Goal: Task Accomplishment & Management: Complete application form

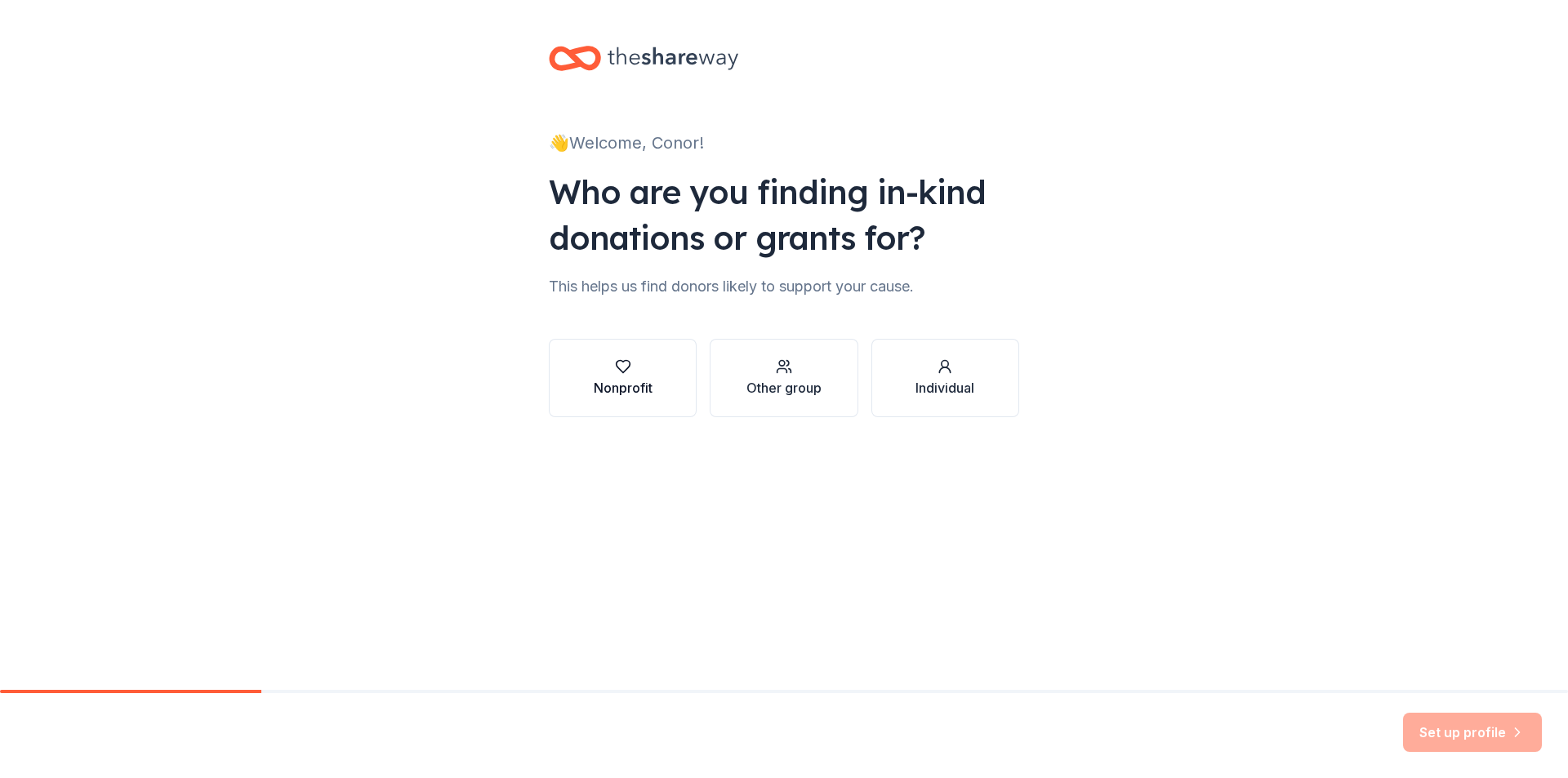
click at [600, 387] on div "Nonprofit" at bounding box center [623, 388] width 59 height 20
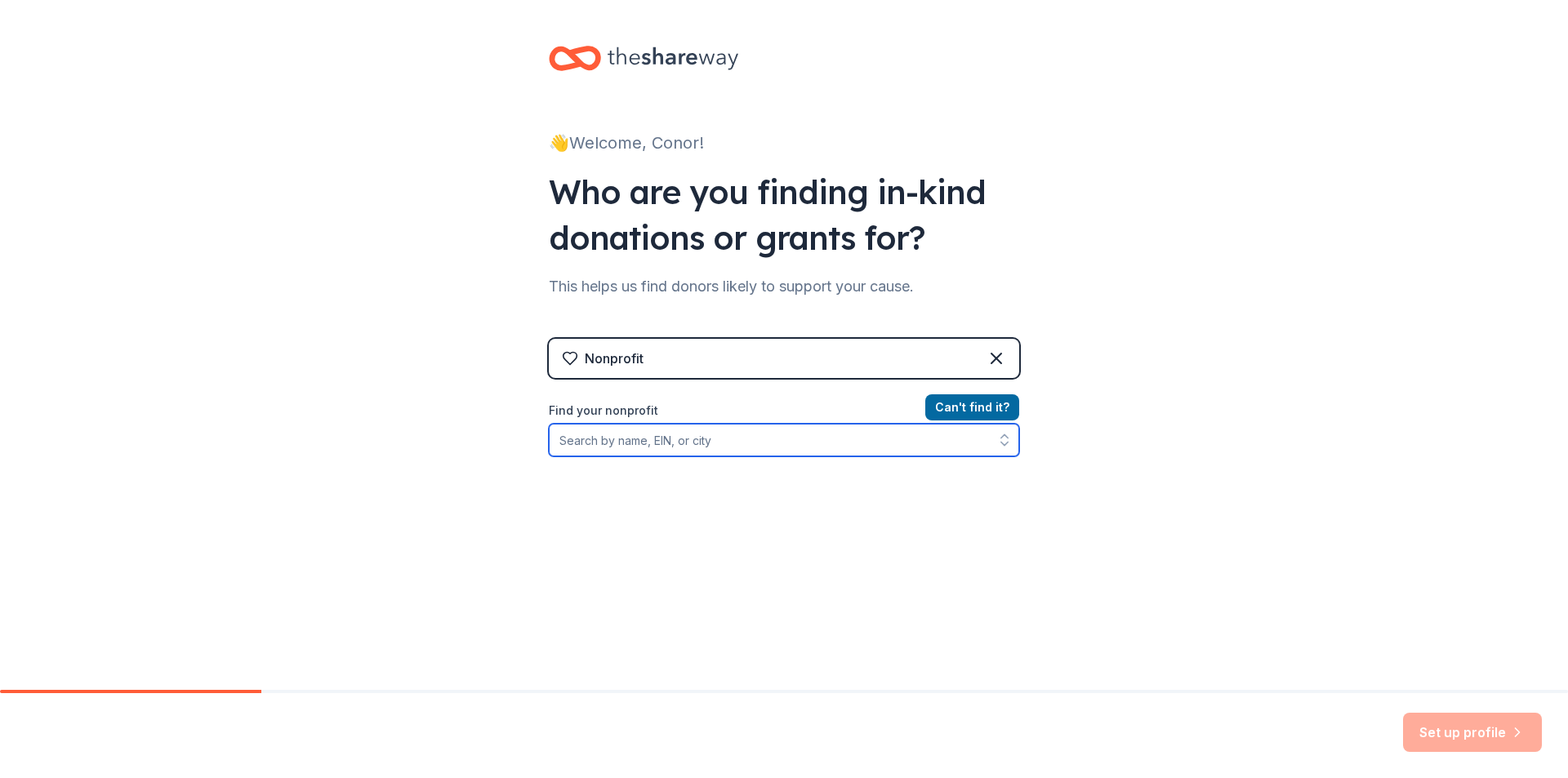
click at [732, 445] on input "Find your nonprofit" at bounding box center [784, 439] width 470 height 32
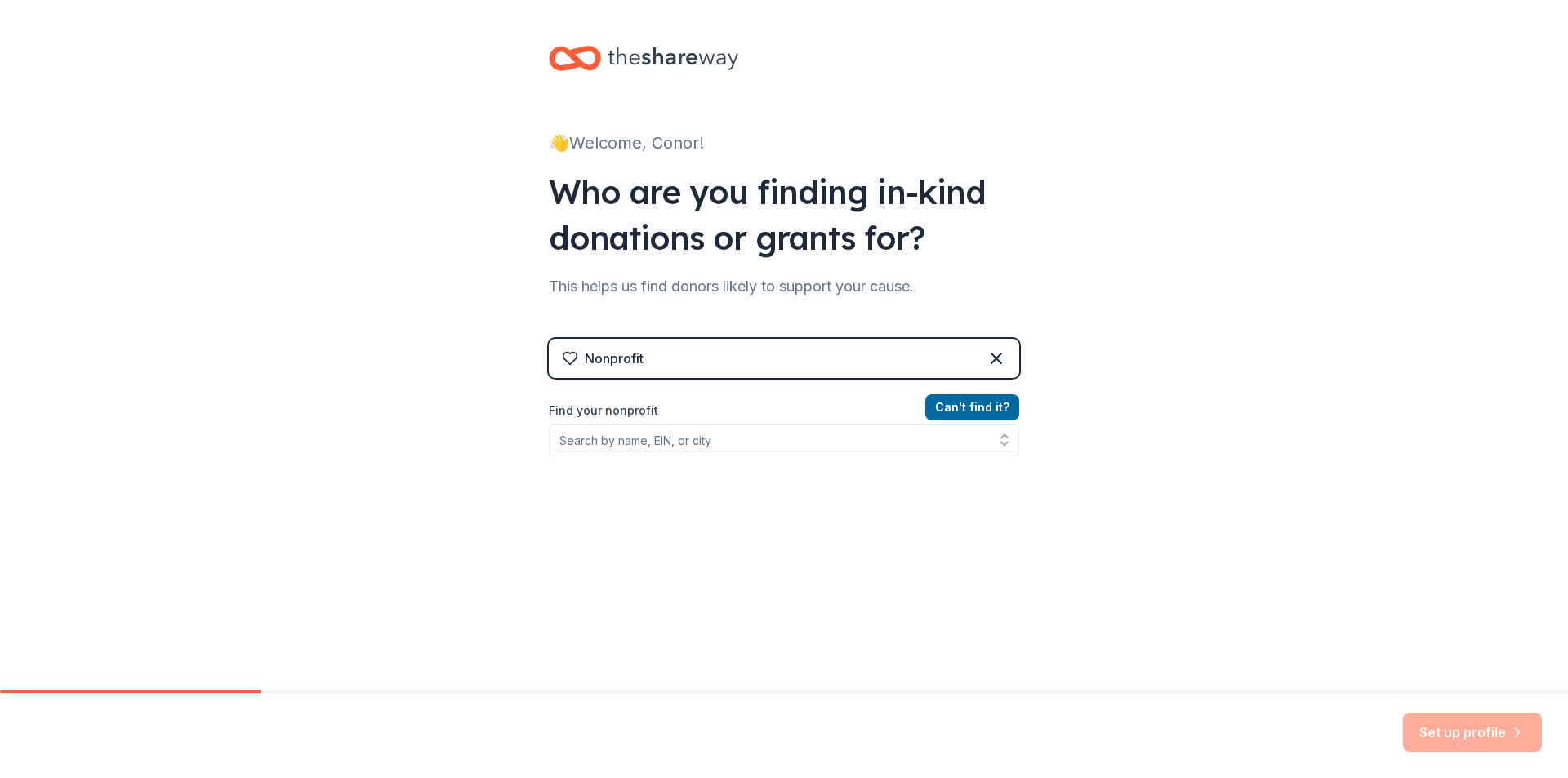
click at [850, 358] on div "Nonprofit" at bounding box center [784, 358] width 470 height 39
click at [993, 347] on div "Nonprofit" at bounding box center [784, 358] width 470 height 39
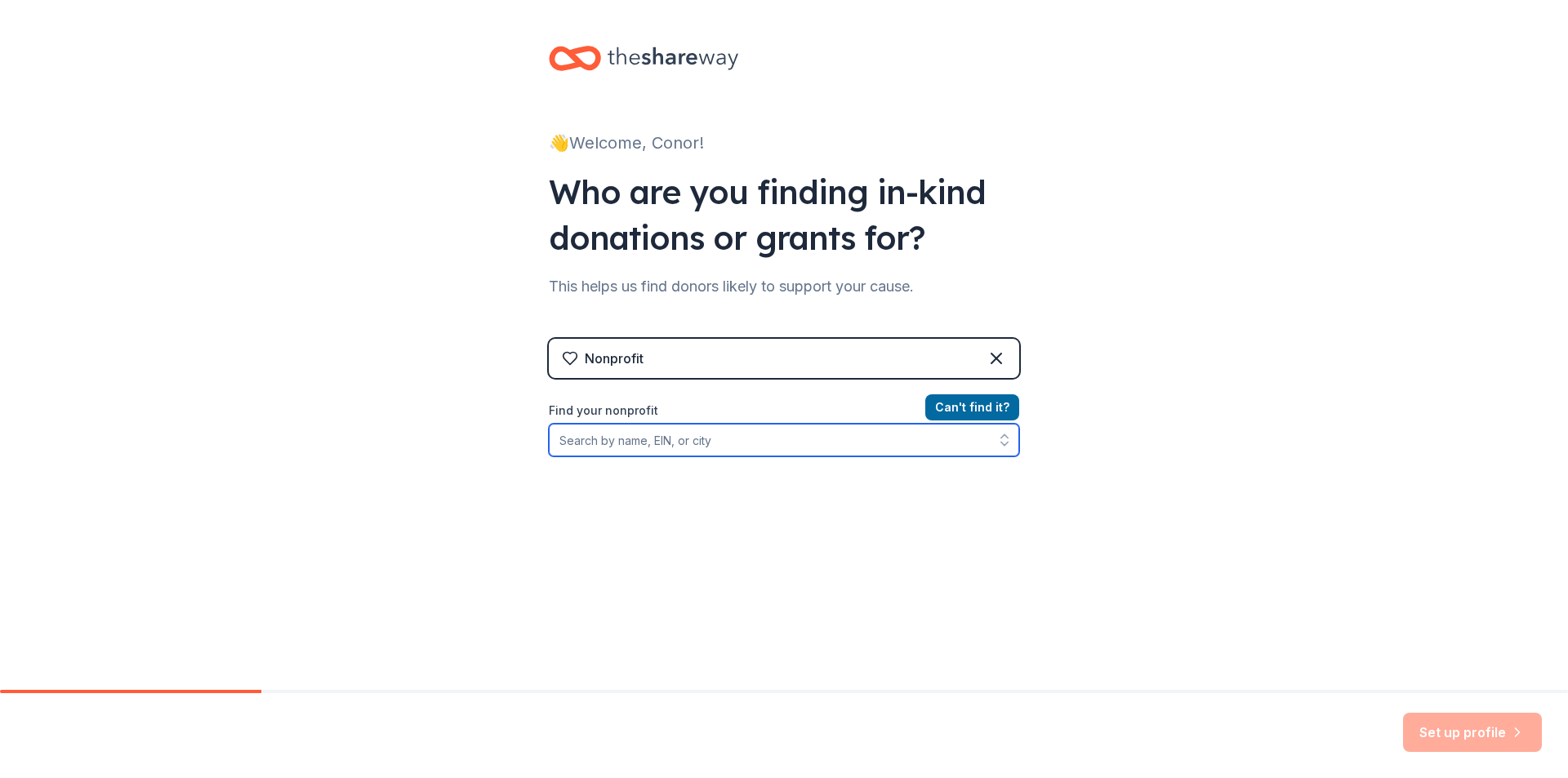
click at [594, 424] on input "Find your nonprofit" at bounding box center [784, 439] width 470 height 32
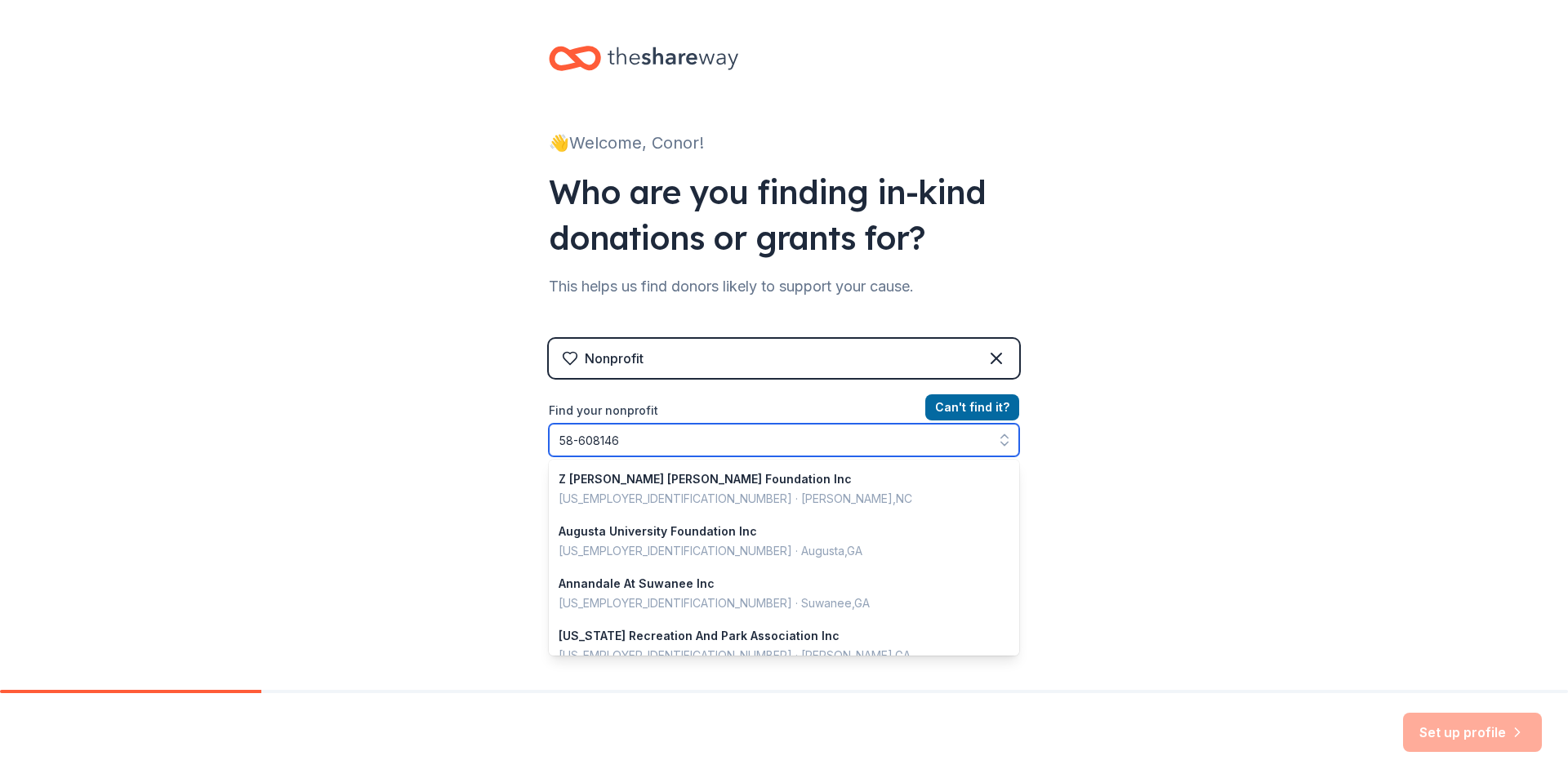
type input "[US_EMPLOYER_IDENTIFICATION_NUMBER]"
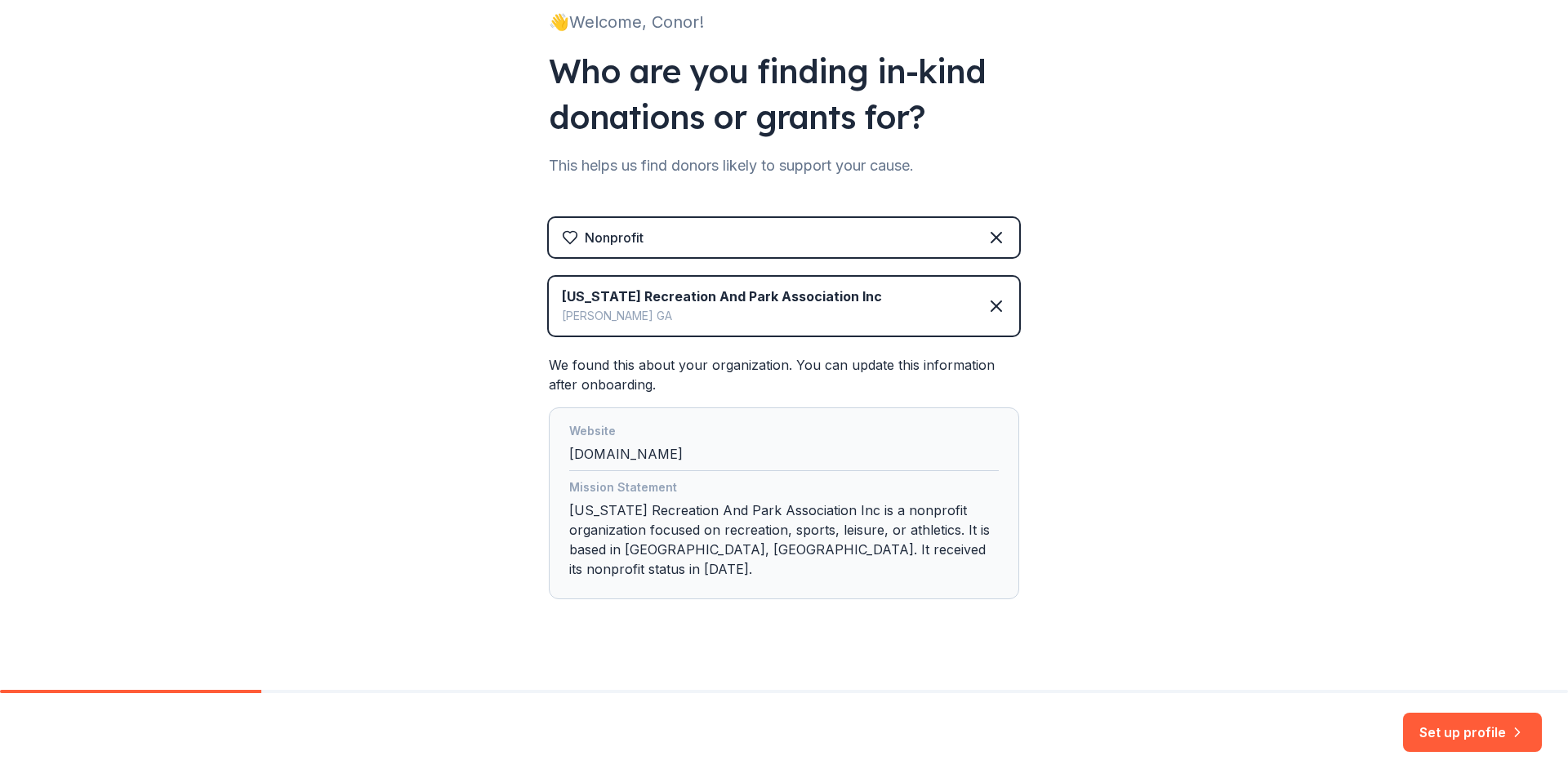
scroll to position [122, 0]
click at [1426, 732] on button "Set up profile" at bounding box center [1472, 732] width 139 height 39
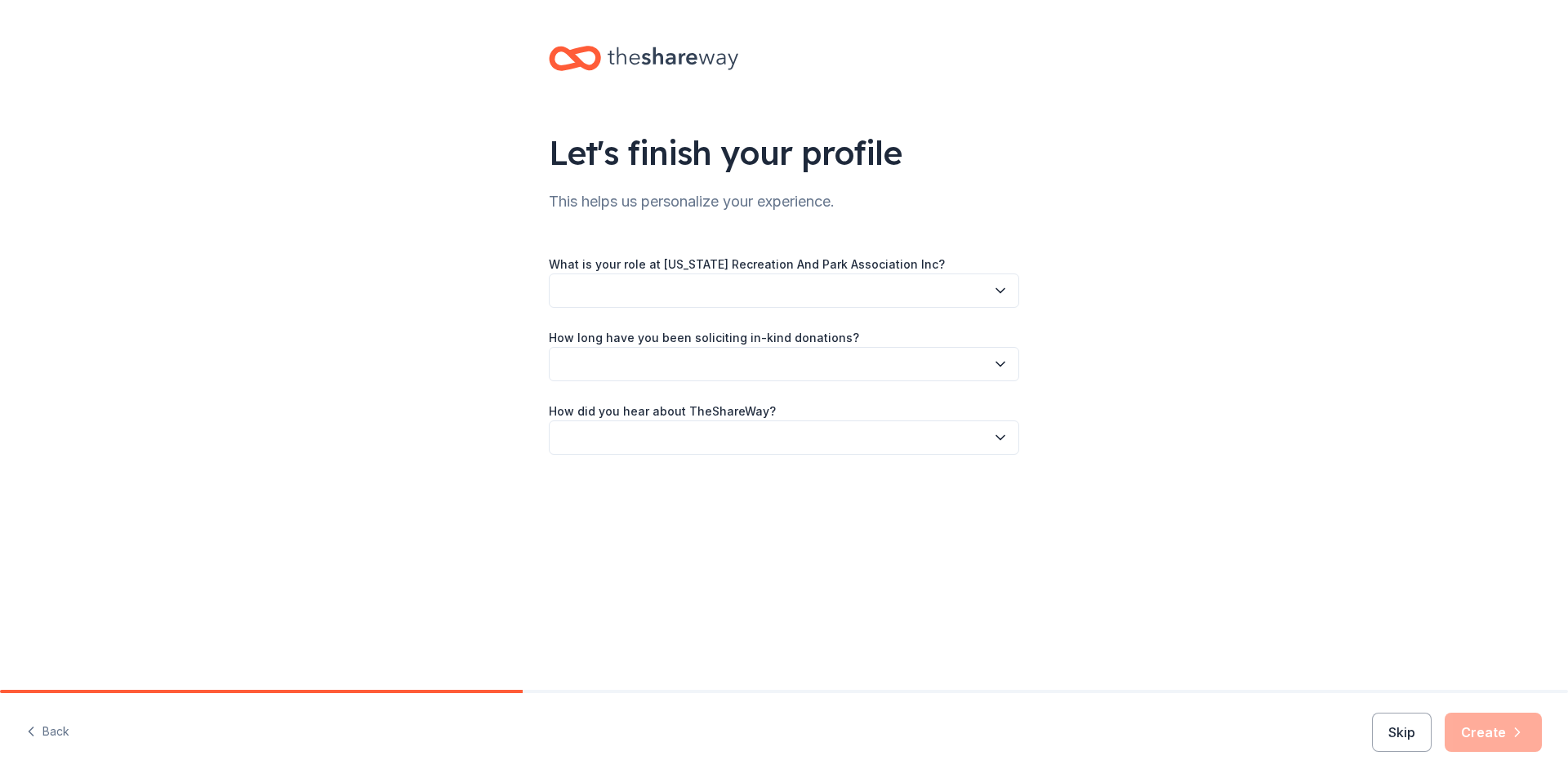
click at [868, 284] on button "button" at bounding box center [784, 290] width 470 height 34
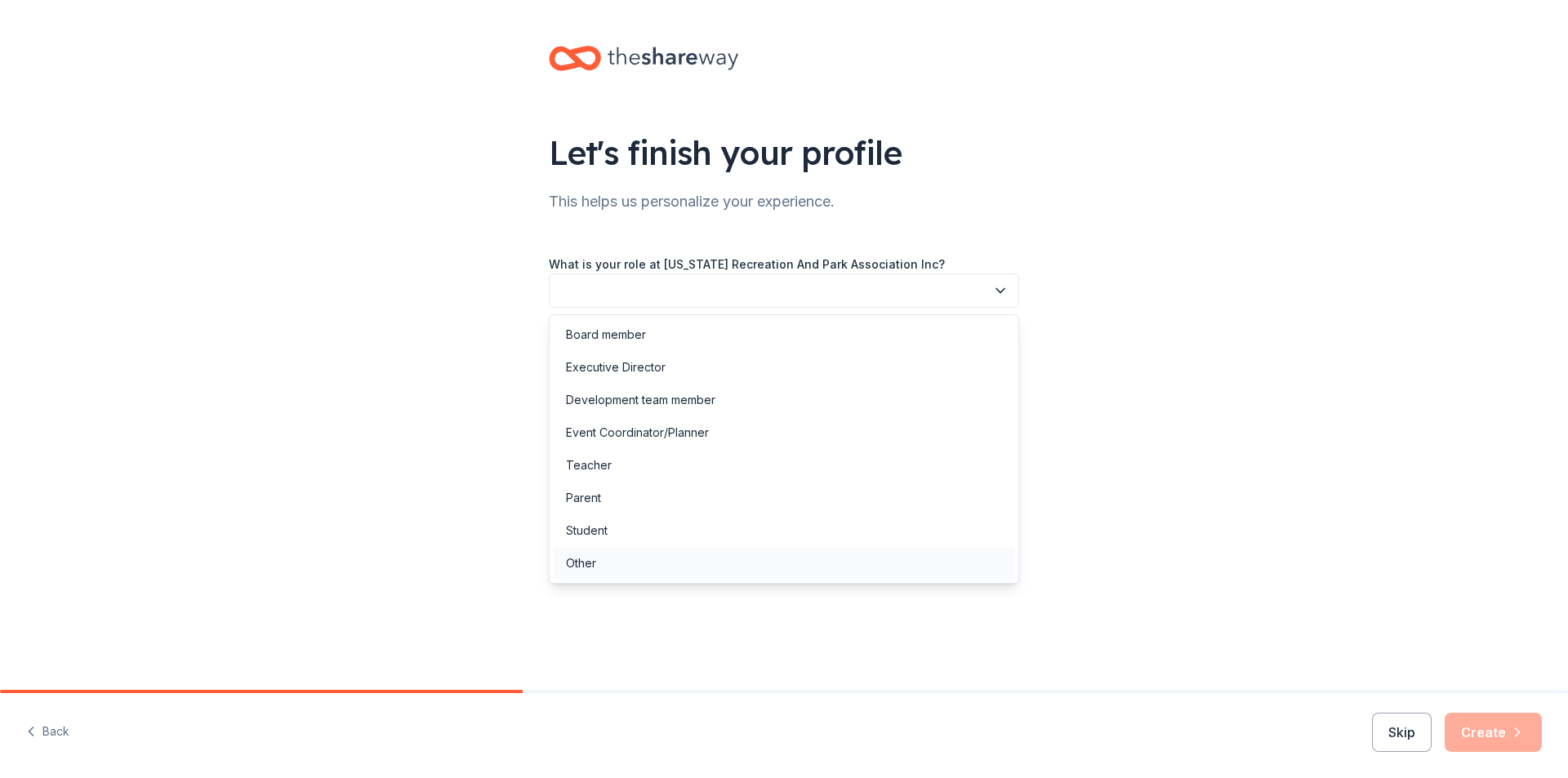
click at [625, 555] on div "Other" at bounding box center [784, 563] width 462 height 32
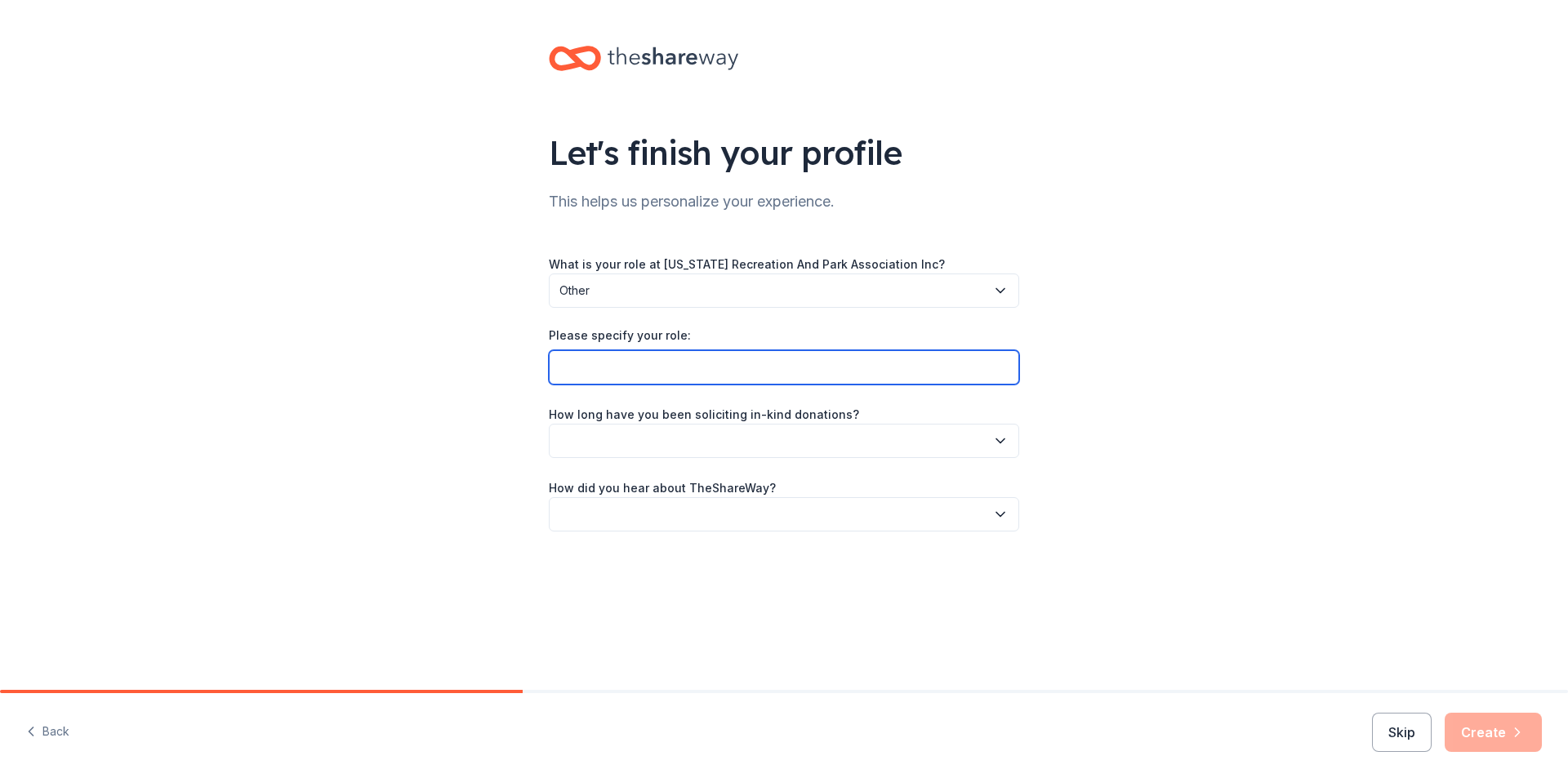
click at [724, 370] on input "Please specify your role:" at bounding box center [784, 367] width 470 height 34
type input "Volunteer"
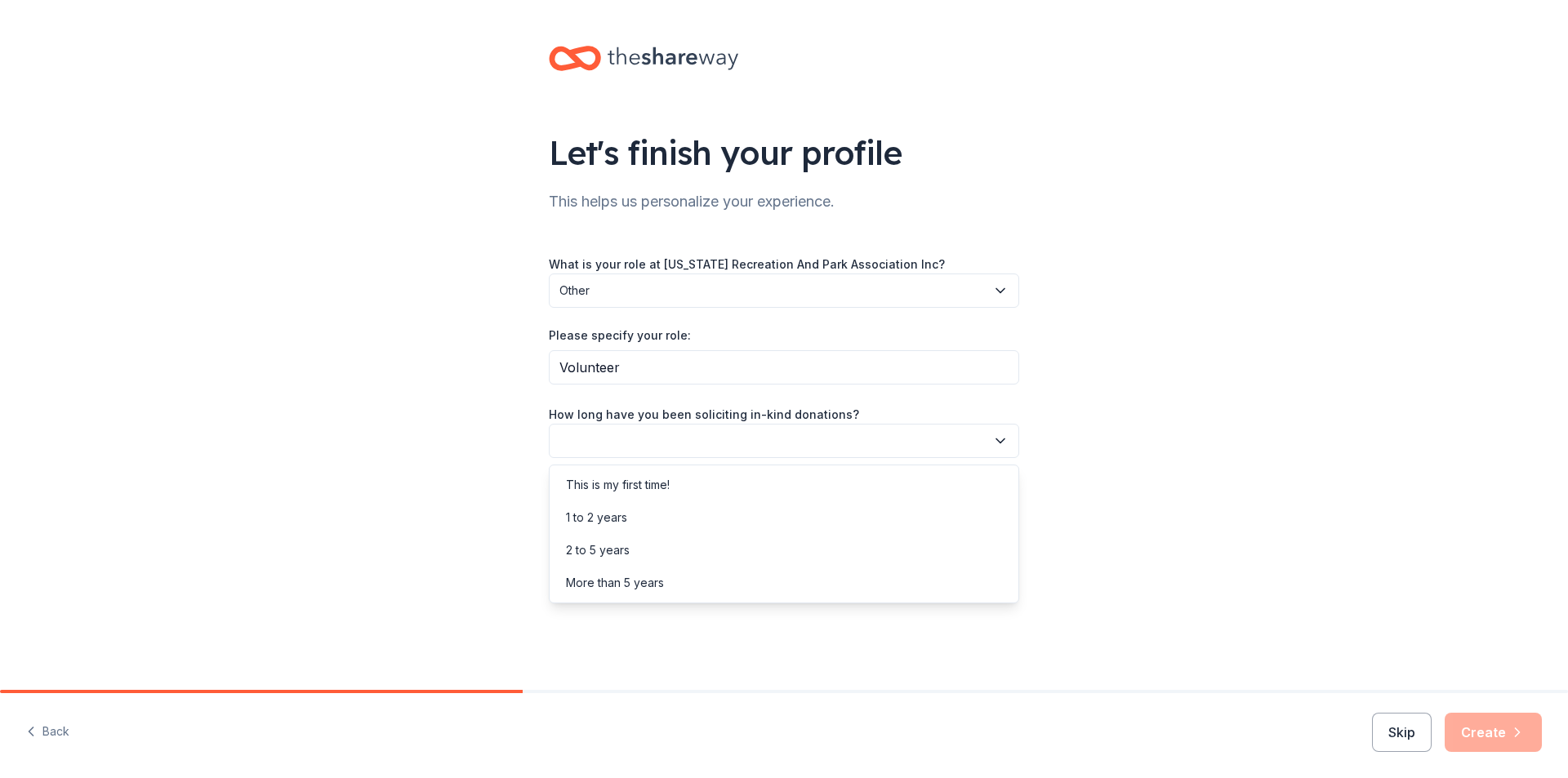
click at [721, 443] on button "button" at bounding box center [784, 440] width 470 height 34
click at [712, 483] on div "This is my first time!" at bounding box center [784, 484] width 462 height 32
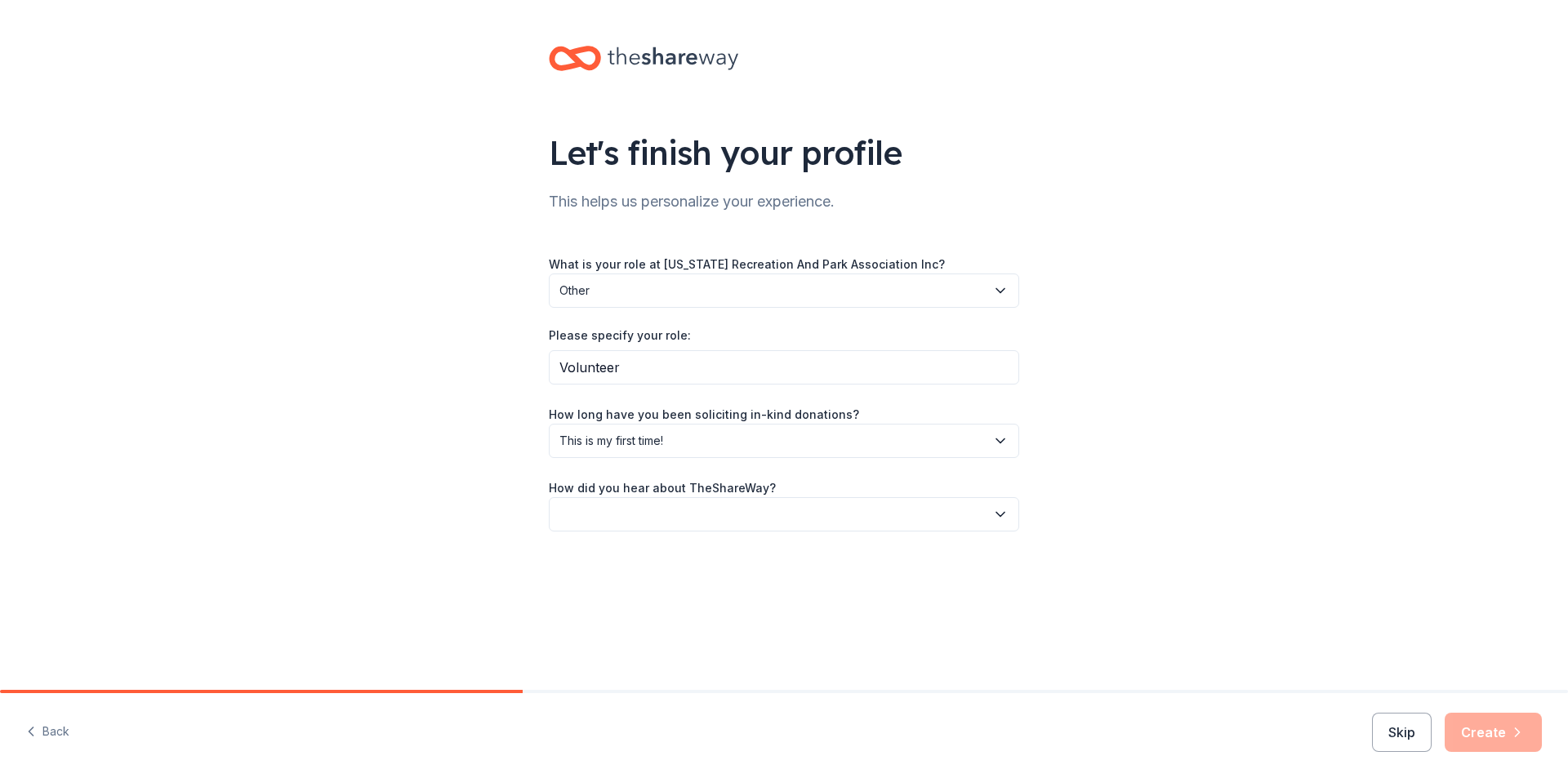
click at [712, 514] on button "button" at bounding box center [784, 514] width 470 height 34
click at [634, 595] on div "Online search" at bounding box center [603, 591] width 75 height 20
click at [723, 622] on div "Let's finish your profile This helps us personalize your experience. What is yo…" at bounding box center [784, 344] width 1568 height 689
click at [1478, 728] on button "Create" at bounding box center [1493, 732] width 97 height 39
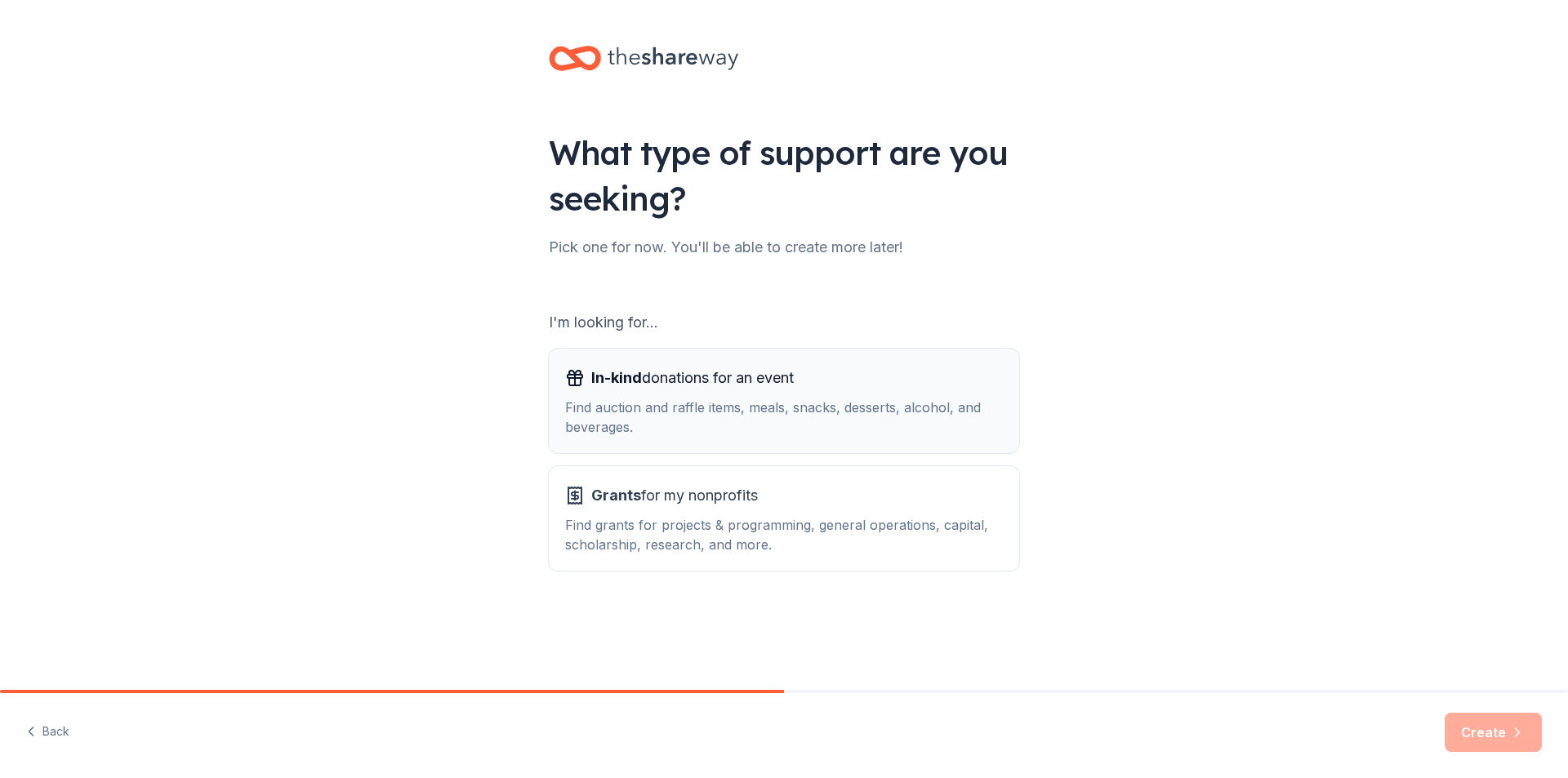
click at [856, 431] on div "Find auction and raffle items, meals, snacks, desserts, alcohol, and beverages." at bounding box center [783, 416] width 438 height 39
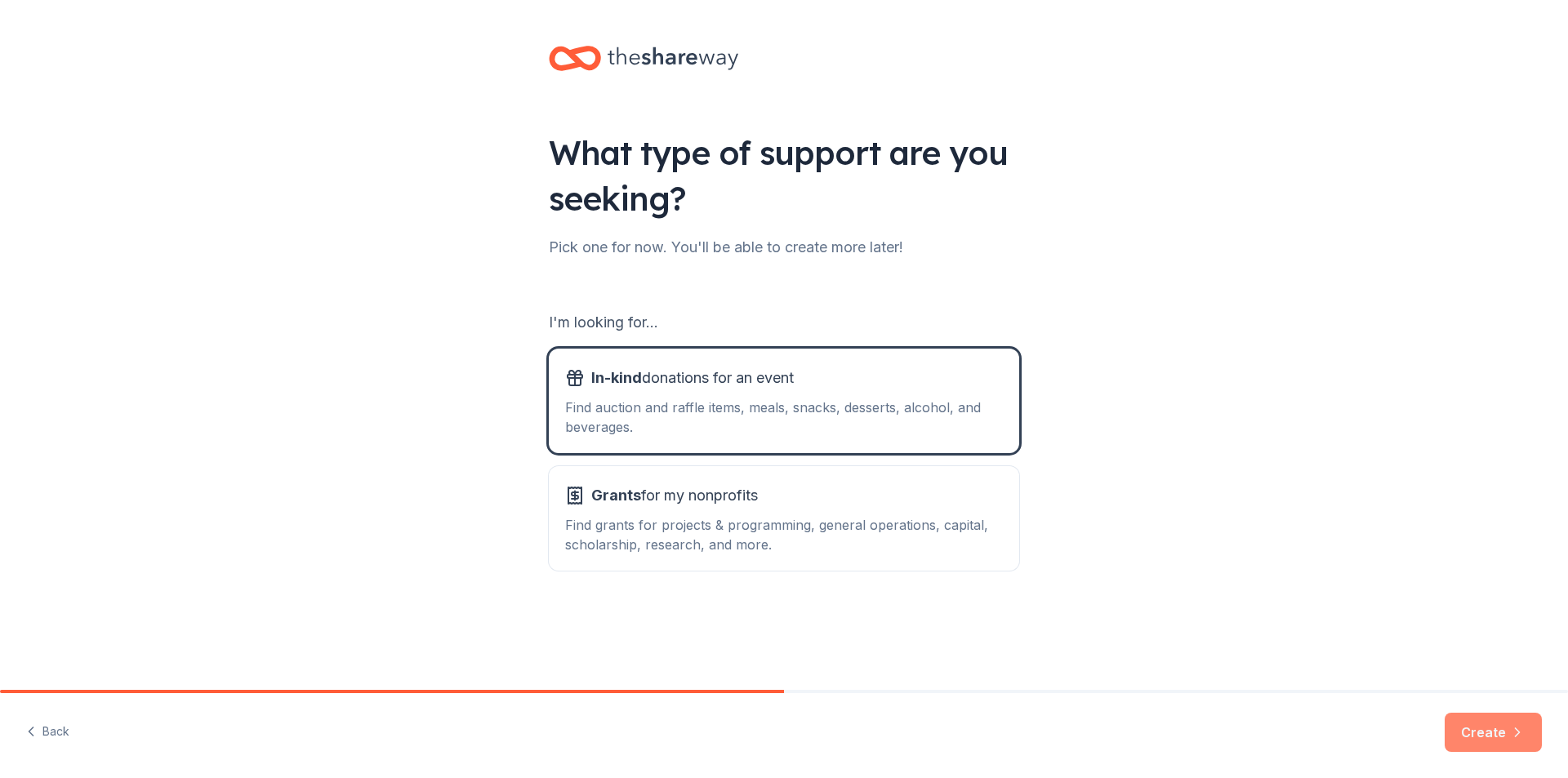
click at [1505, 721] on button "Create" at bounding box center [1493, 732] width 97 height 39
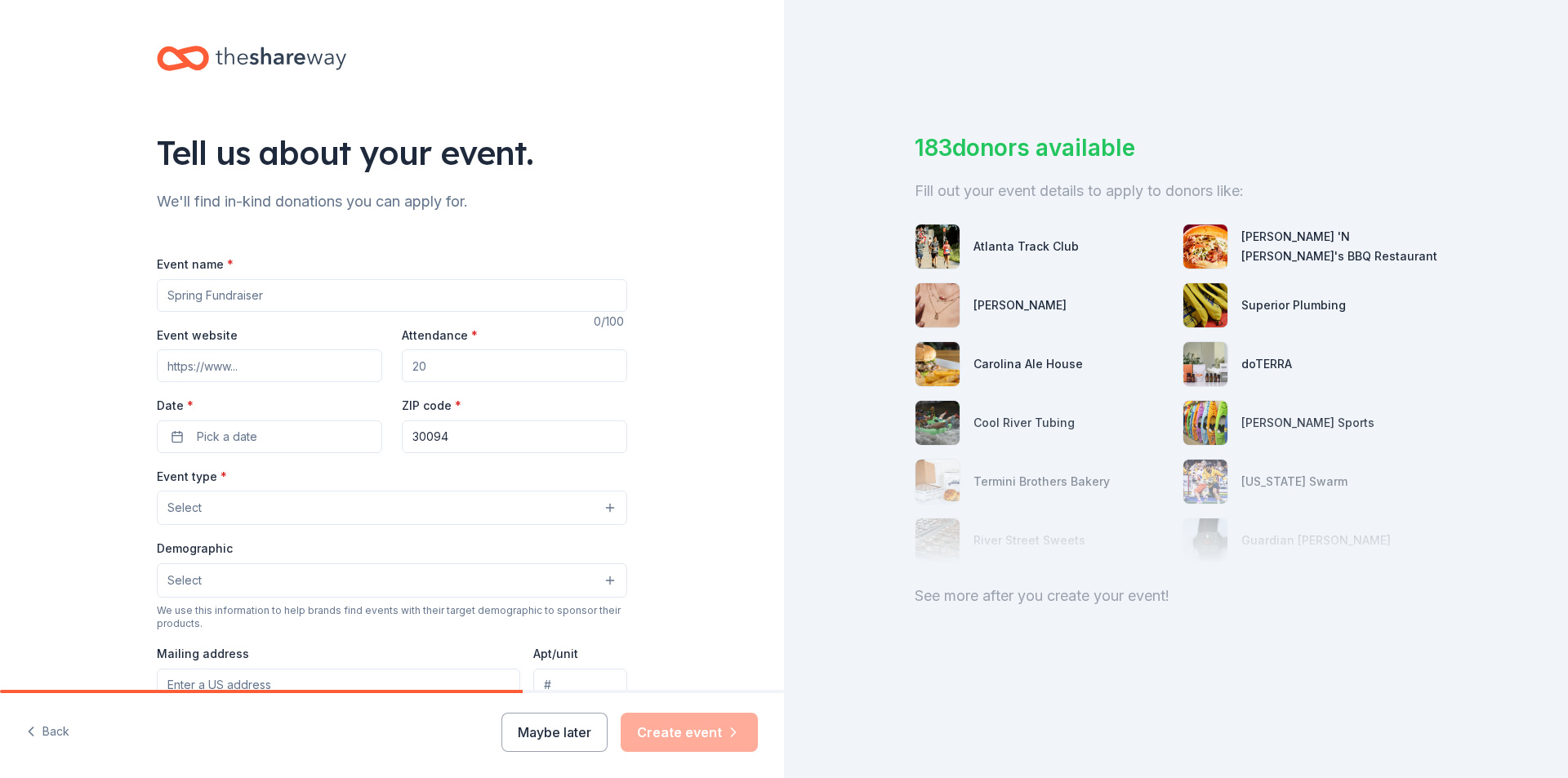
click at [421, 295] on input "Event name *" at bounding box center [392, 295] width 470 height 32
type input "GRPA Annual Conference"
click at [281, 449] on button "Pick a date" at bounding box center [269, 436] width 225 height 32
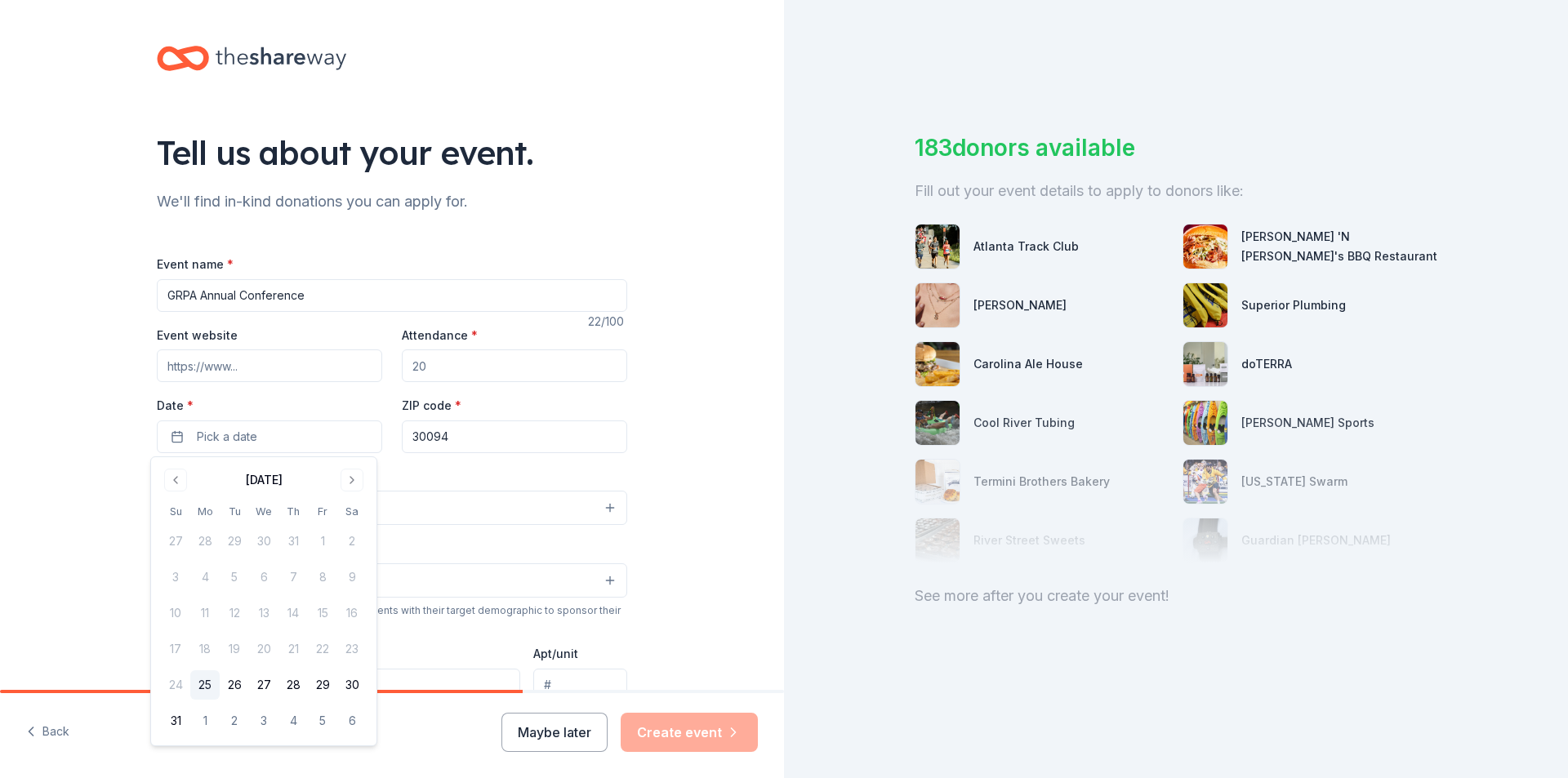
click at [352, 496] on div "August 2025 Su Mo Tu We Th Fr Sa 27 28 29 30 31 1 2 3 4 5 6 7 8 9 10 11 12 13 1…" at bounding box center [263, 601] width 206 height 268
click at [351, 492] on div "August 2025 Su Mo Tu We Th Fr Sa 27 28 29 30 31 1 2 3 4 5 6 7 8 9 10 11 12 13 1…" at bounding box center [263, 601] width 206 height 268
click at [351, 489] on button "Go to next month" at bounding box center [352, 480] width 23 height 23
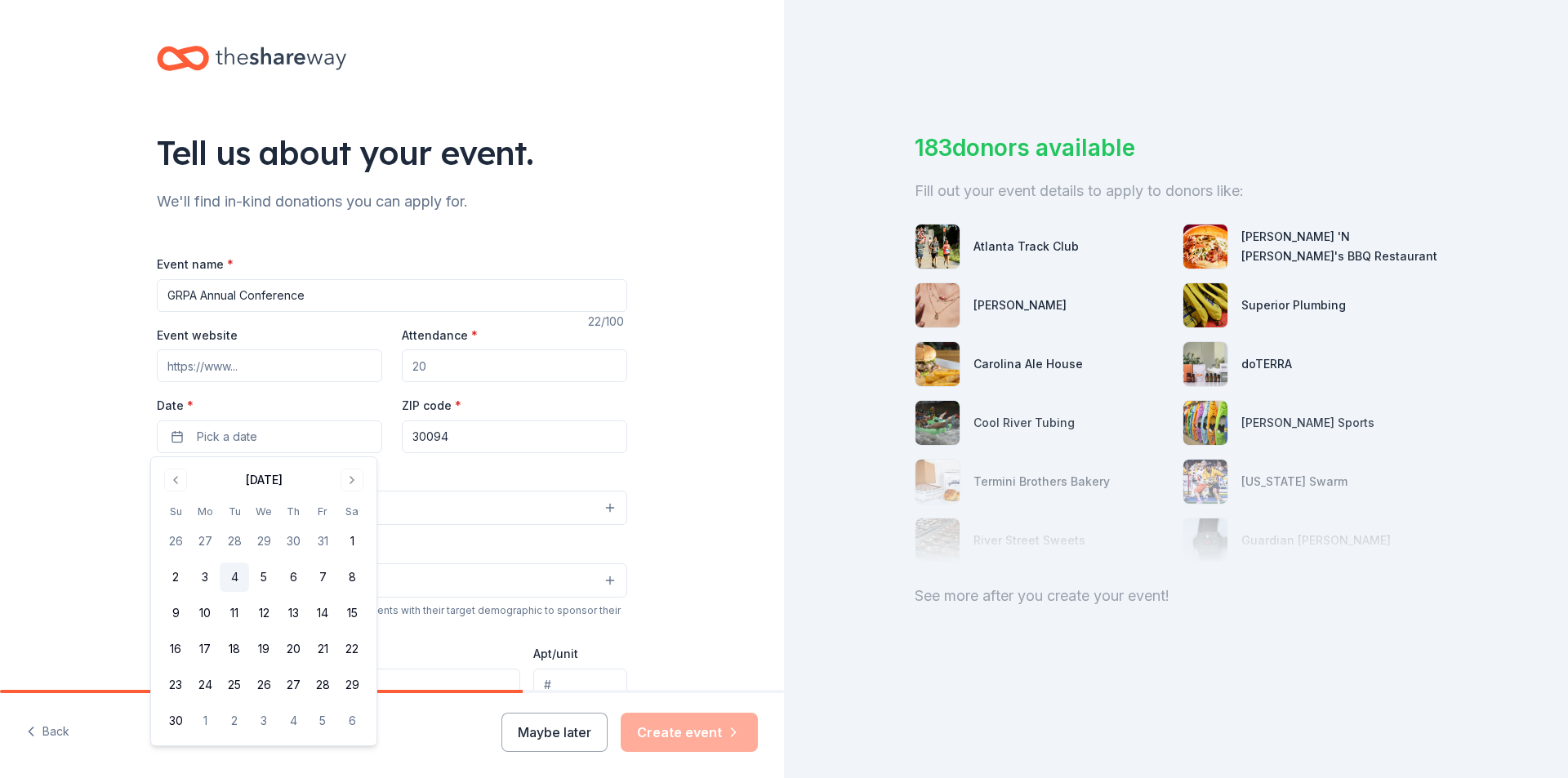
click at [228, 574] on button "4" at bounding box center [234, 578] width 30 height 30
click at [663, 405] on div "Tell us about your event. We'll find in-kind donations you can apply for. Event…" at bounding box center [392, 543] width 784 height 1087
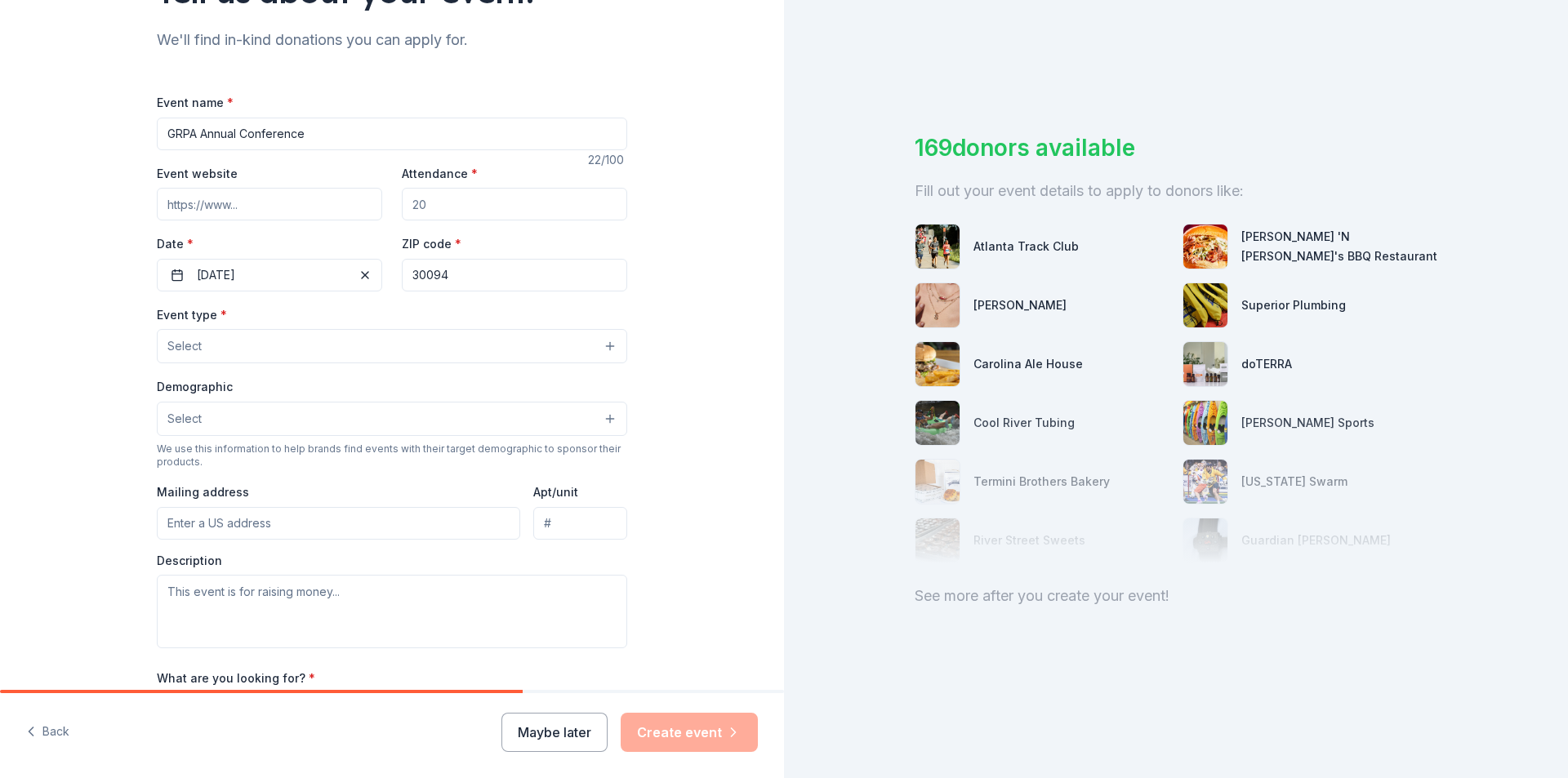
scroll to position [163, 0]
click at [511, 343] on button "Select" at bounding box center [392, 343] width 470 height 34
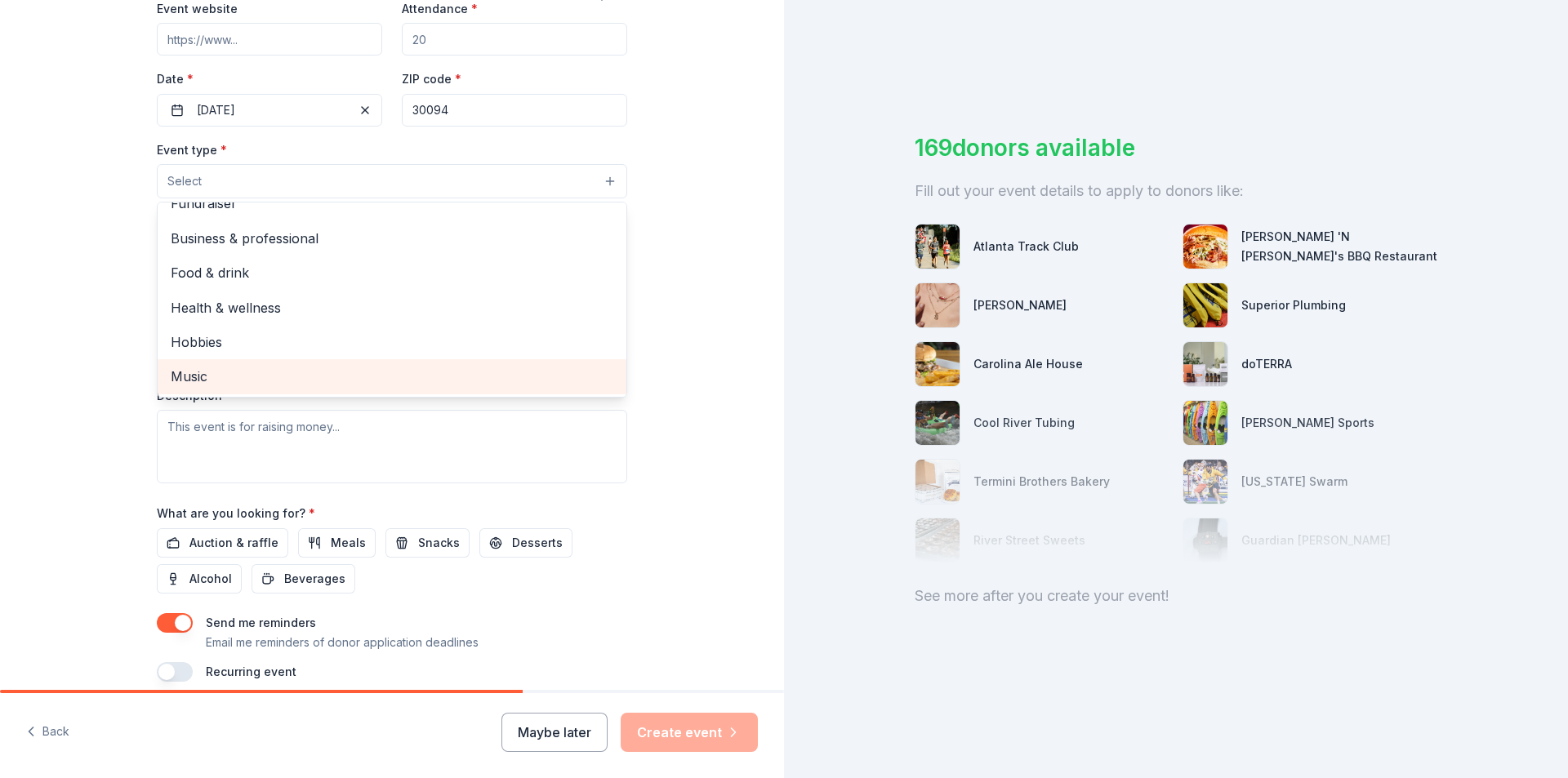
scroll to position [0, 0]
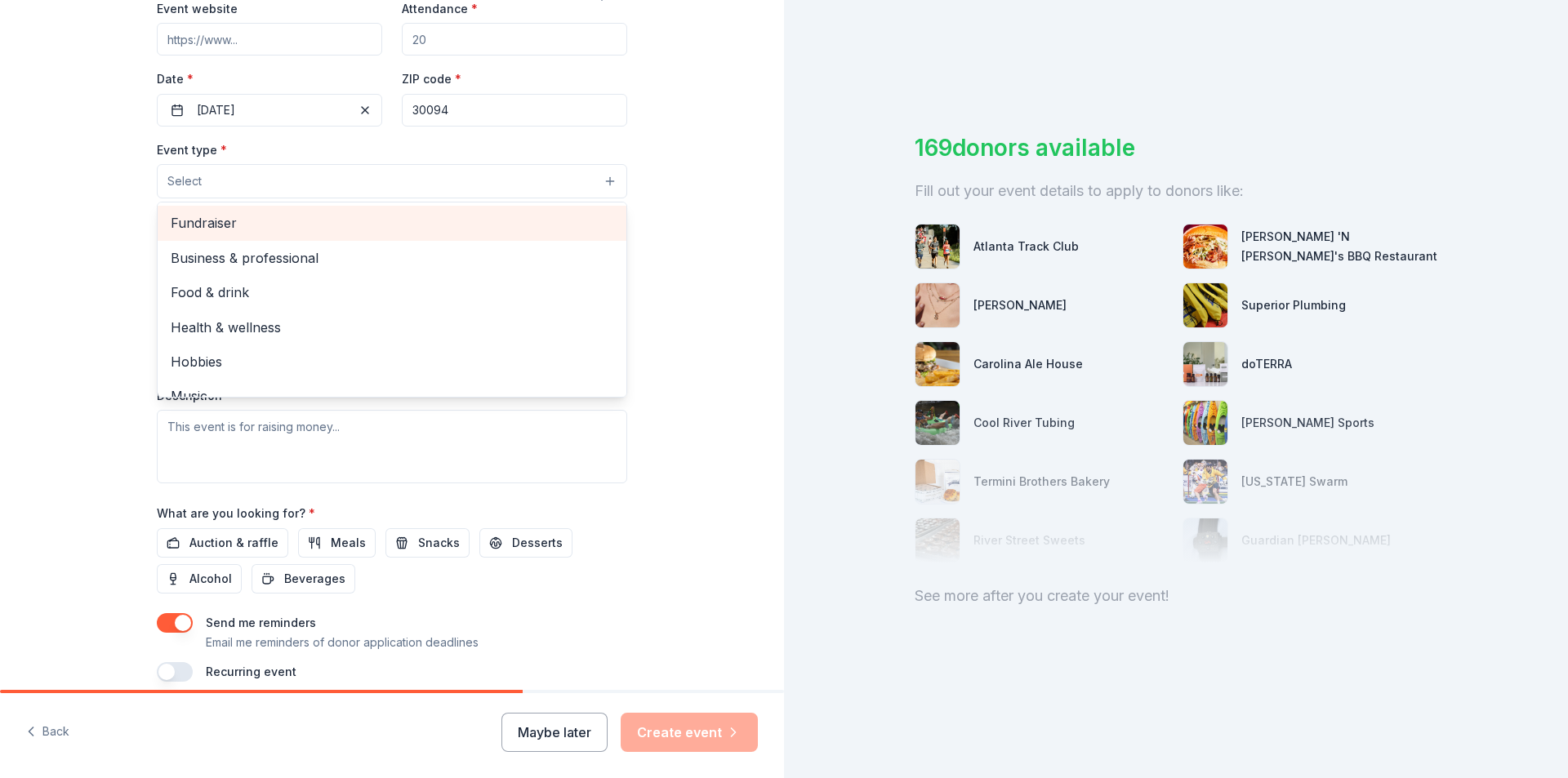
click at [234, 228] on span "Fundraiser" at bounding box center [392, 223] width 443 height 22
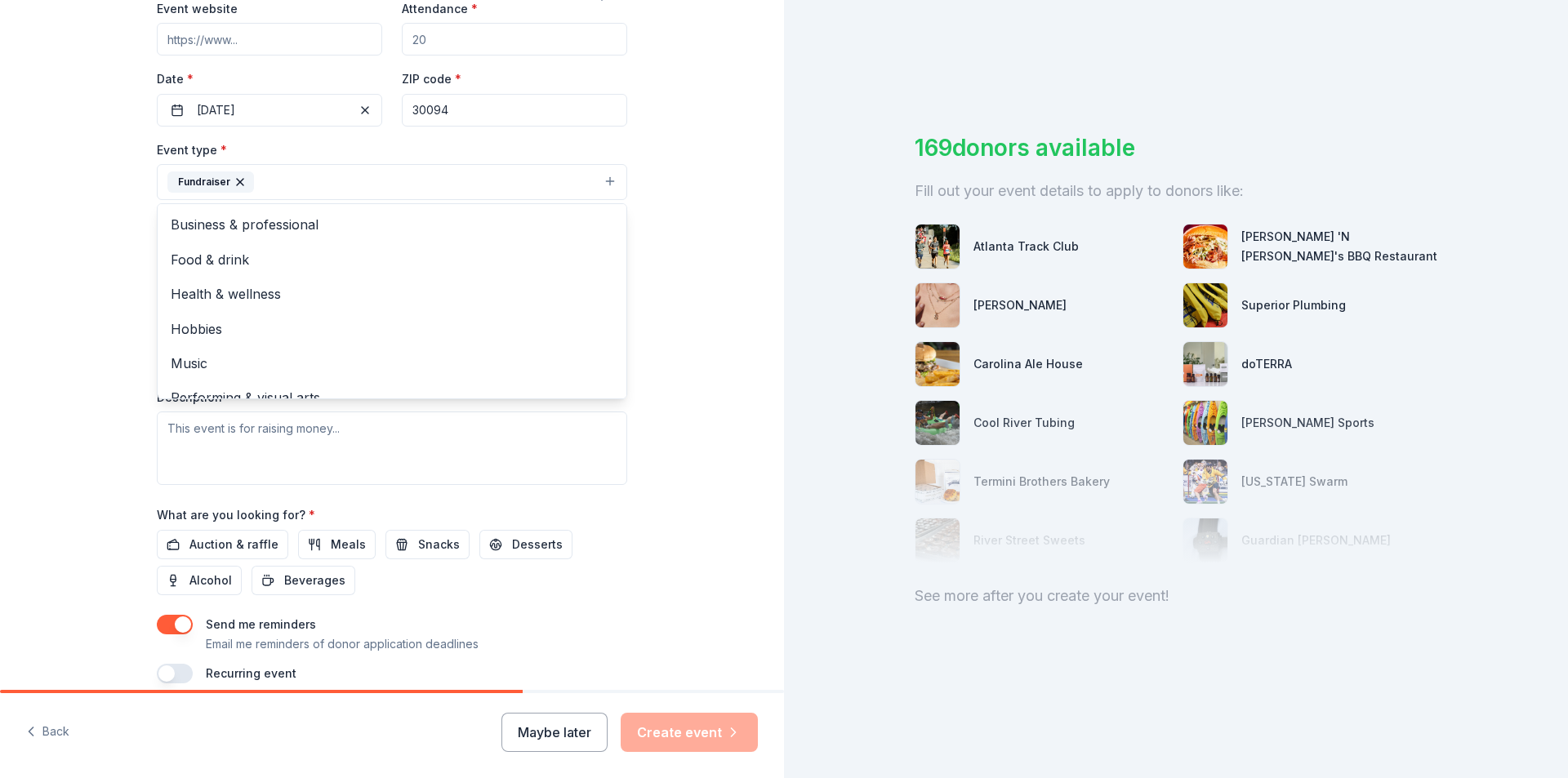
click at [682, 245] on div "Tell us about your event. We'll find in-kind donations you can apply for. Event…" at bounding box center [392, 218] width 784 height 1088
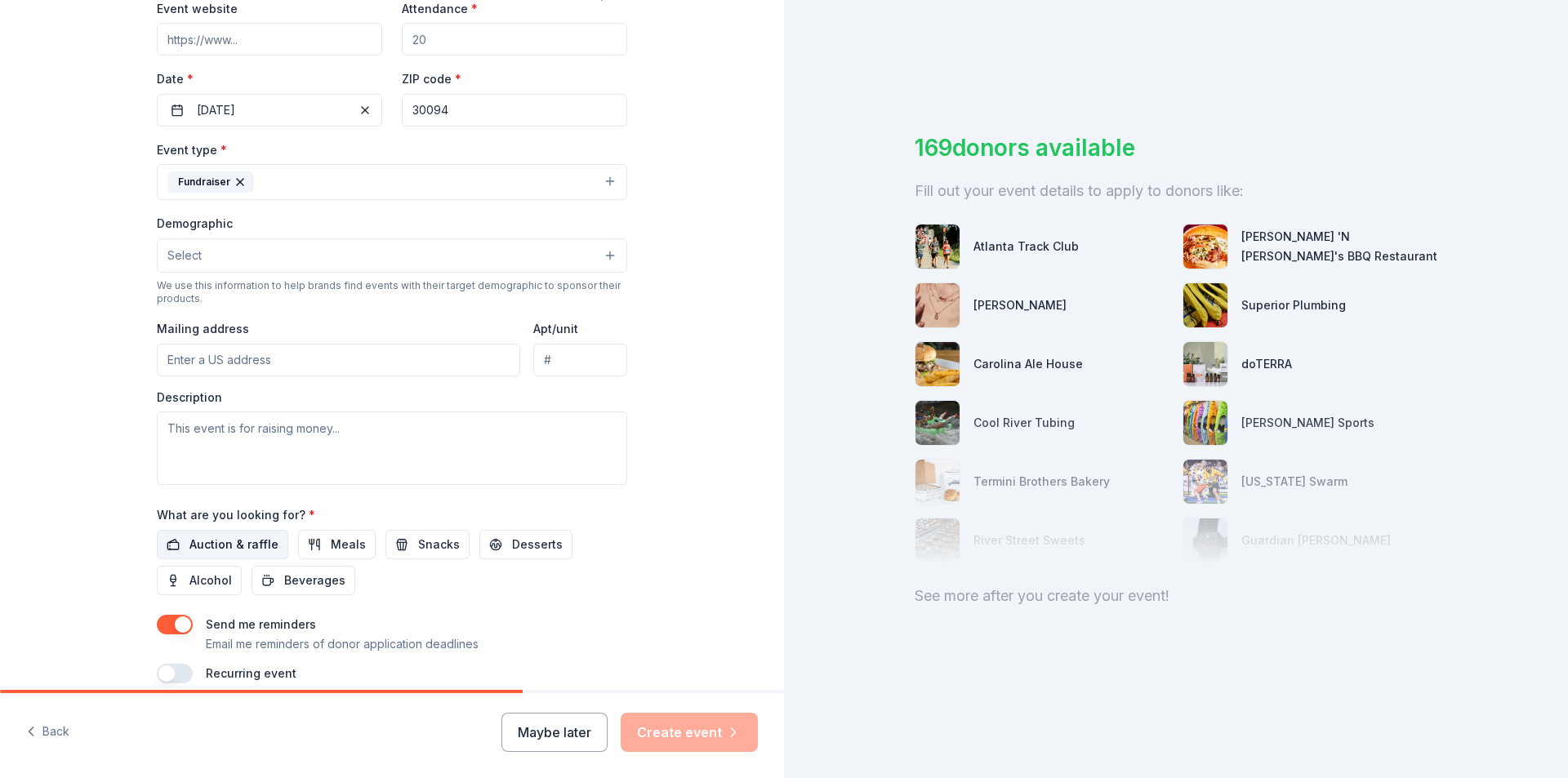
click at [249, 545] on span "Auction & raffle" at bounding box center [233, 545] width 89 height 20
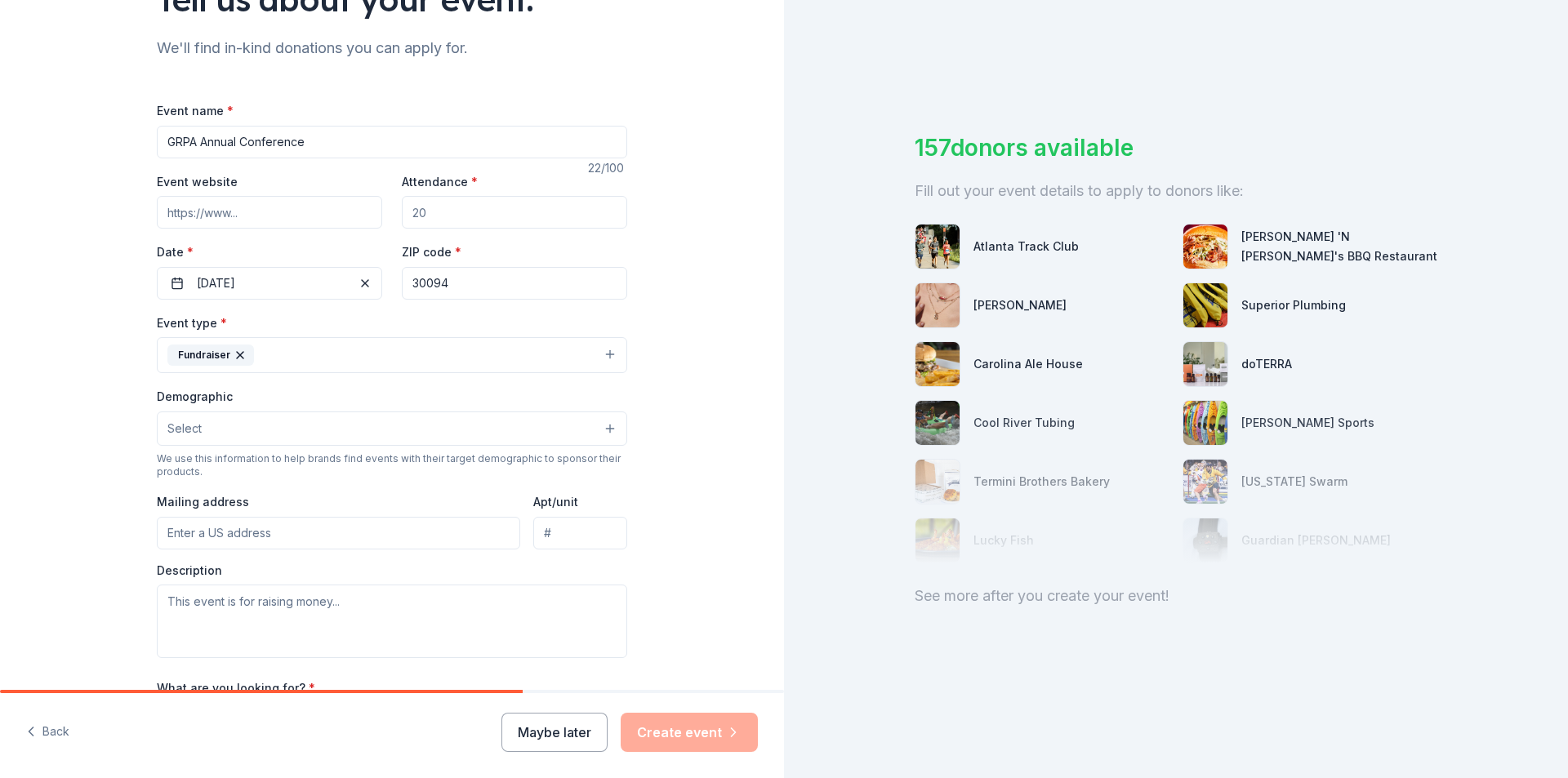
scroll to position [72, 0]
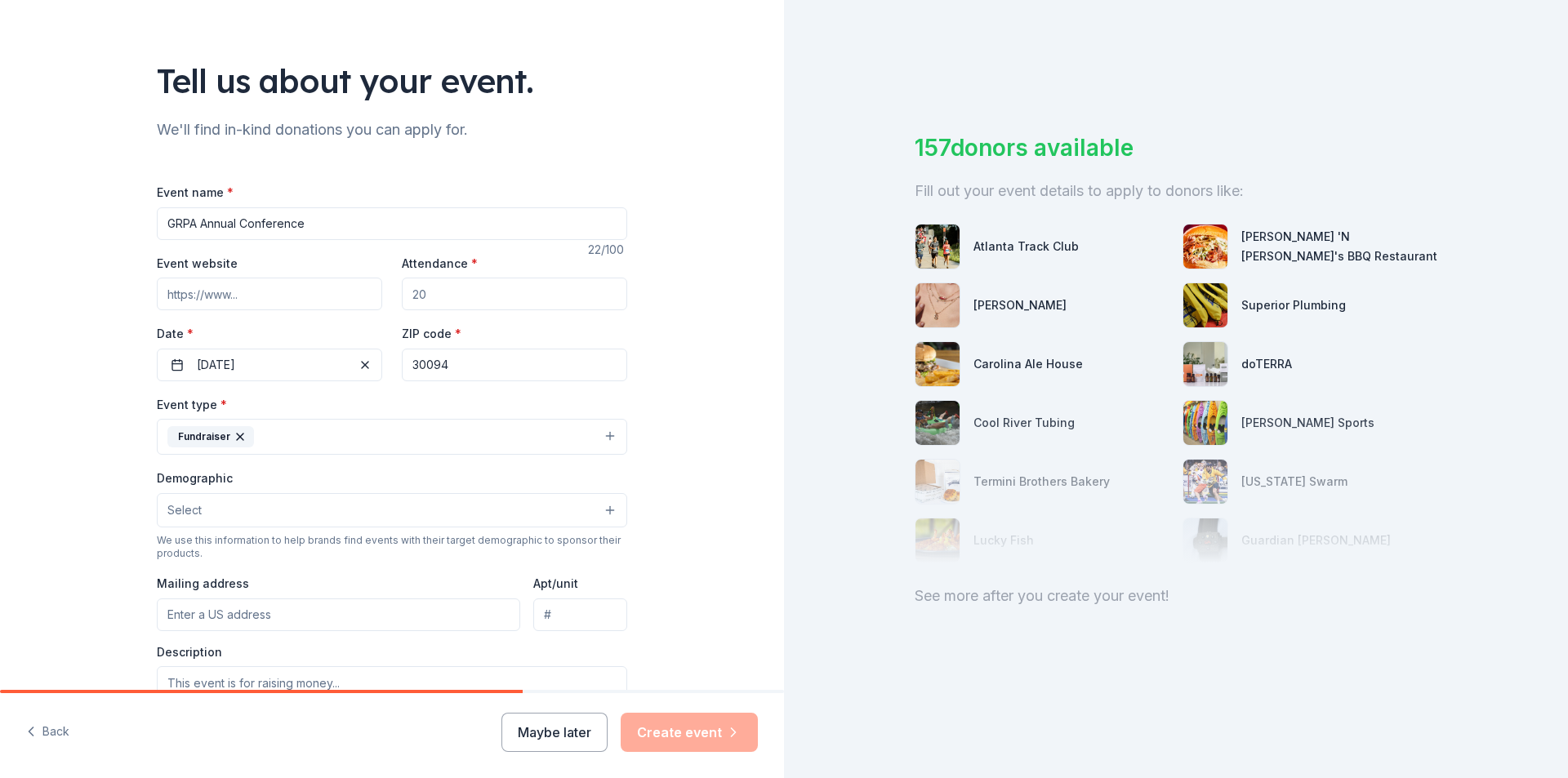
click at [450, 279] on input "Attendance *" at bounding box center [514, 293] width 225 height 32
click at [448, 305] on input "Attendance *" at bounding box center [514, 293] width 225 height 32
type input "300"
click at [100, 338] on div "Tell us about your event. We'll find in-kind donations you can apply for. Event…" at bounding box center [392, 472] width 784 height 1088
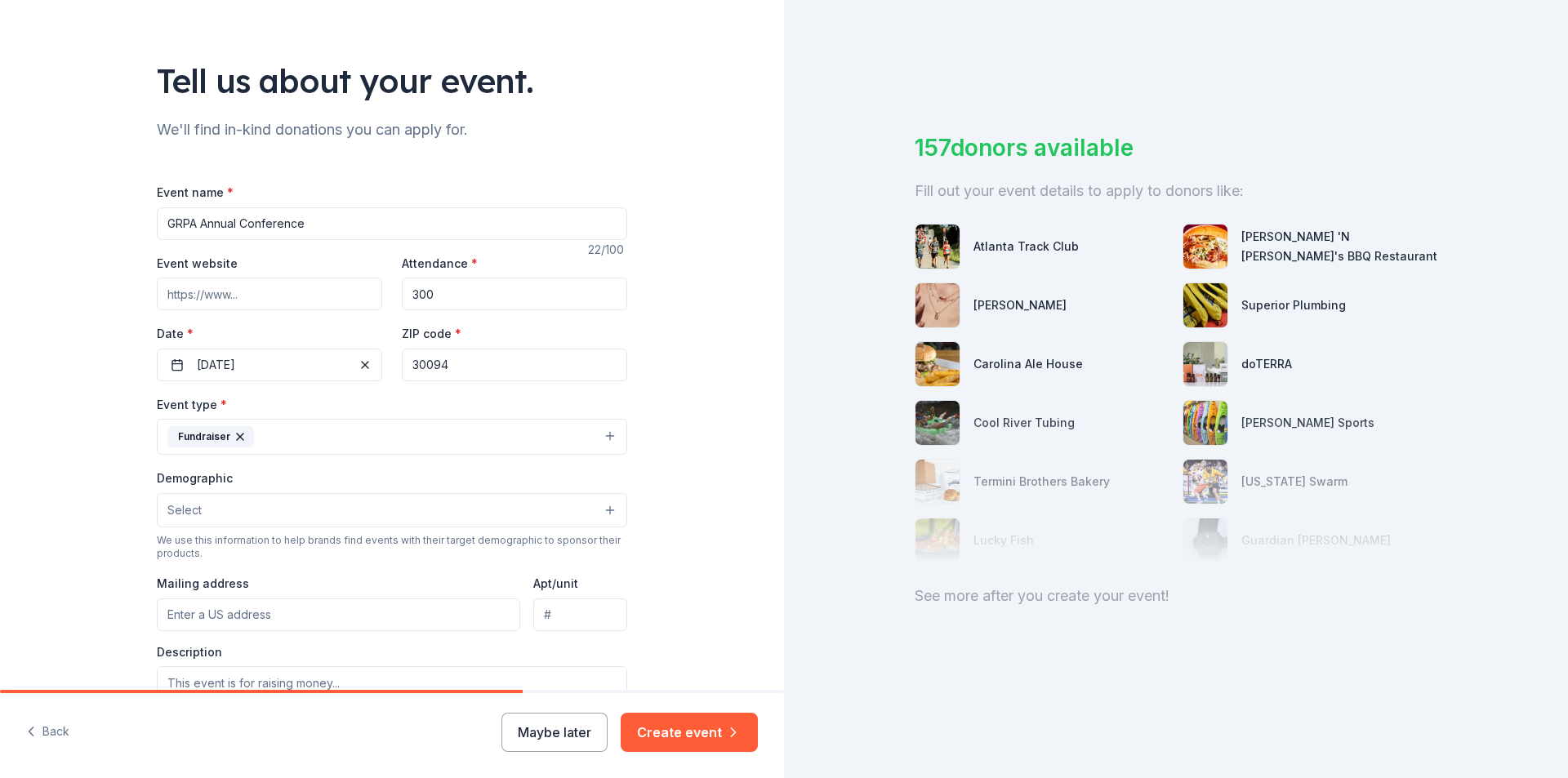
click at [551, 365] on input "30094" at bounding box center [514, 364] width 225 height 32
drag, startPoint x: 567, startPoint y: 359, endPoint x: 362, endPoint y: 372, distance: 205.4
click at [362, 372] on div "Event website Attendance * 300 Date * 11/04/2025 ZIP code * 30094" at bounding box center [392, 317] width 470 height 128
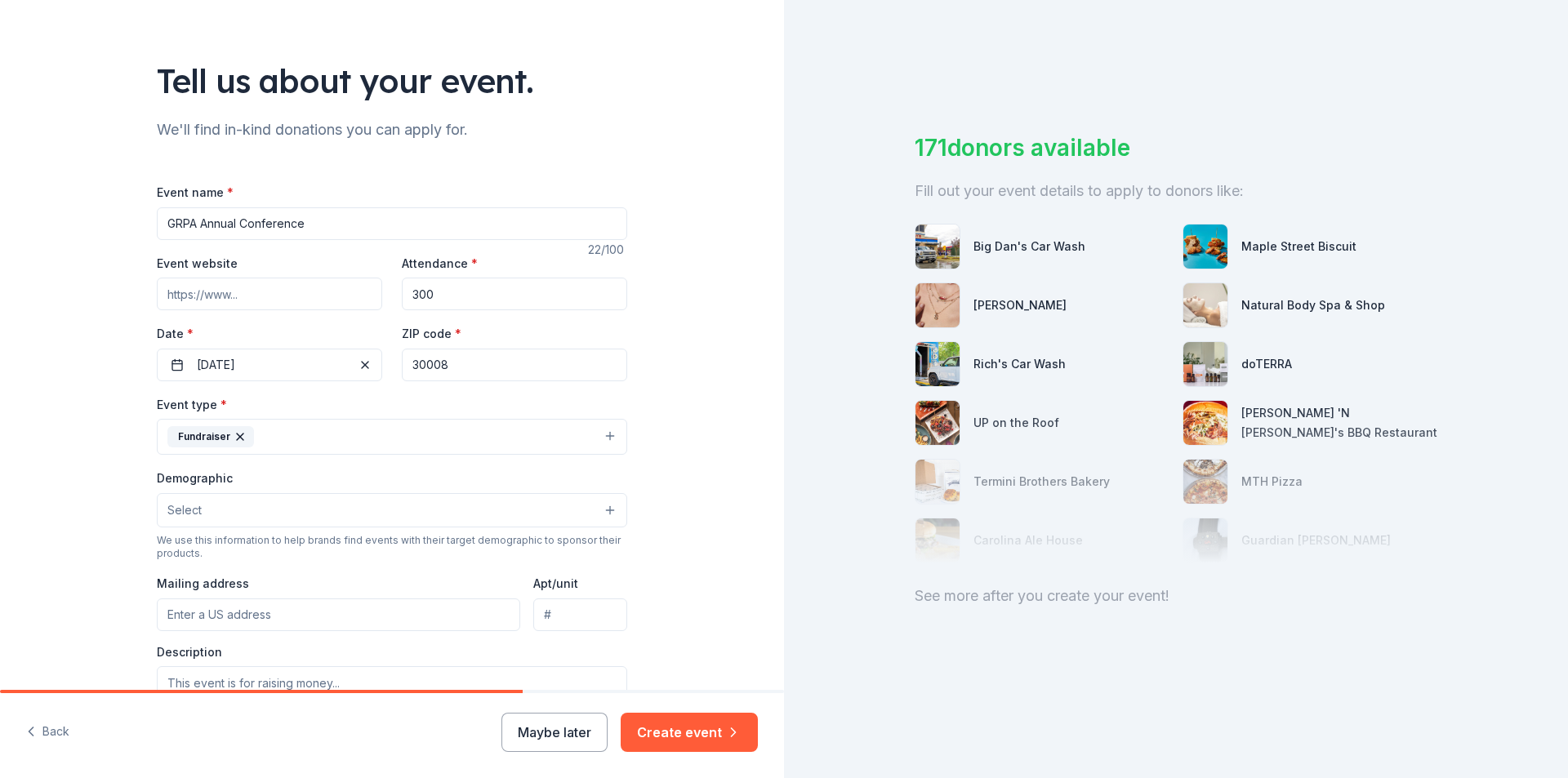
type input "30008"
click at [637, 377] on div "Tell us about your event. We'll find in-kind donations you can apply for. Event…" at bounding box center [392, 472] width 522 height 1088
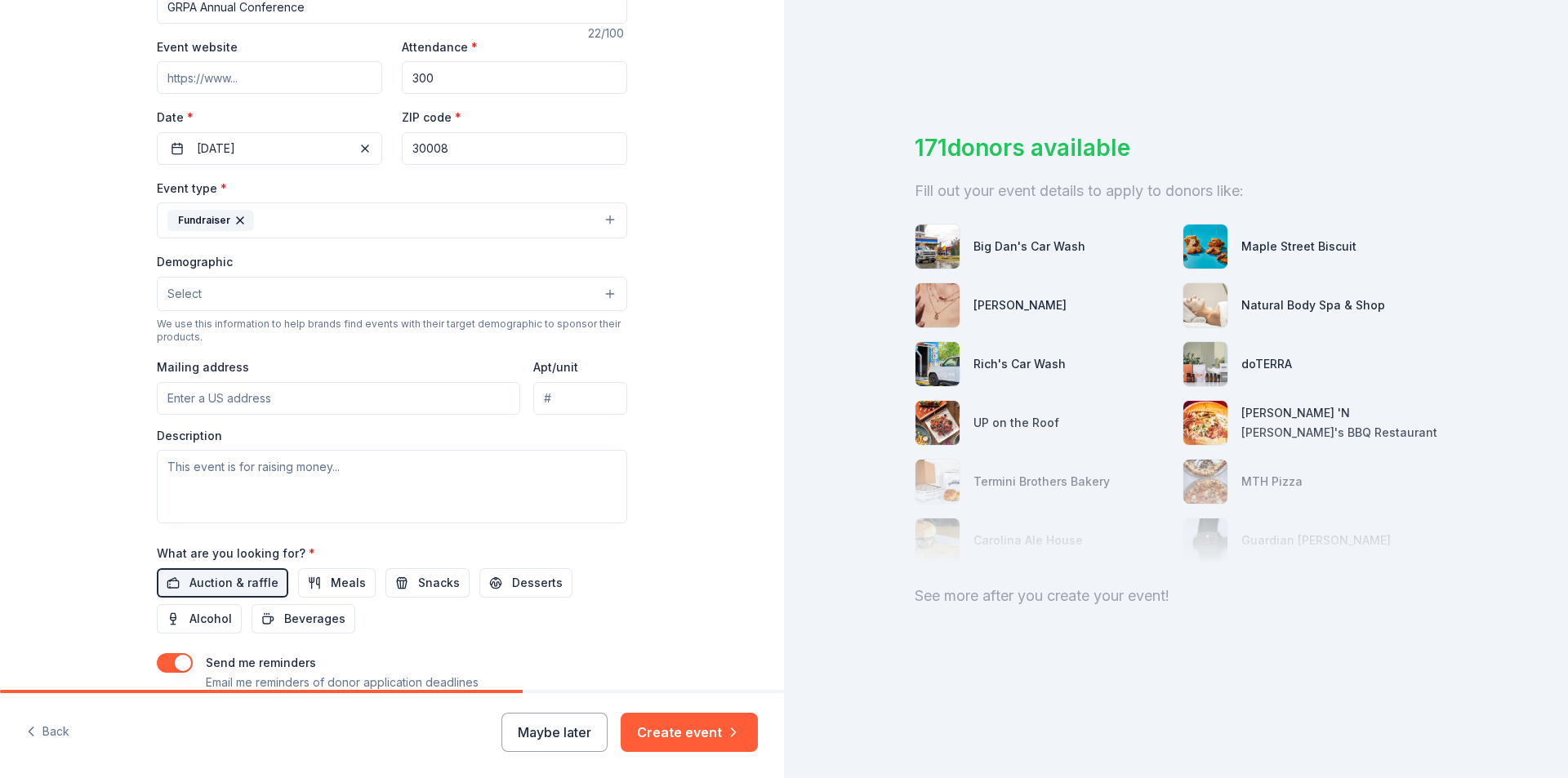
scroll to position [317, 0]
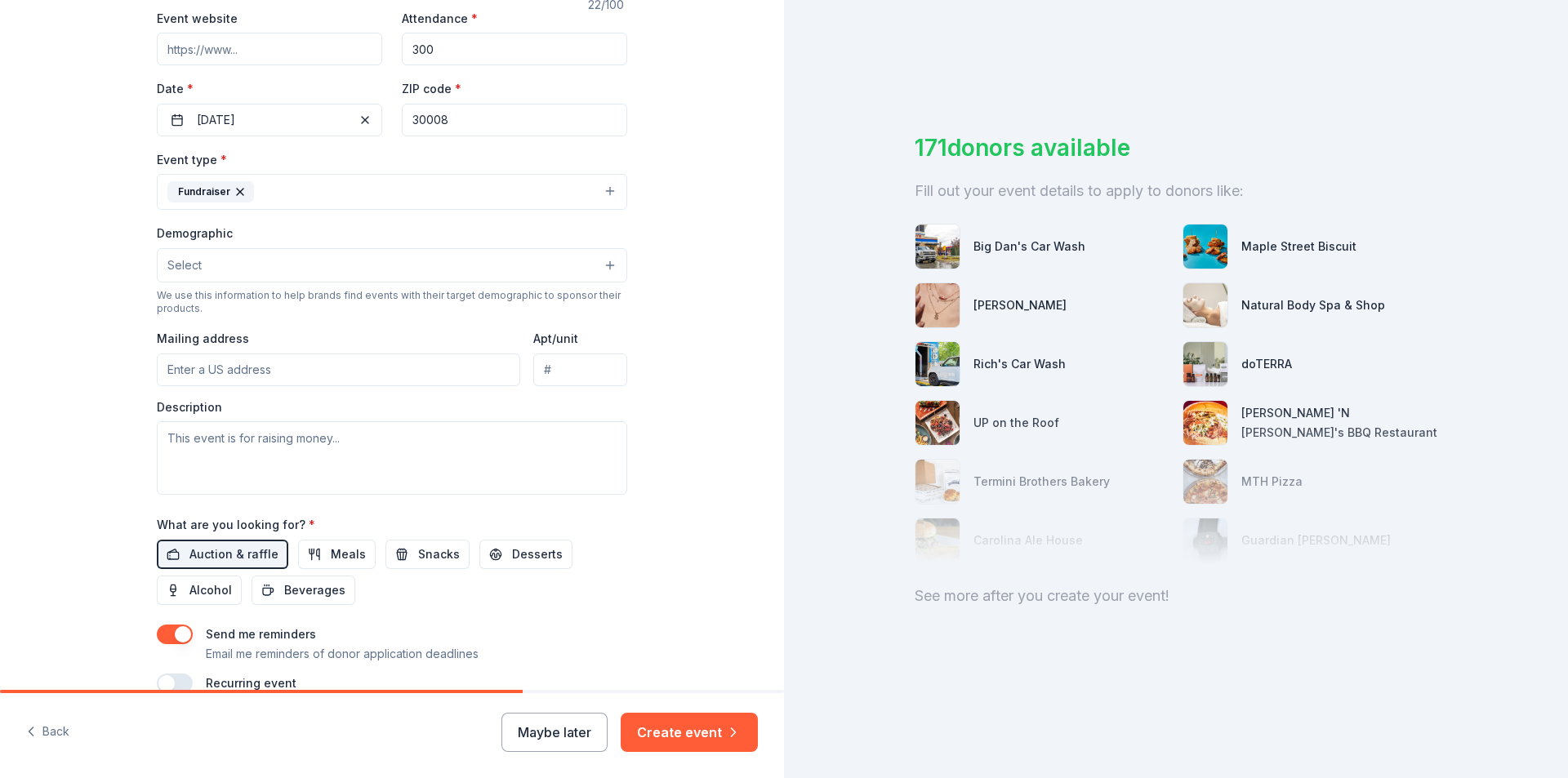
click at [448, 374] on input "Mailing address" at bounding box center [338, 369] width 363 height 32
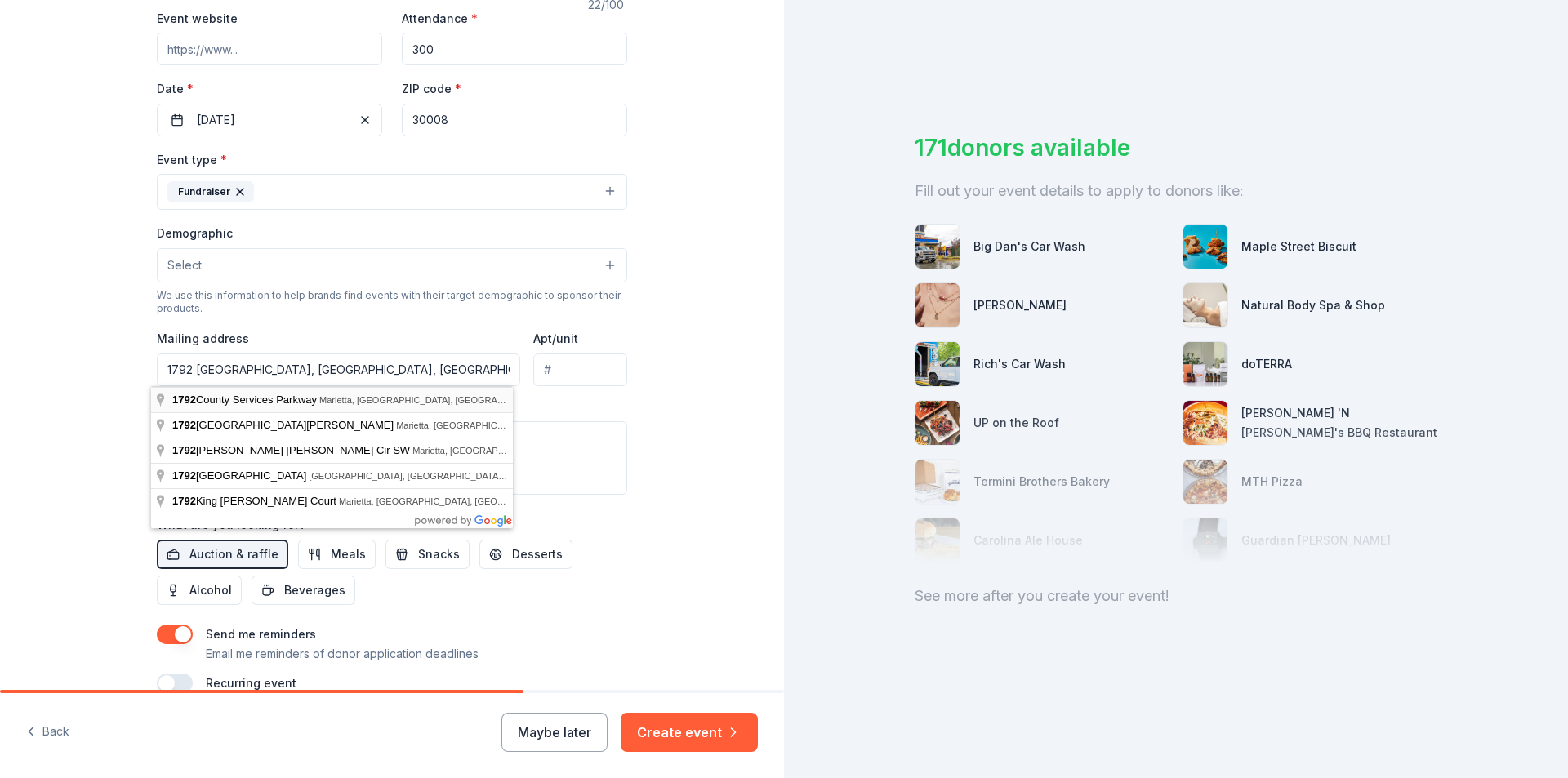
type input "1792 County Services Parkway, Marietta, GA, 30008"
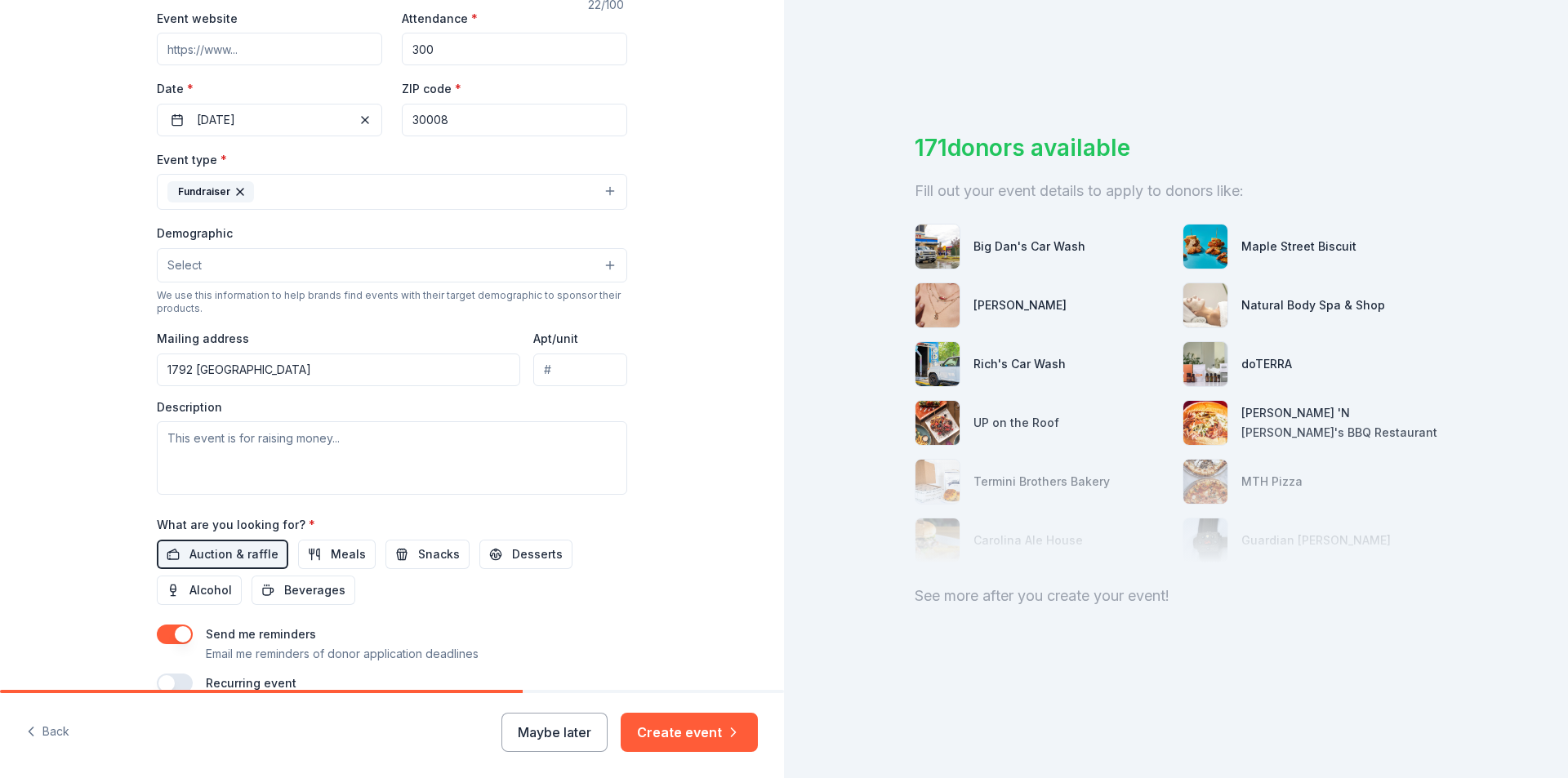
click at [445, 410] on div "Description" at bounding box center [392, 447] width 470 height 96
click at [420, 439] on textarea at bounding box center [392, 458] width 470 height 74
click at [495, 430] on textarea at bounding box center [392, 458] width 470 height 74
paste textarea "At GRPA’s annual conference, a silent auction is held where all monies raised f…"
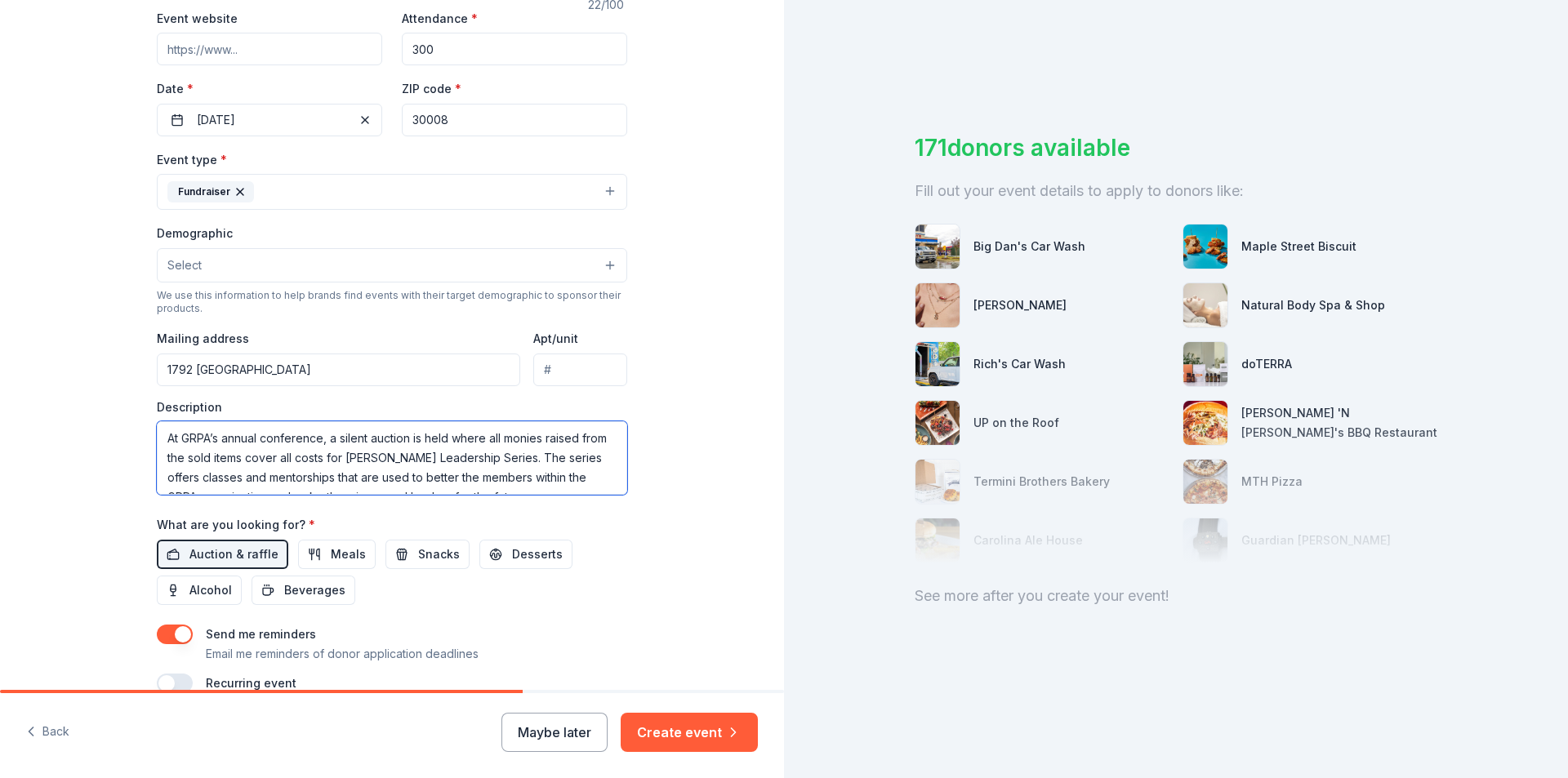
scroll to position [11, 0]
type textarea "At GRPA’s annual conference, a silent auction is held where all monies raised f…"
click at [676, 442] on div "Tell us about your event. We'll find in-kind donations you can apply for. Event…" at bounding box center [392, 227] width 784 height 1088
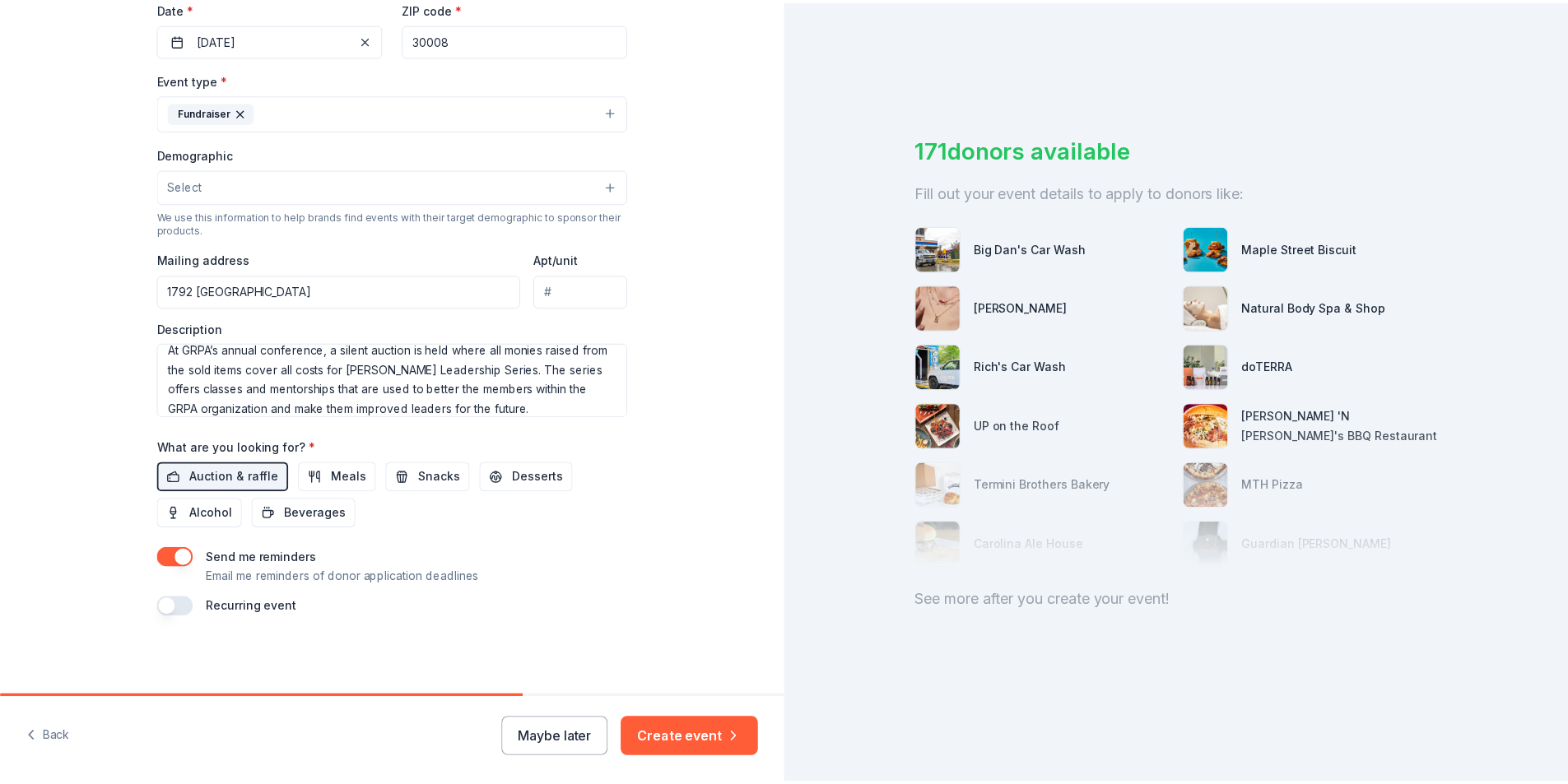
scroll to position [401, 0]
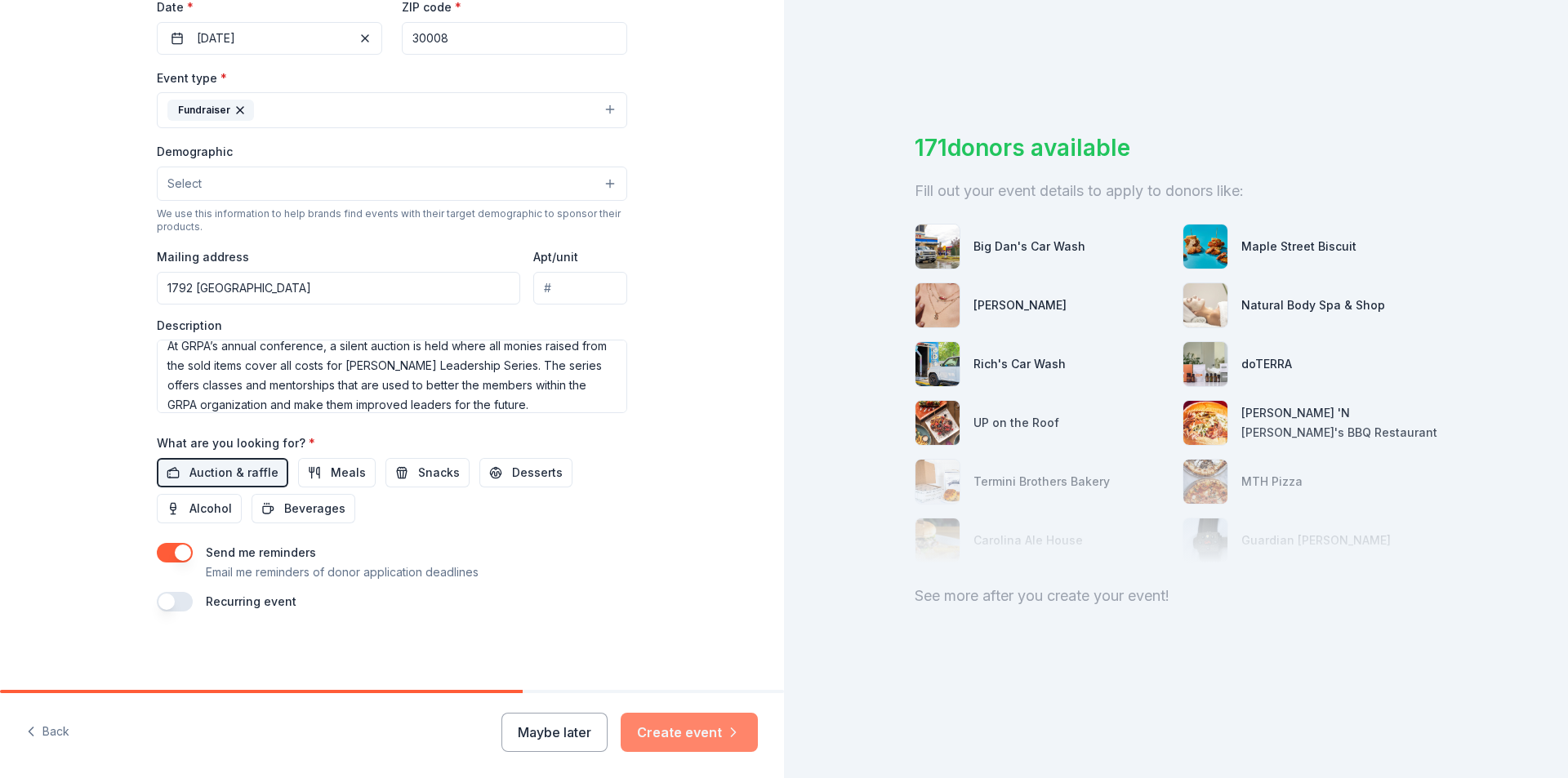
click at [696, 739] on button "Create event" at bounding box center [690, 732] width 137 height 39
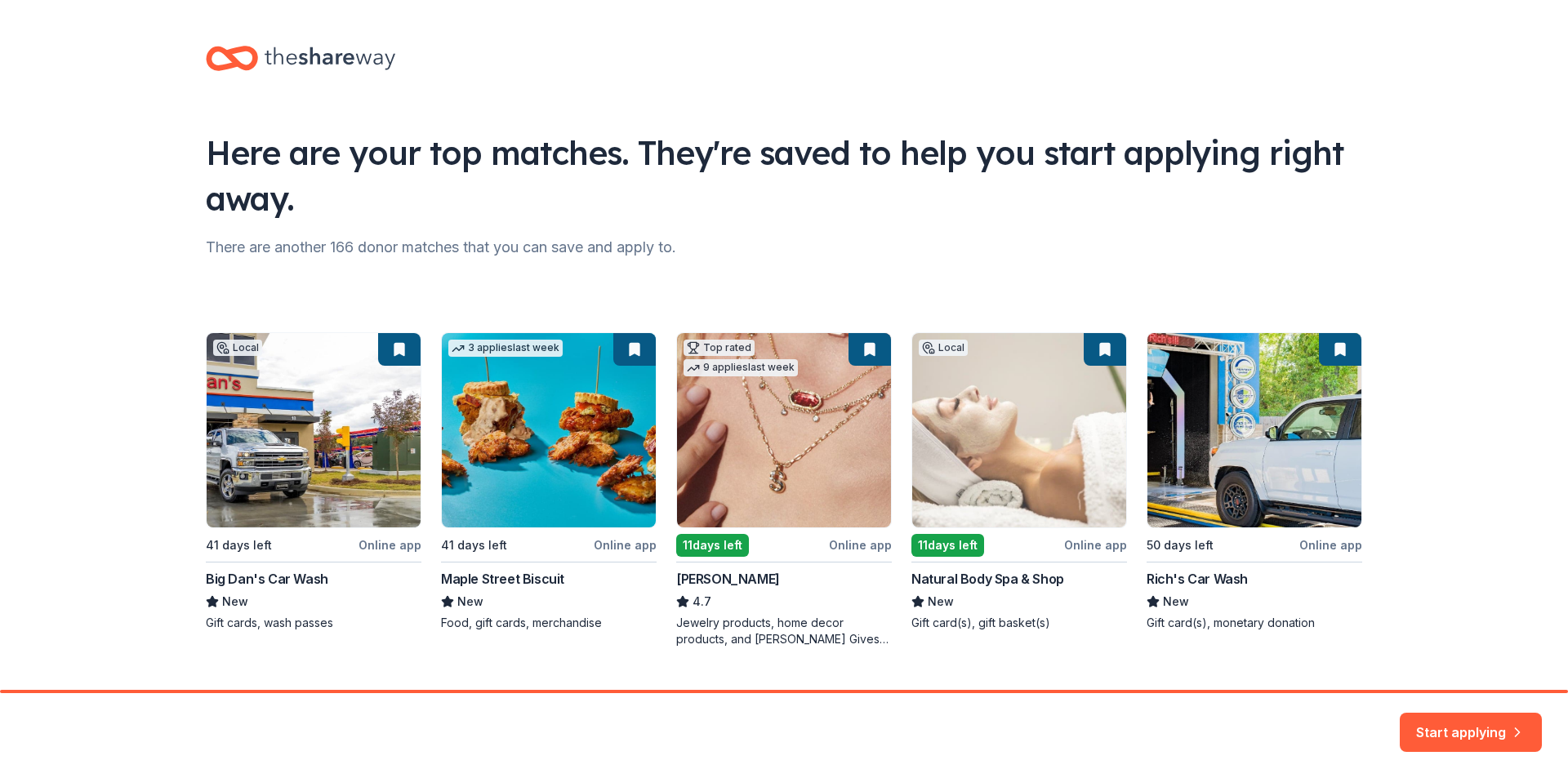
click at [240, 580] on div "Local 41 days left Online app Big Dan's Car Wash New Gift cards, wash passes 3 …" at bounding box center [784, 489] width 1157 height 315
click at [1466, 728] on button "Start applying" at bounding box center [1470, 722] width 142 height 39
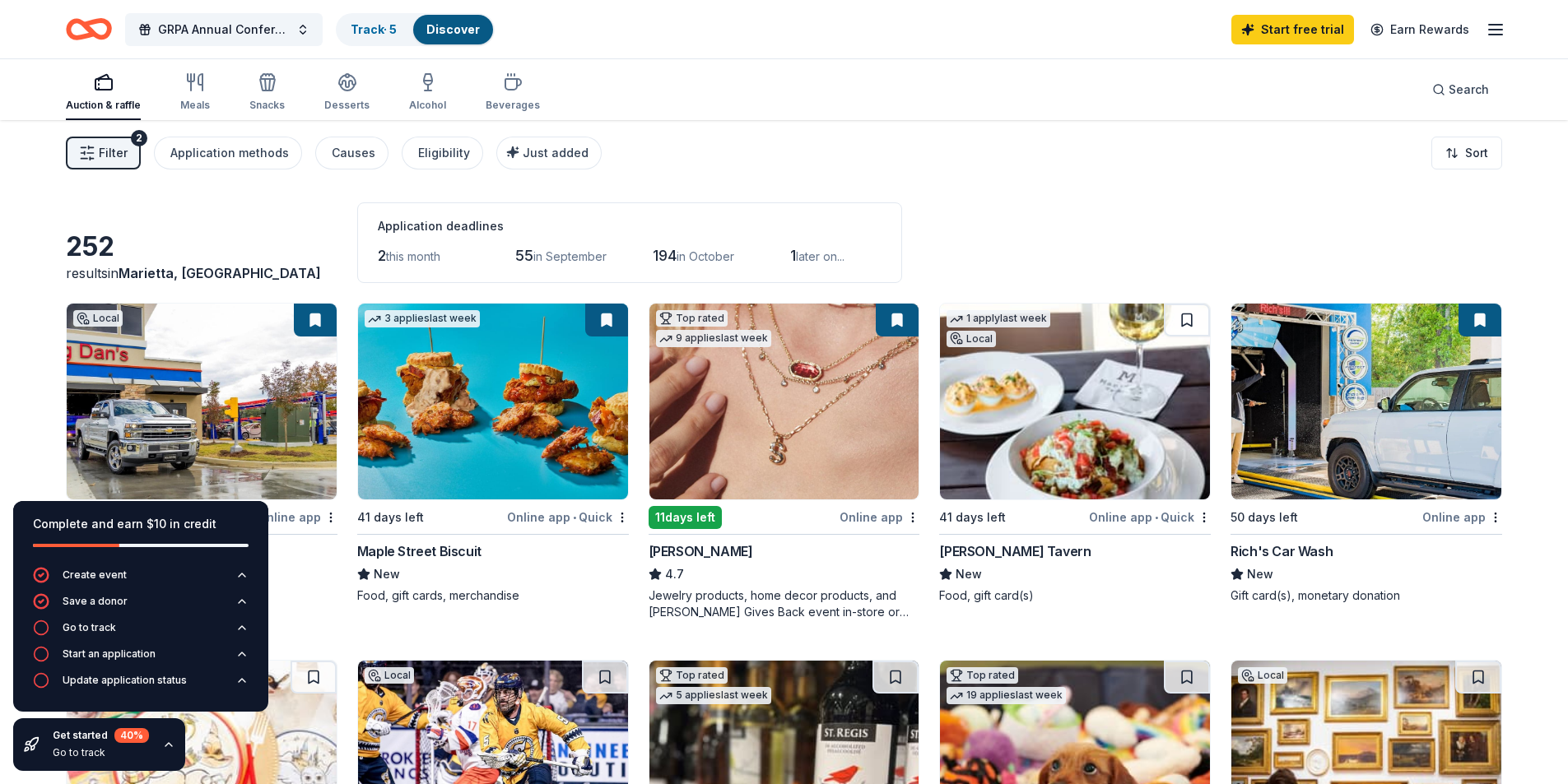
click at [167, 745] on icon "button" at bounding box center [169, 745] width 13 height 13
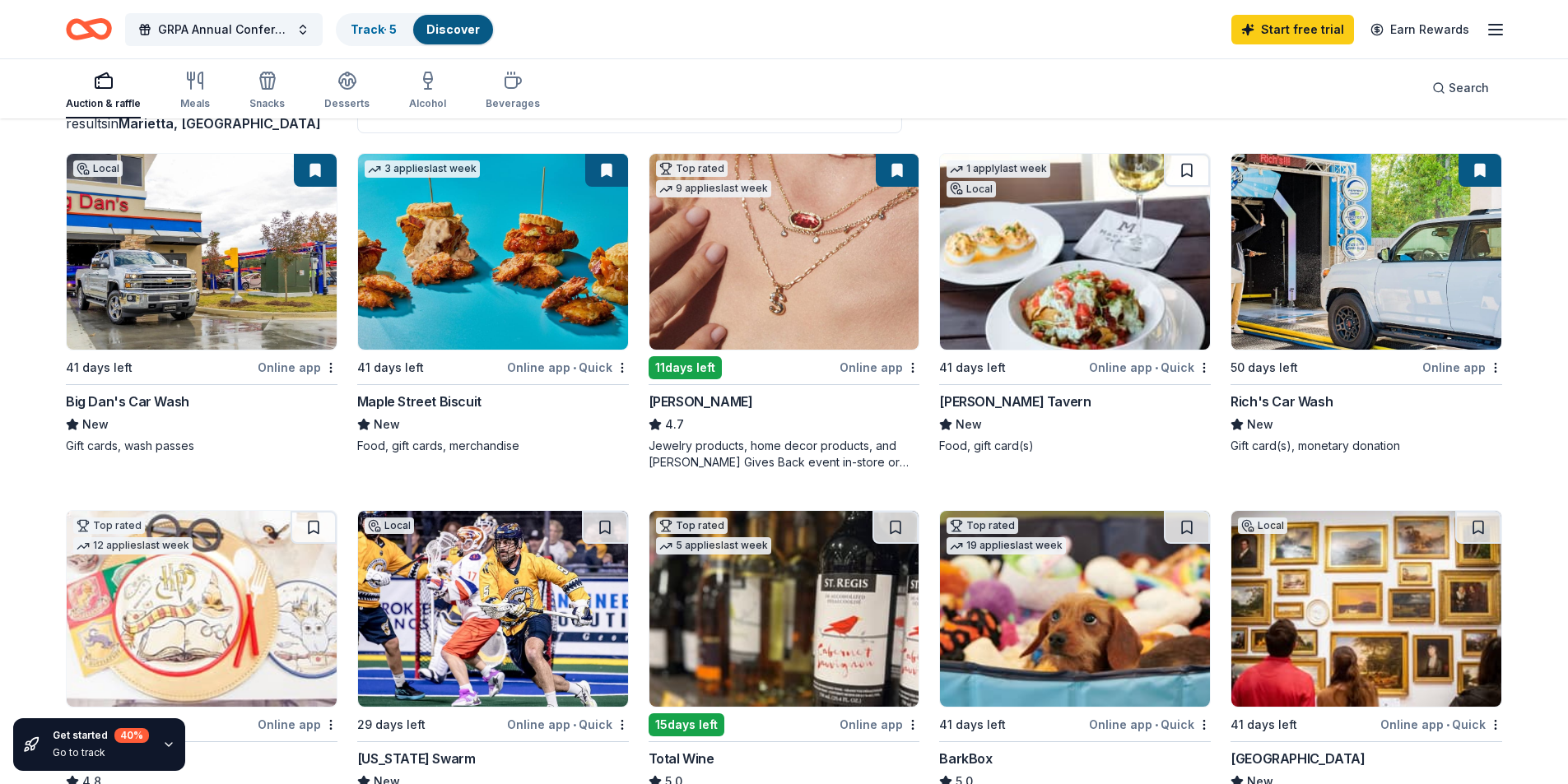
scroll to position [164, 0]
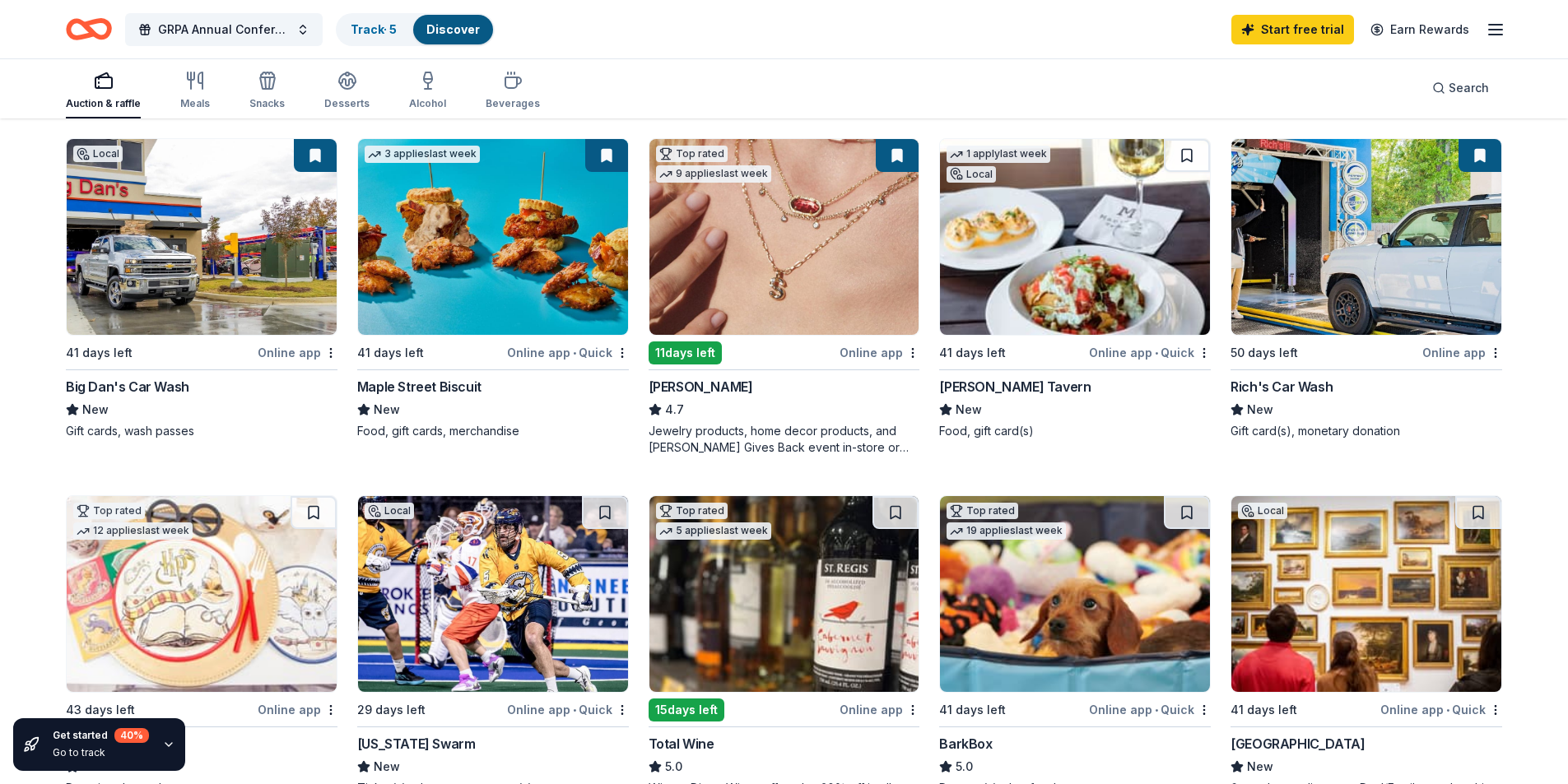
click at [786, 265] on img at bounding box center [784, 237] width 270 height 196
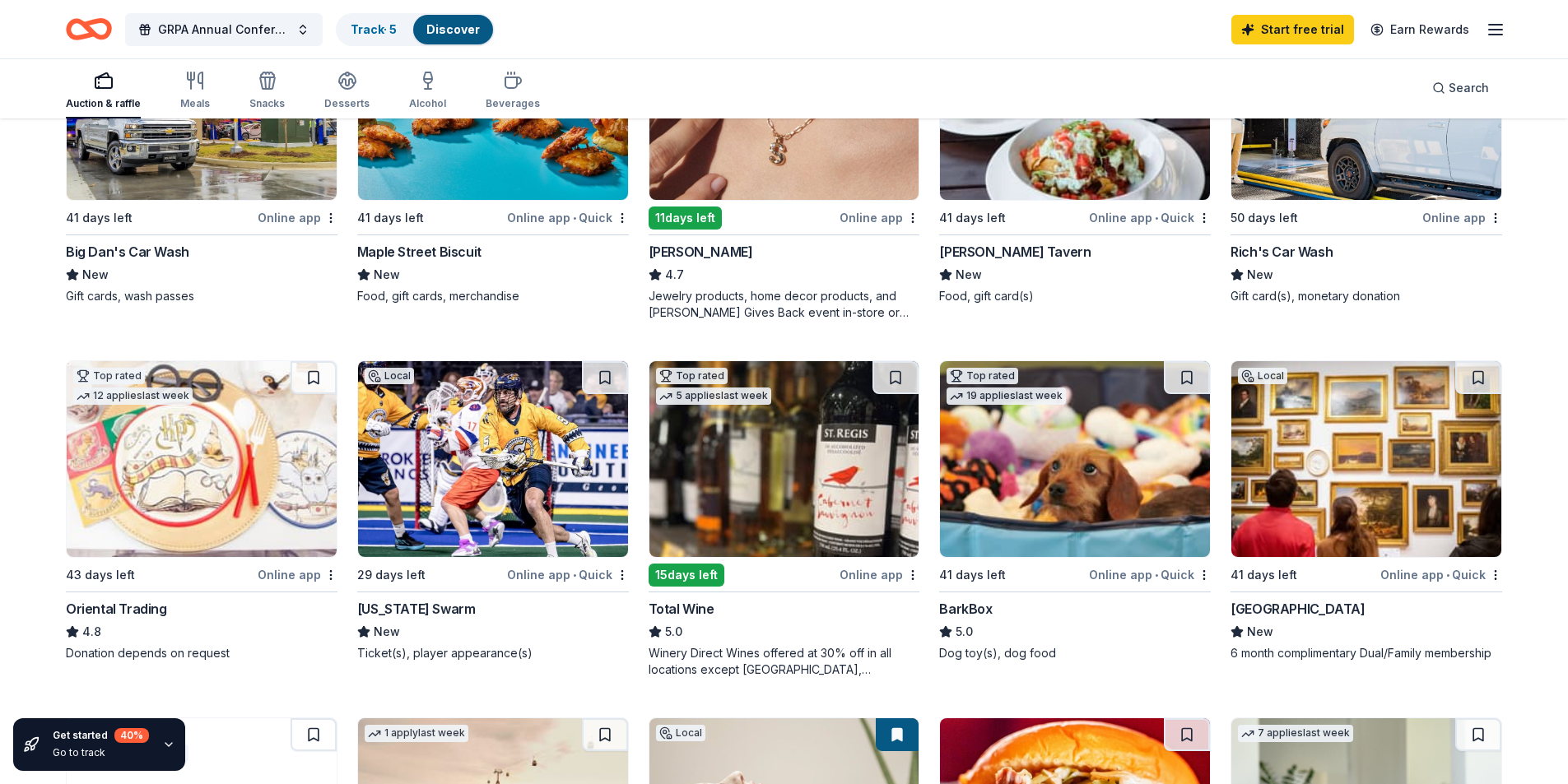
scroll to position [329, 0]
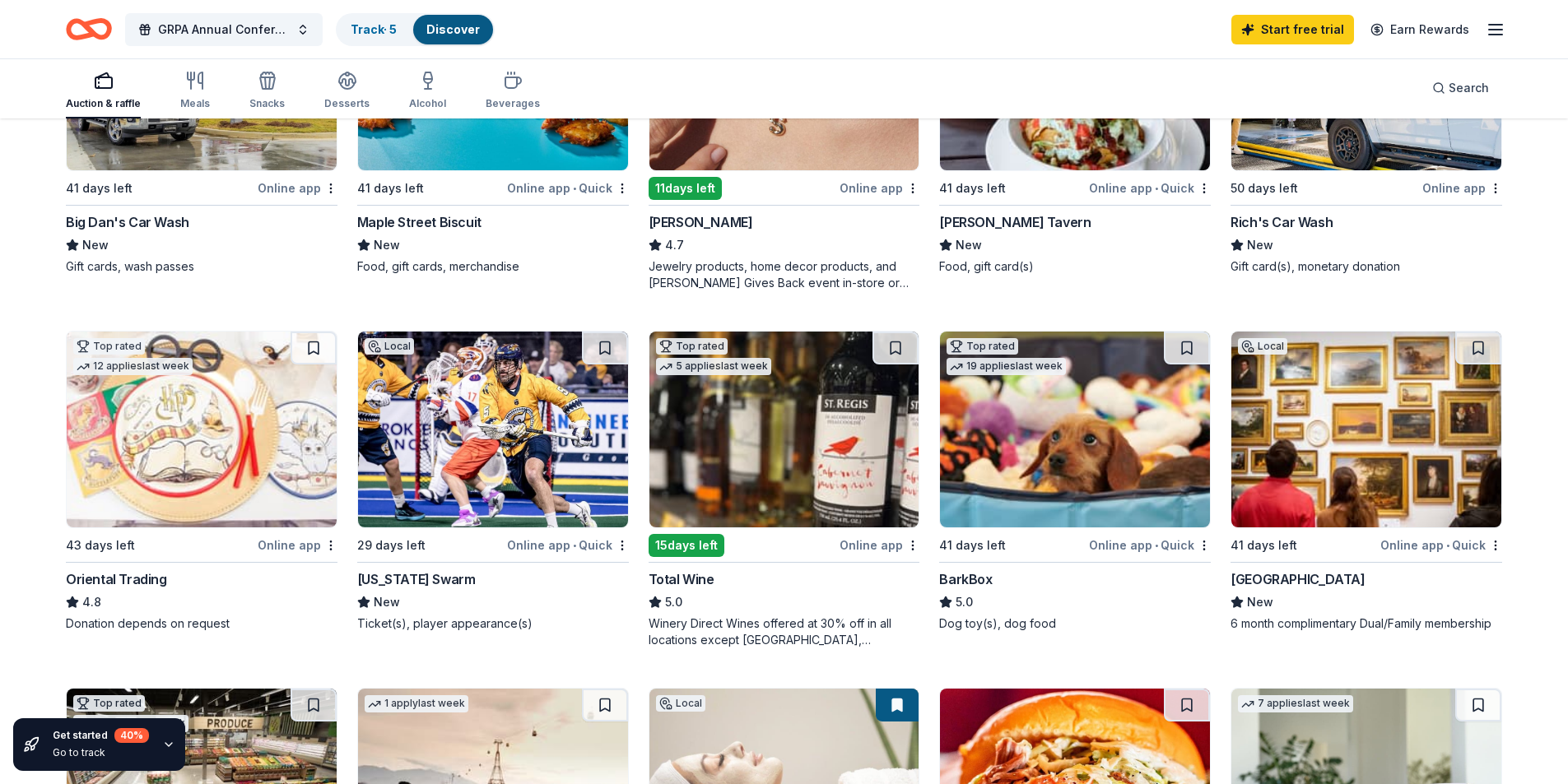
click at [492, 454] on img at bounding box center [492, 429] width 270 height 196
click at [781, 415] on img at bounding box center [784, 429] width 270 height 196
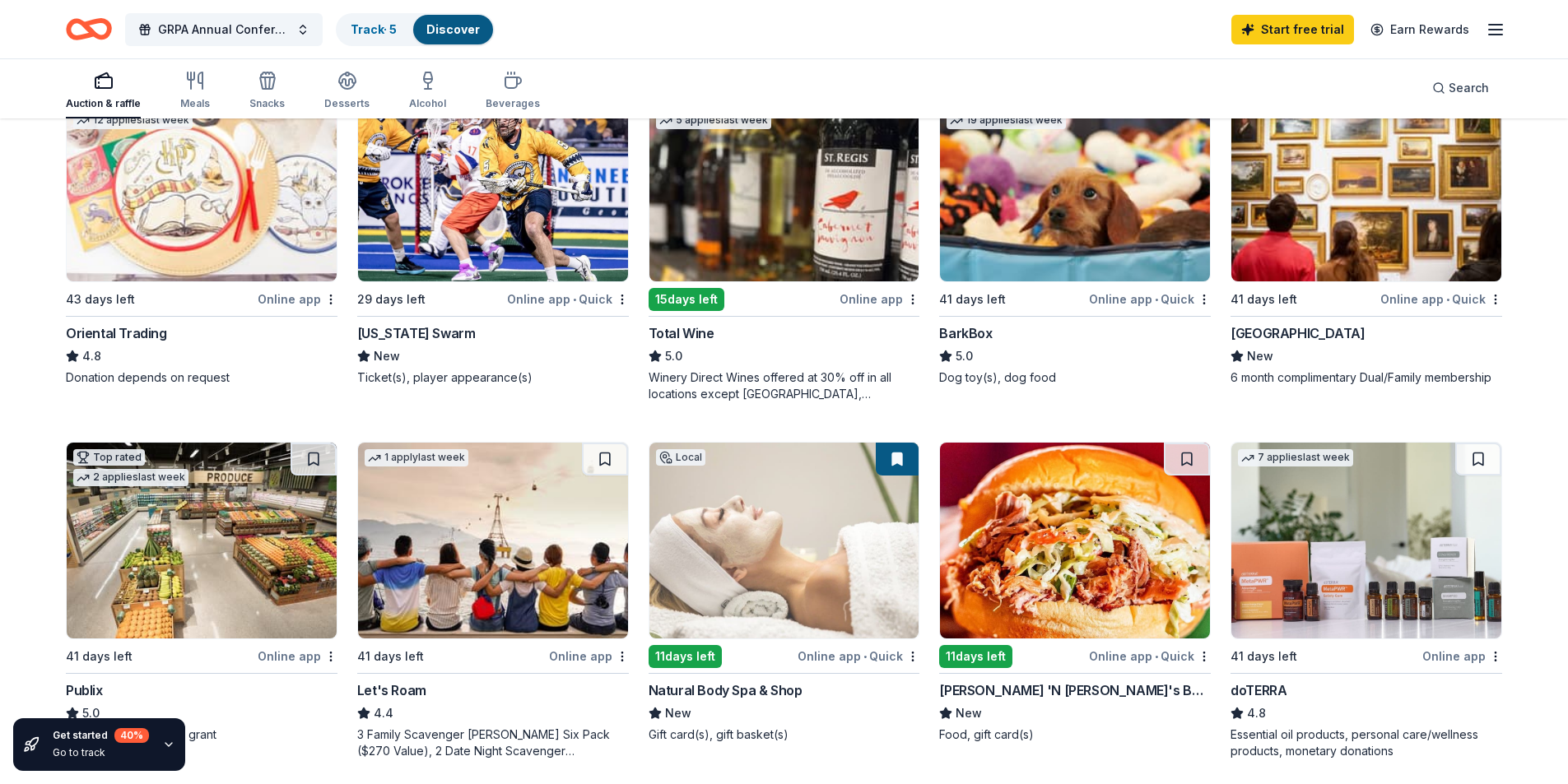
scroll to position [575, 0]
click at [1066, 242] on img at bounding box center [1074, 183] width 270 height 196
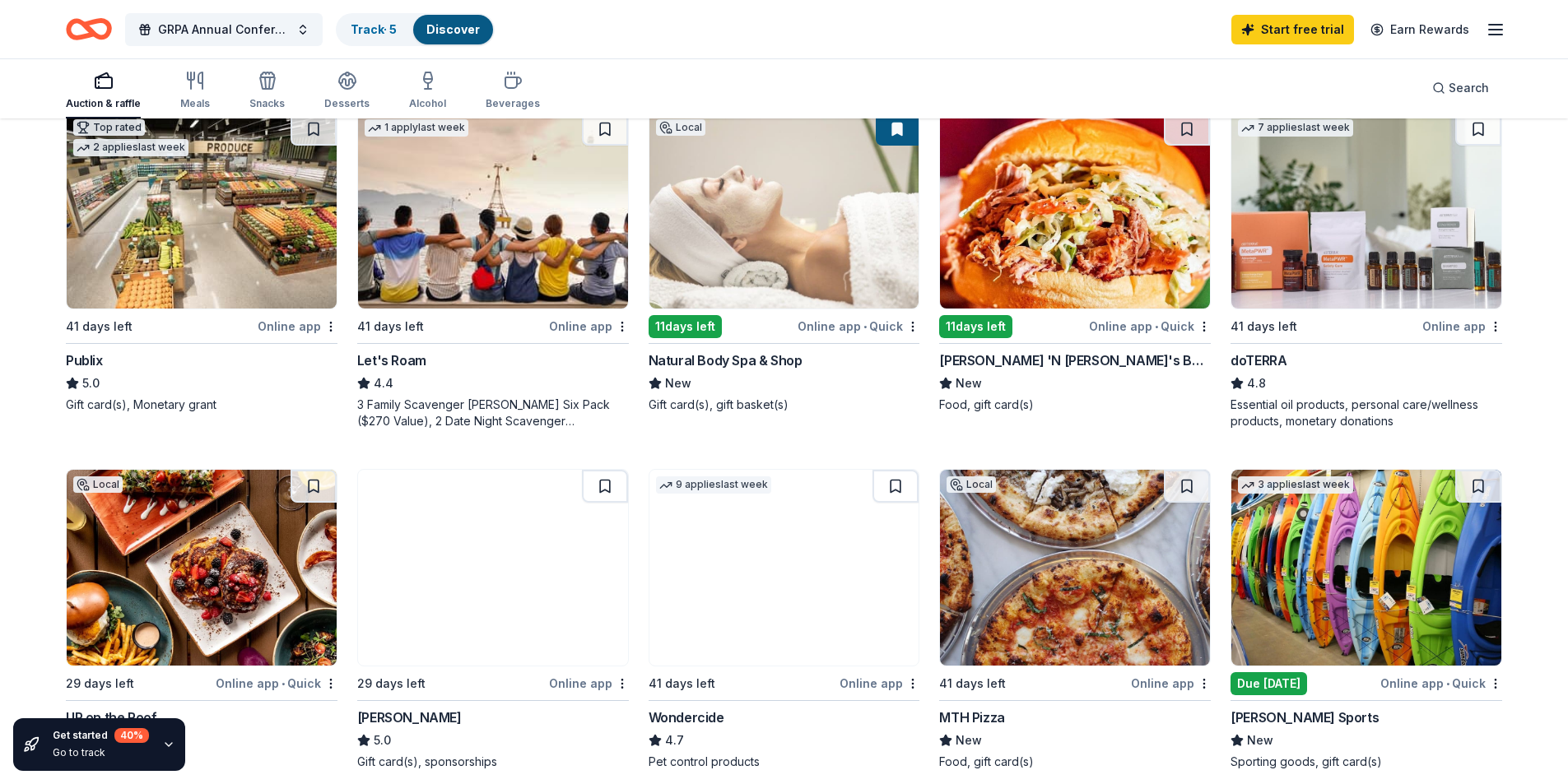
scroll to position [822, 0]
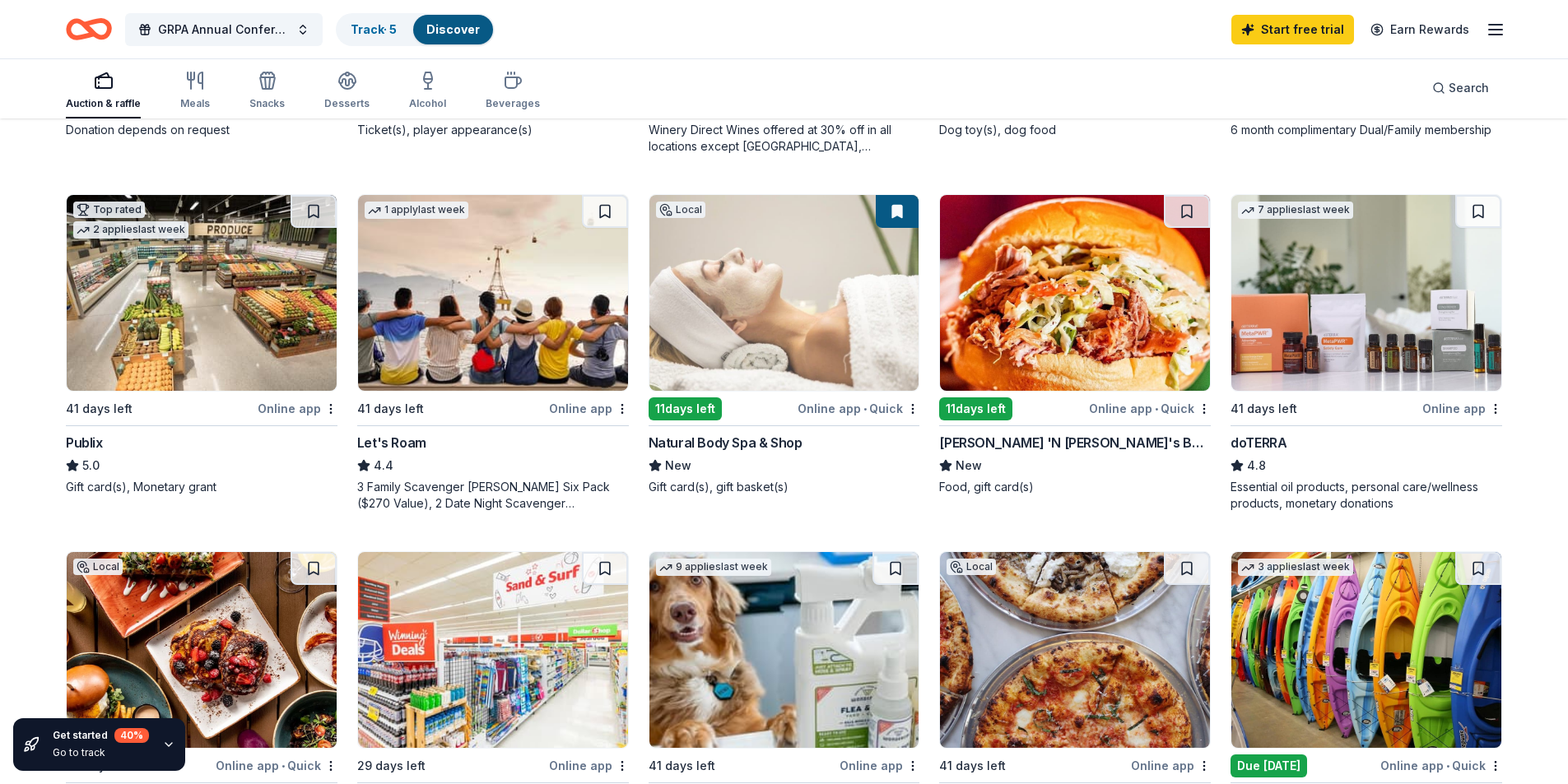
click at [713, 308] on img at bounding box center [784, 293] width 270 height 196
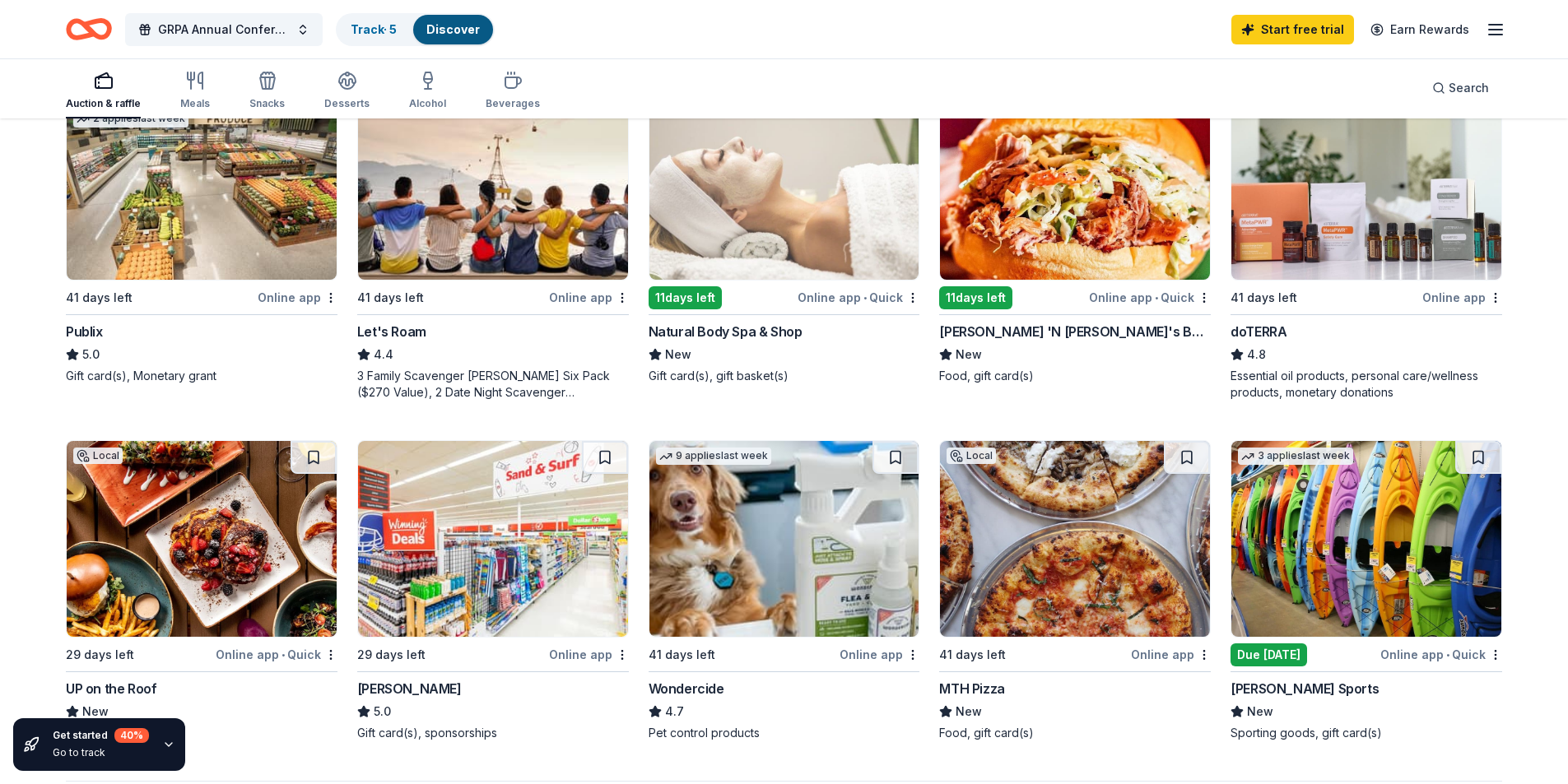
scroll to position [905, 0]
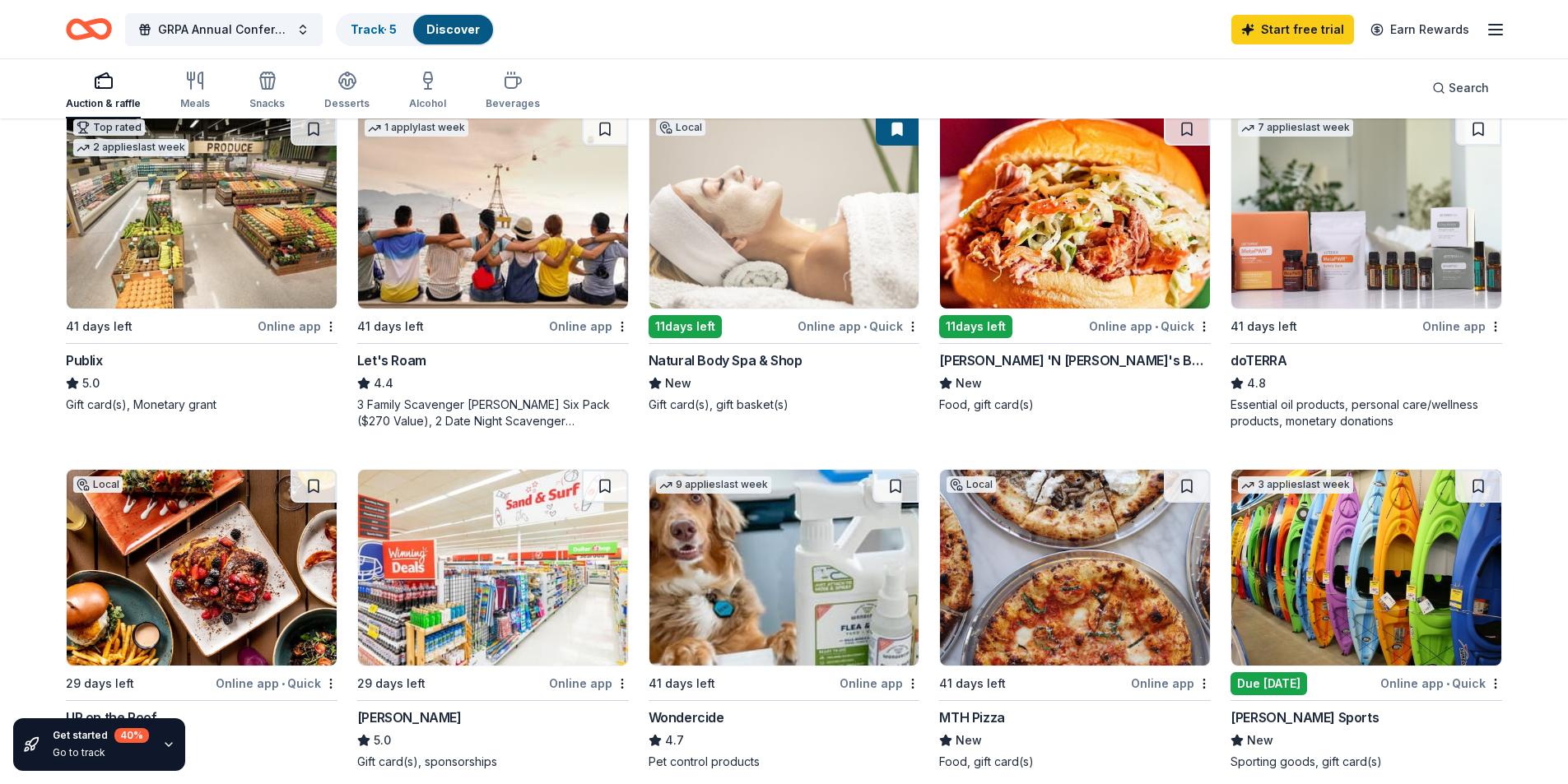
click at [1100, 264] on img at bounding box center [1074, 210] width 270 height 196
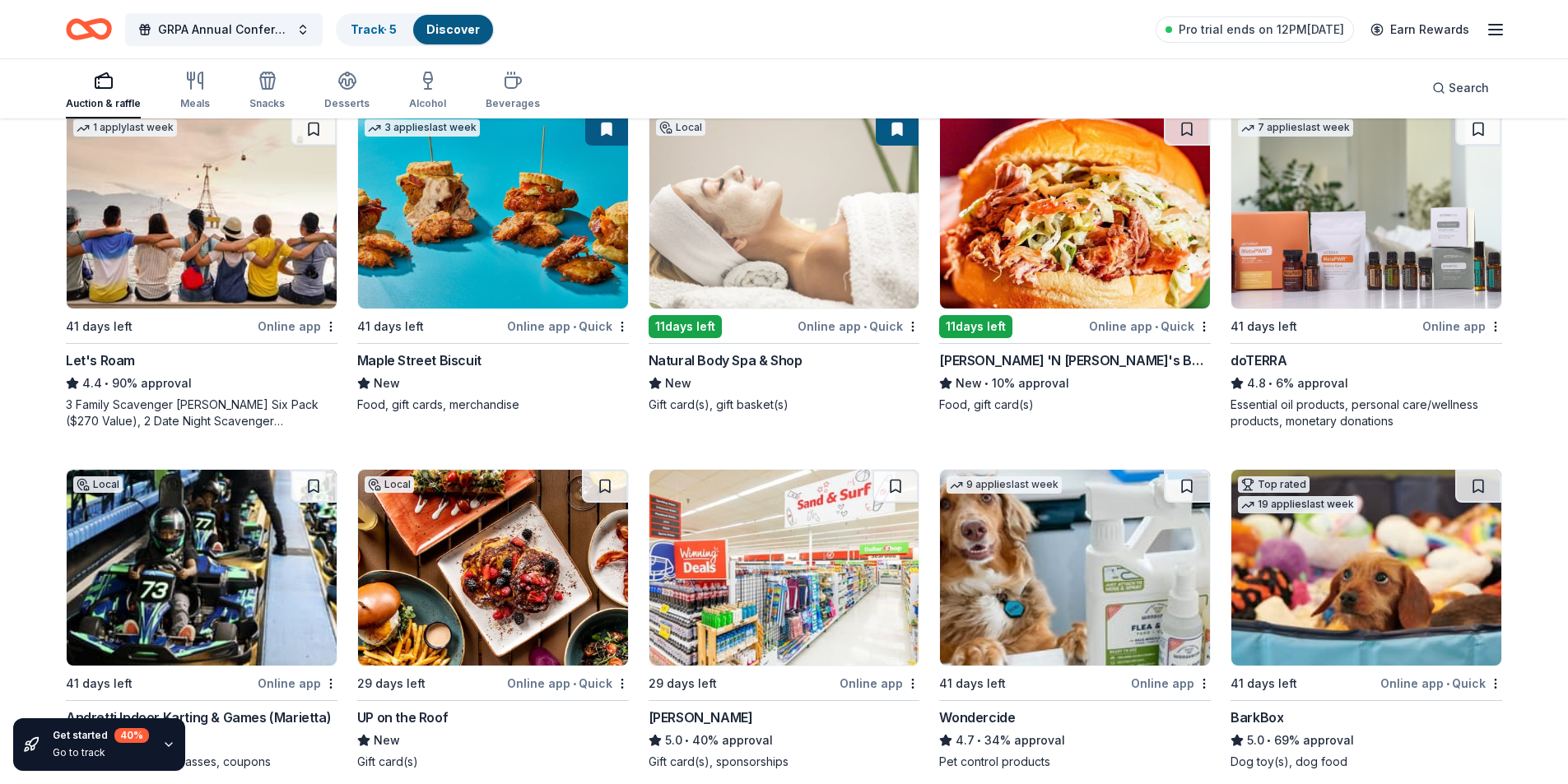
click at [1078, 252] on img at bounding box center [1074, 210] width 270 height 196
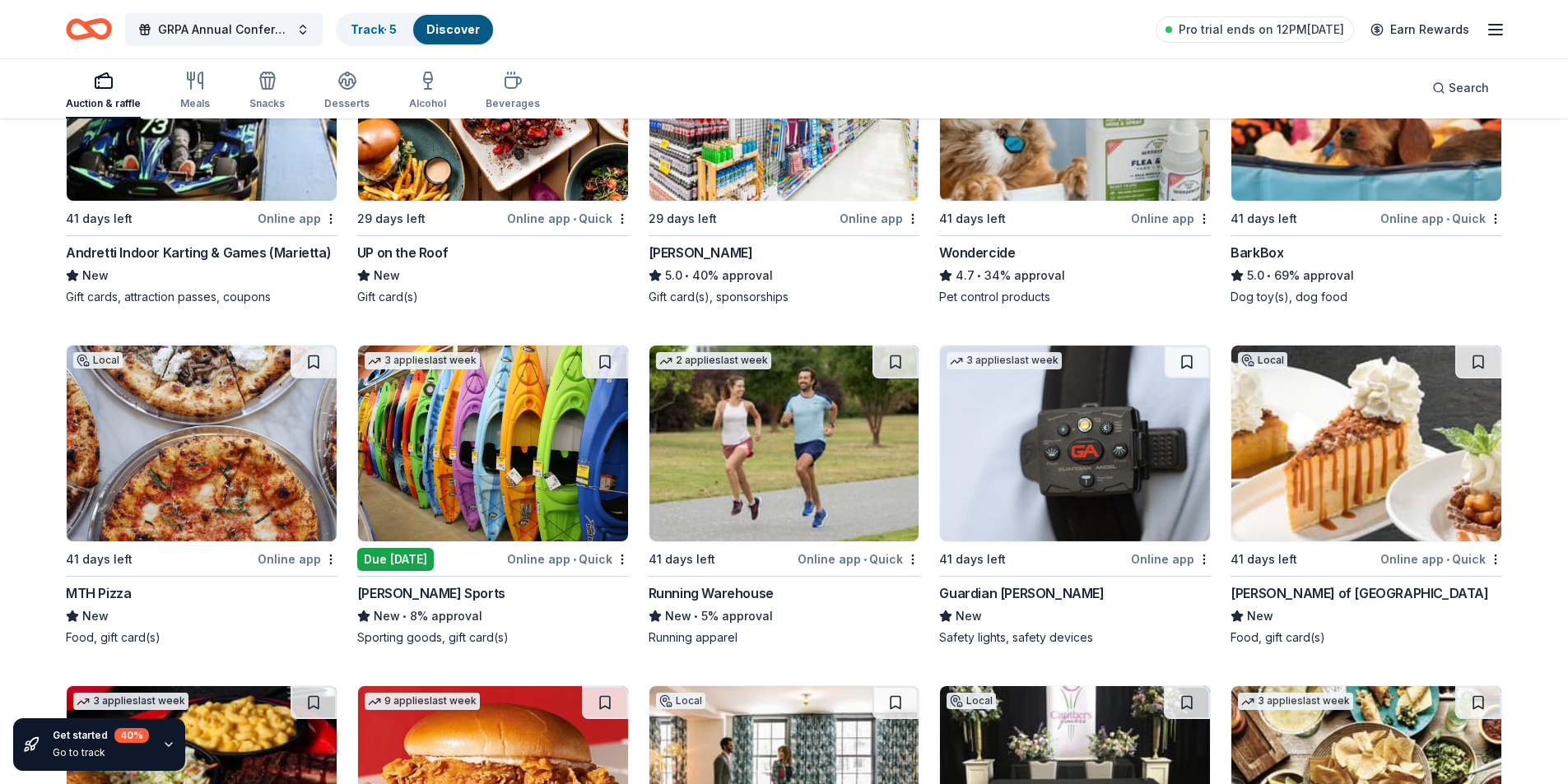
scroll to position [1399, 0]
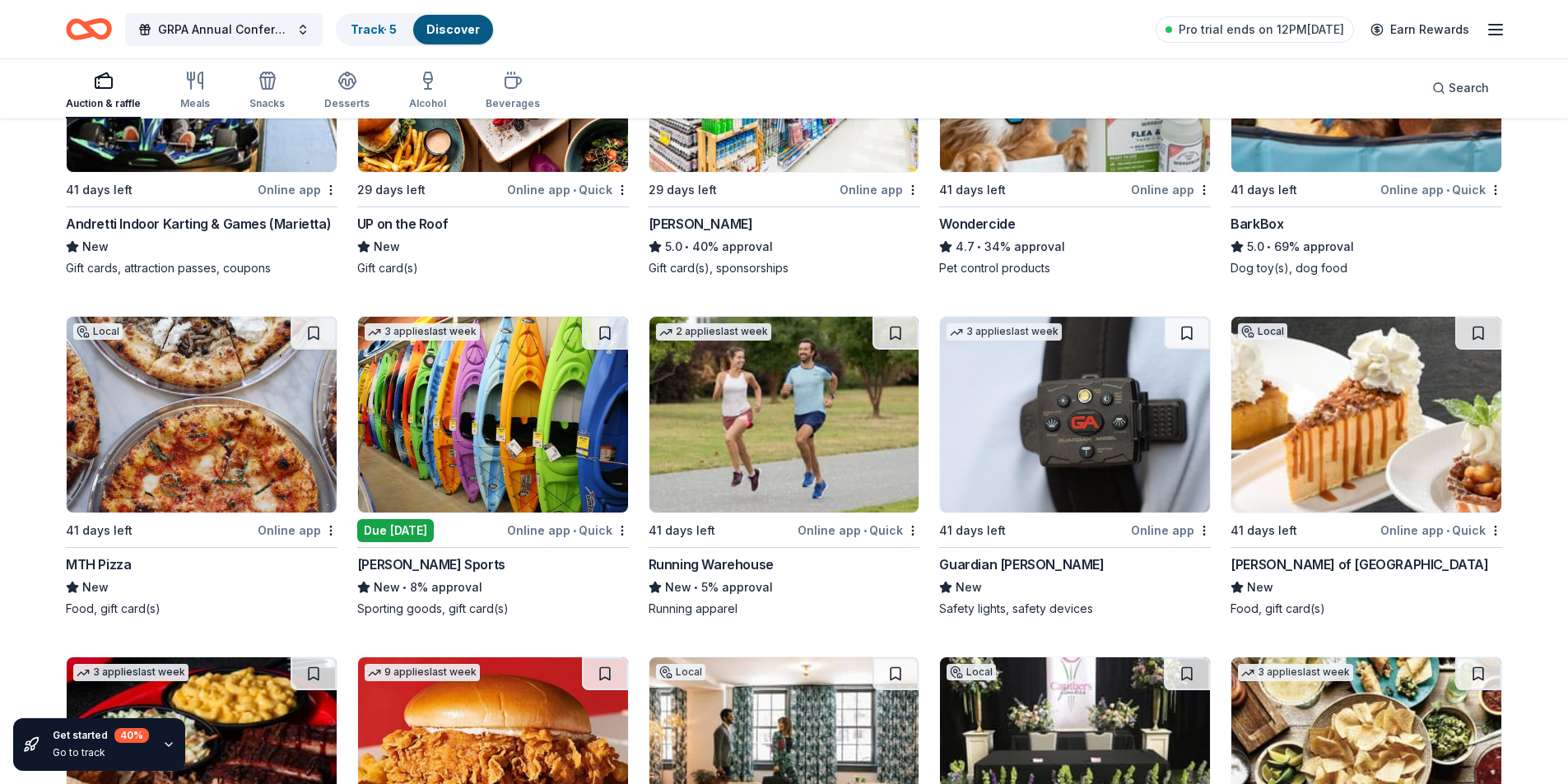
click at [428, 412] on img at bounding box center [492, 415] width 270 height 196
click at [744, 445] on img at bounding box center [784, 415] width 270 height 196
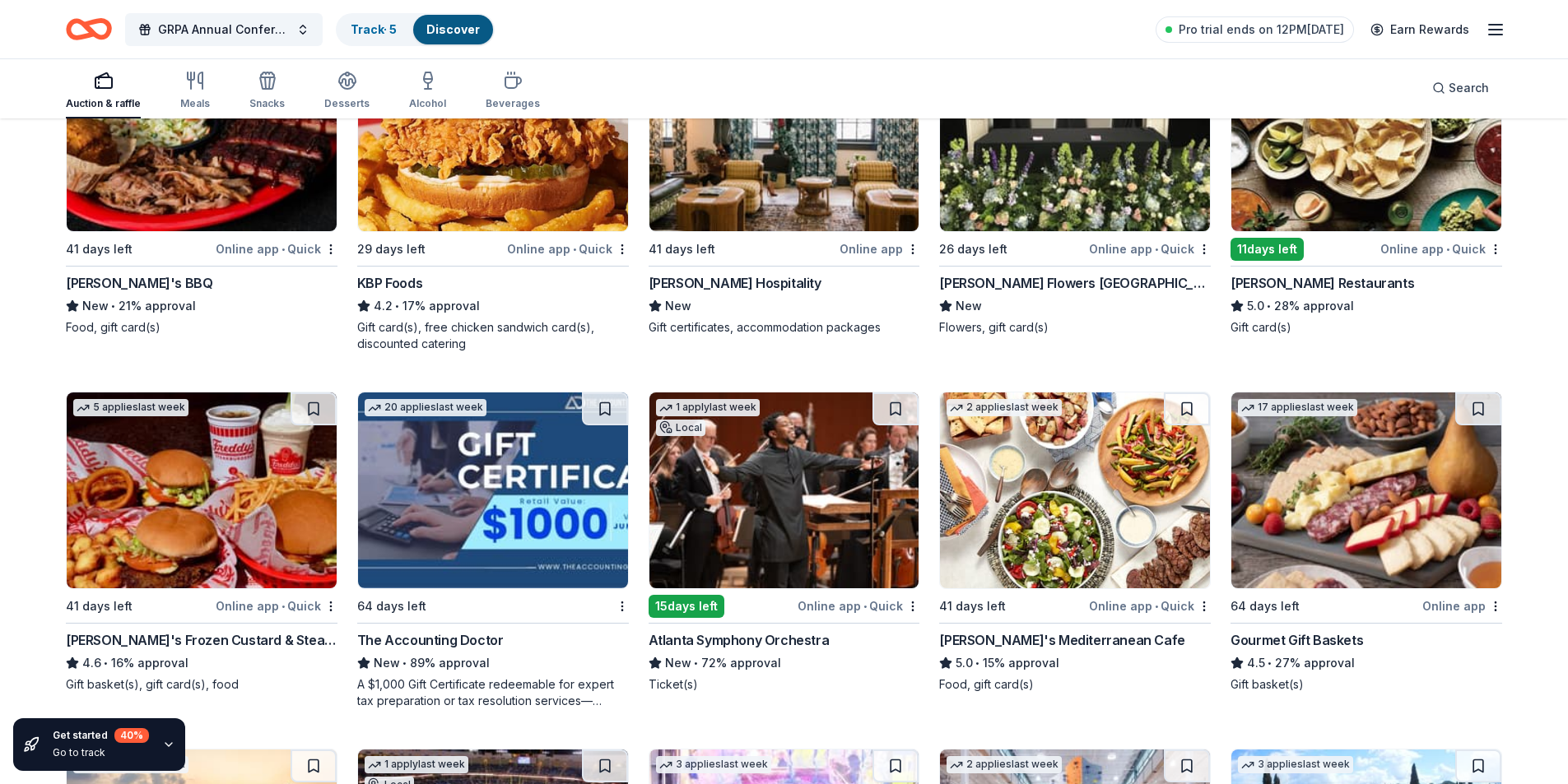
scroll to position [2049, 0]
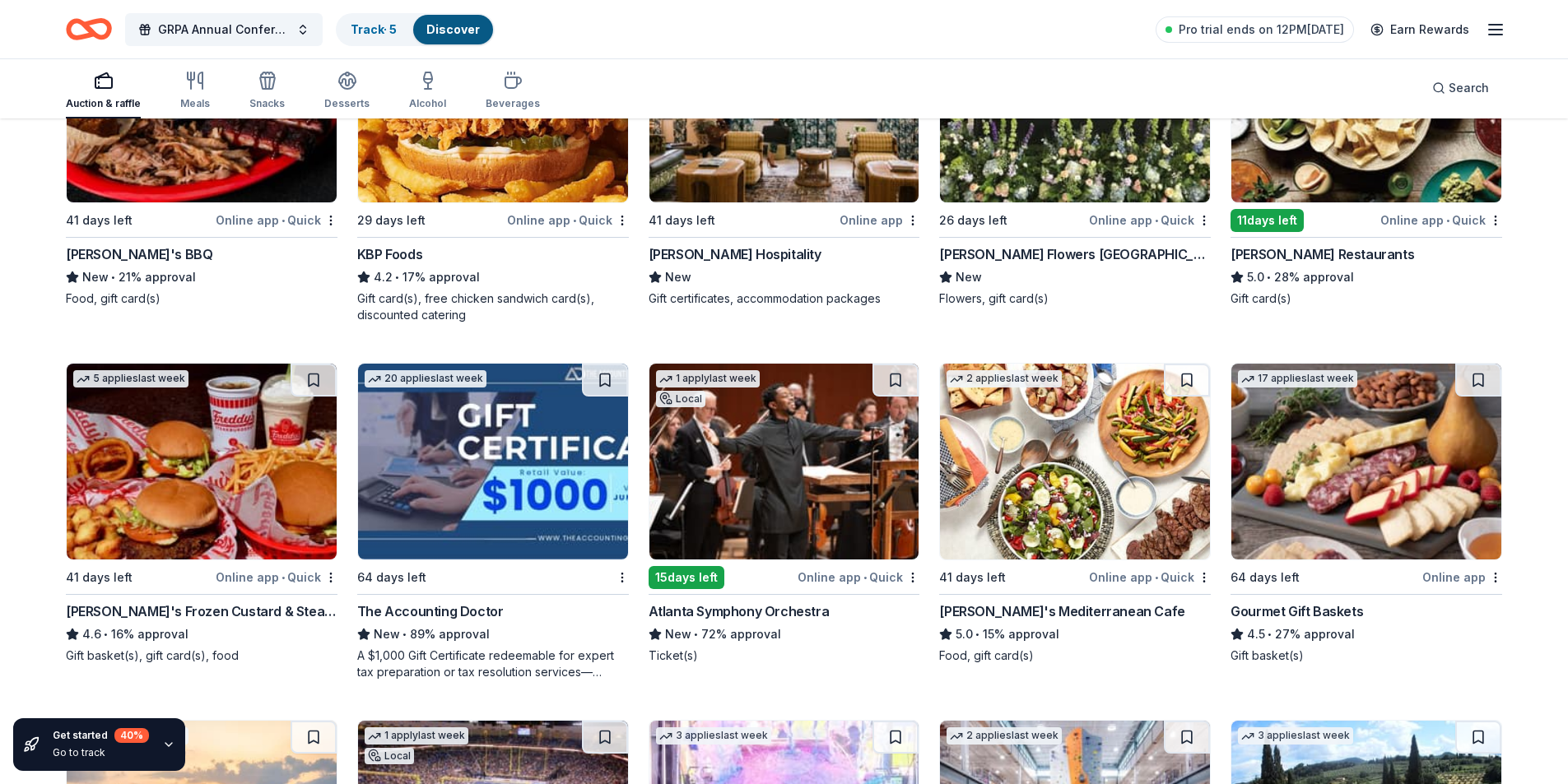
click at [809, 449] on img at bounding box center [784, 461] width 270 height 196
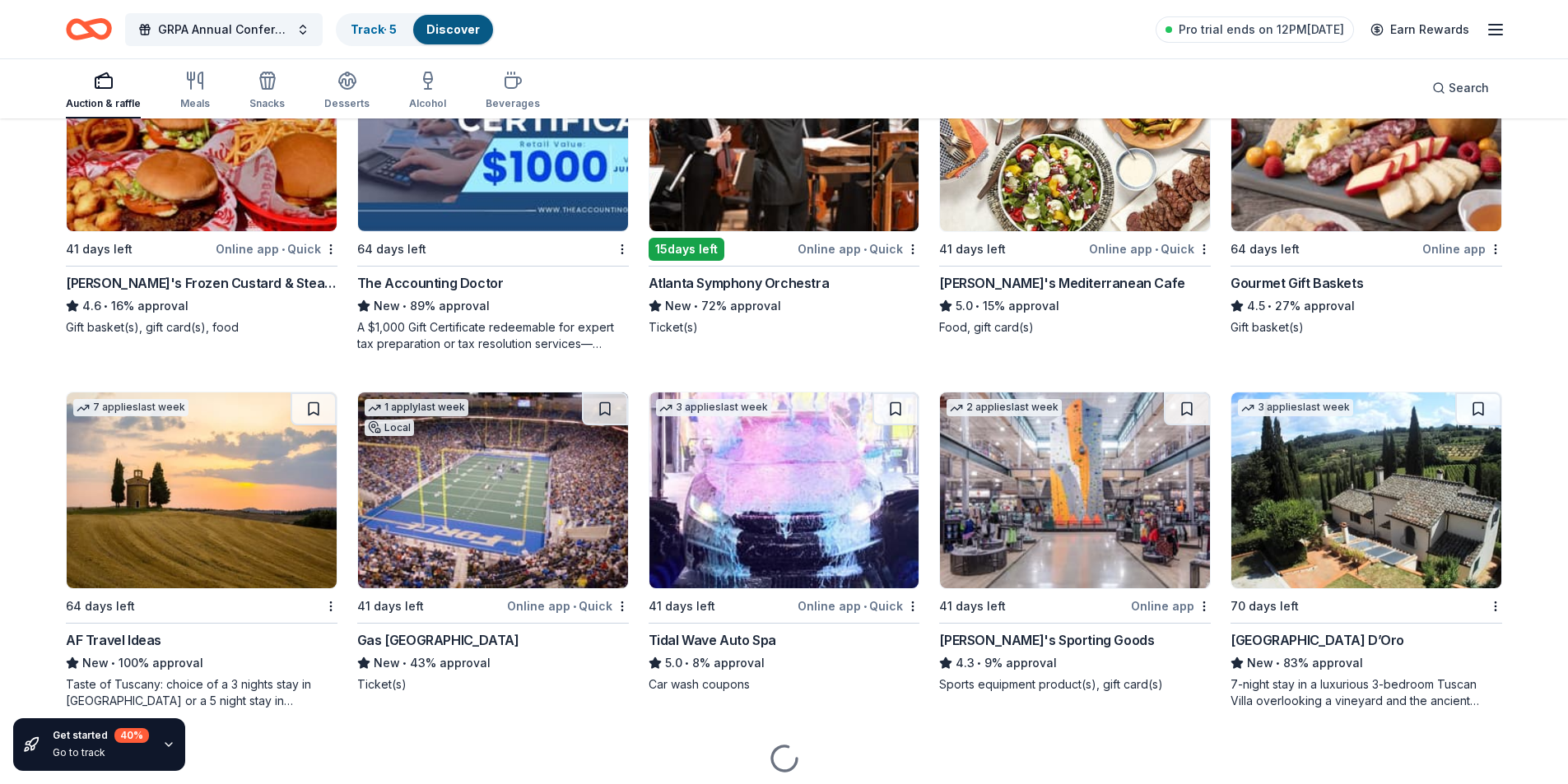
scroll to position [2378, 0]
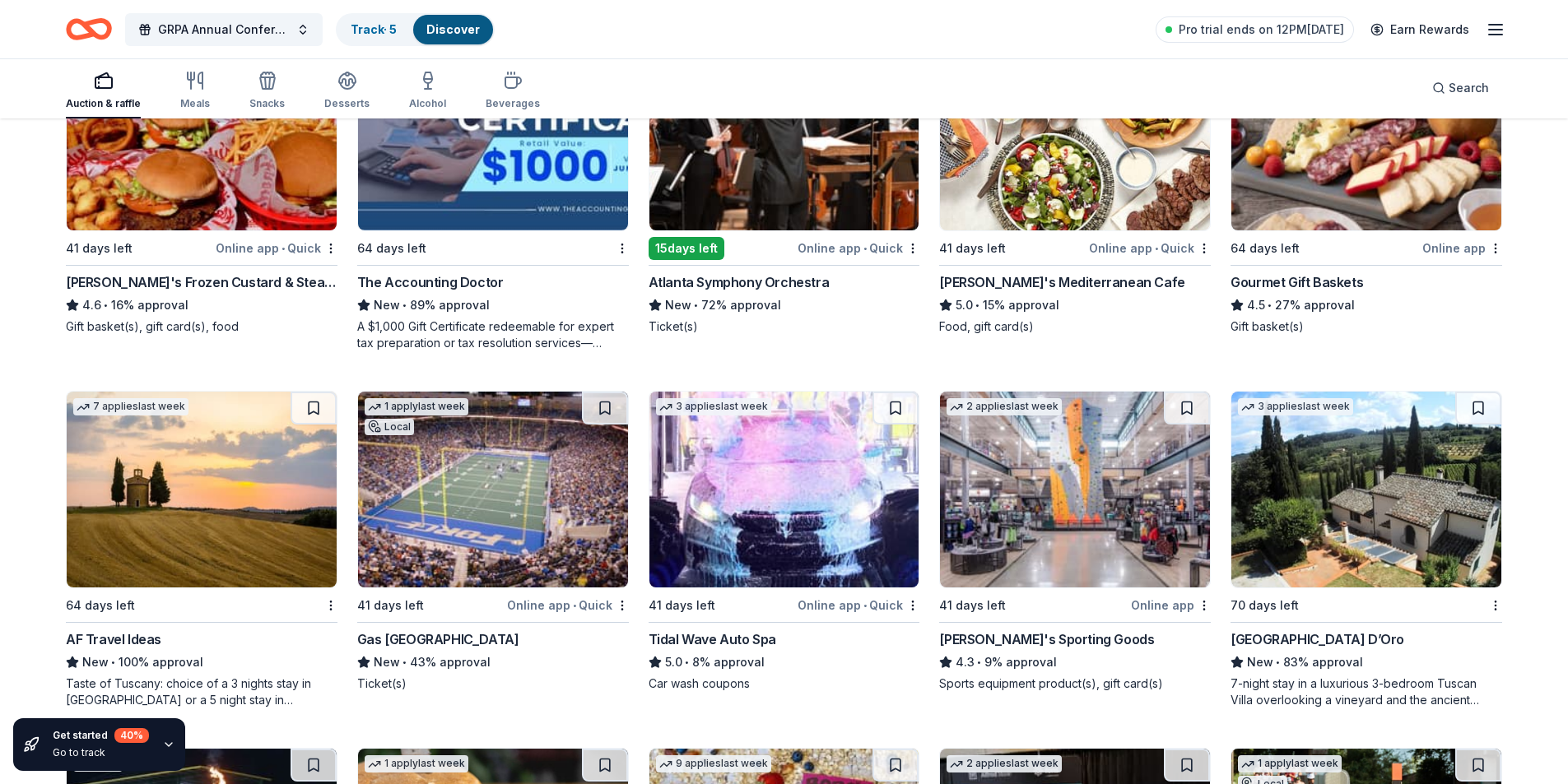
click at [232, 550] on img at bounding box center [201, 489] width 270 height 196
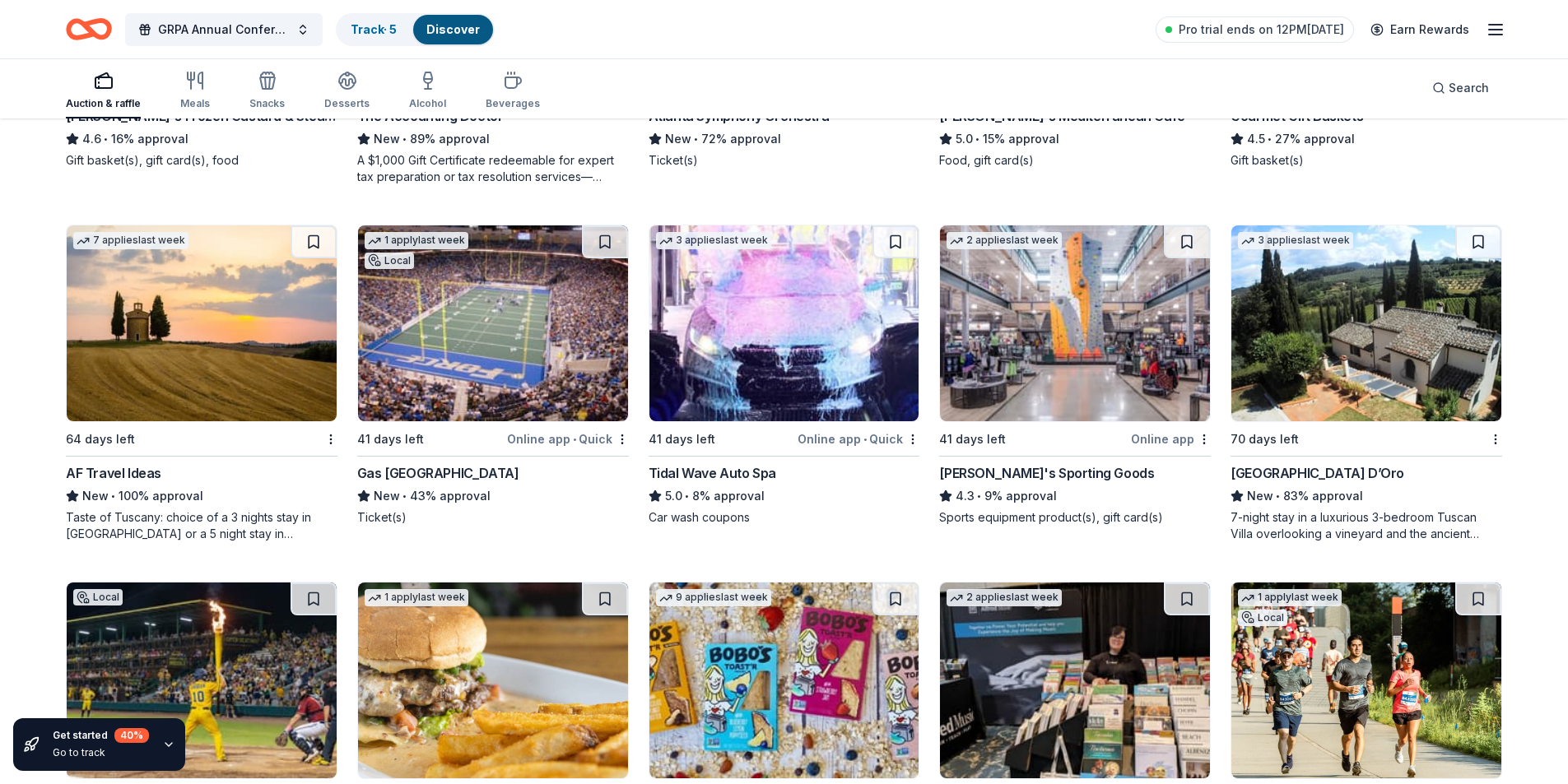
scroll to position [2542, 0]
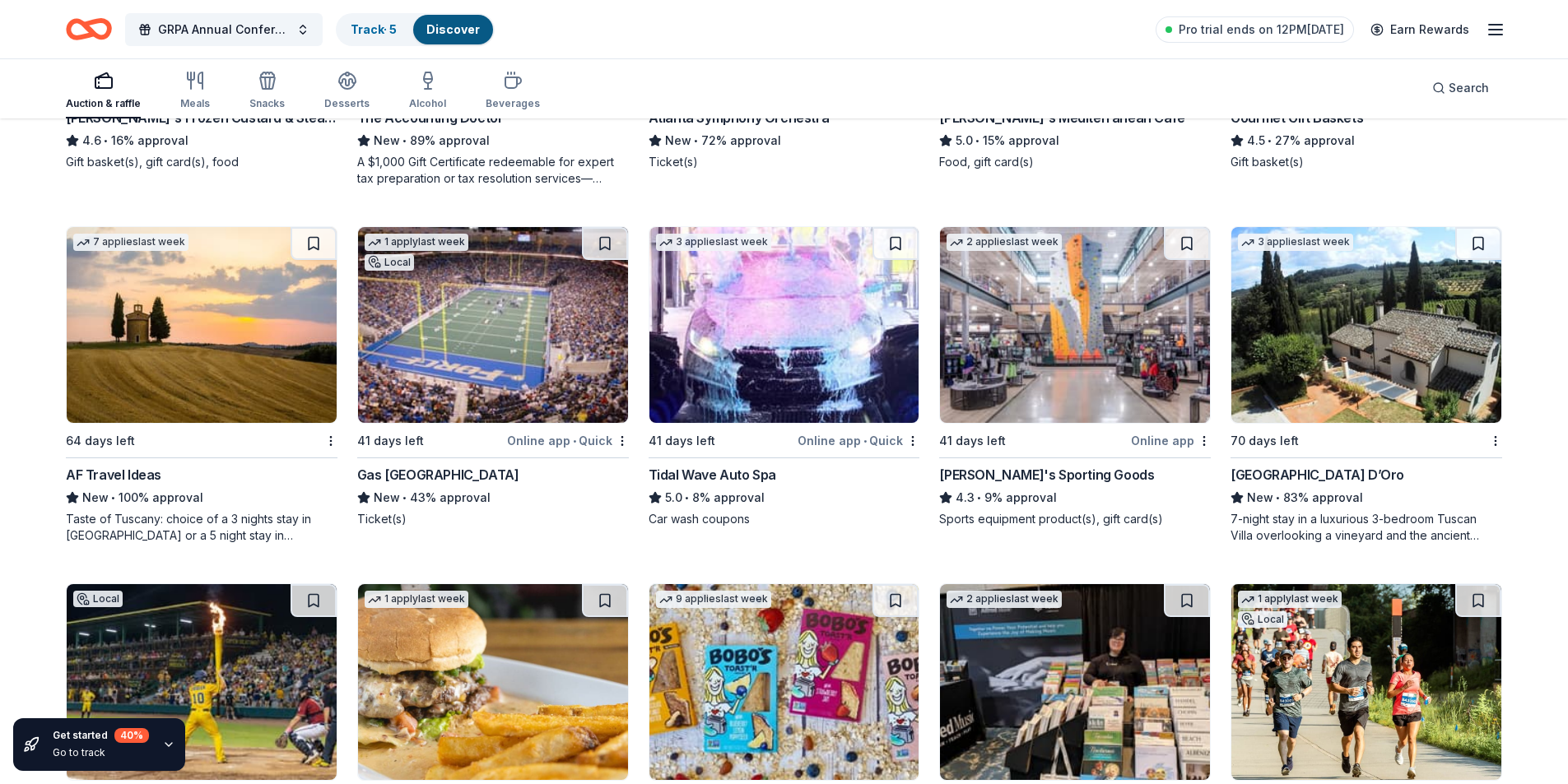
click at [480, 374] on img at bounding box center [492, 324] width 270 height 196
click at [1370, 355] on img at bounding box center [1365, 324] width 270 height 196
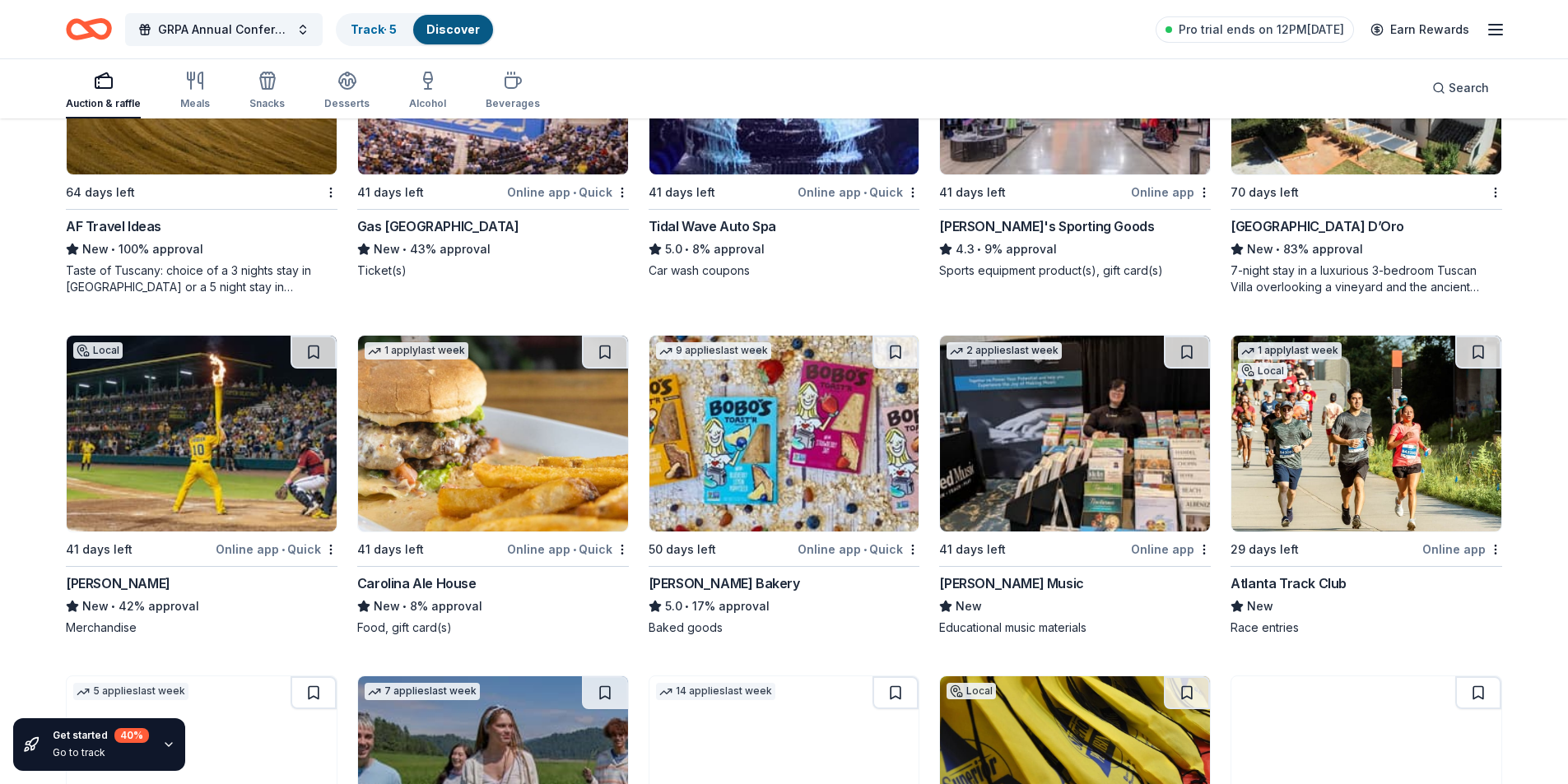
scroll to position [2789, 0]
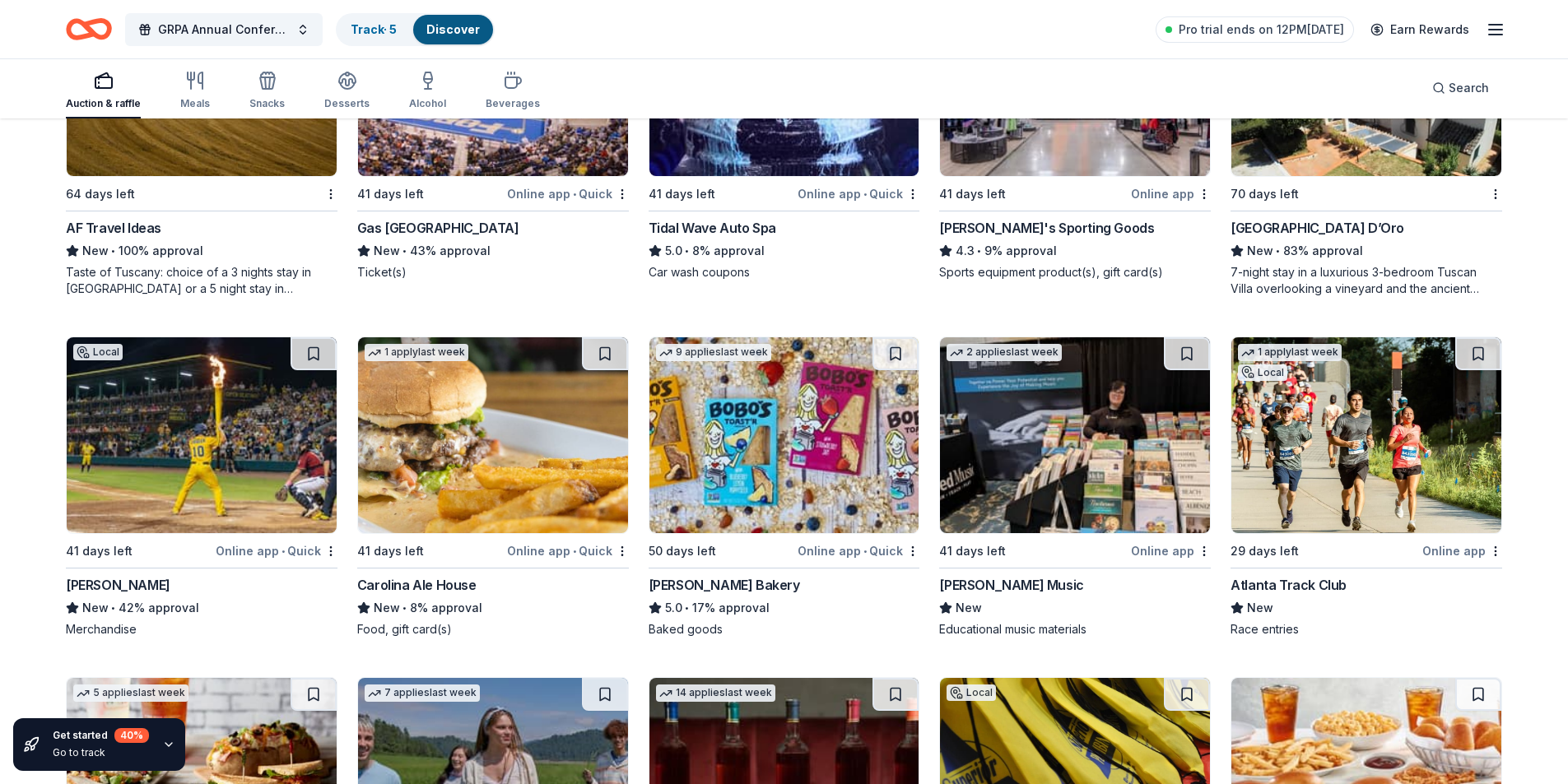
click at [132, 416] on img at bounding box center [201, 435] width 270 height 196
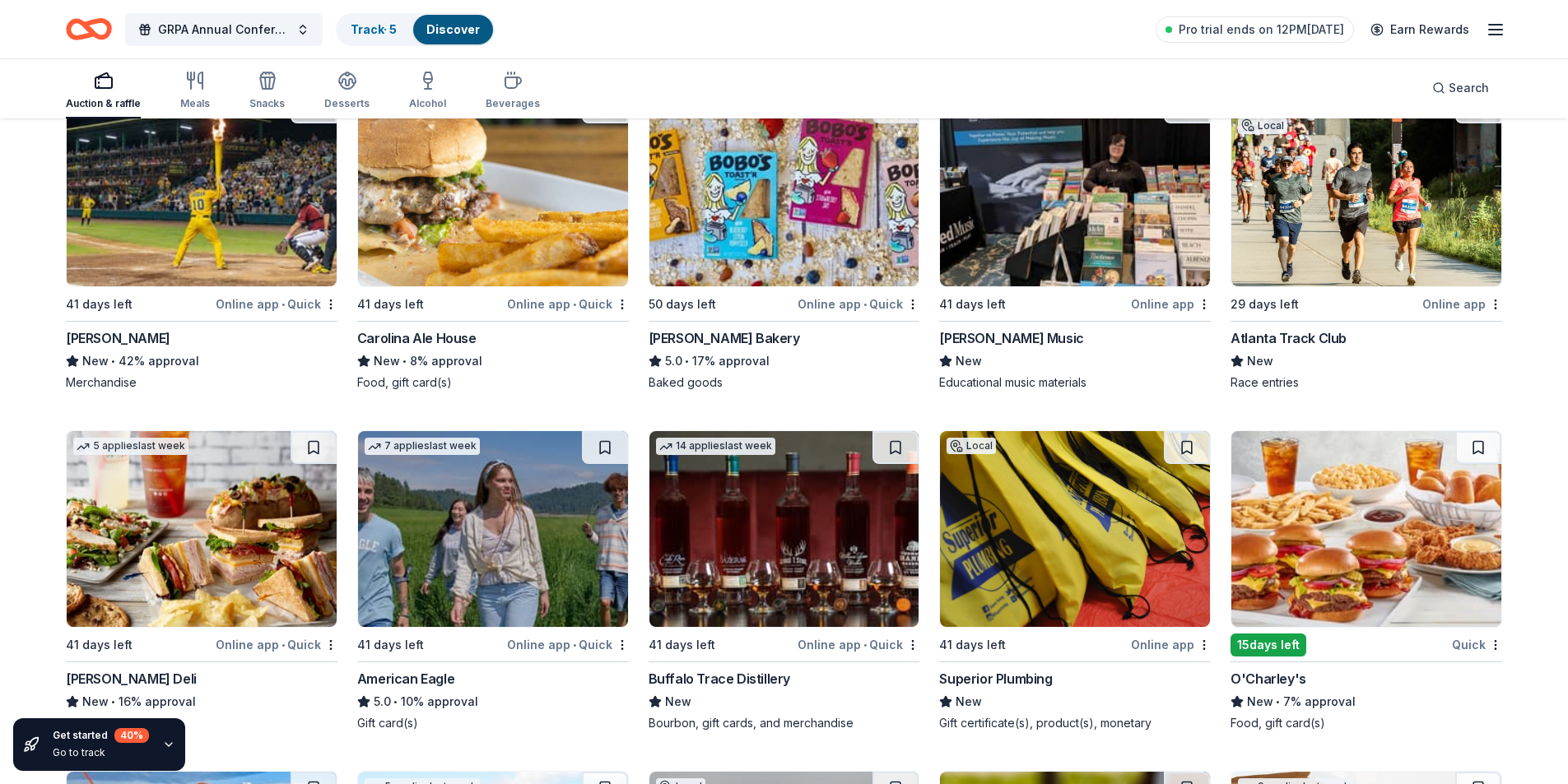
scroll to position [3118, 0]
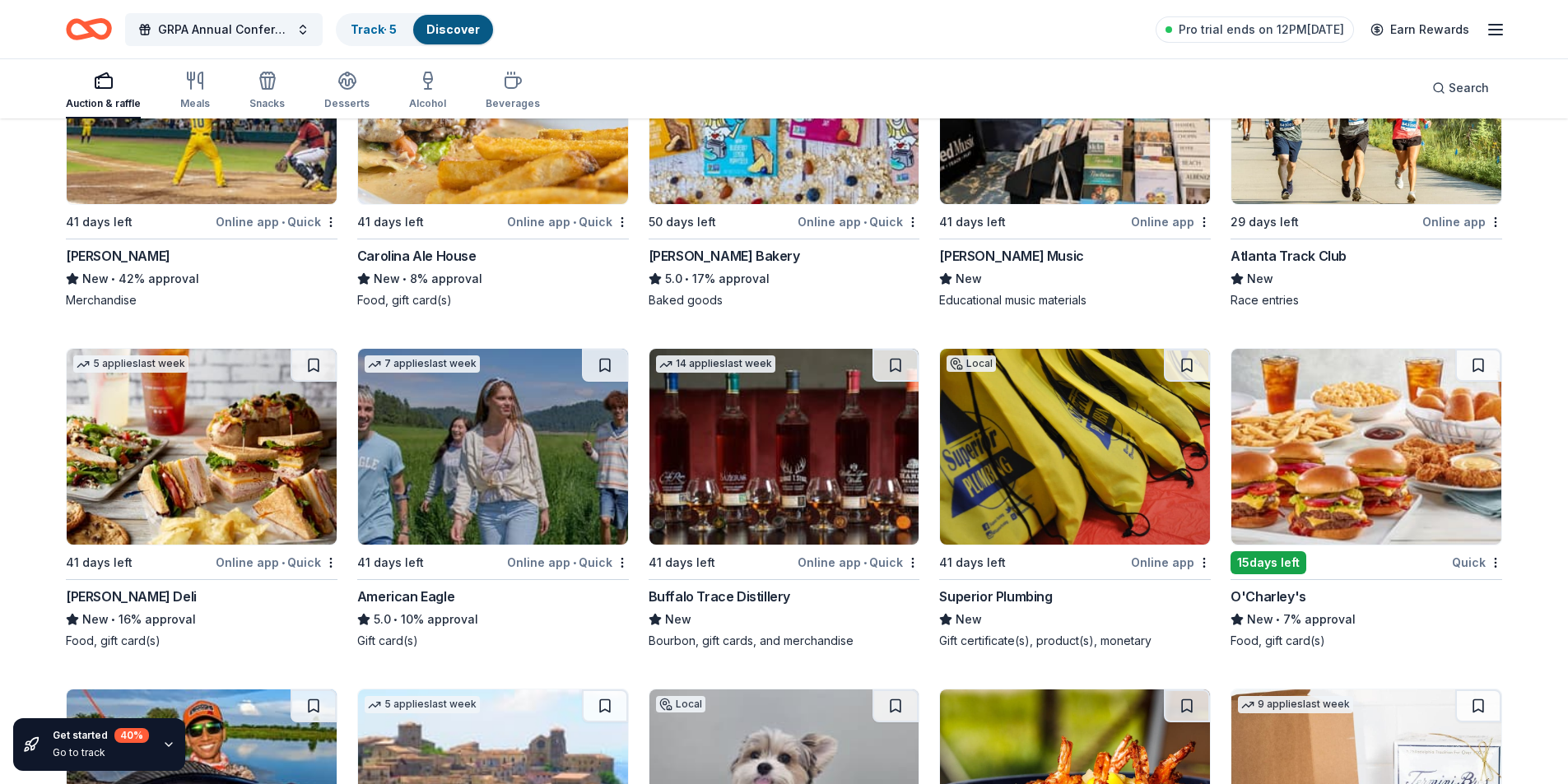
click at [809, 467] on img at bounding box center [784, 446] width 270 height 196
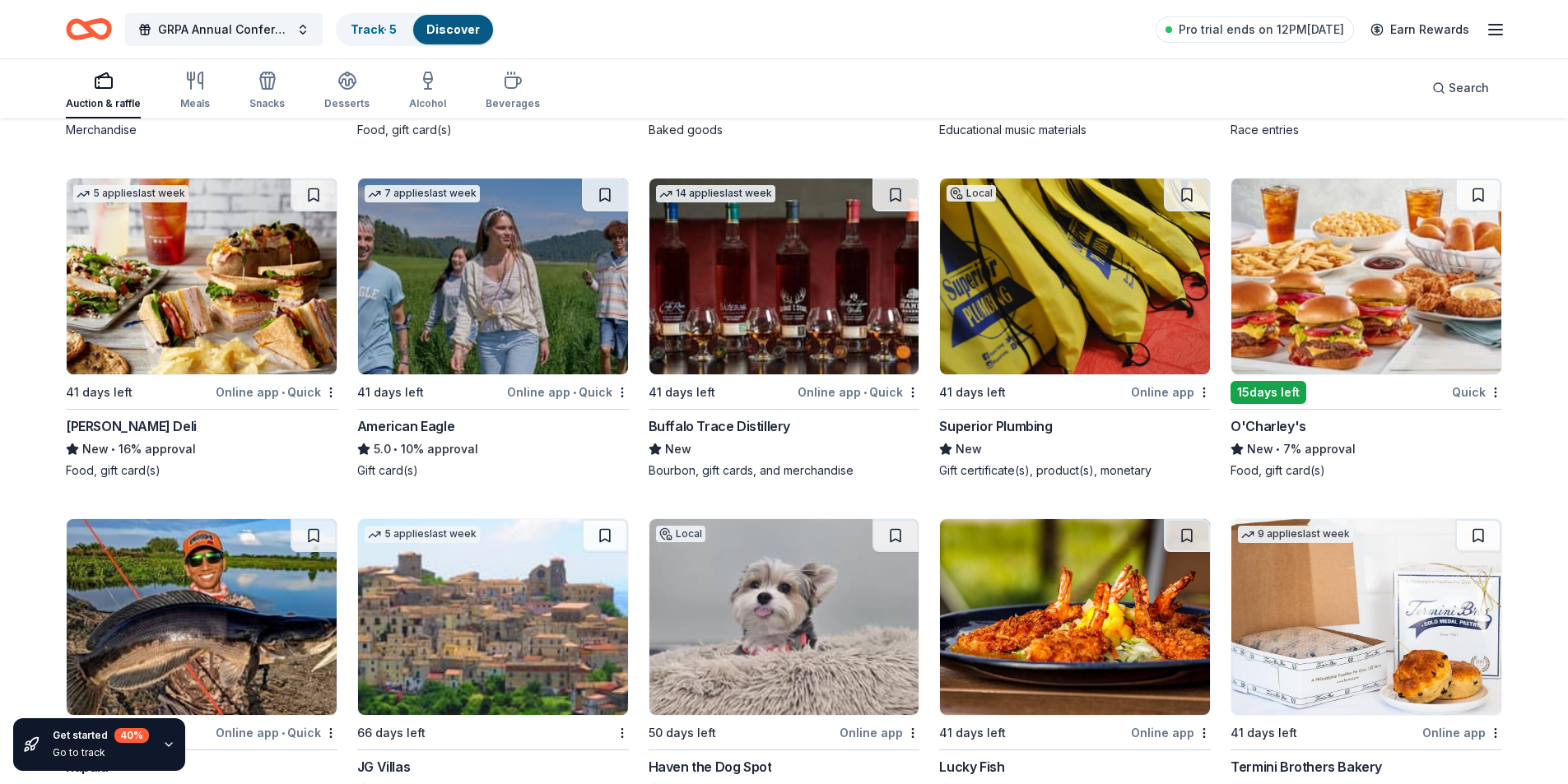
scroll to position [3283, 0]
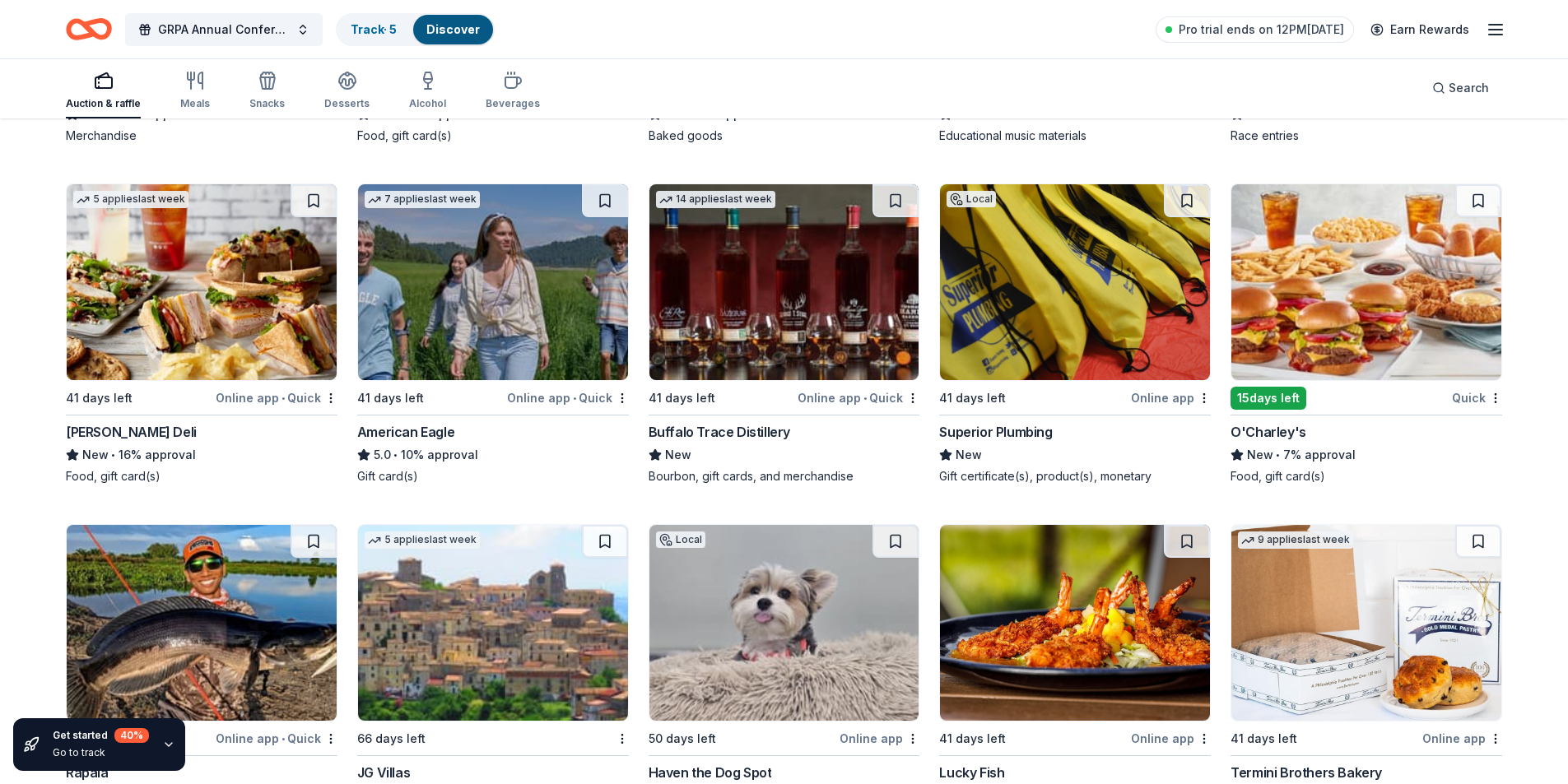
click at [212, 331] on img at bounding box center [201, 282] width 270 height 196
click at [492, 278] on img at bounding box center [492, 282] width 270 height 196
click at [1121, 299] on img at bounding box center [1074, 282] width 270 height 196
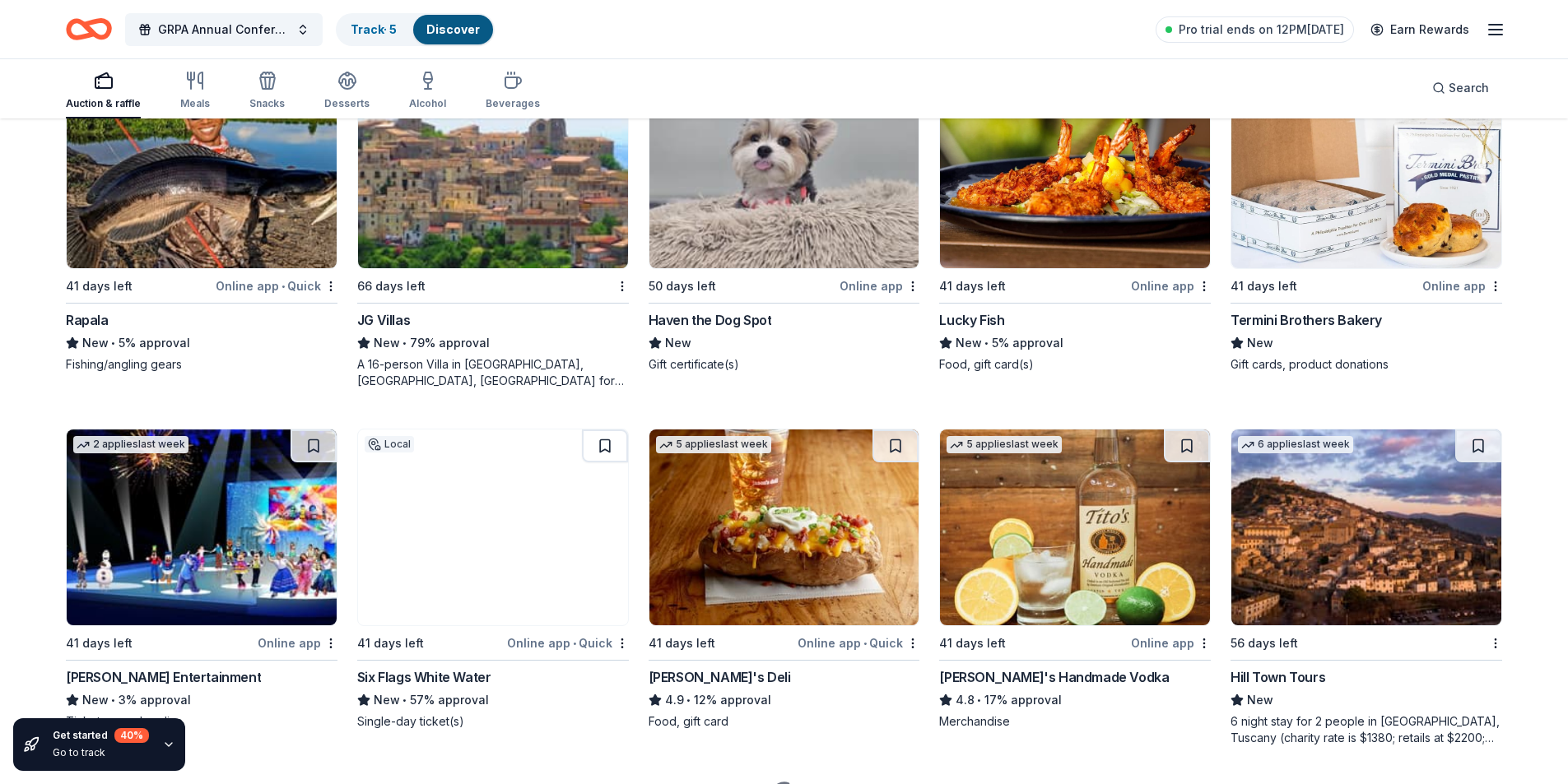
scroll to position [3777, 0]
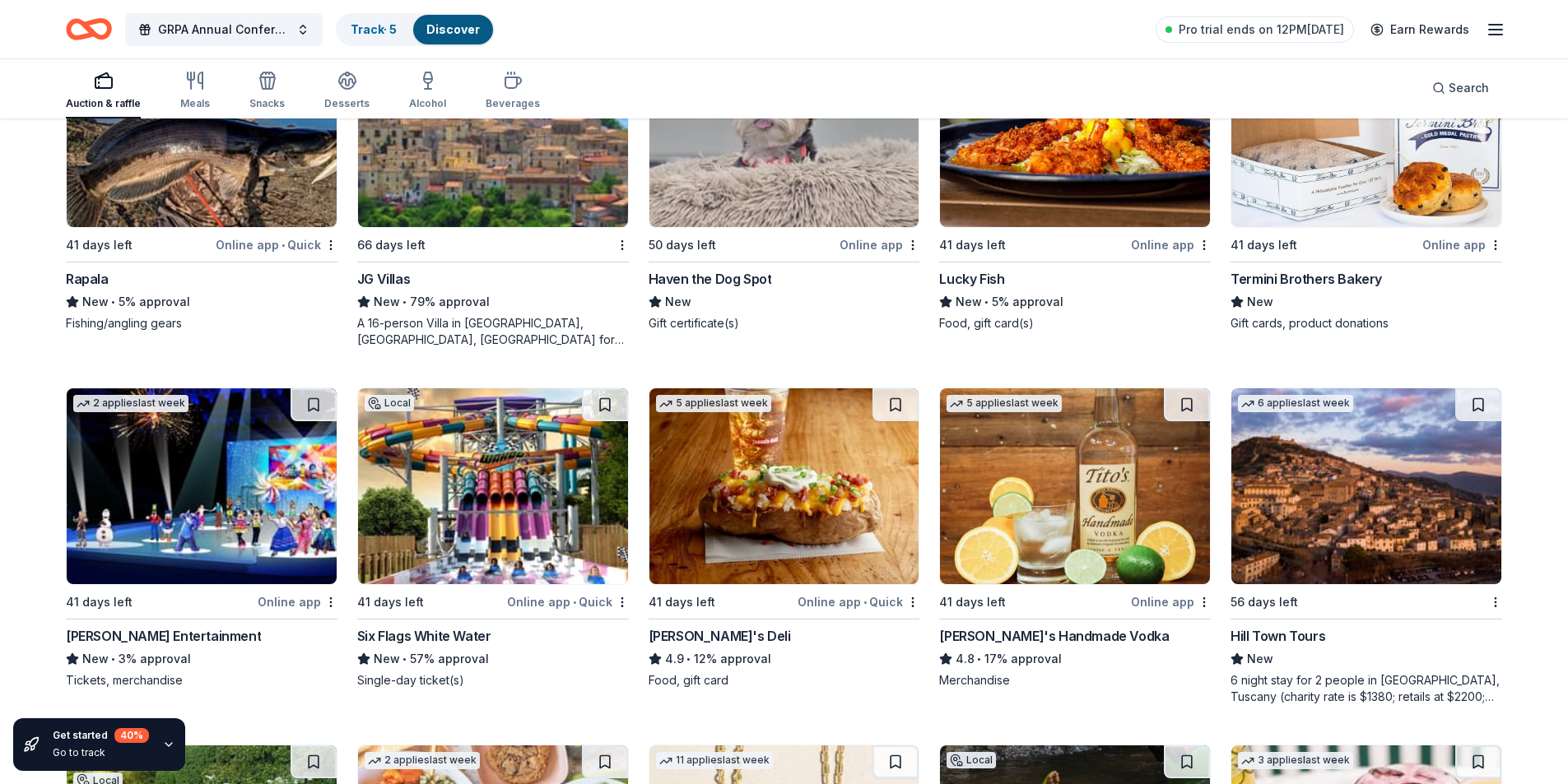
click at [194, 495] on img at bounding box center [201, 486] width 270 height 196
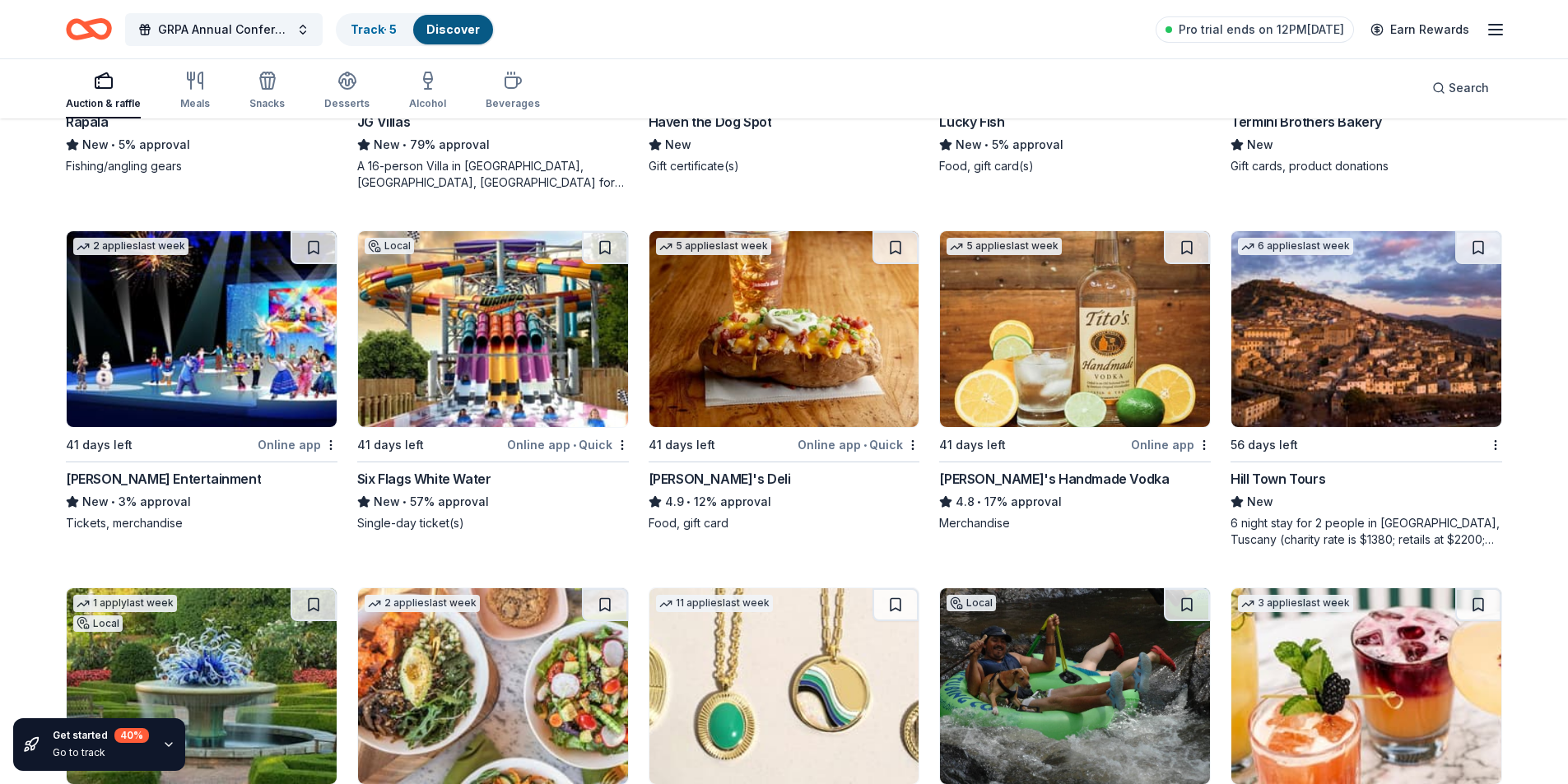
scroll to position [3858, 0]
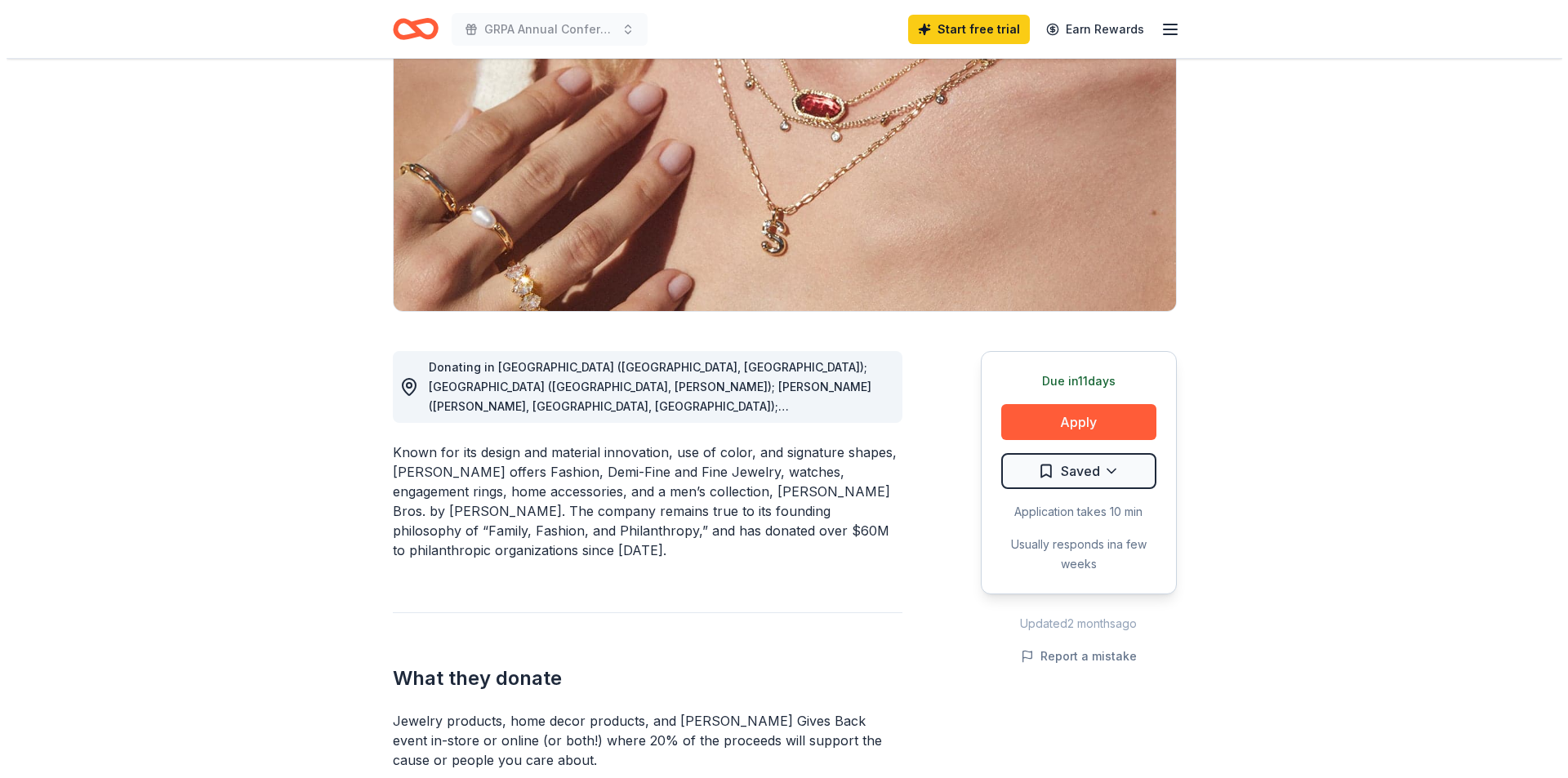
scroll to position [245, 0]
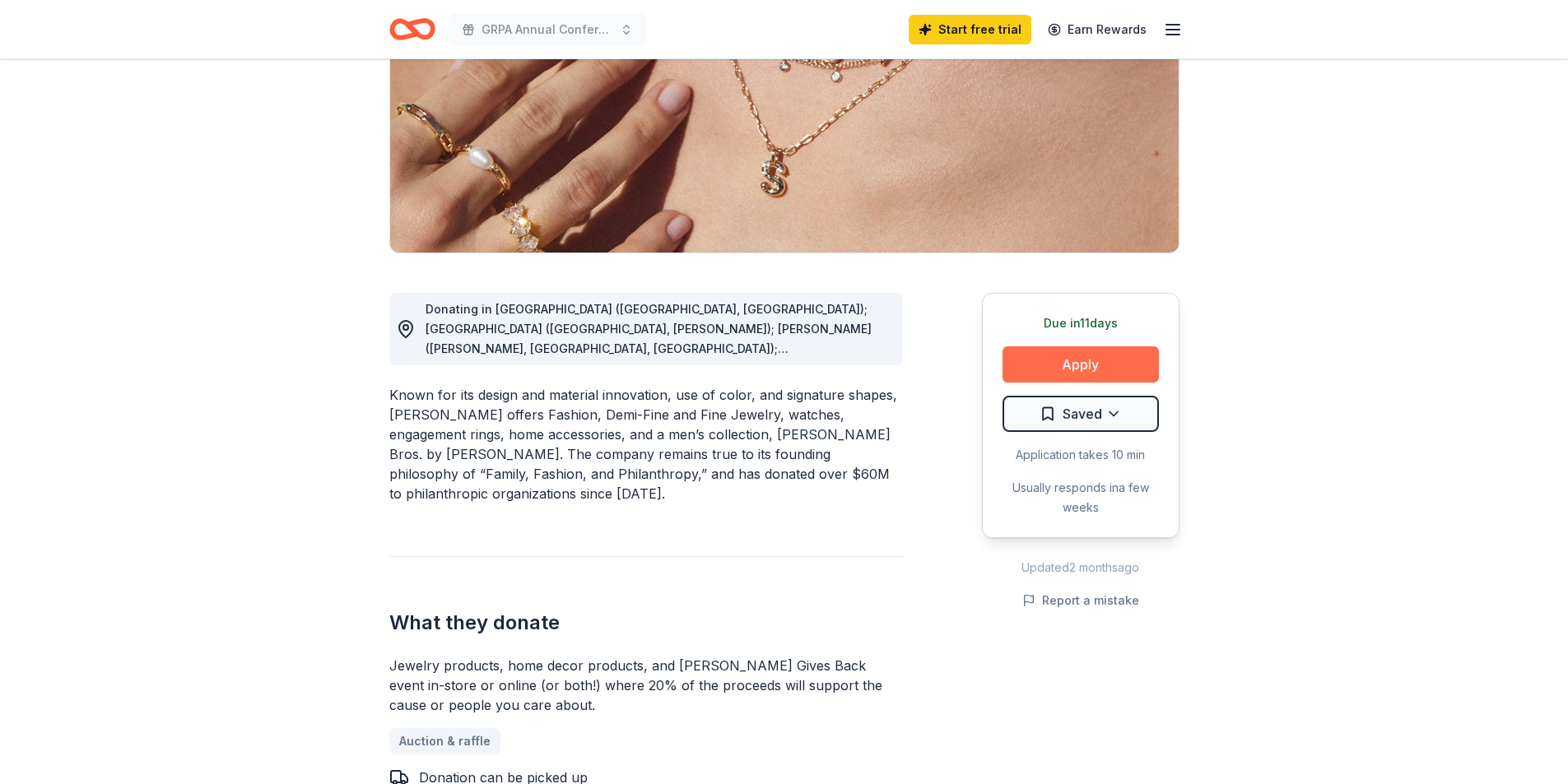
click at [1061, 368] on button "Apply" at bounding box center [1080, 364] width 156 height 36
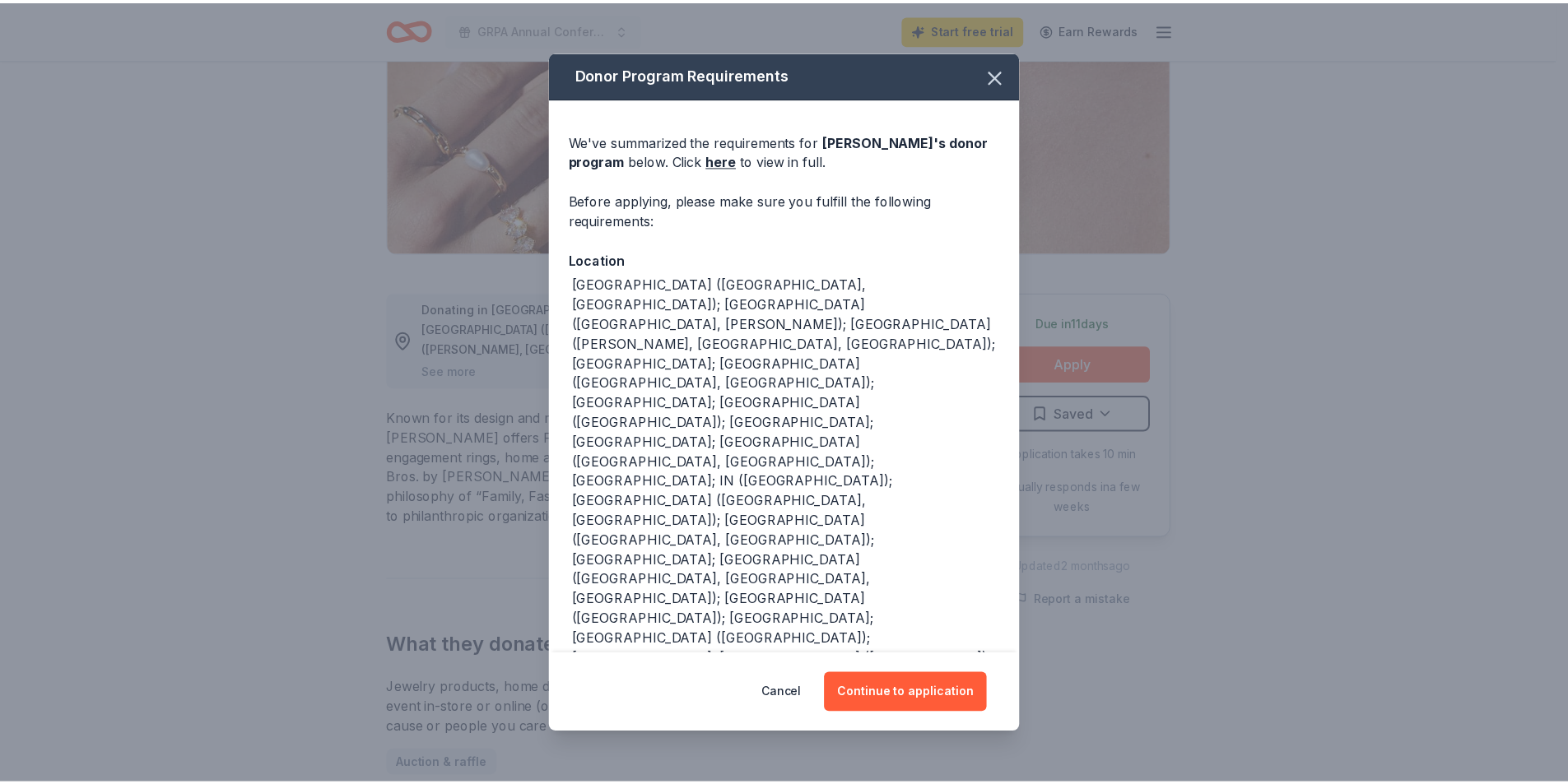
scroll to position [38, 0]
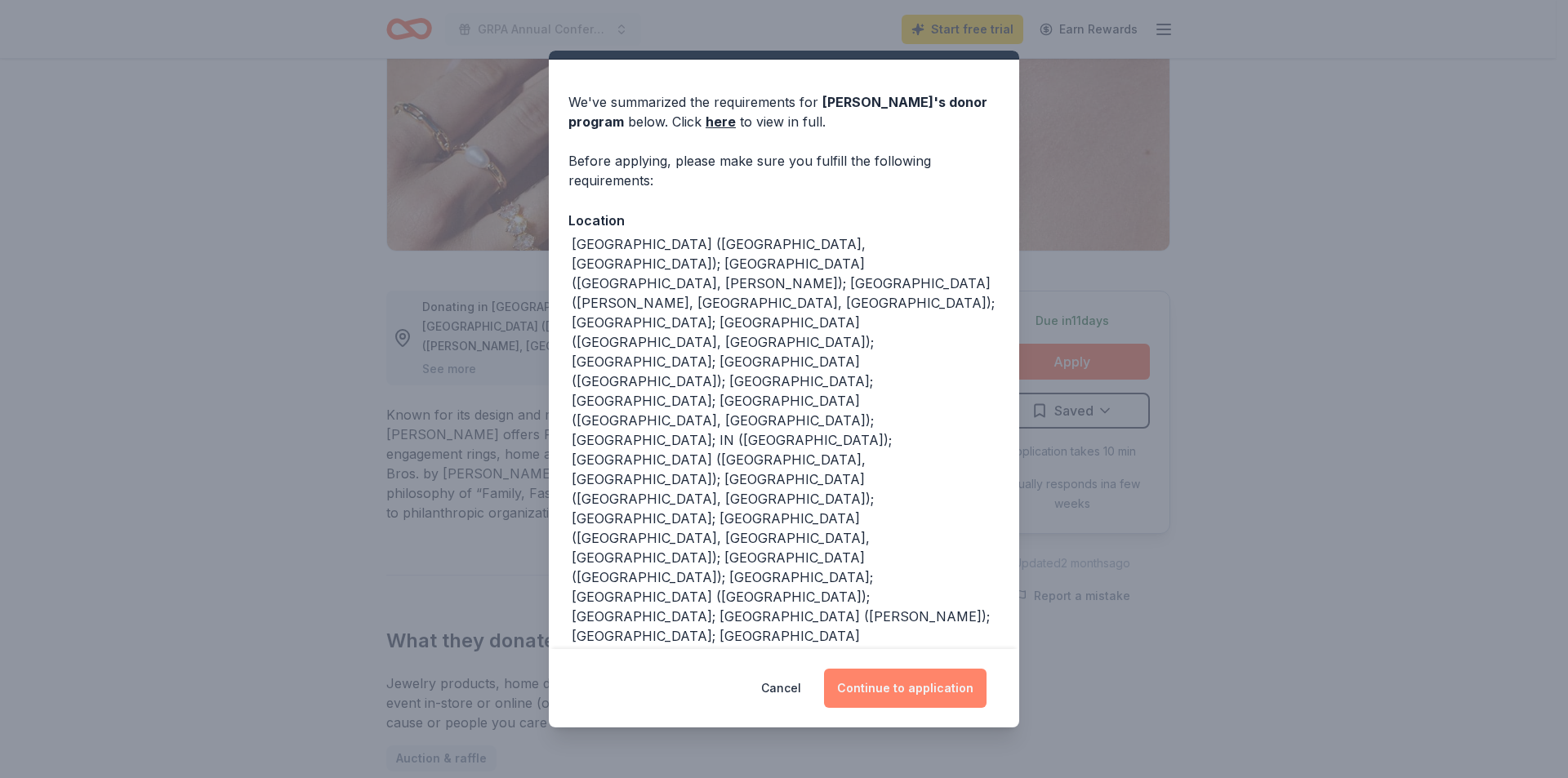
click at [932, 691] on button "Continue to application" at bounding box center [905, 688] width 162 height 39
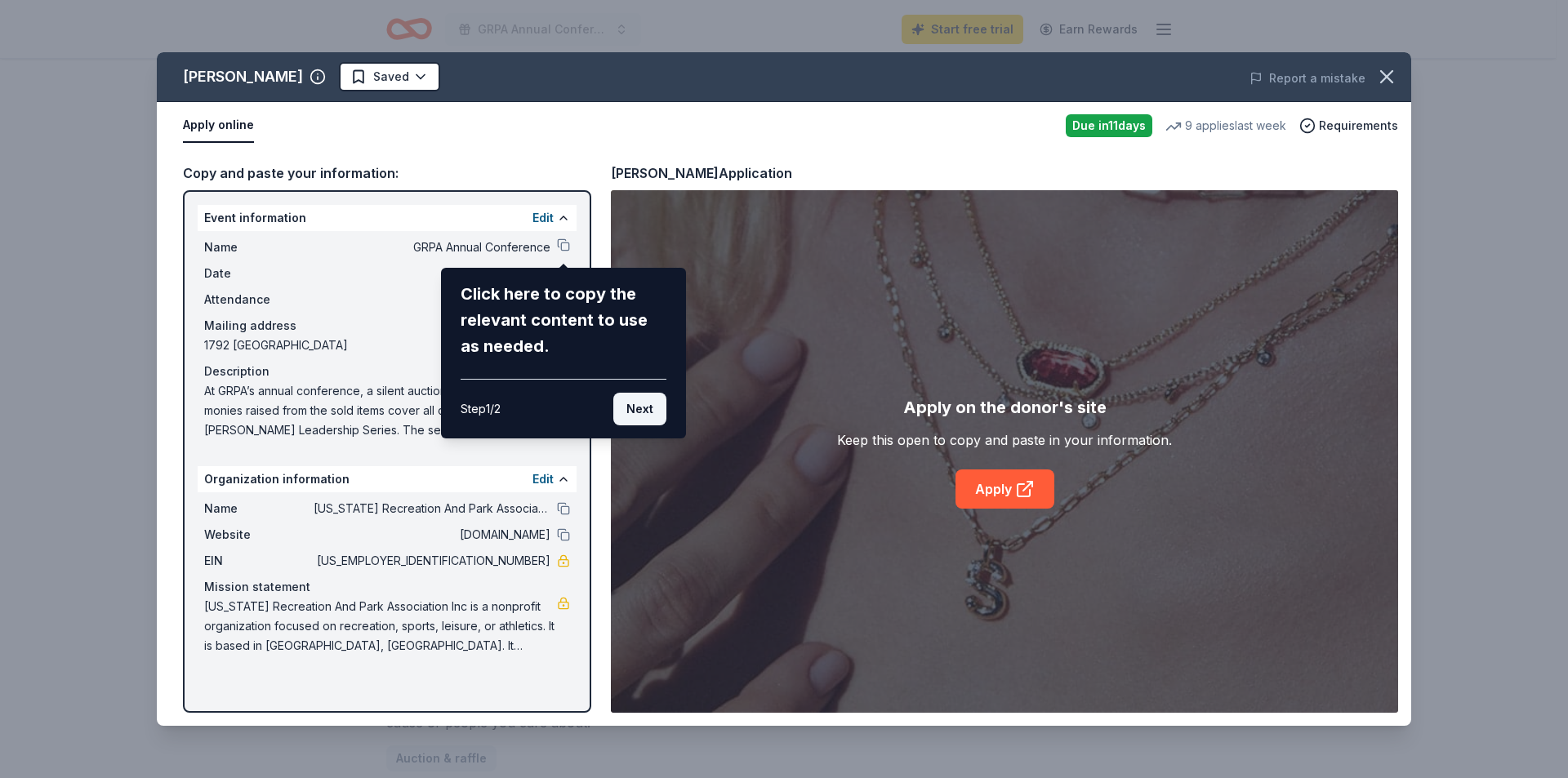
click at [648, 410] on button "Next" at bounding box center [640, 408] width 53 height 32
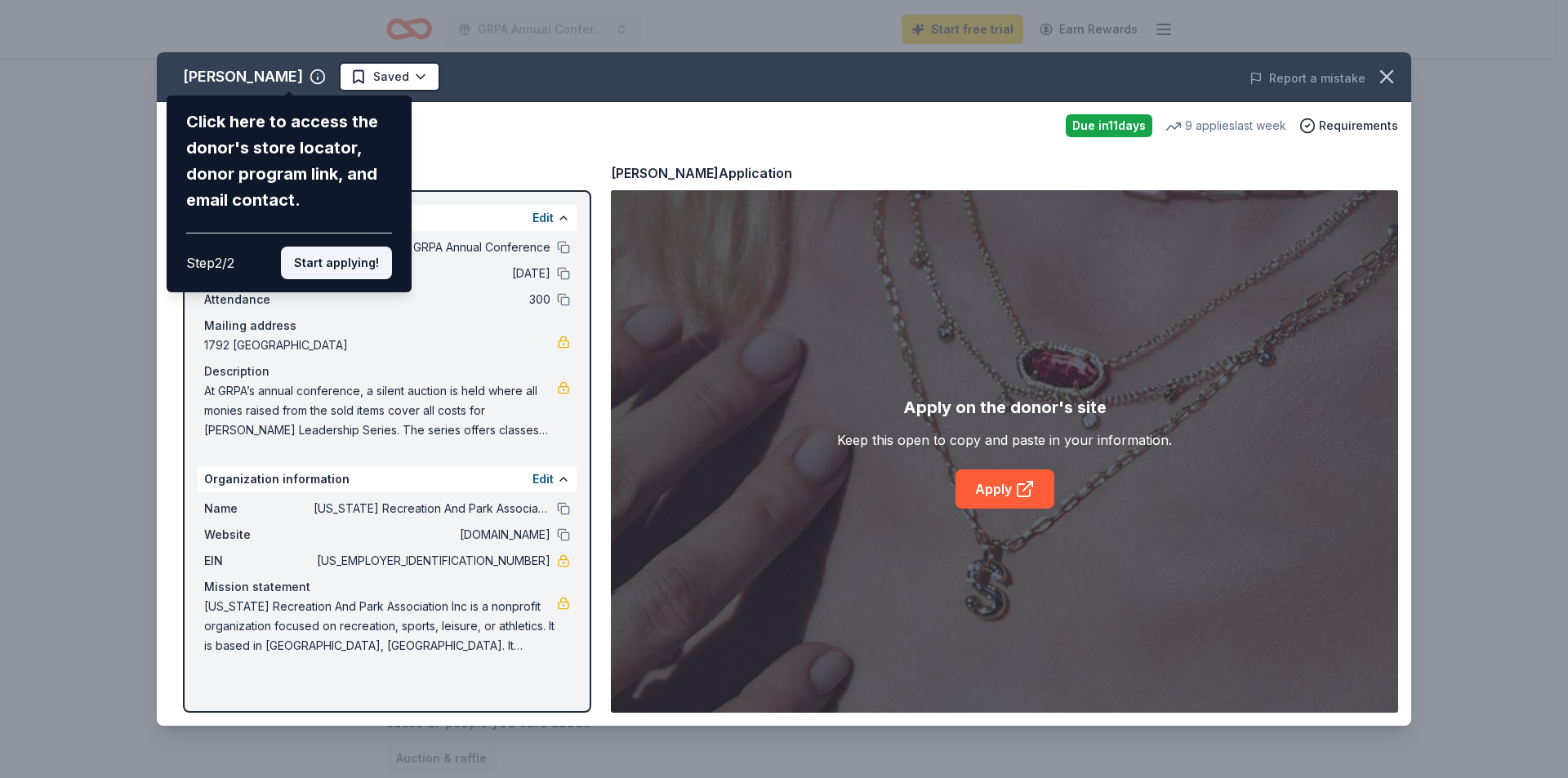
click at [320, 264] on button "Start applying!" at bounding box center [336, 262] width 111 height 32
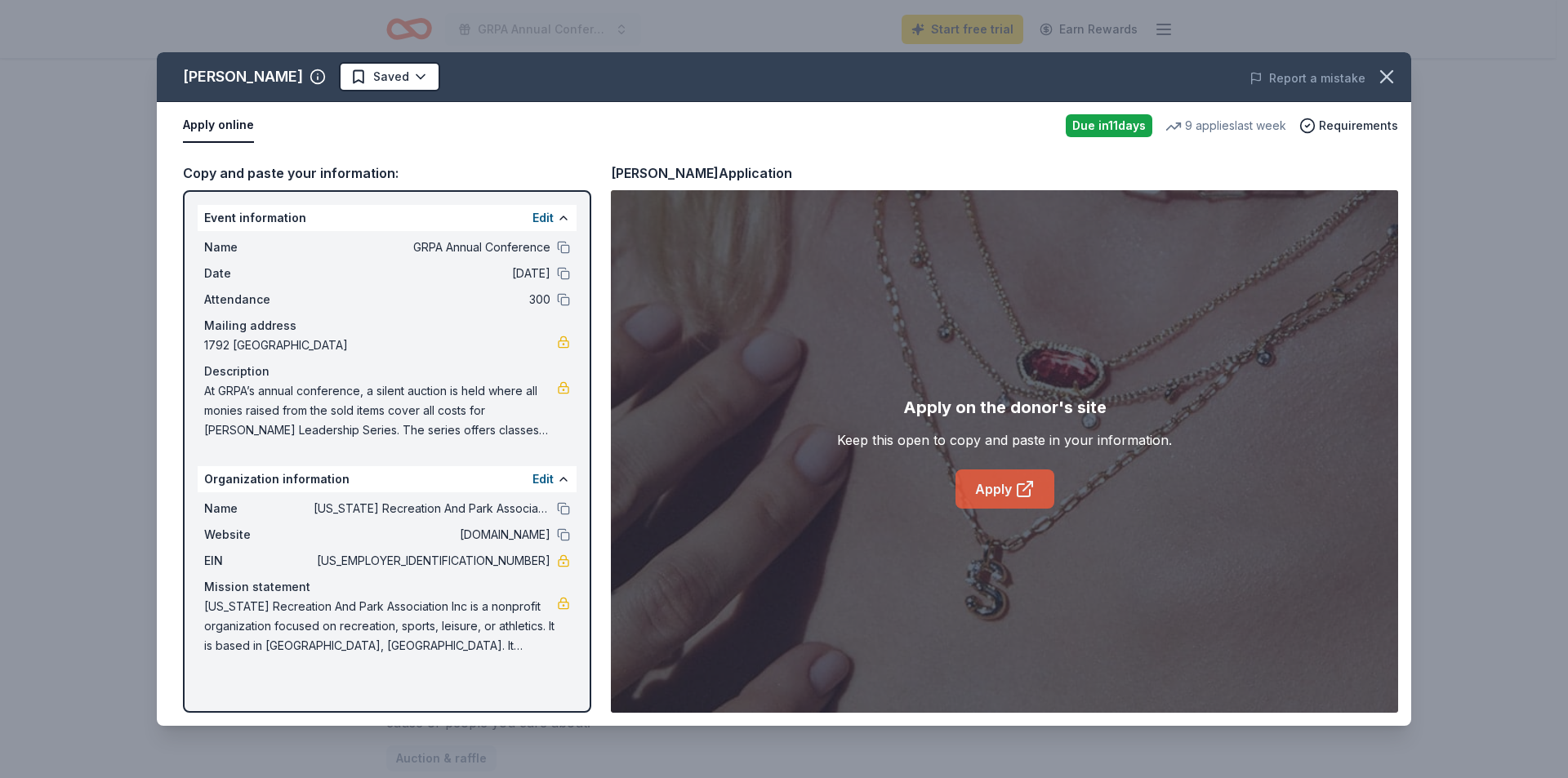
click at [1022, 483] on icon at bounding box center [1025, 489] width 20 height 20
click at [1383, 70] on icon "button" at bounding box center [1387, 77] width 23 height 23
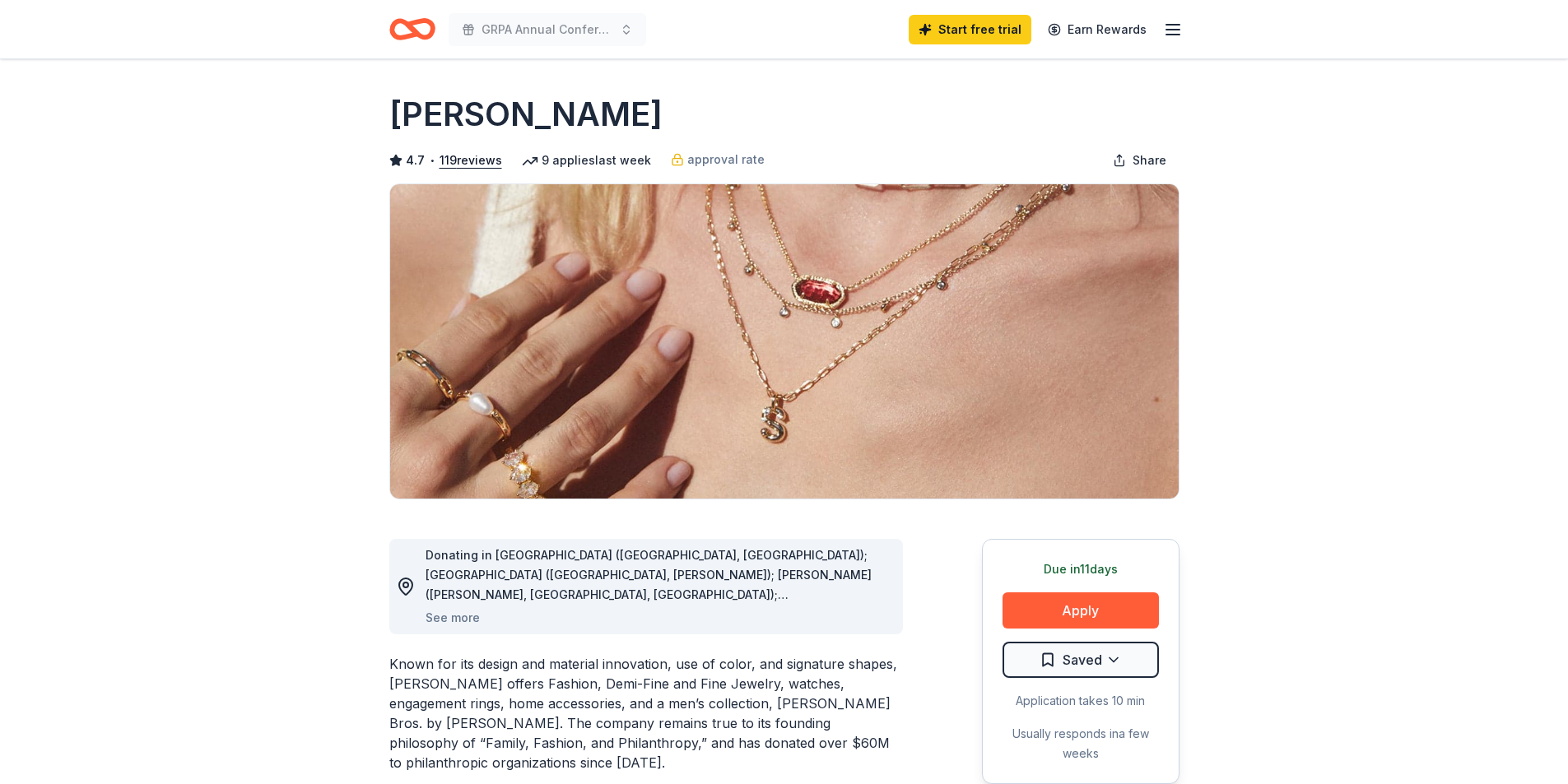
scroll to position [0, 0]
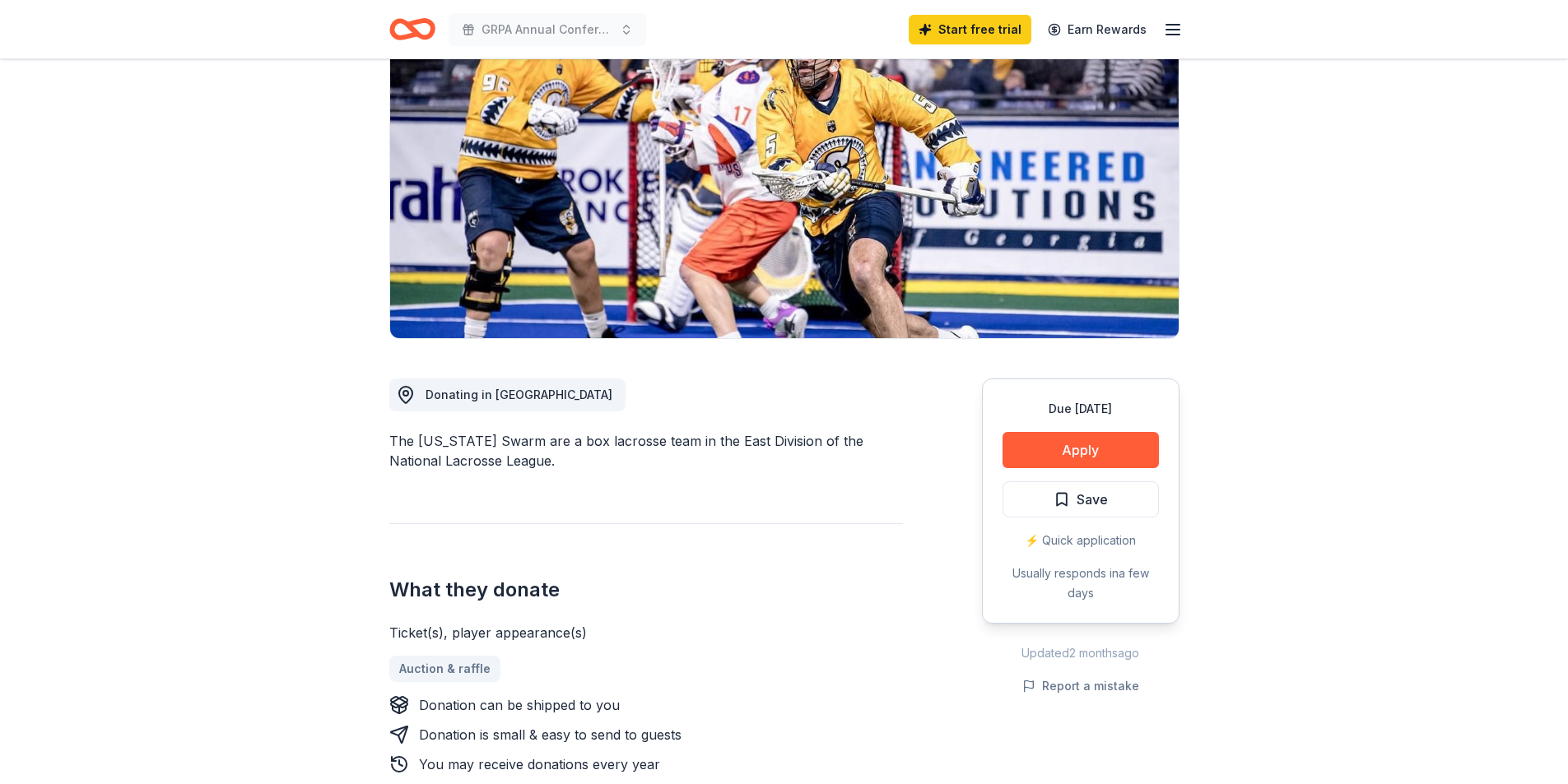
scroll to position [164, 0]
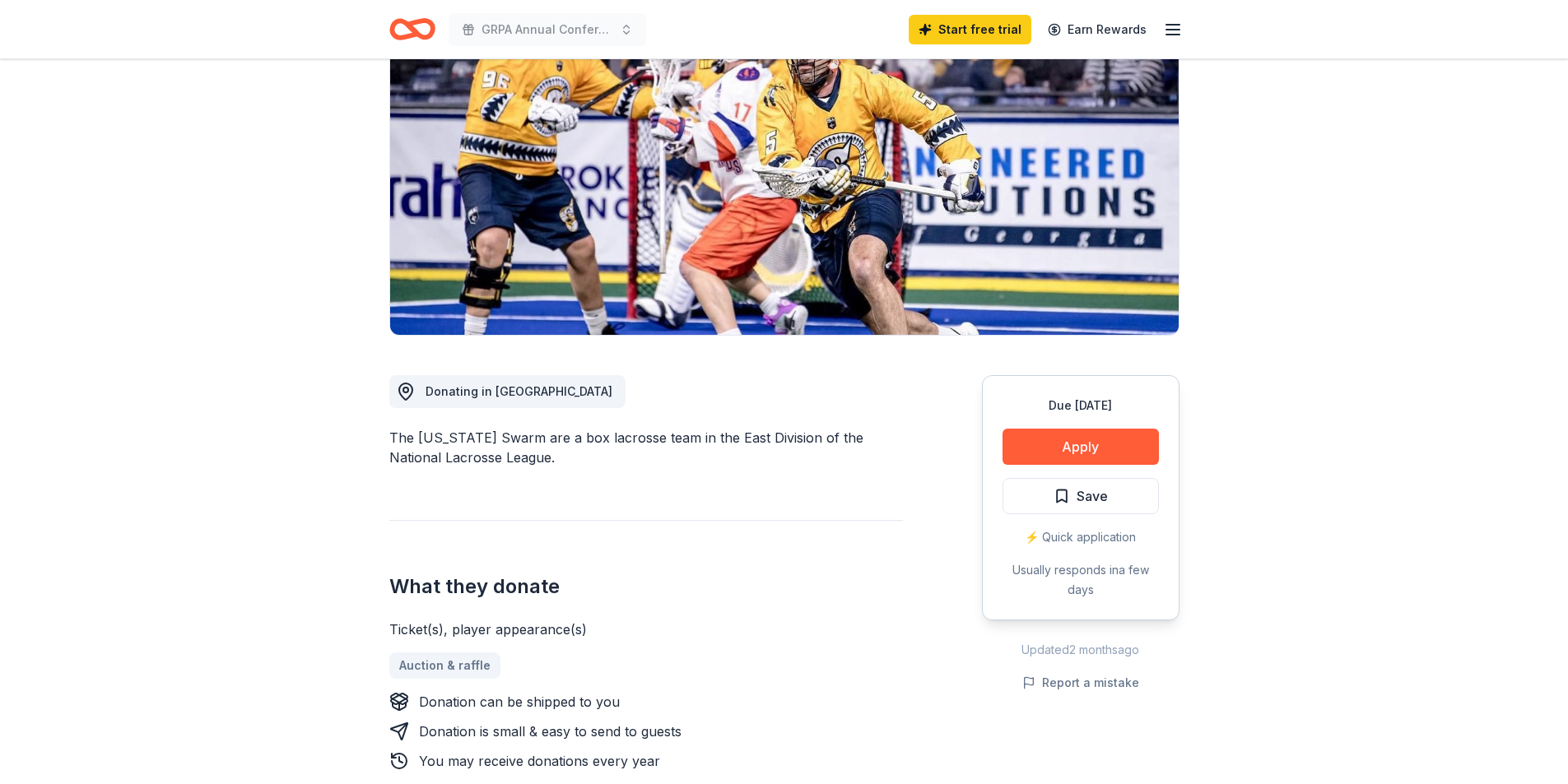
click at [1128, 445] on button "Apply" at bounding box center [1080, 446] width 156 height 36
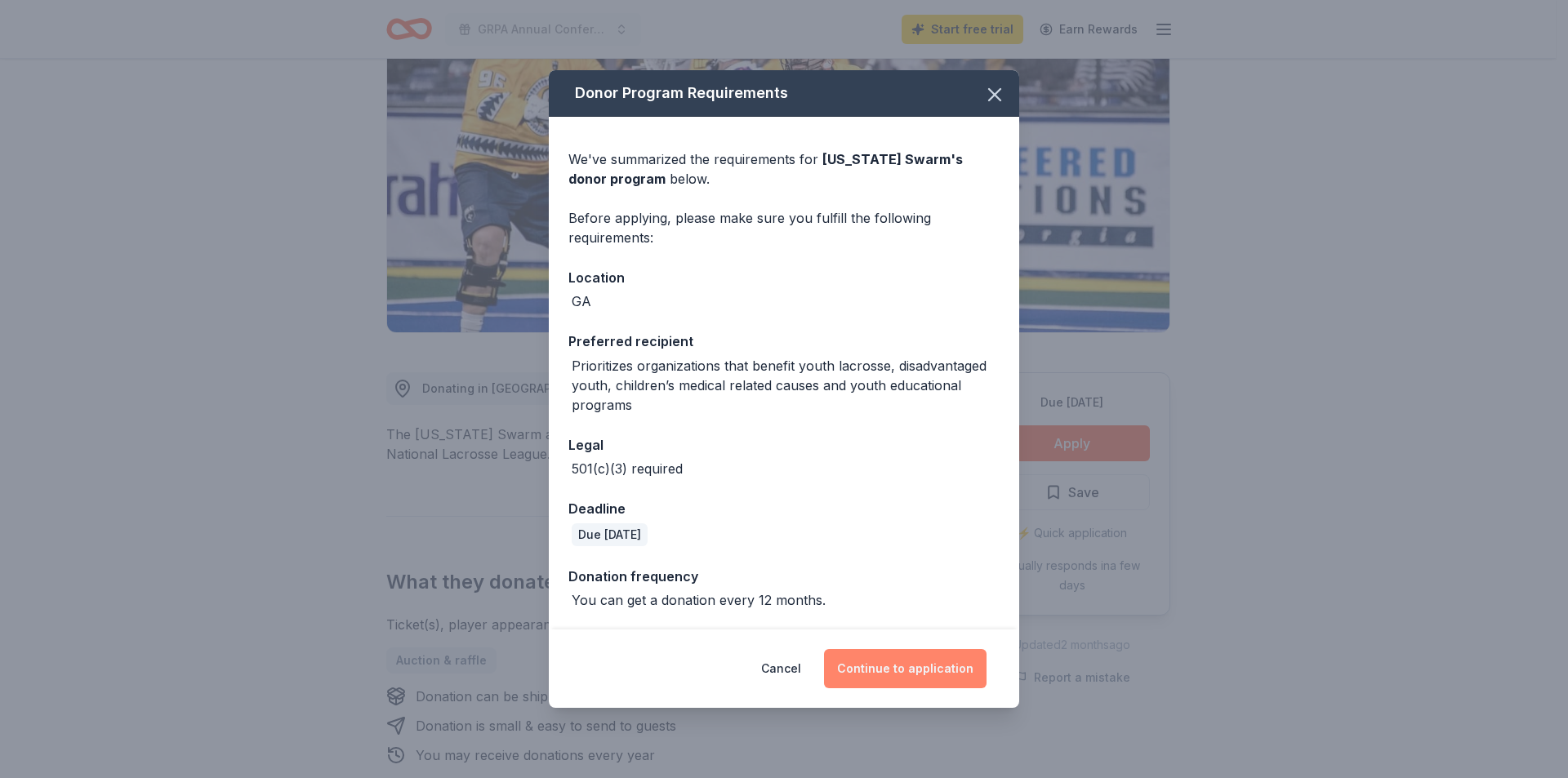
click at [907, 668] on button "Continue to application" at bounding box center [905, 668] width 162 height 39
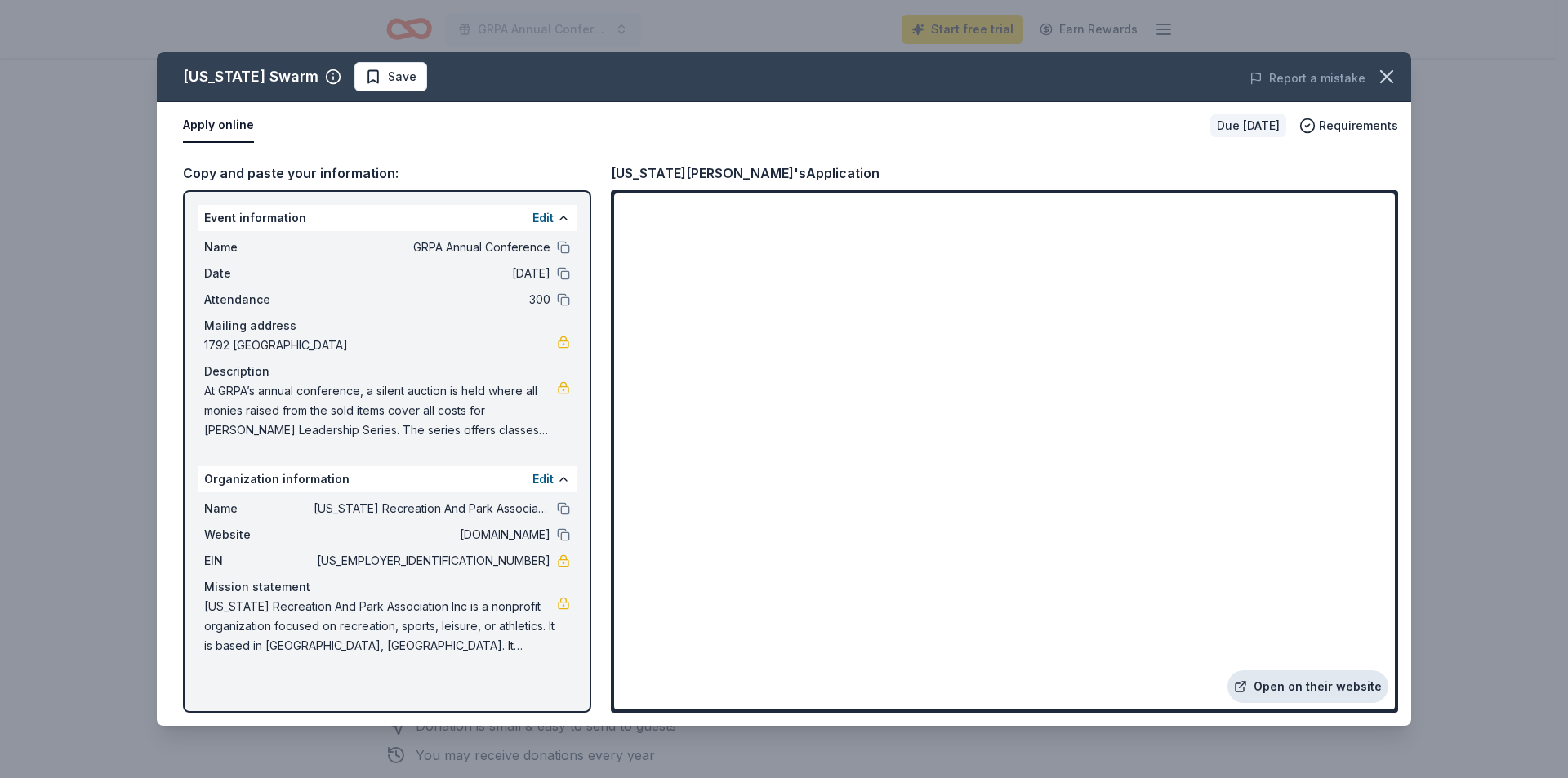
click at [1272, 684] on link "Open on their website" at bounding box center [1307, 686] width 161 height 32
drag, startPoint x: 201, startPoint y: 605, endPoint x: 481, endPoint y: 646, distance: 283.0
click at [466, 655] on div "Name Georgia Recreation And Park Association Inc Website grpa.org EIN 58-608146…" at bounding box center [387, 577] width 379 height 170
click at [528, 634] on span "[US_STATE] Recreation And Park Association Inc is a nonprofit organization focu…" at bounding box center [381, 626] width 353 height 59
click at [536, 641] on span "[US_STATE] Recreation And Park Association Inc is a nonprofit organization focu…" at bounding box center [381, 626] width 353 height 59
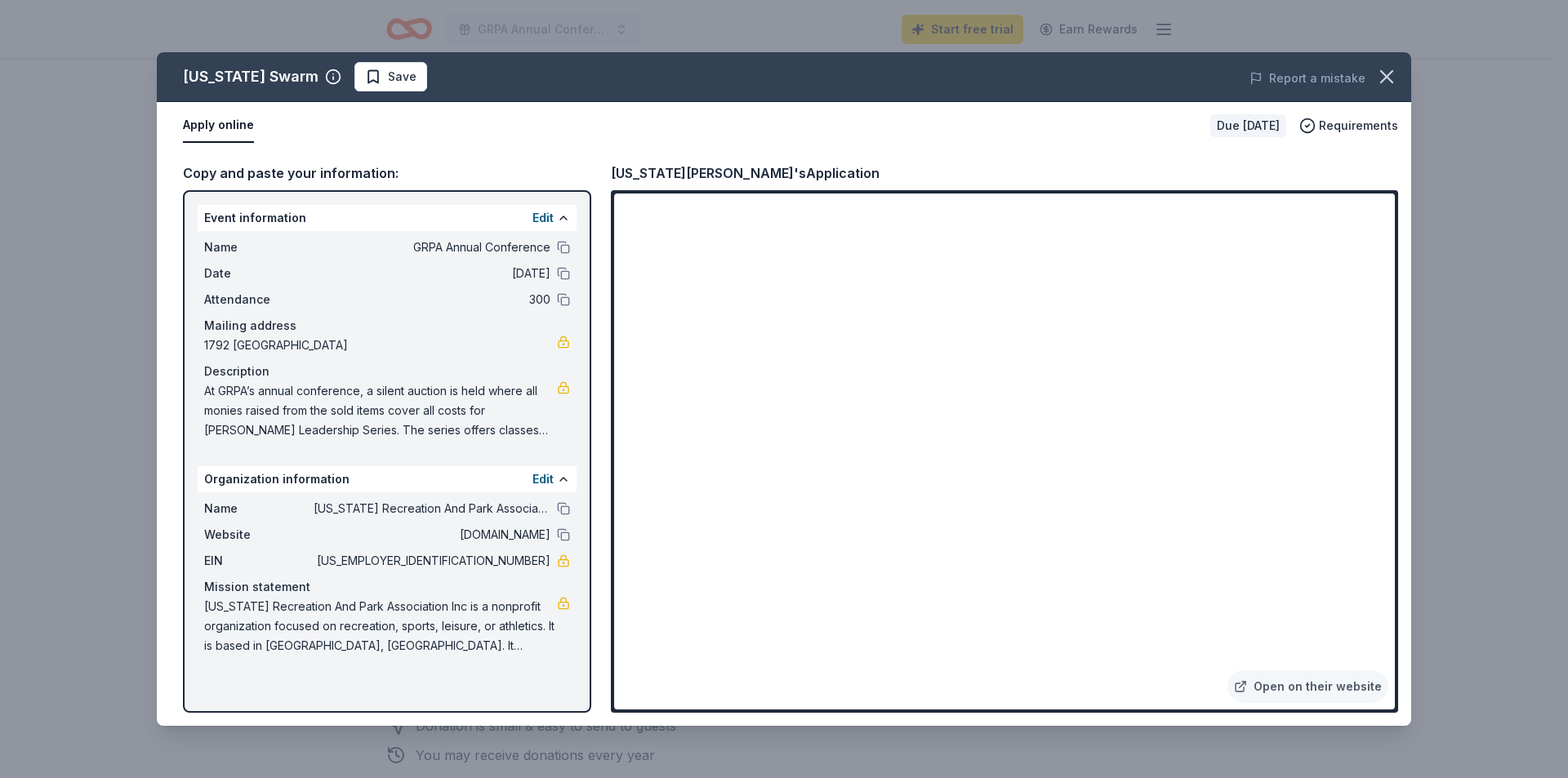
click at [536, 641] on span "[US_STATE] Recreation And Park Association Inc is a nonprofit organization focu…" at bounding box center [381, 626] width 353 height 59
click at [534, 643] on span "[US_STATE] Recreation And Park Association Inc is a nonprofit organization focu…" at bounding box center [381, 626] width 353 height 59
click at [1381, 81] on icon "button" at bounding box center [1387, 77] width 23 height 23
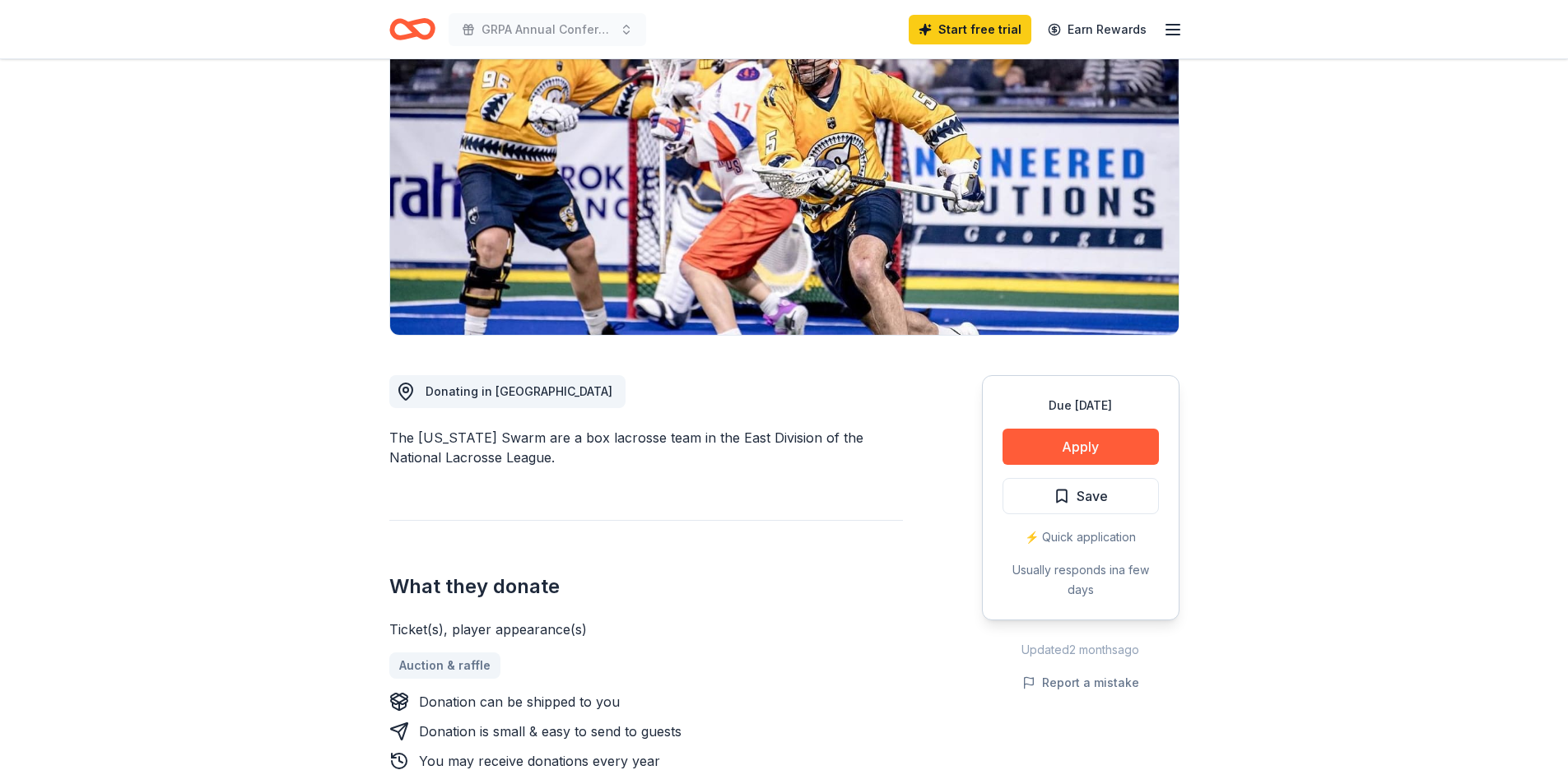
scroll to position [0, 0]
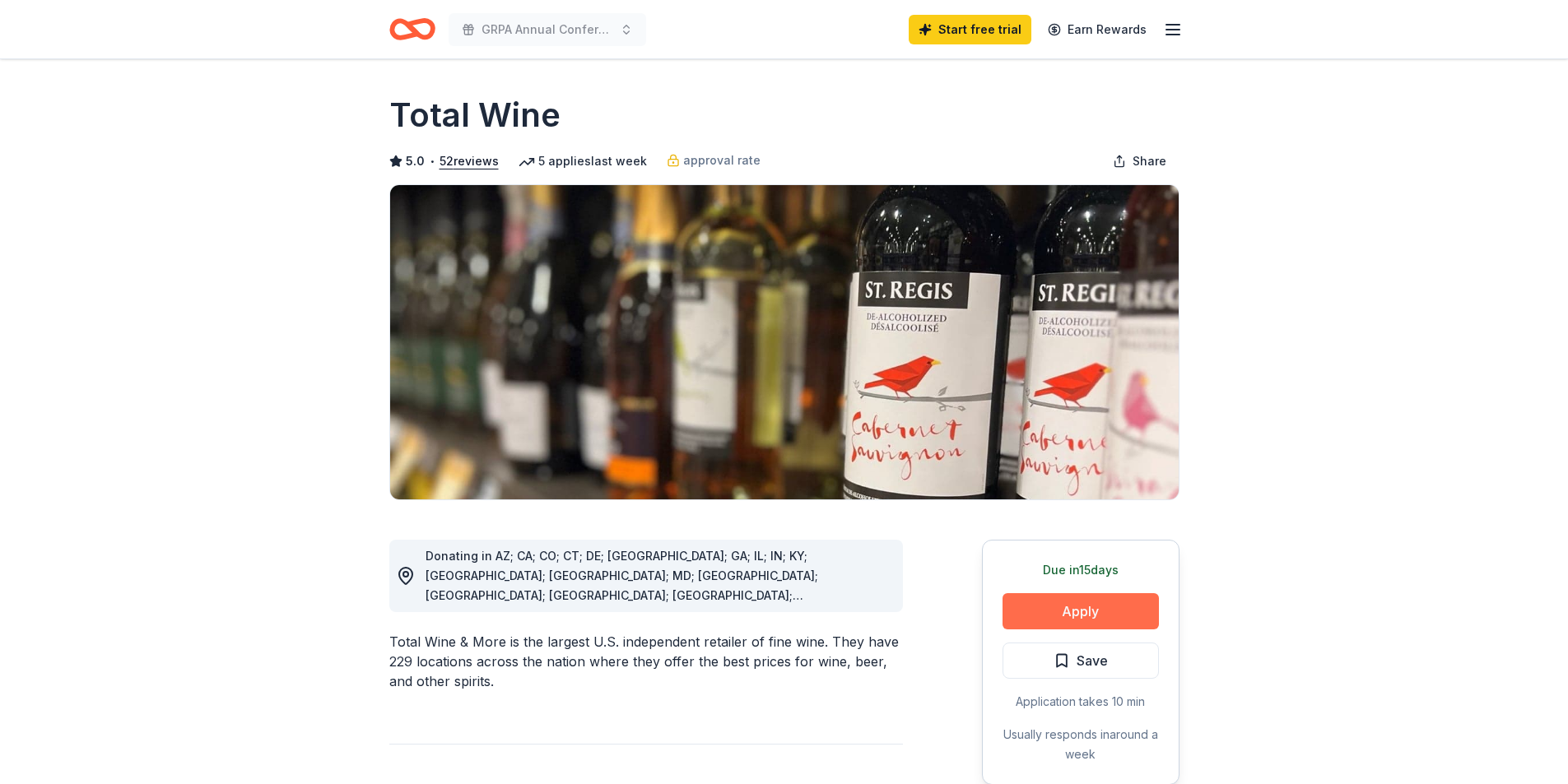
click at [1112, 616] on button "Apply" at bounding box center [1080, 611] width 156 height 36
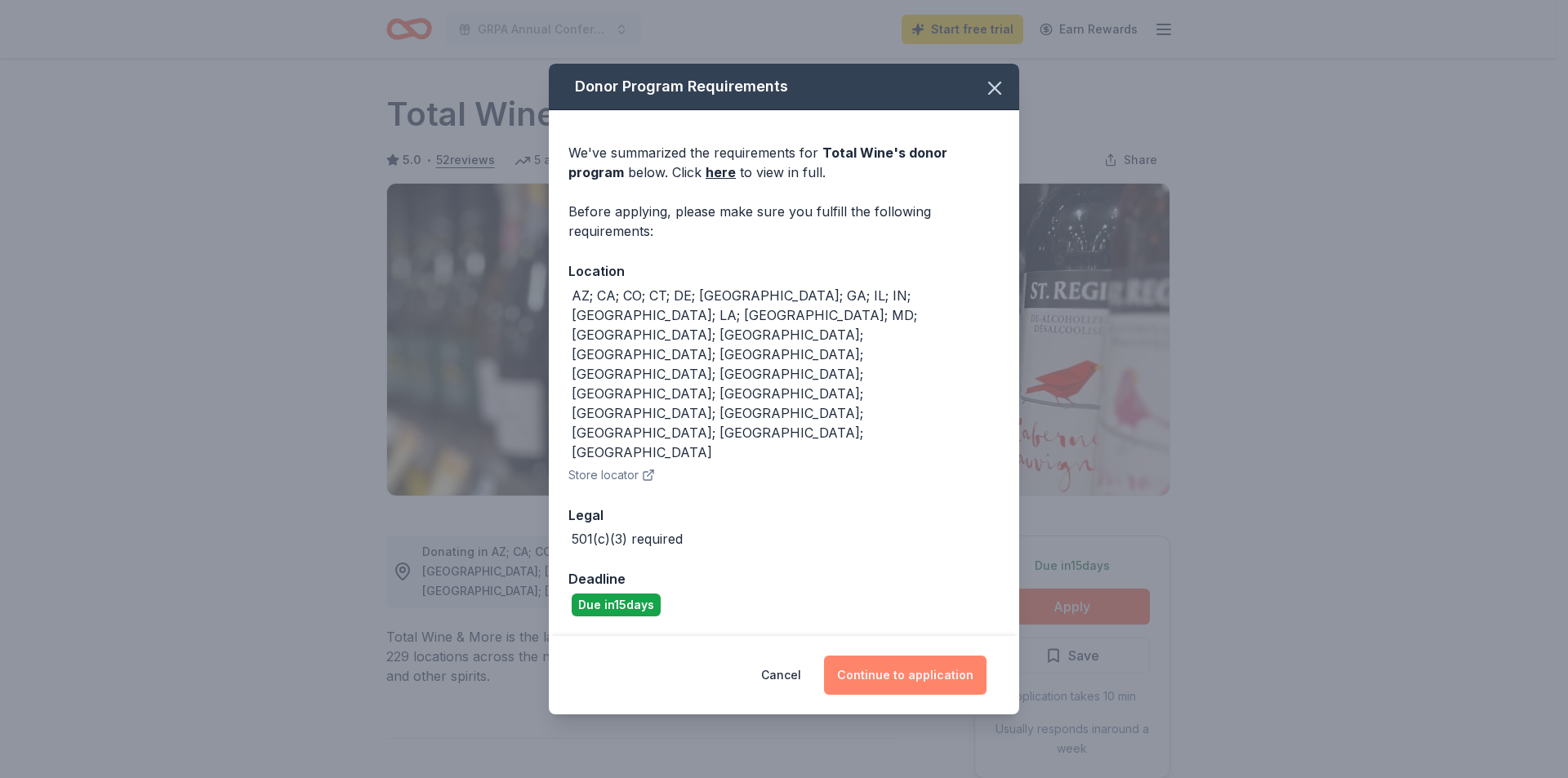
click at [937, 656] on button "Continue to application" at bounding box center [905, 675] width 162 height 39
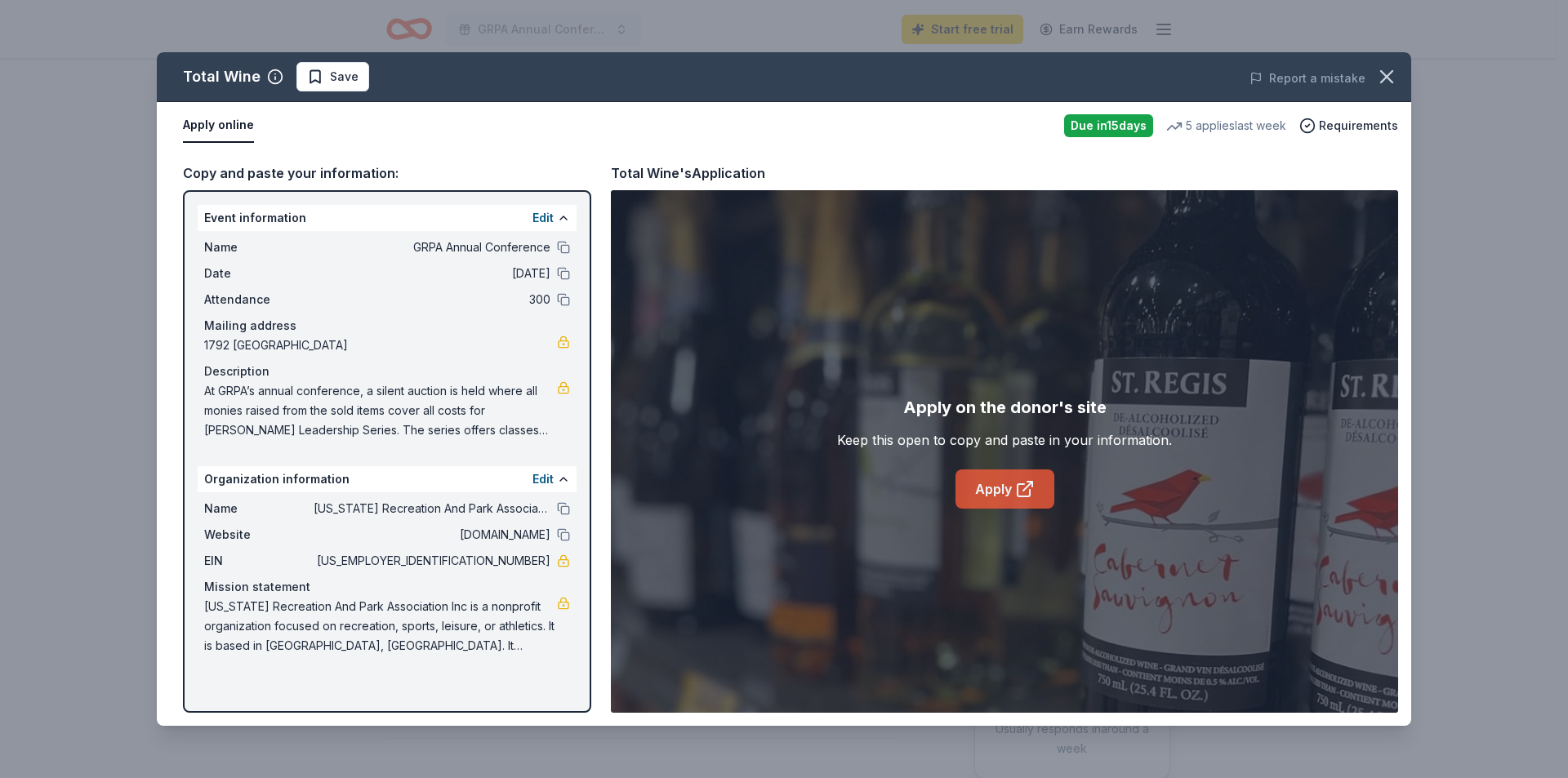
click at [999, 484] on link "Apply" at bounding box center [1004, 488] width 99 height 39
click at [1391, 85] on icon "button" at bounding box center [1387, 77] width 23 height 23
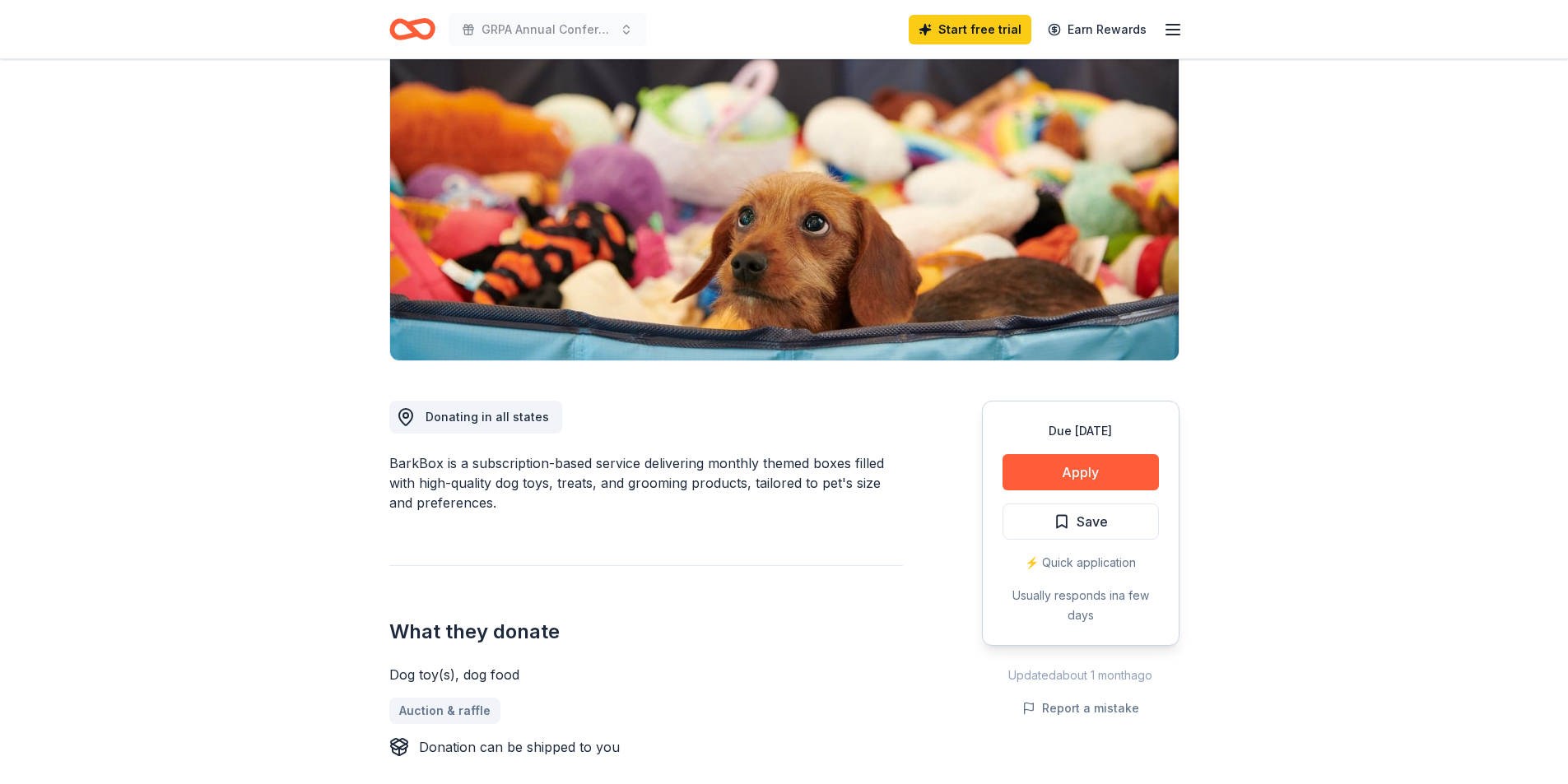
scroll to position [164, 0]
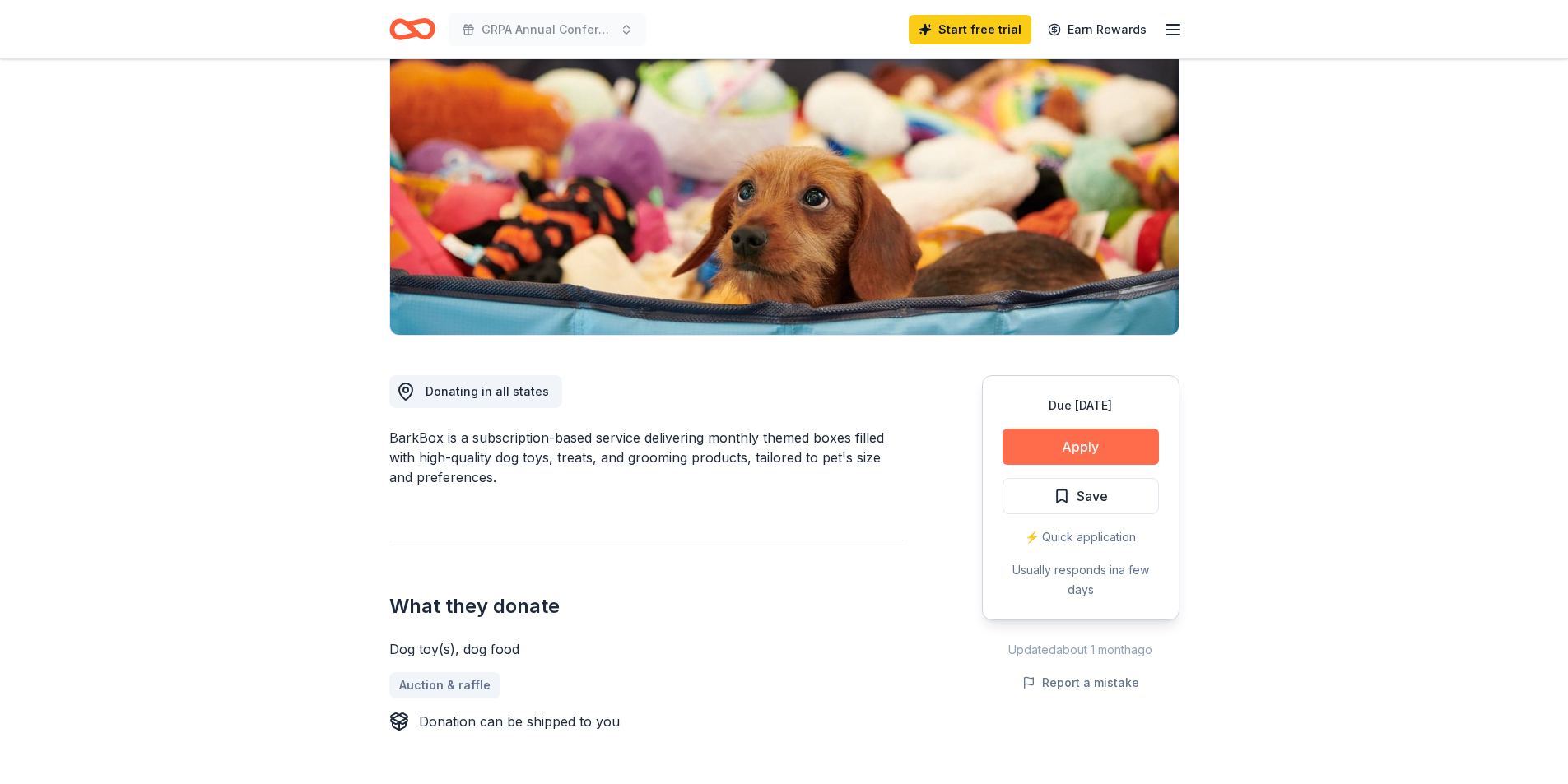
click at [1073, 442] on button "Apply" at bounding box center [1080, 446] width 156 height 36
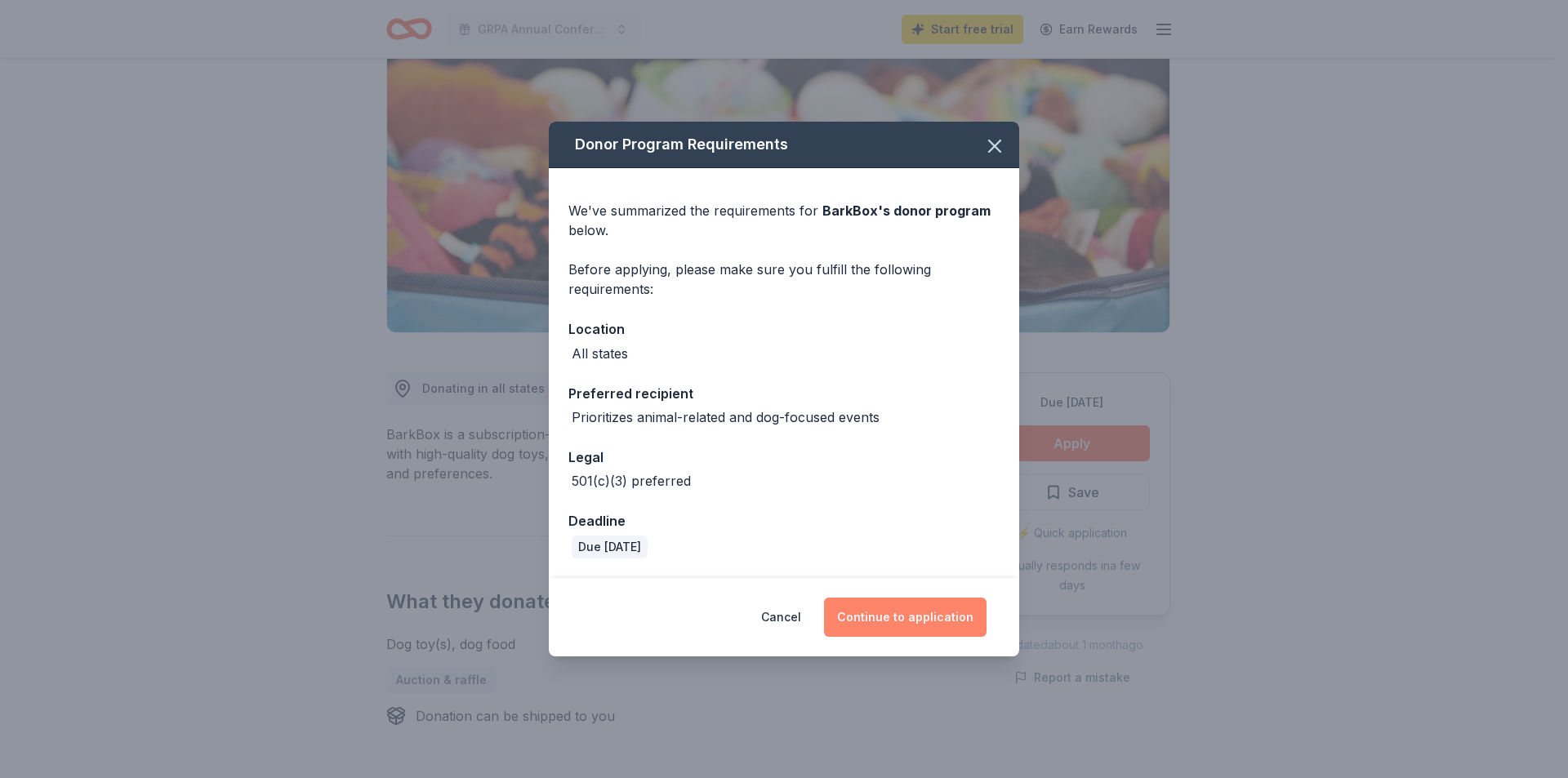
click at [934, 622] on button "Continue to application" at bounding box center [905, 617] width 162 height 39
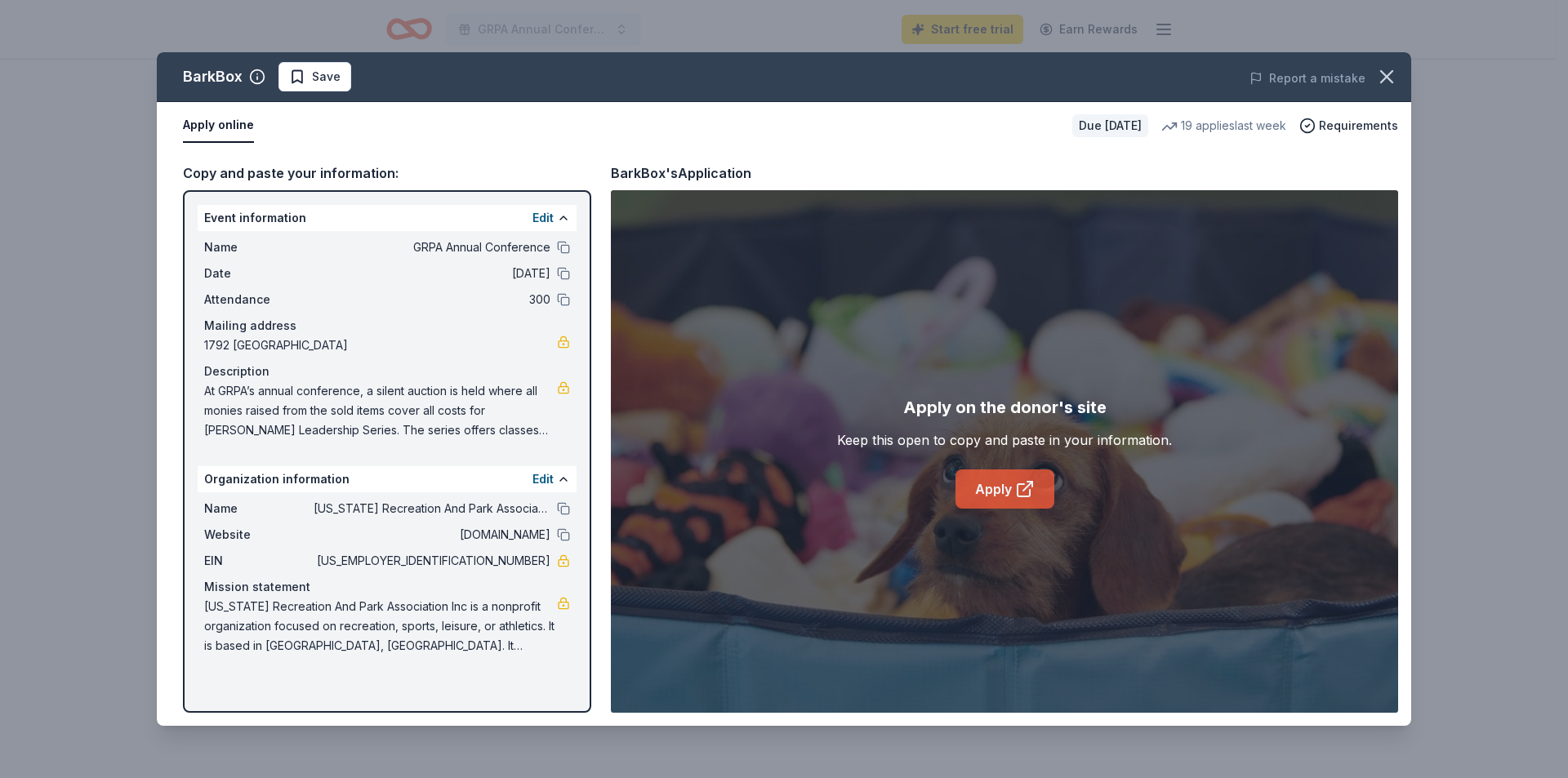
click at [1015, 492] on icon at bounding box center [1025, 489] width 20 height 20
drag, startPoint x: 545, startPoint y: 644, endPoint x: 209, endPoint y: 605, distance: 338.3
click at [213, 604] on span "Georgia Recreation And Park Association Inc is a nonprofit organization focused…" at bounding box center [381, 626] width 353 height 59
click at [208, 606] on span "Georgia Recreation And Park Association Inc is a nonprofit organization focused…" at bounding box center [381, 626] width 353 height 59
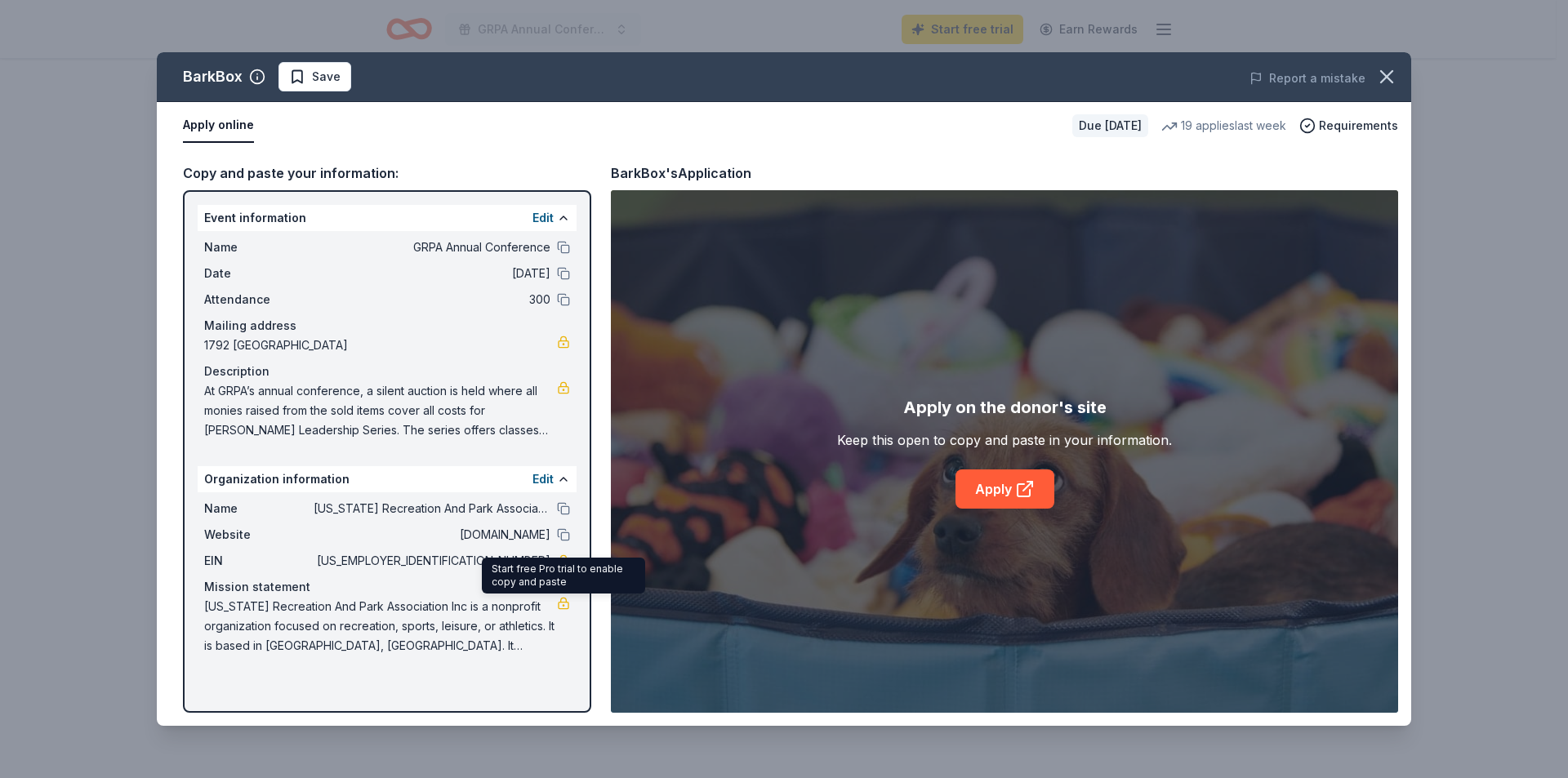
click at [559, 603] on link at bounding box center [564, 603] width 13 height 13
click at [1393, 70] on icon "button" at bounding box center [1387, 77] width 23 height 23
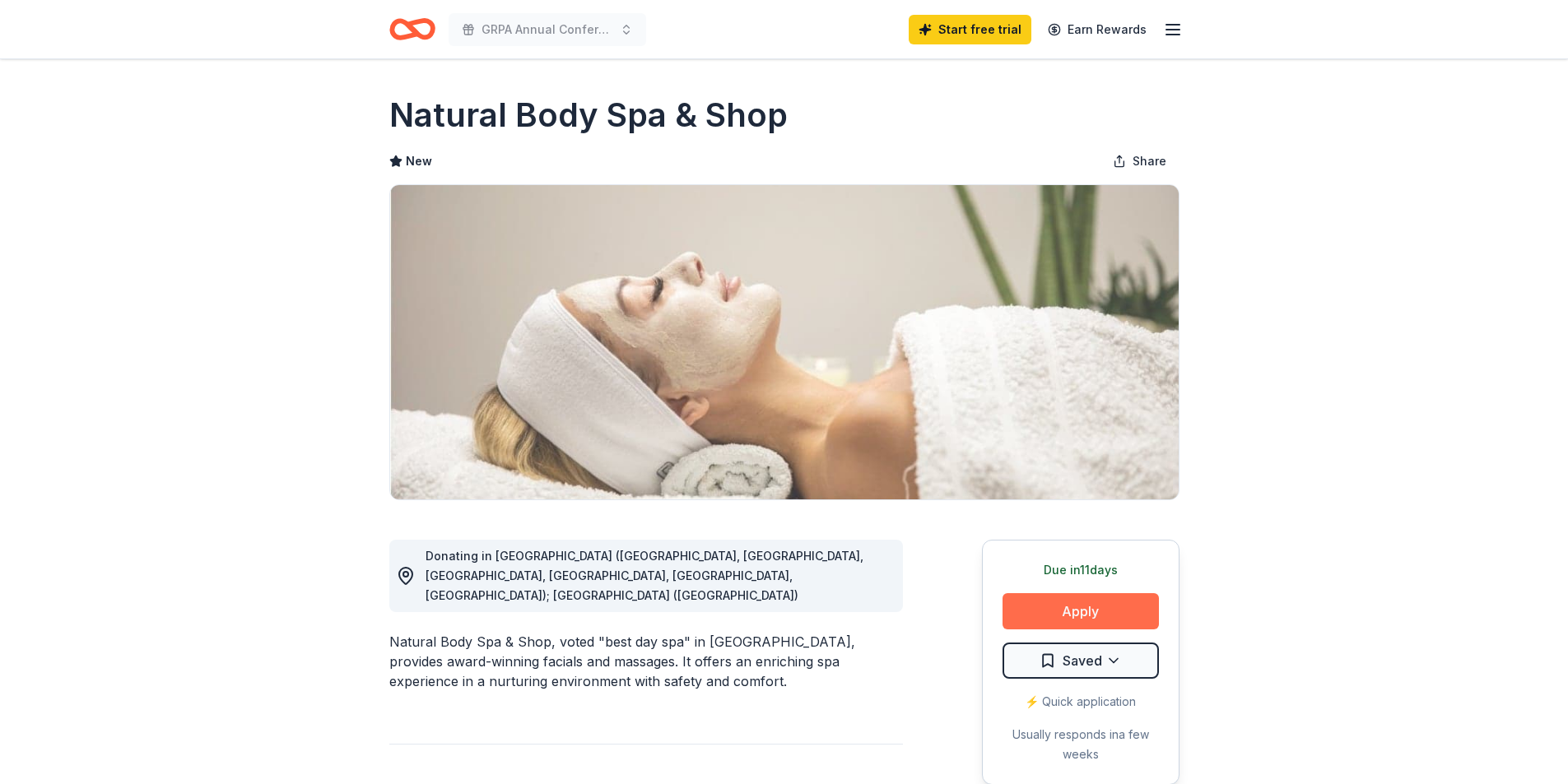
click at [1126, 607] on button "Apply" at bounding box center [1080, 611] width 156 height 36
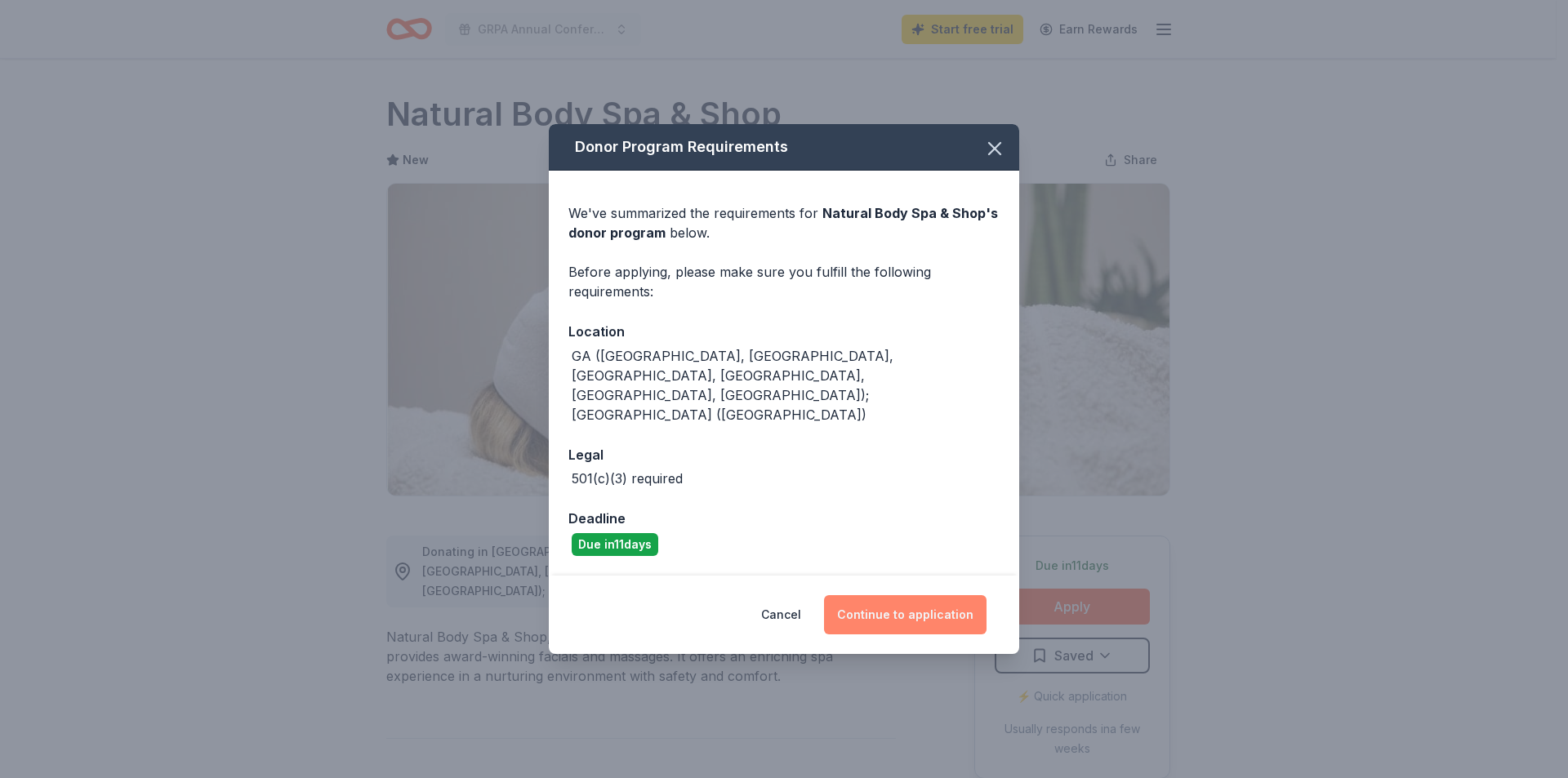
click at [909, 596] on button "Continue to application" at bounding box center [905, 614] width 162 height 39
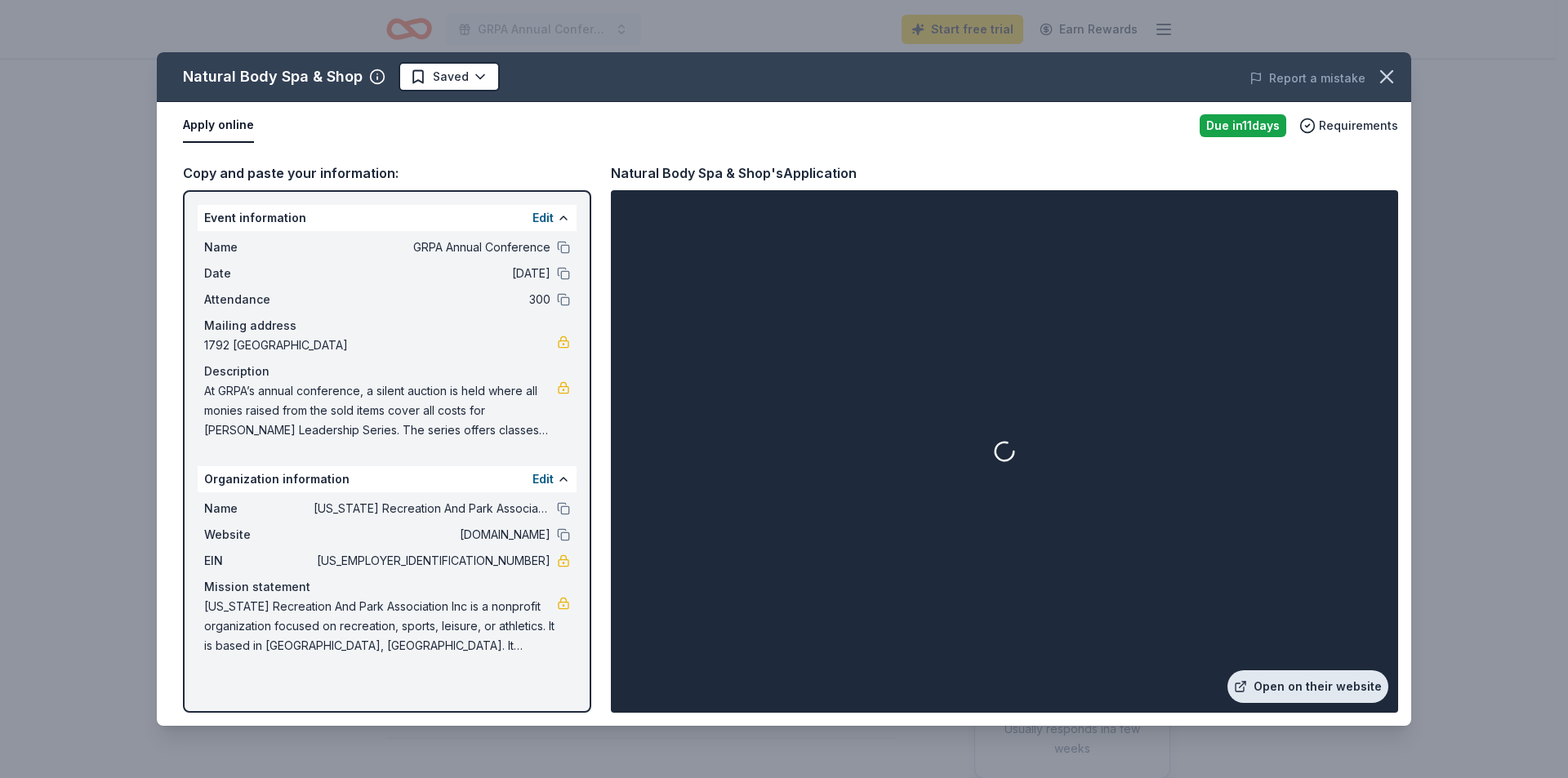
click at [1293, 681] on link "Open on their website" at bounding box center [1307, 686] width 161 height 32
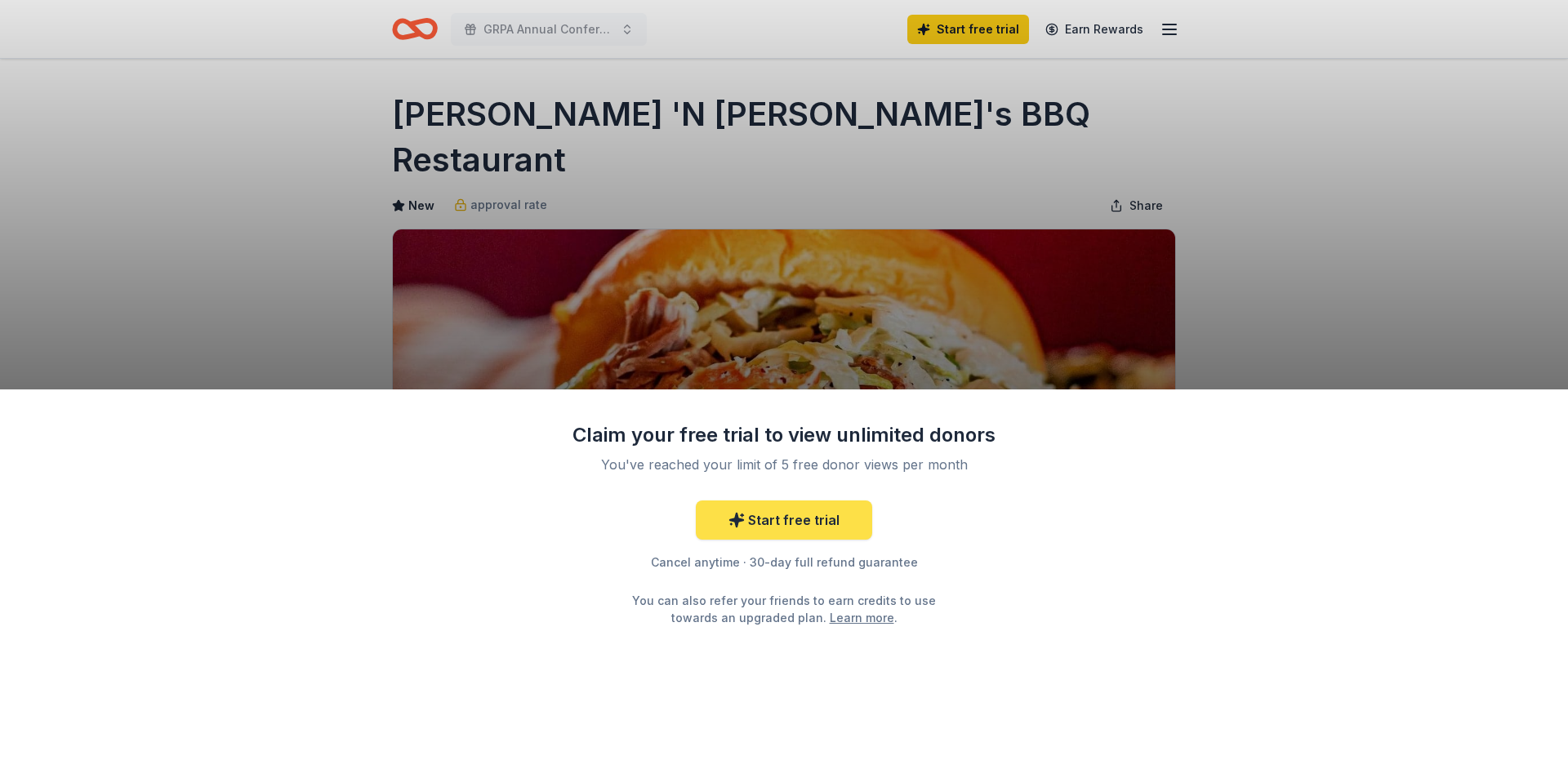
click at [756, 518] on link "Start free trial" at bounding box center [783, 520] width 176 height 39
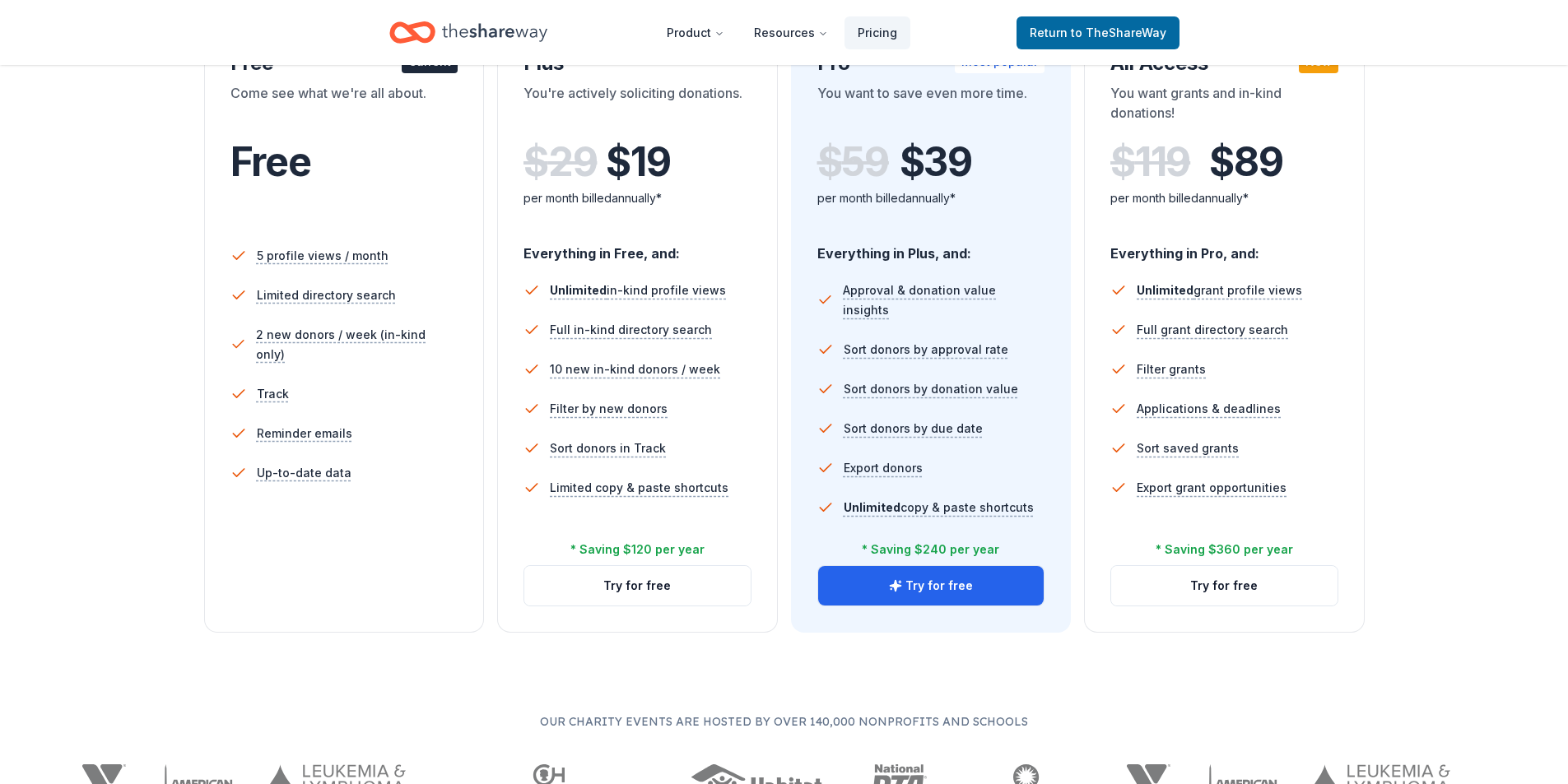
scroll to position [247, 0]
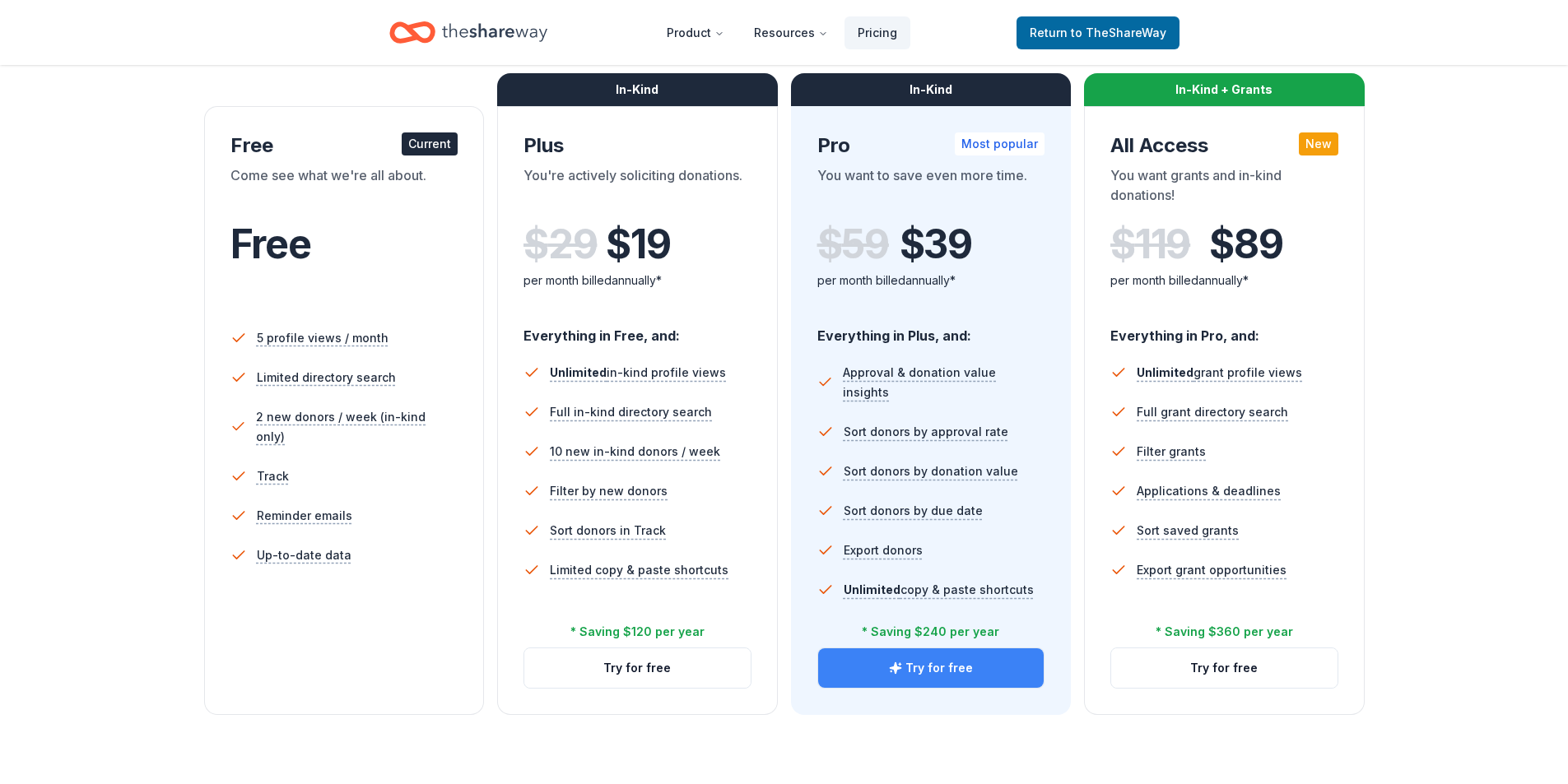
click at [920, 686] on button "Try for free" at bounding box center [930, 667] width 226 height 39
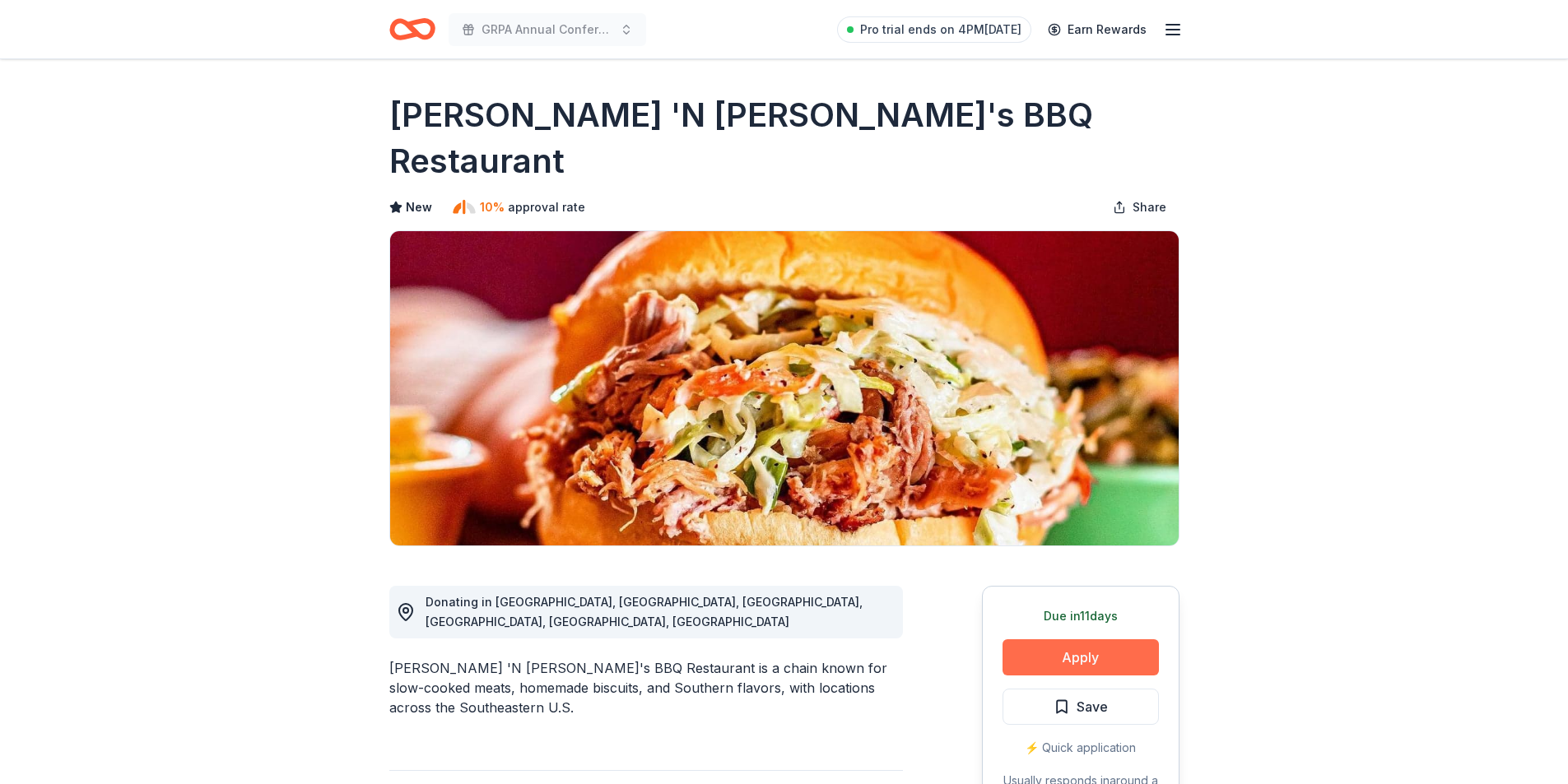
click at [1036, 639] on button "Apply" at bounding box center [1080, 656] width 156 height 36
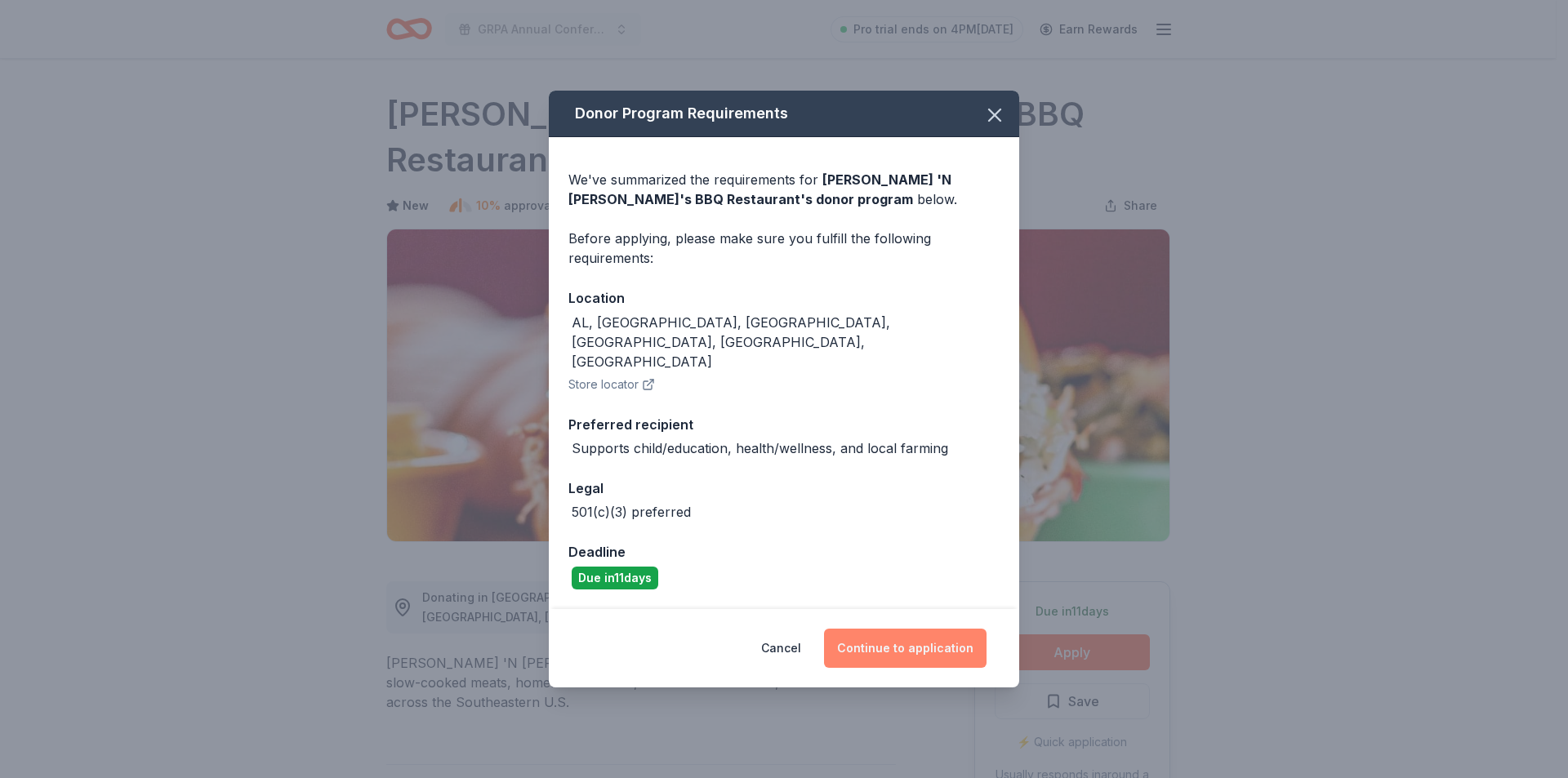
click at [882, 629] on button "Continue to application" at bounding box center [905, 647] width 162 height 39
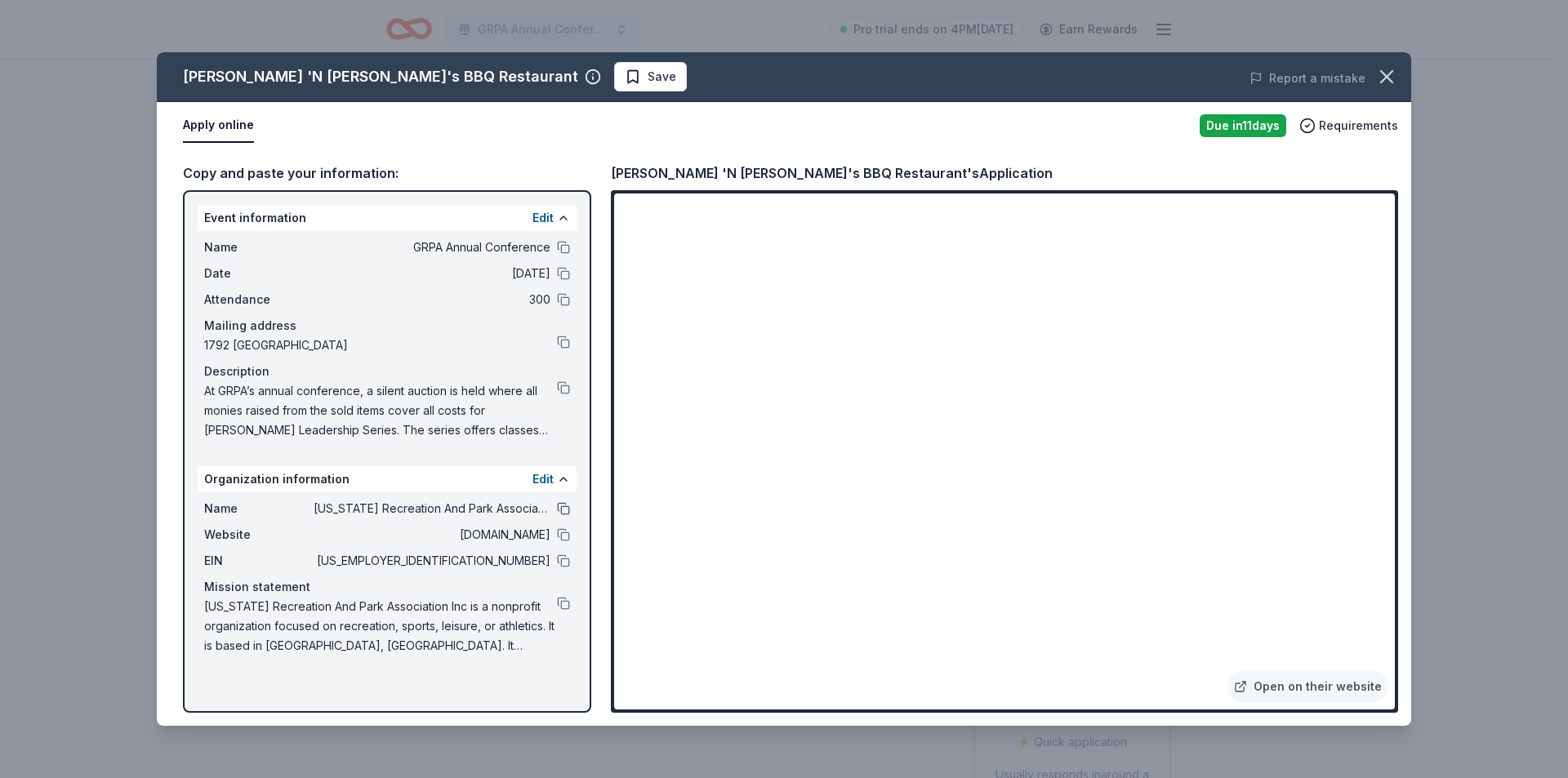
click at [557, 509] on button at bounding box center [564, 509] width 13 height 13
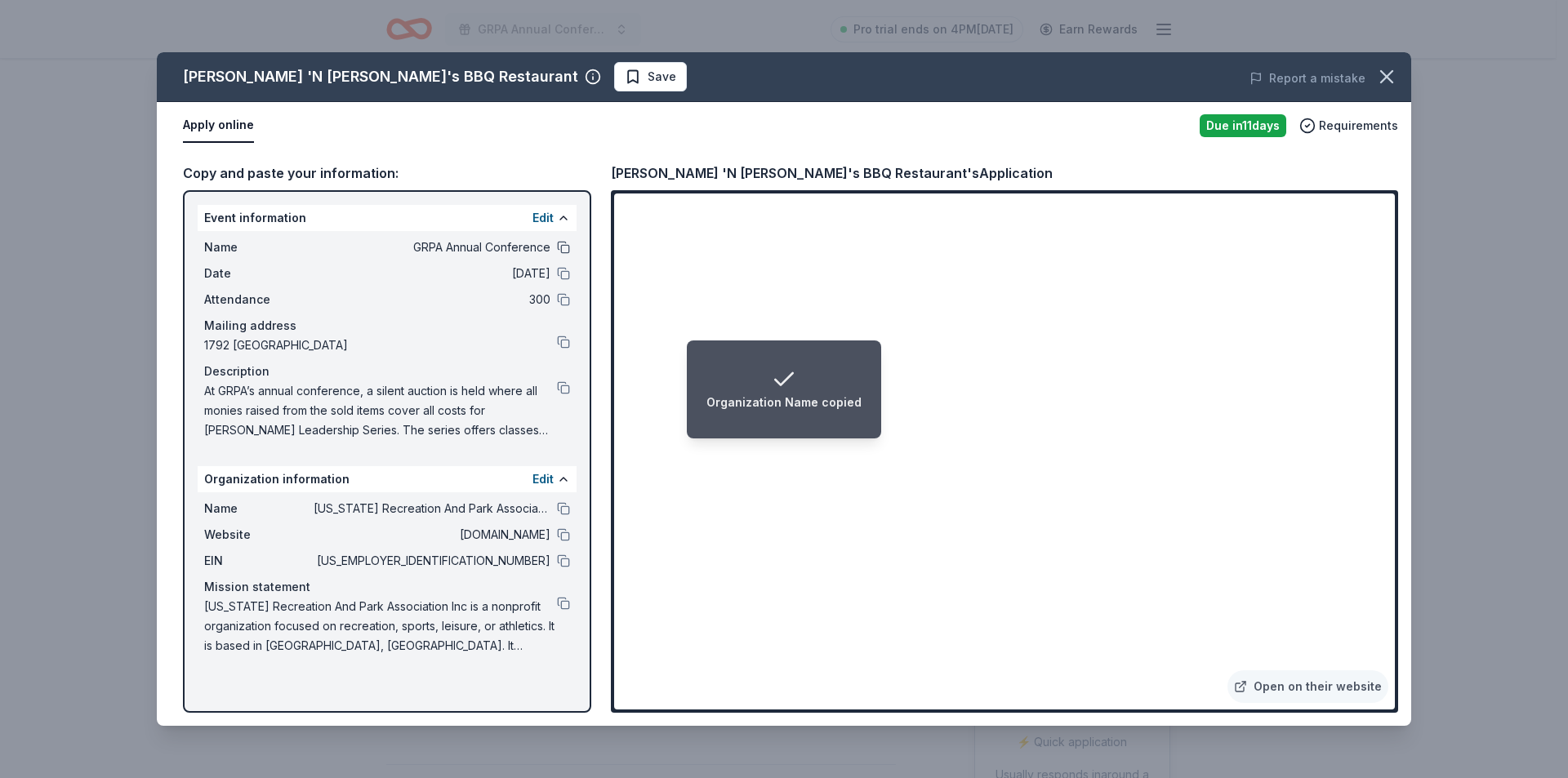
click at [559, 243] on button at bounding box center [564, 247] width 13 height 13
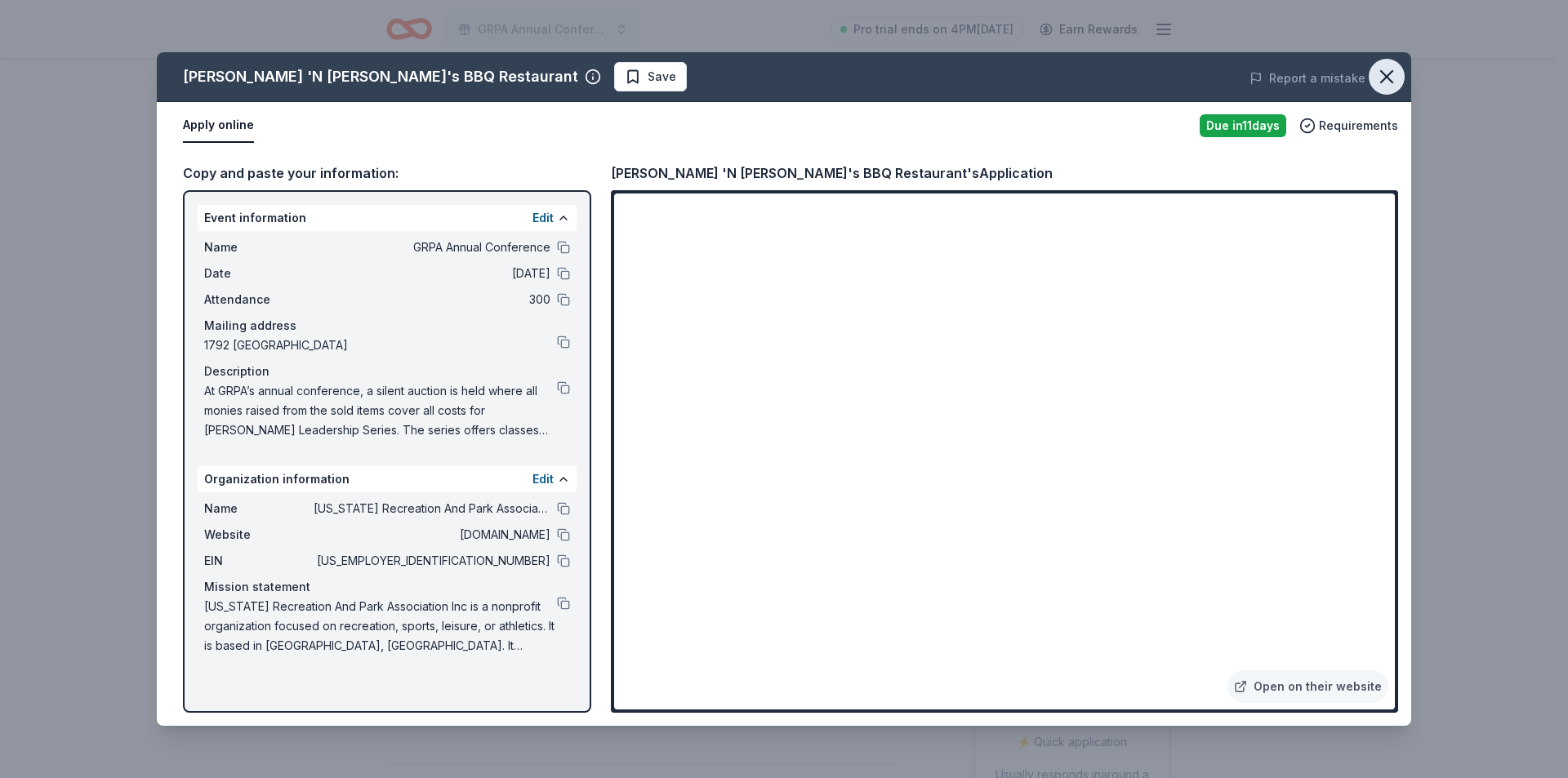
click at [1382, 77] on icon "button" at bounding box center [1387, 77] width 23 height 23
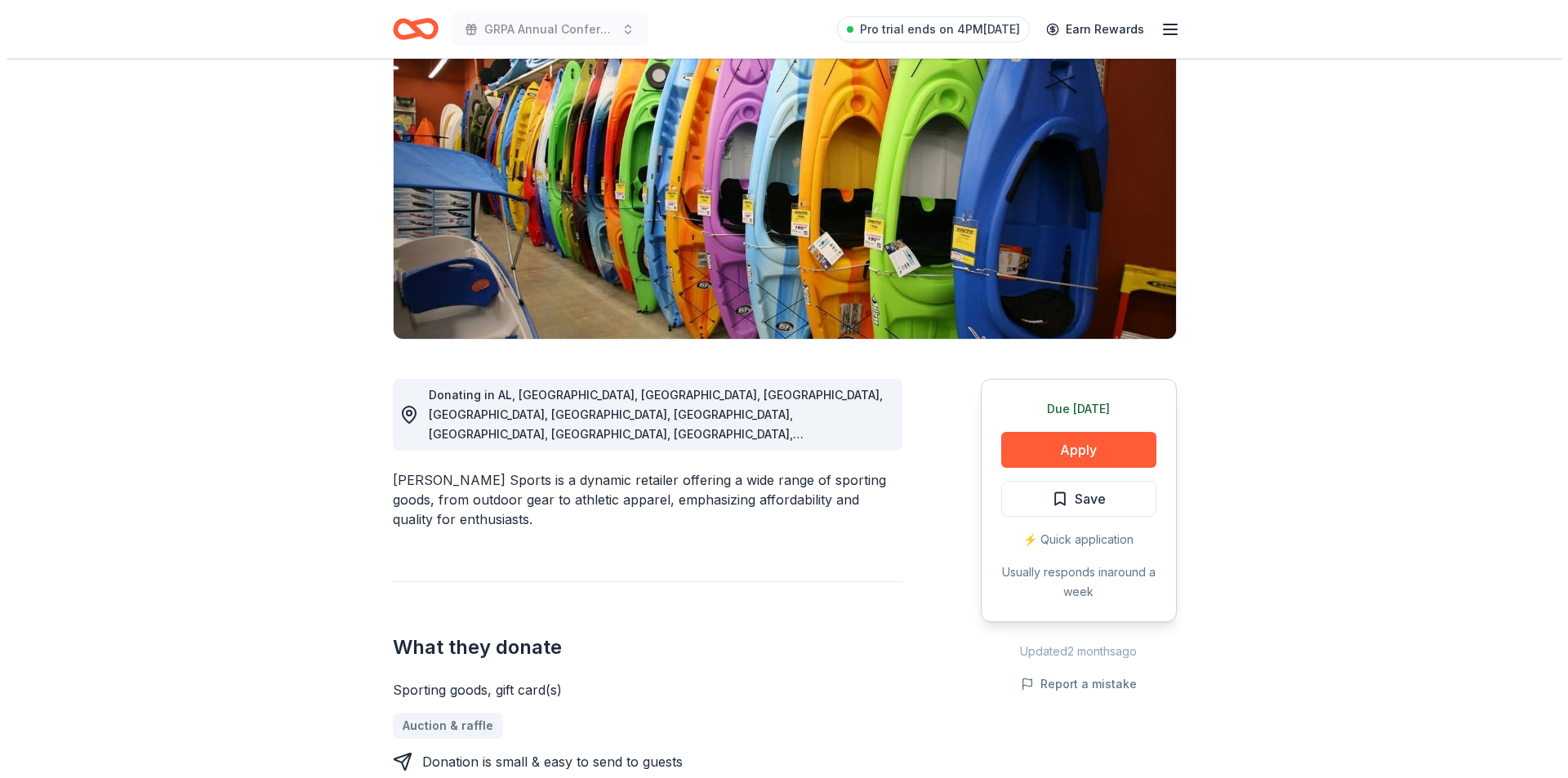
scroll to position [163, 0]
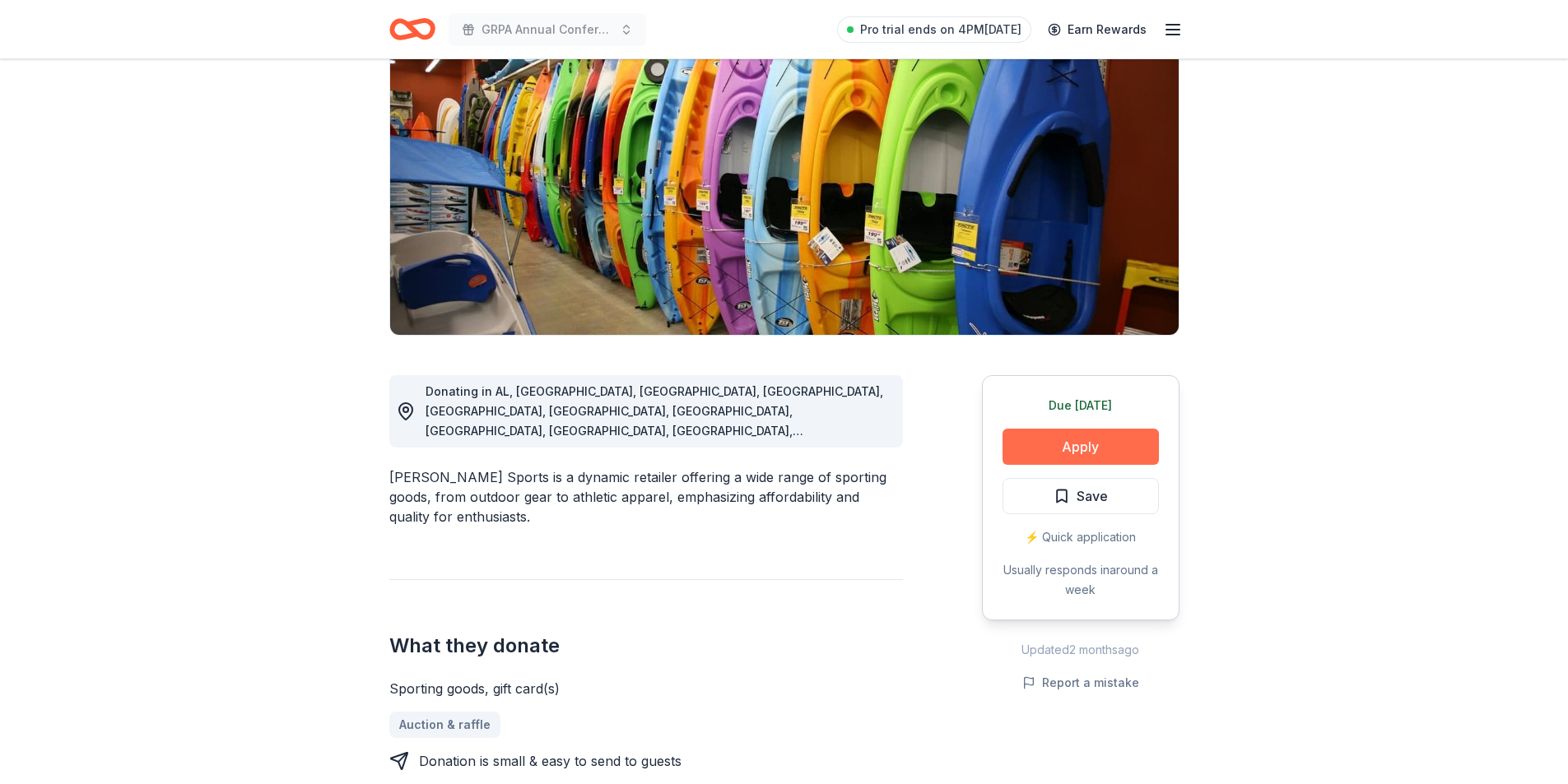
click at [1096, 450] on button "Apply" at bounding box center [1080, 446] width 156 height 36
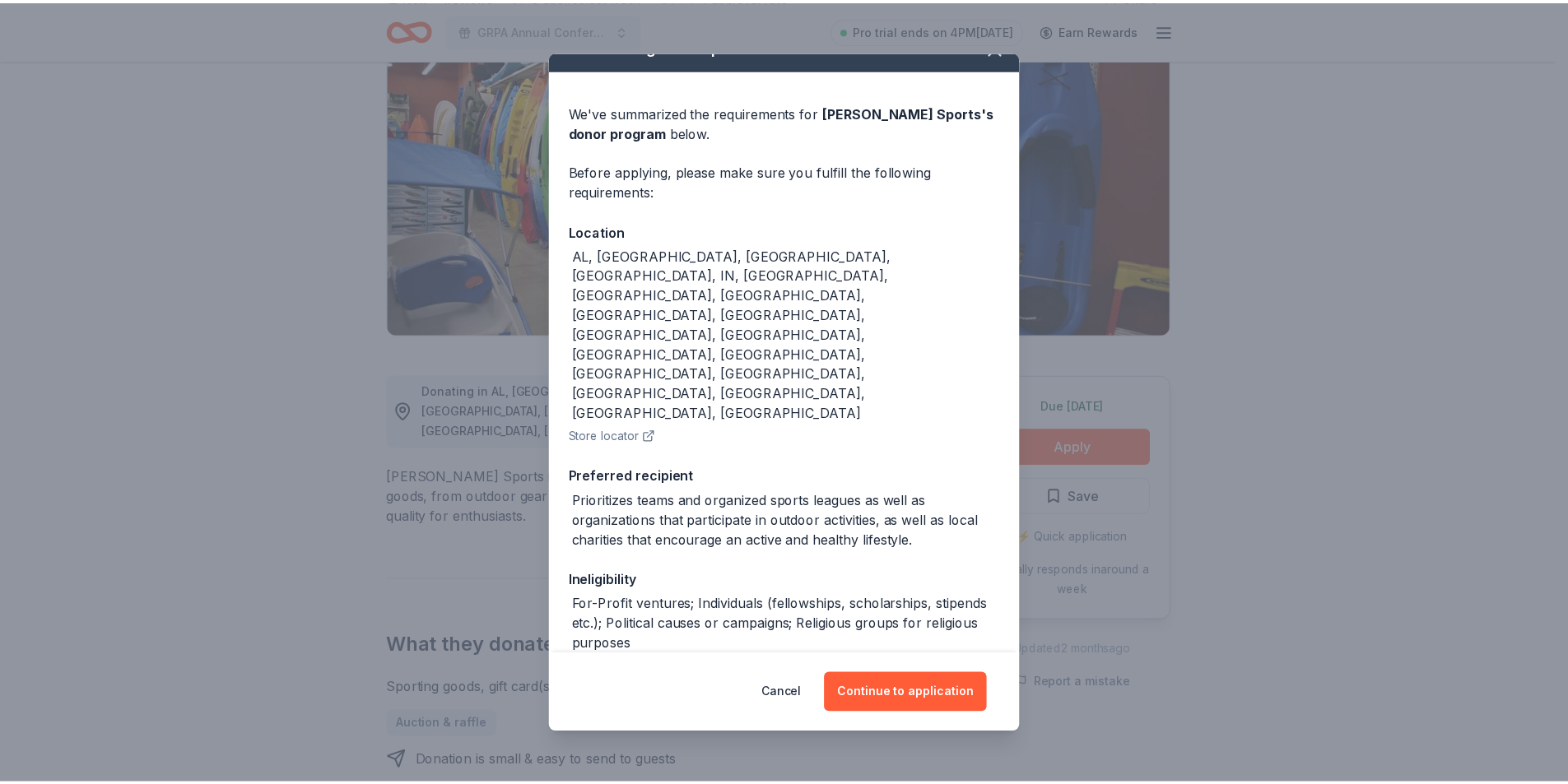
scroll to position [43, 0]
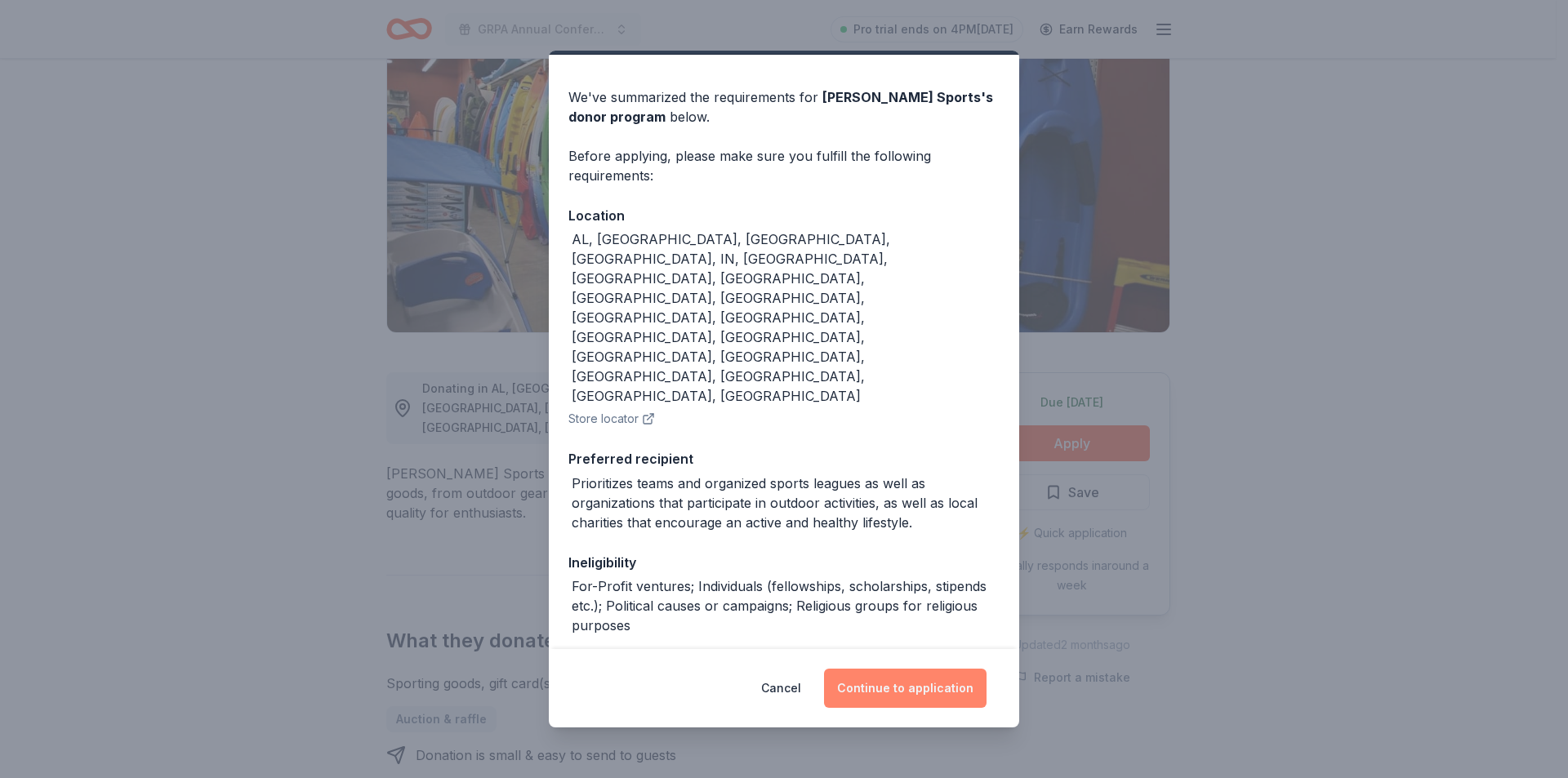
click at [899, 683] on button "Continue to application" at bounding box center [905, 688] width 162 height 39
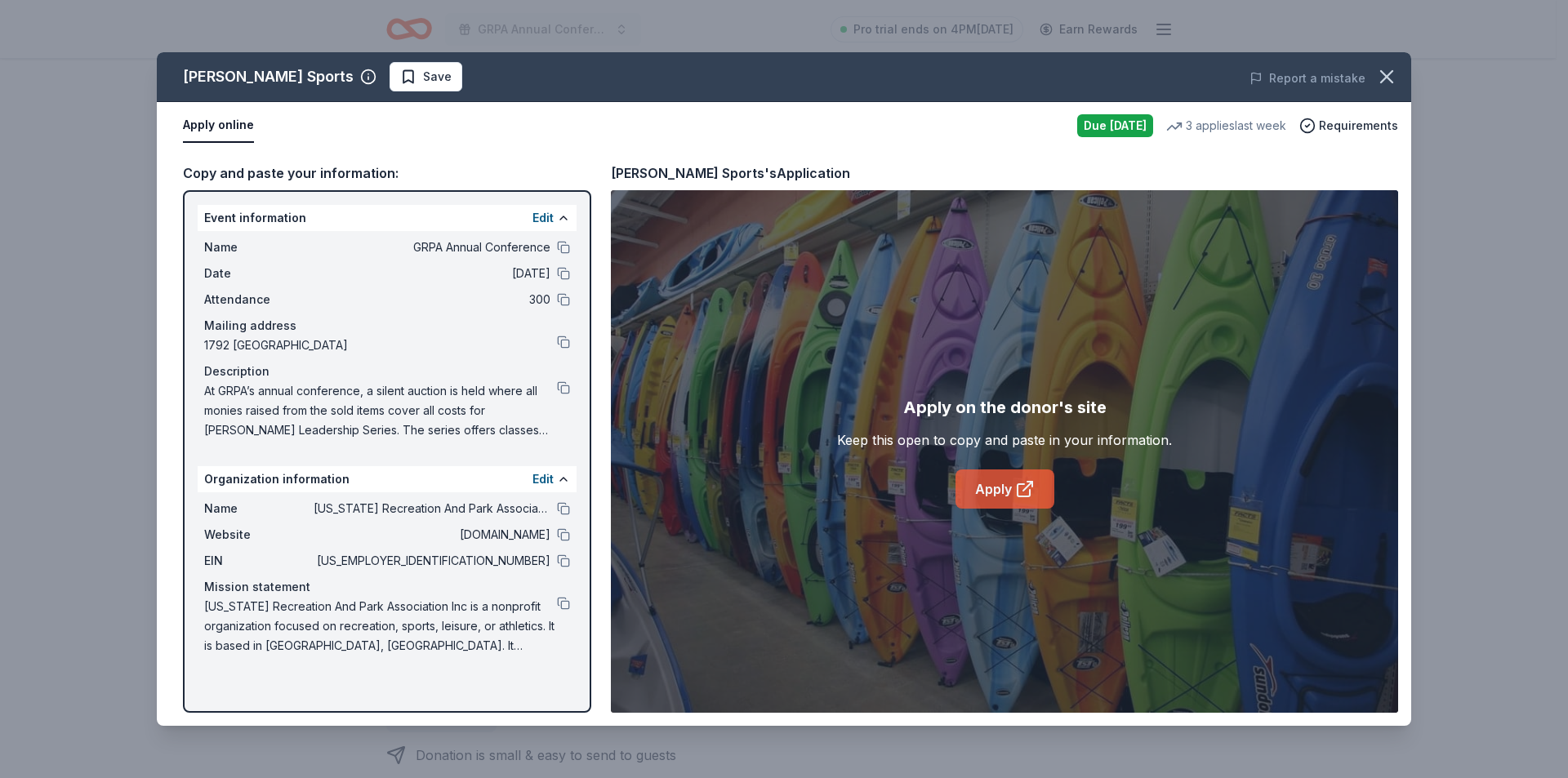
click at [993, 481] on link "Apply" at bounding box center [1004, 488] width 99 height 39
click at [1392, 71] on icon "button" at bounding box center [1387, 77] width 12 height 12
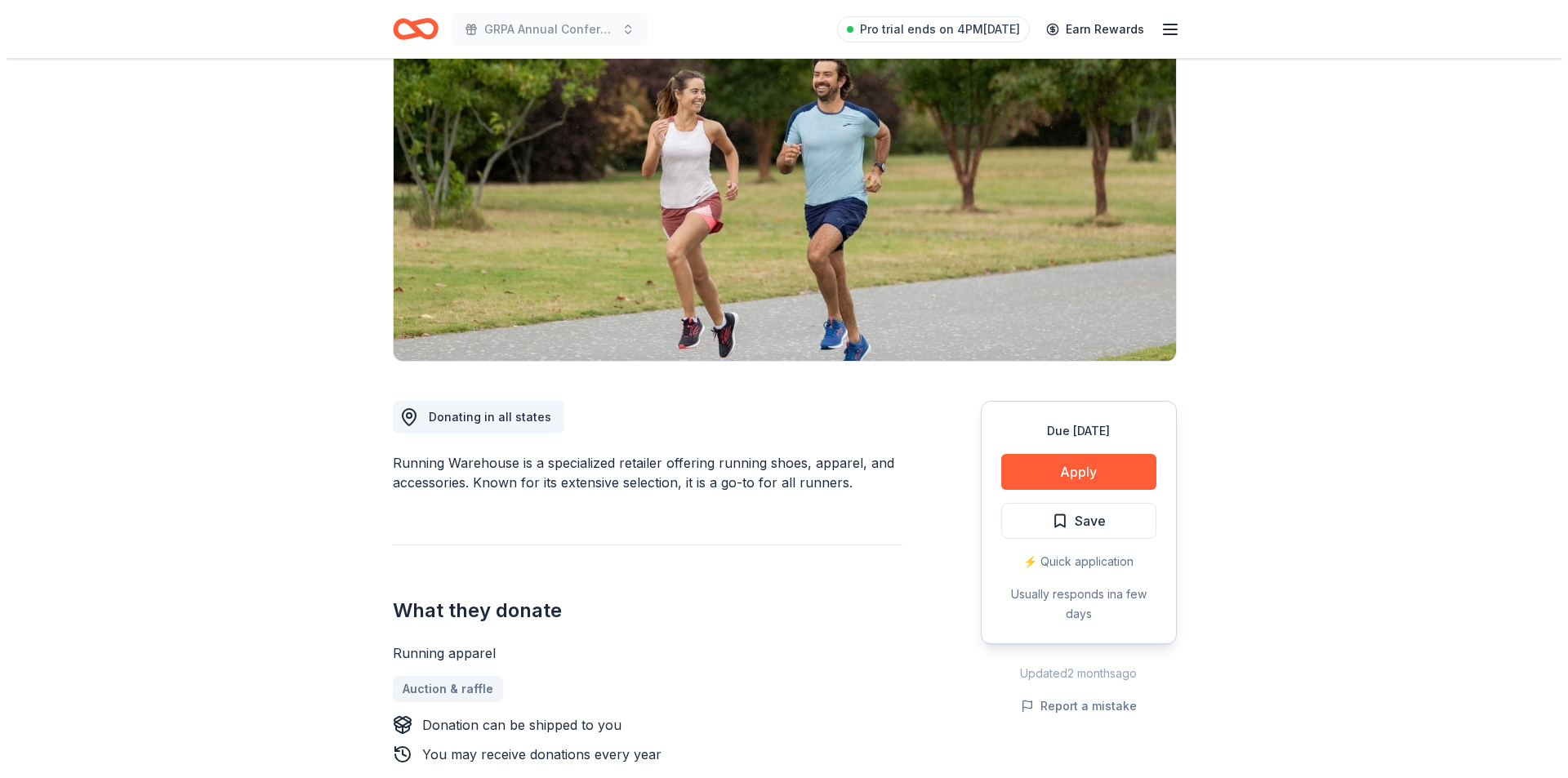
scroll to position [163, 0]
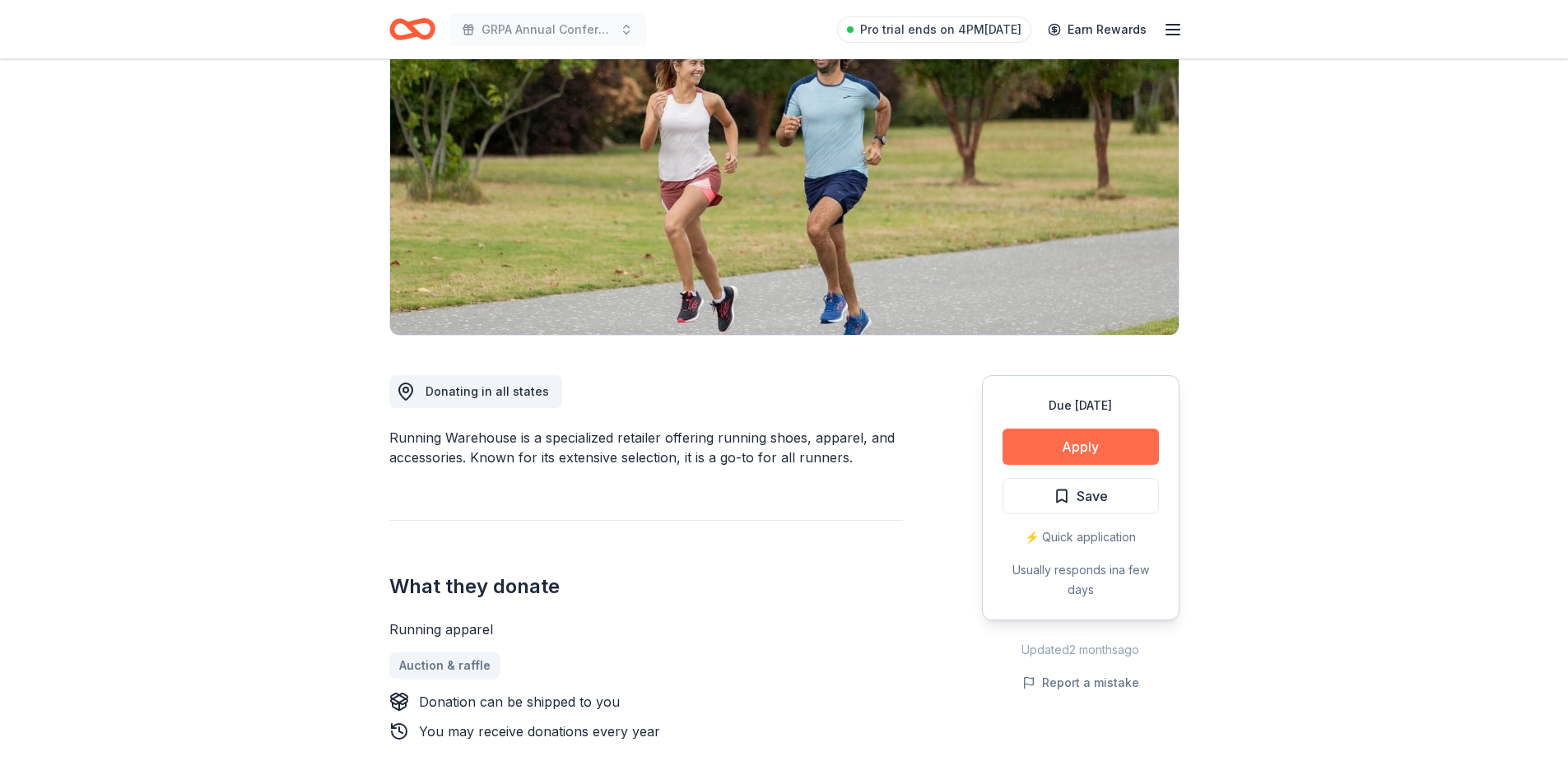
click at [1066, 453] on button "Apply" at bounding box center [1080, 446] width 156 height 36
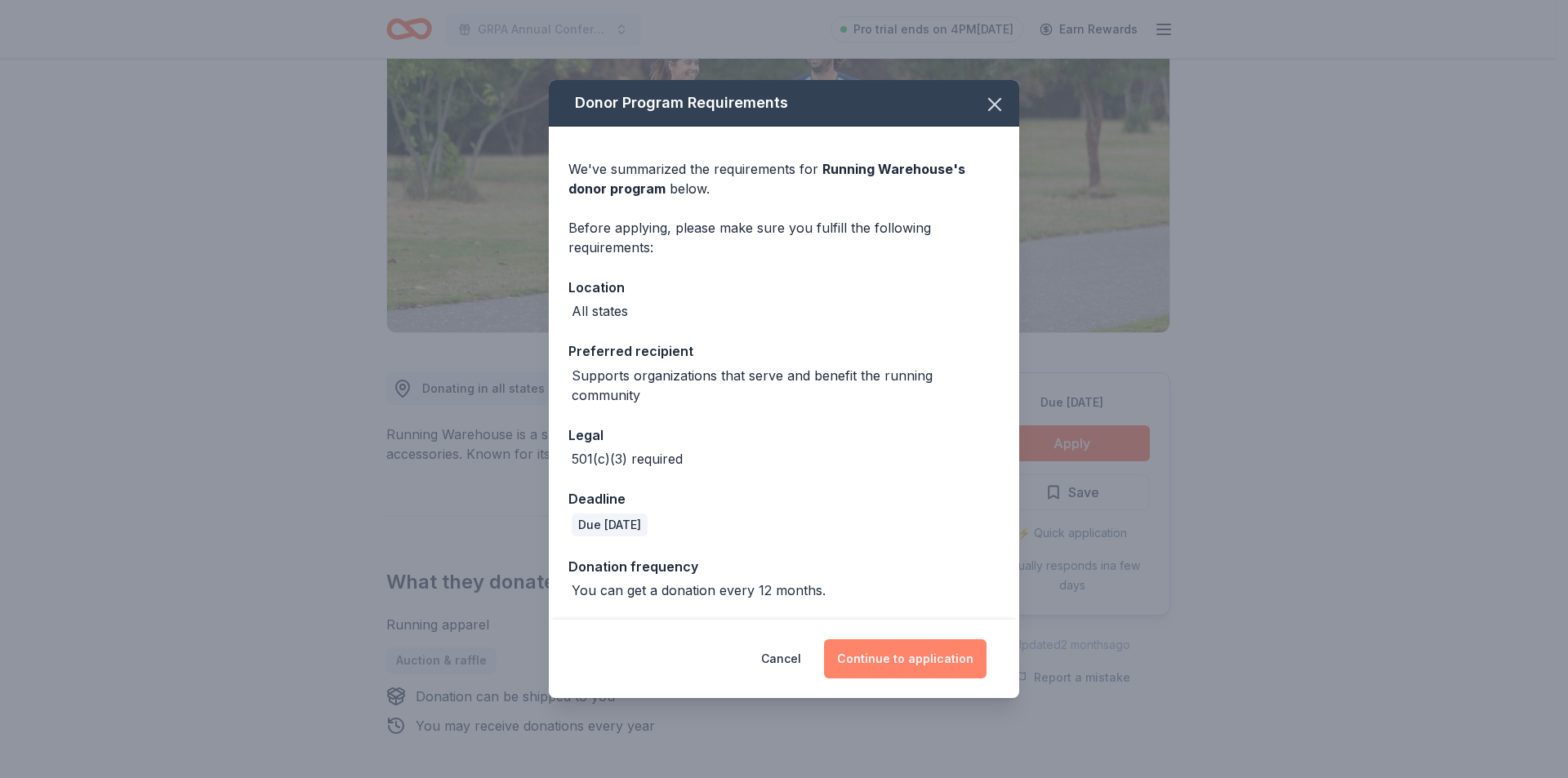
click at [926, 654] on button "Continue to application" at bounding box center [905, 658] width 162 height 39
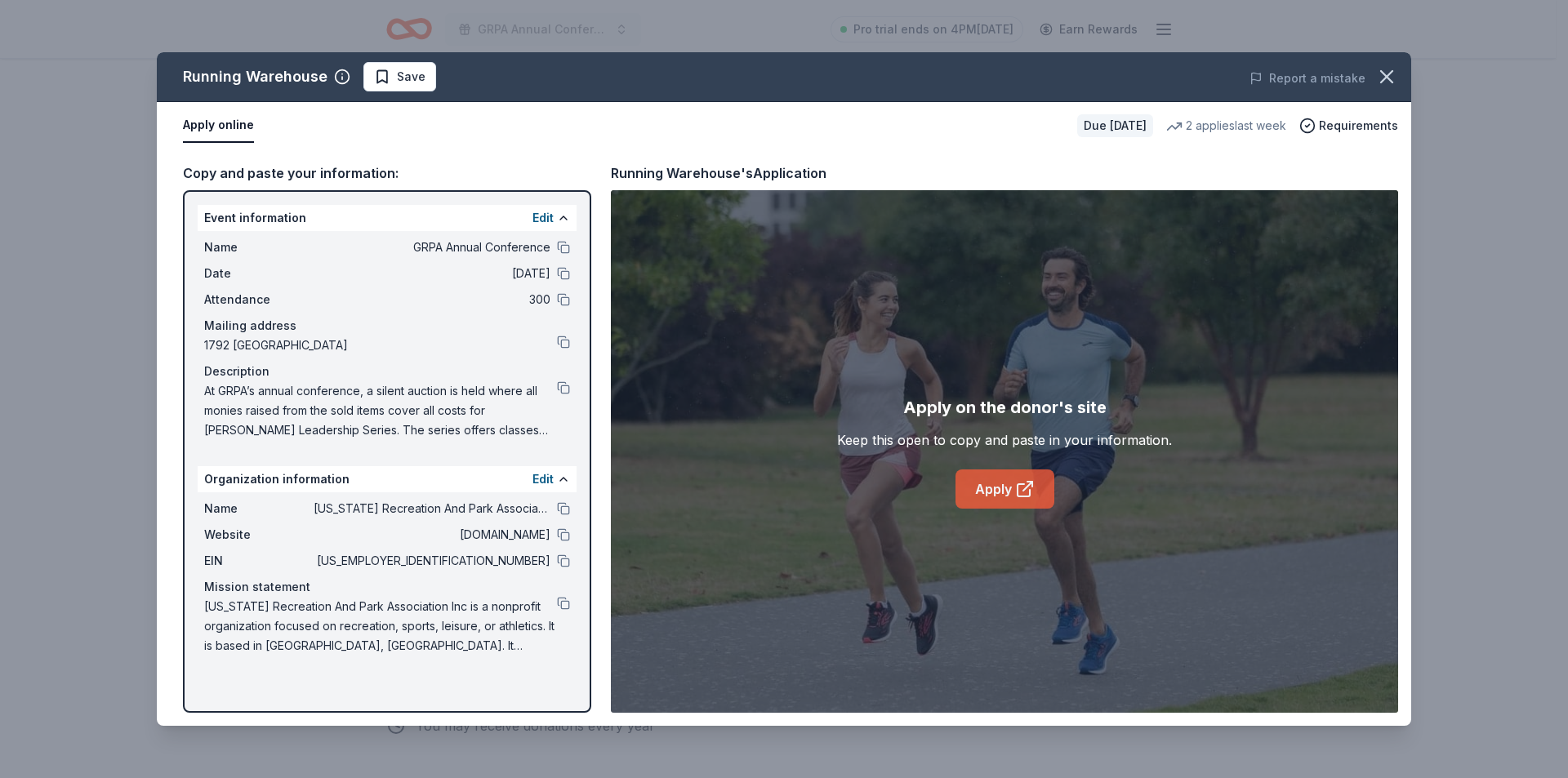
click at [993, 496] on link "Apply" at bounding box center [1004, 488] width 99 height 39
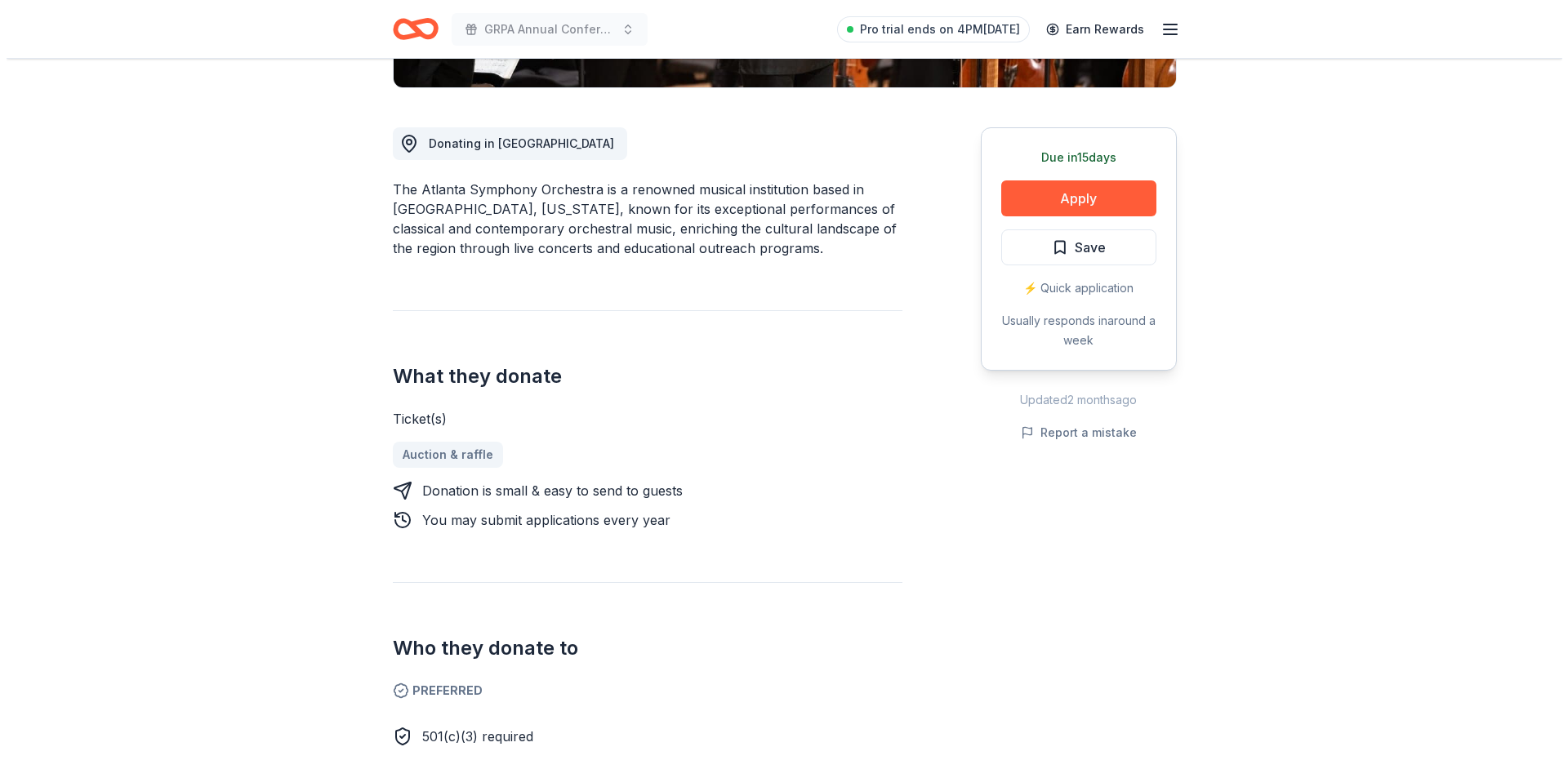
scroll to position [82, 0]
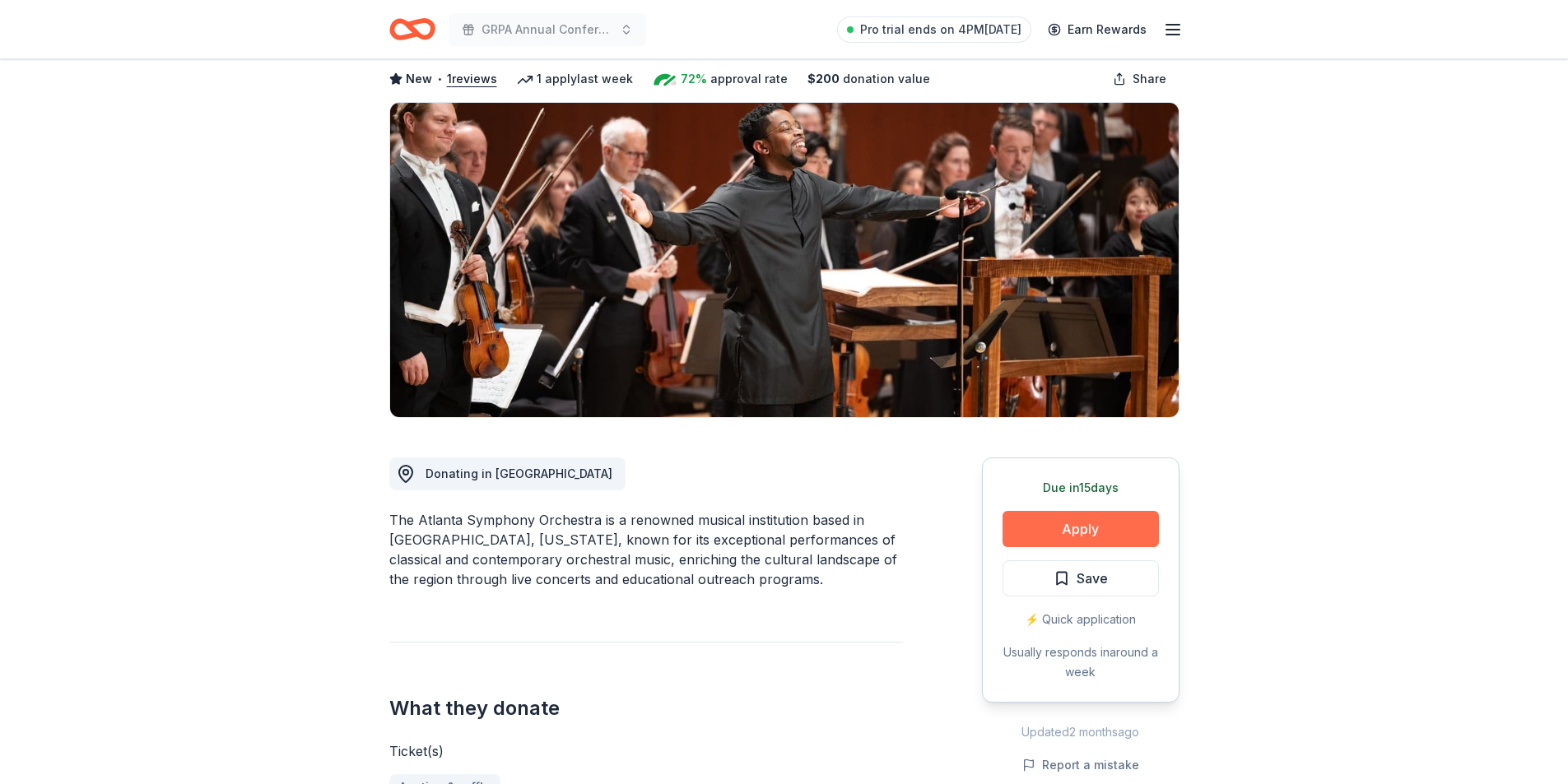
click at [1046, 526] on button "Apply" at bounding box center [1080, 528] width 156 height 36
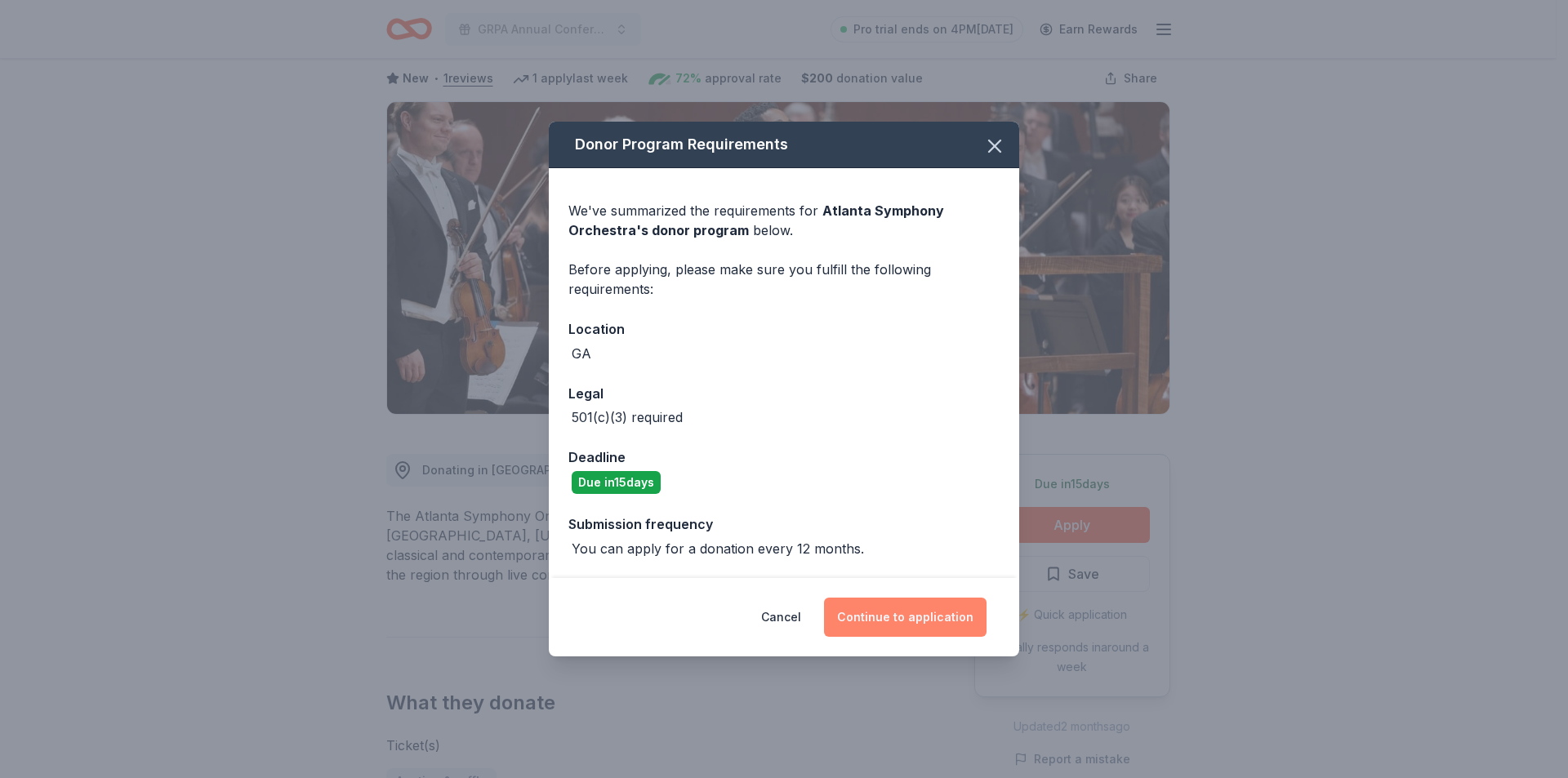
click at [926, 629] on button "Continue to application" at bounding box center [905, 617] width 162 height 39
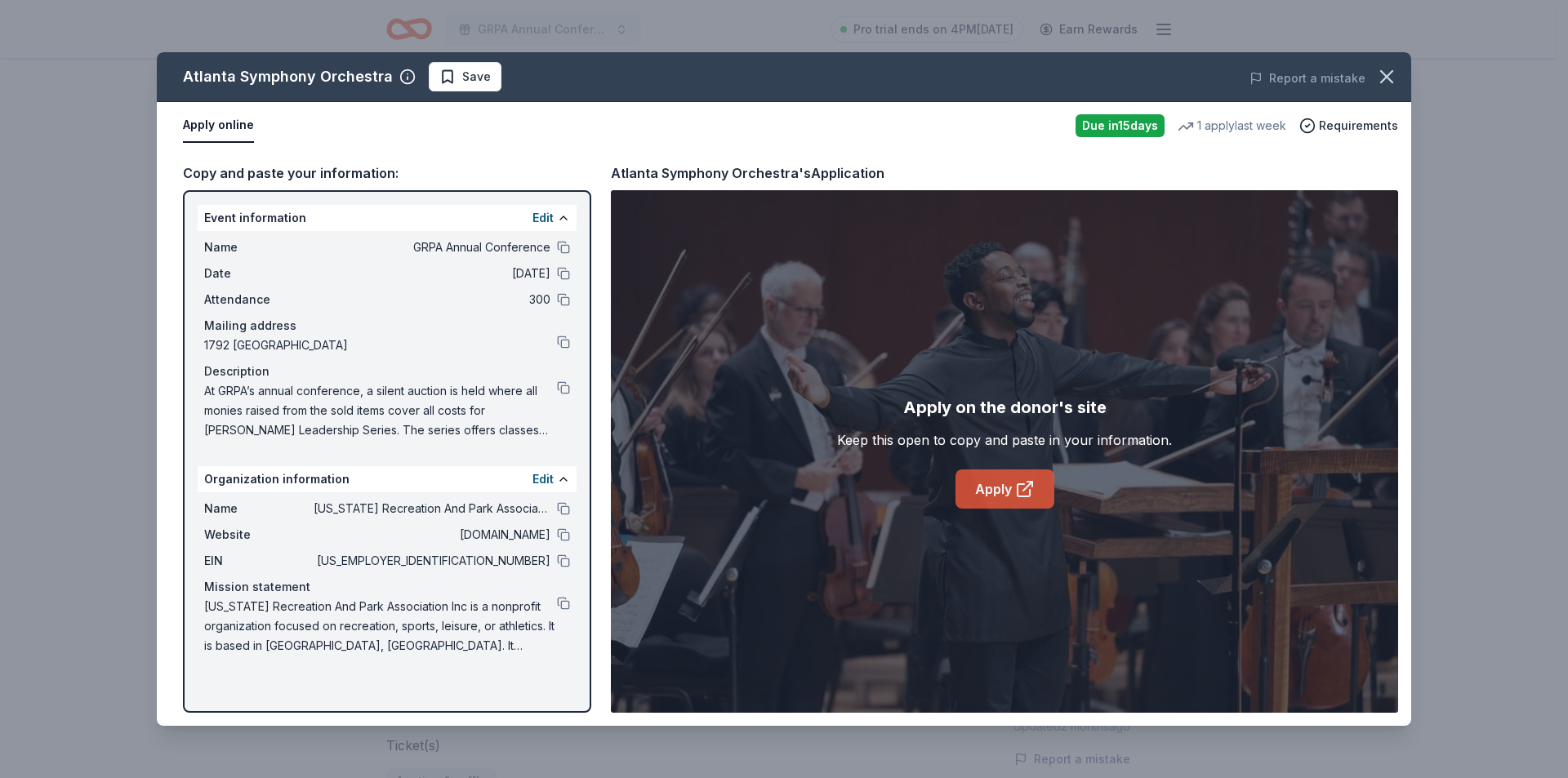
click at [1005, 491] on link "Apply" at bounding box center [1004, 488] width 99 height 39
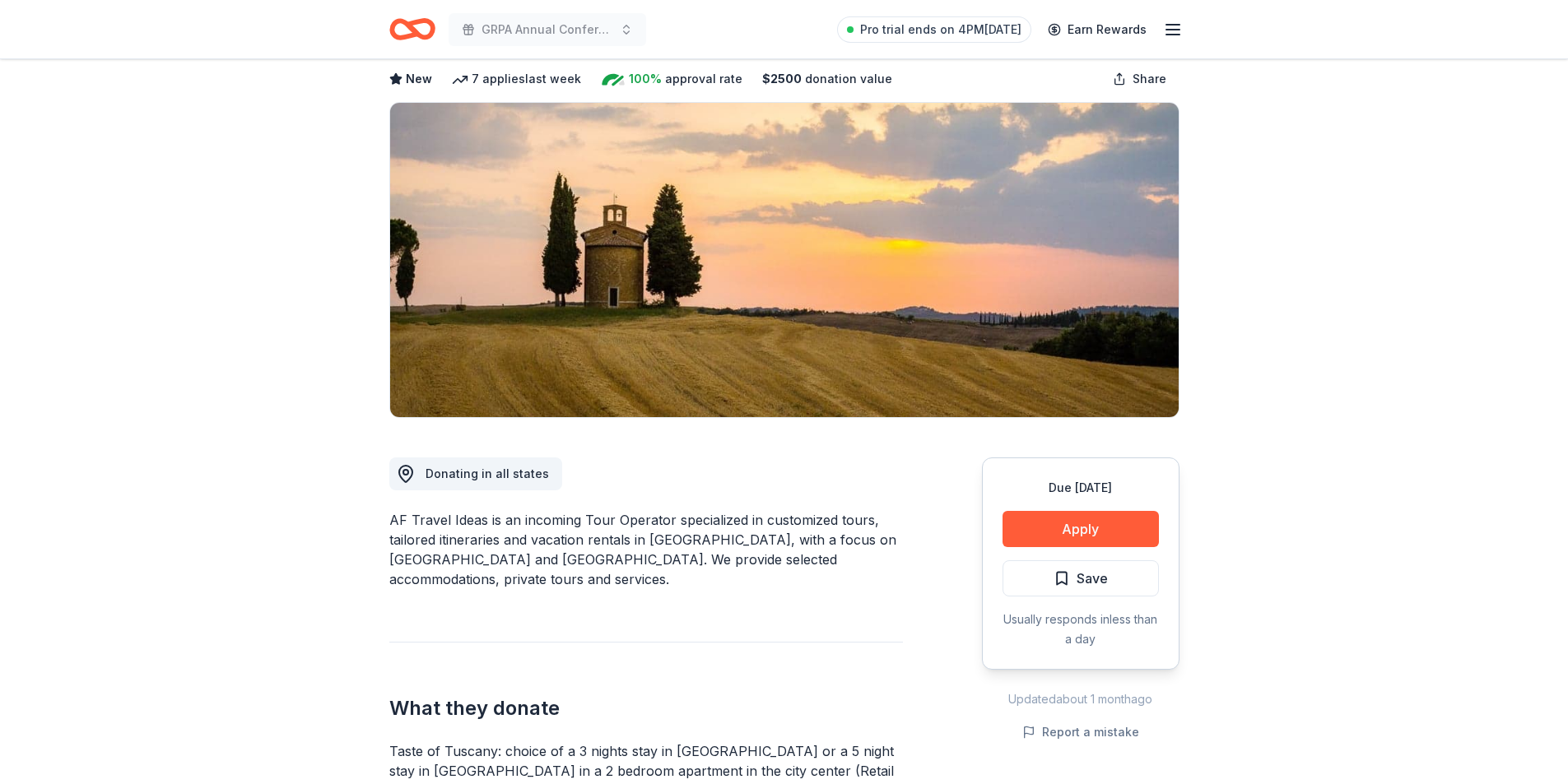
scroll to position [164, 0]
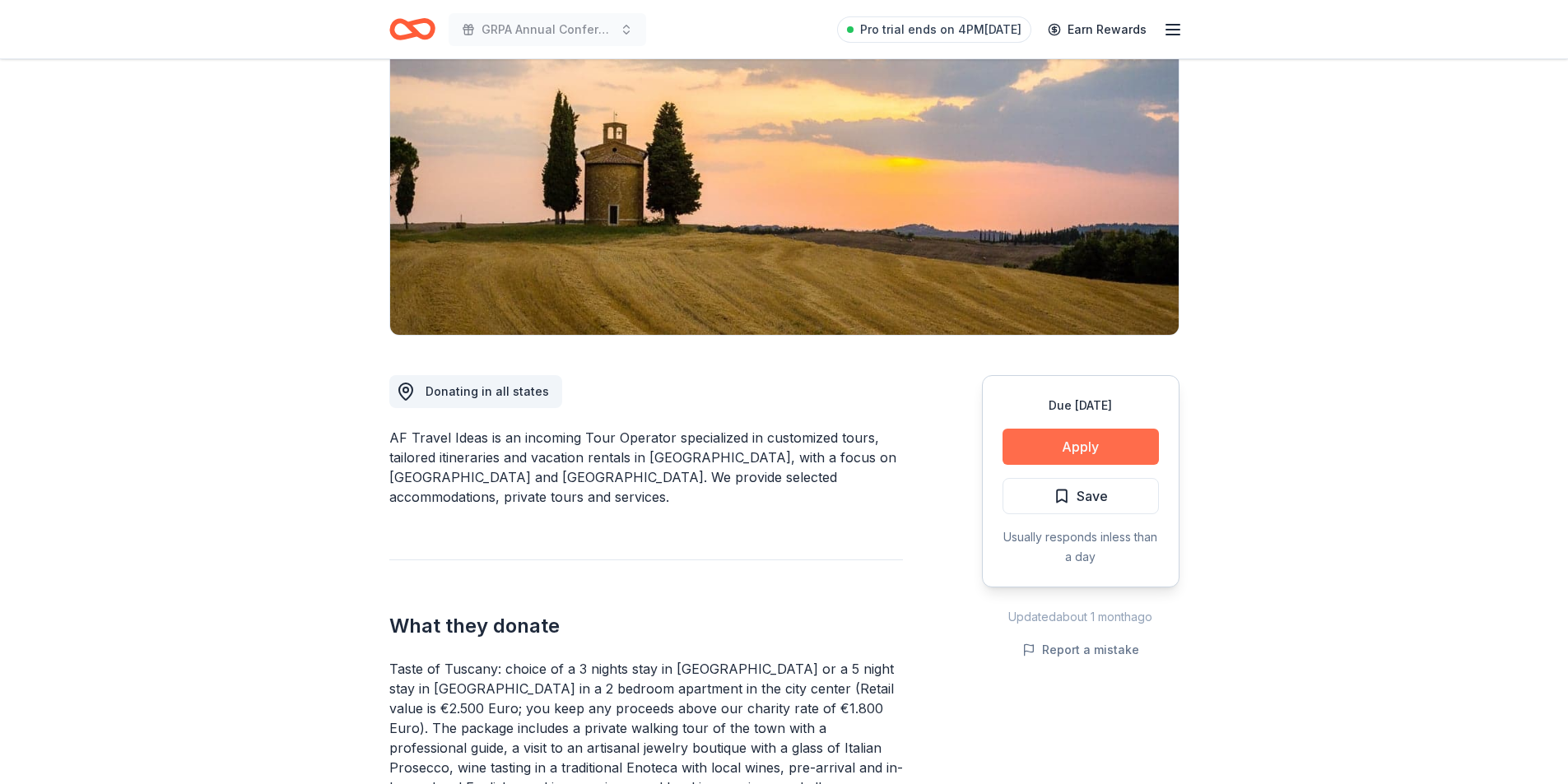
click at [1090, 450] on button "Apply" at bounding box center [1080, 446] width 156 height 36
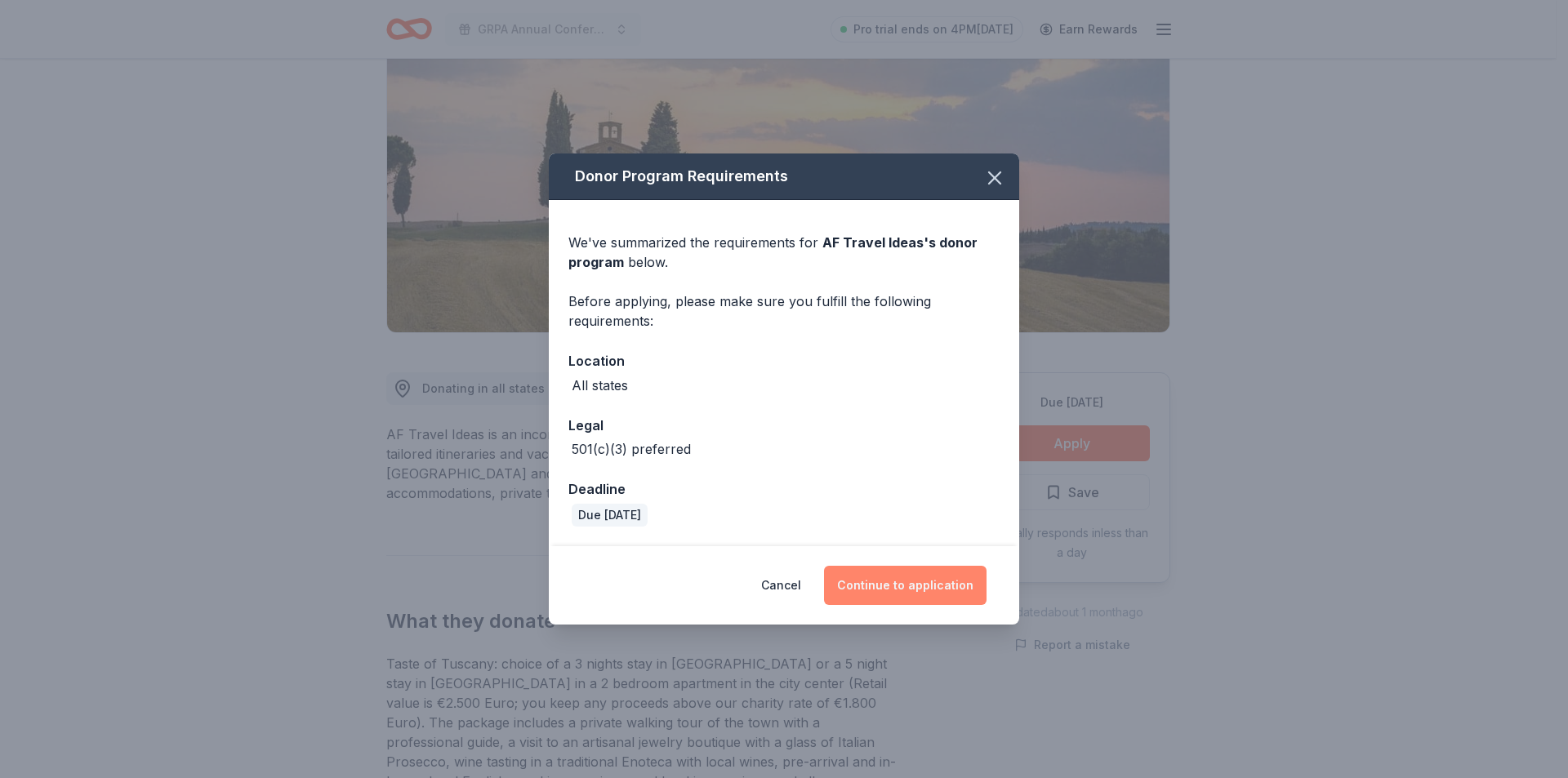
click at [888, 584] on button "Continue to application" at bounding box center [905, 584] width 162 height 39
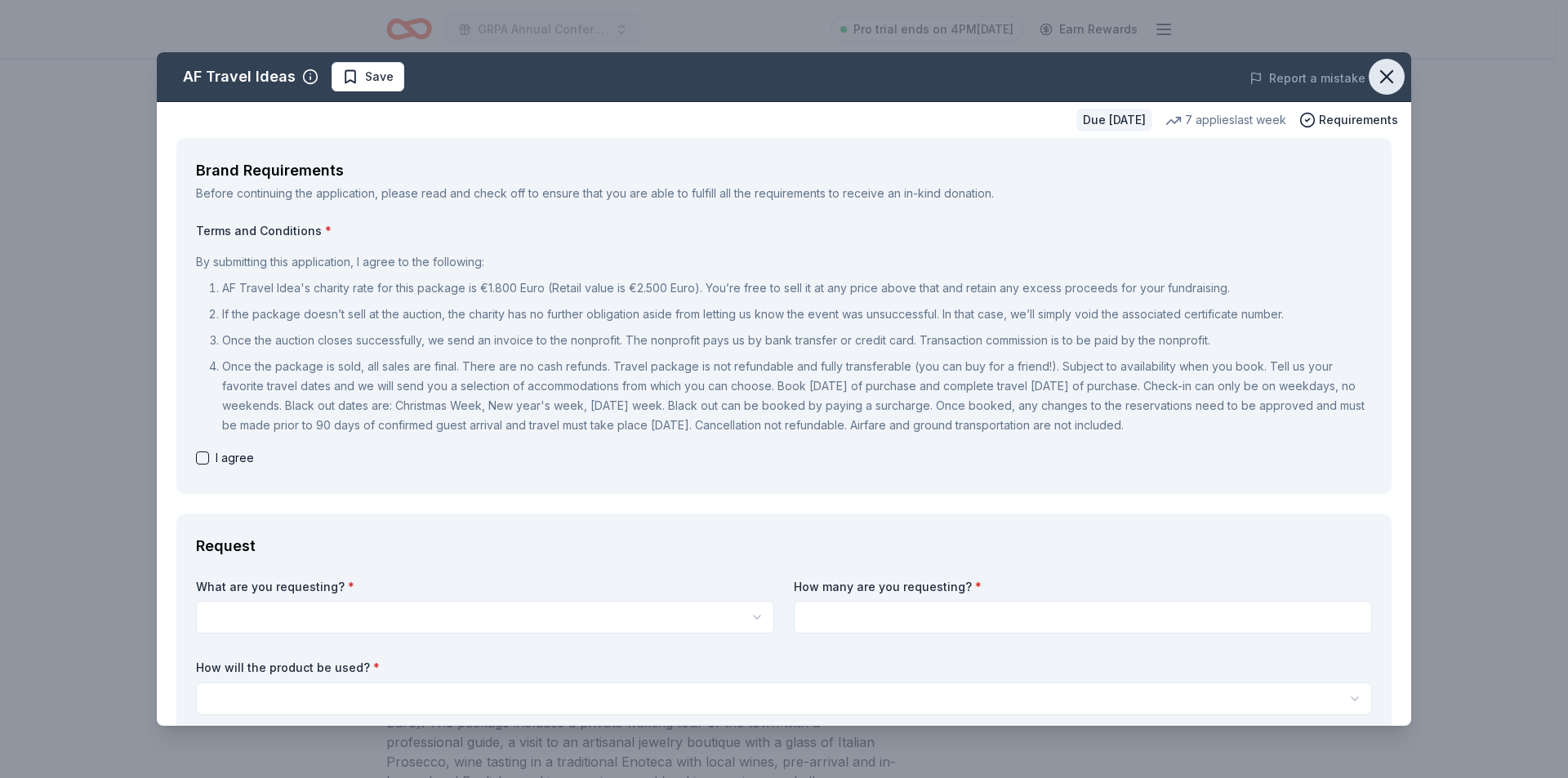
click at [1378, 71] on icon "button" at bounding box center [1387, 77] width 23 height 23
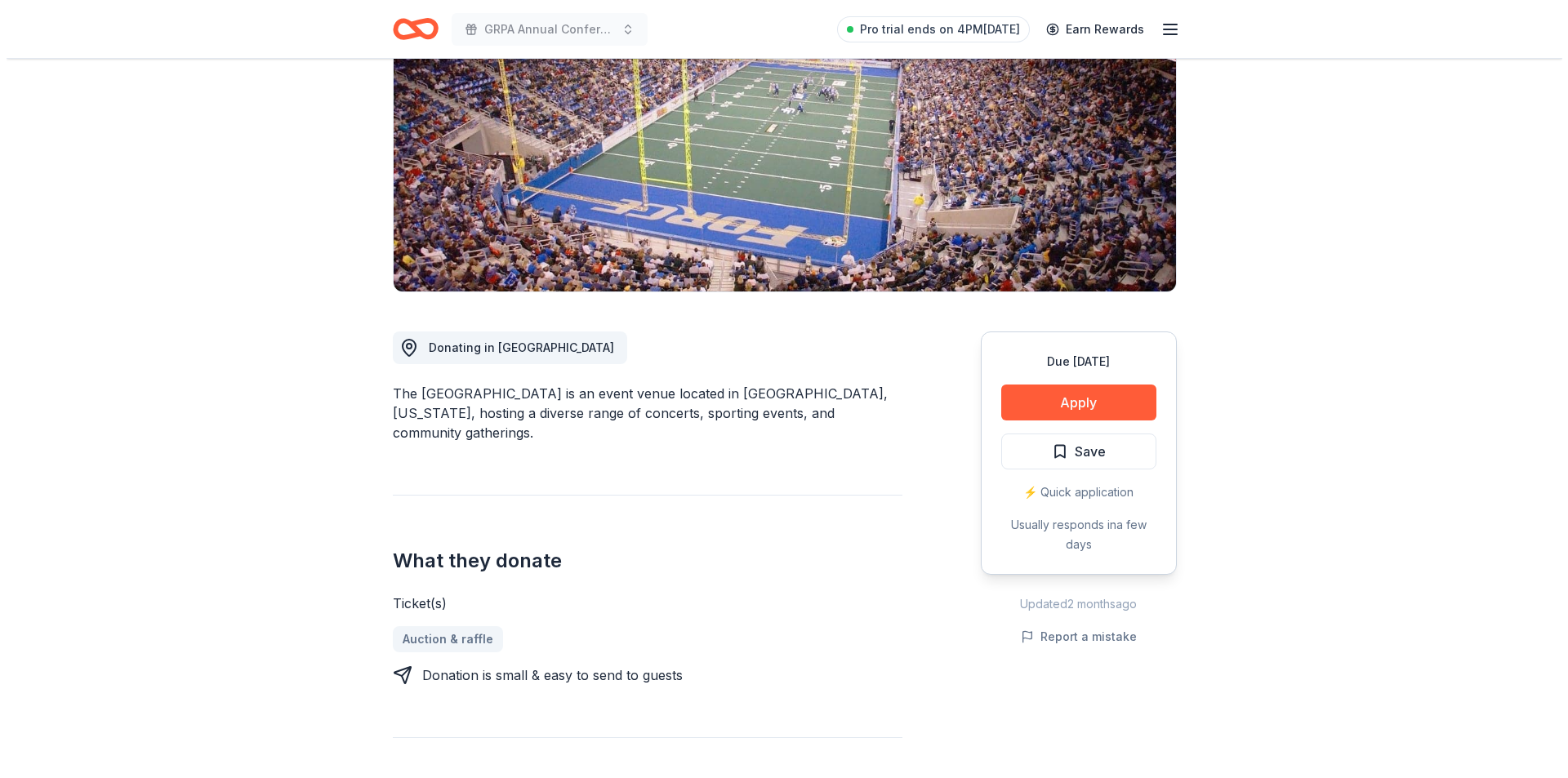
scroll to position [245, 0]
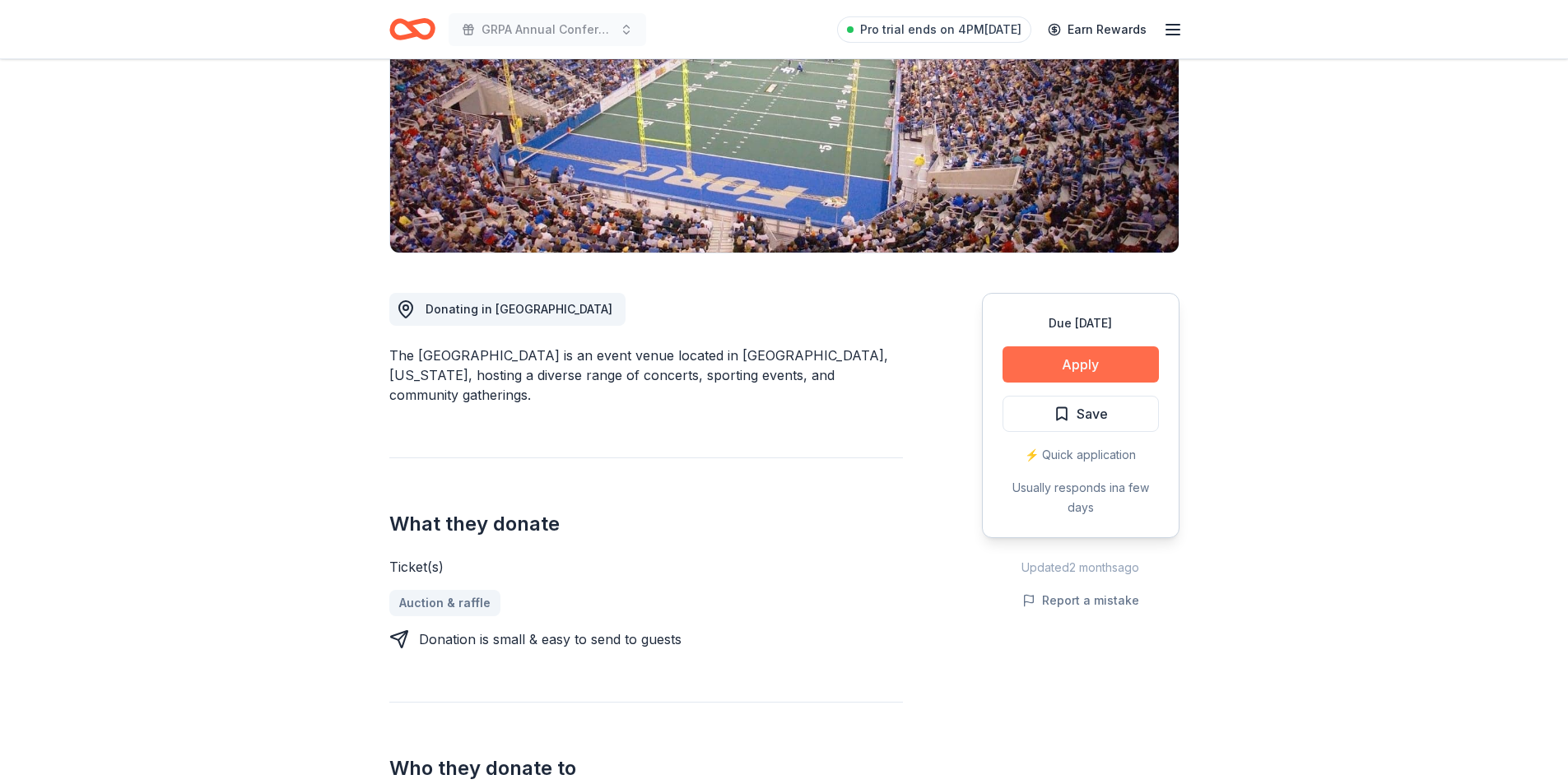
click at [1074, 369] on button "Apply" at bounding box center [1080, 364] width 156 height 36
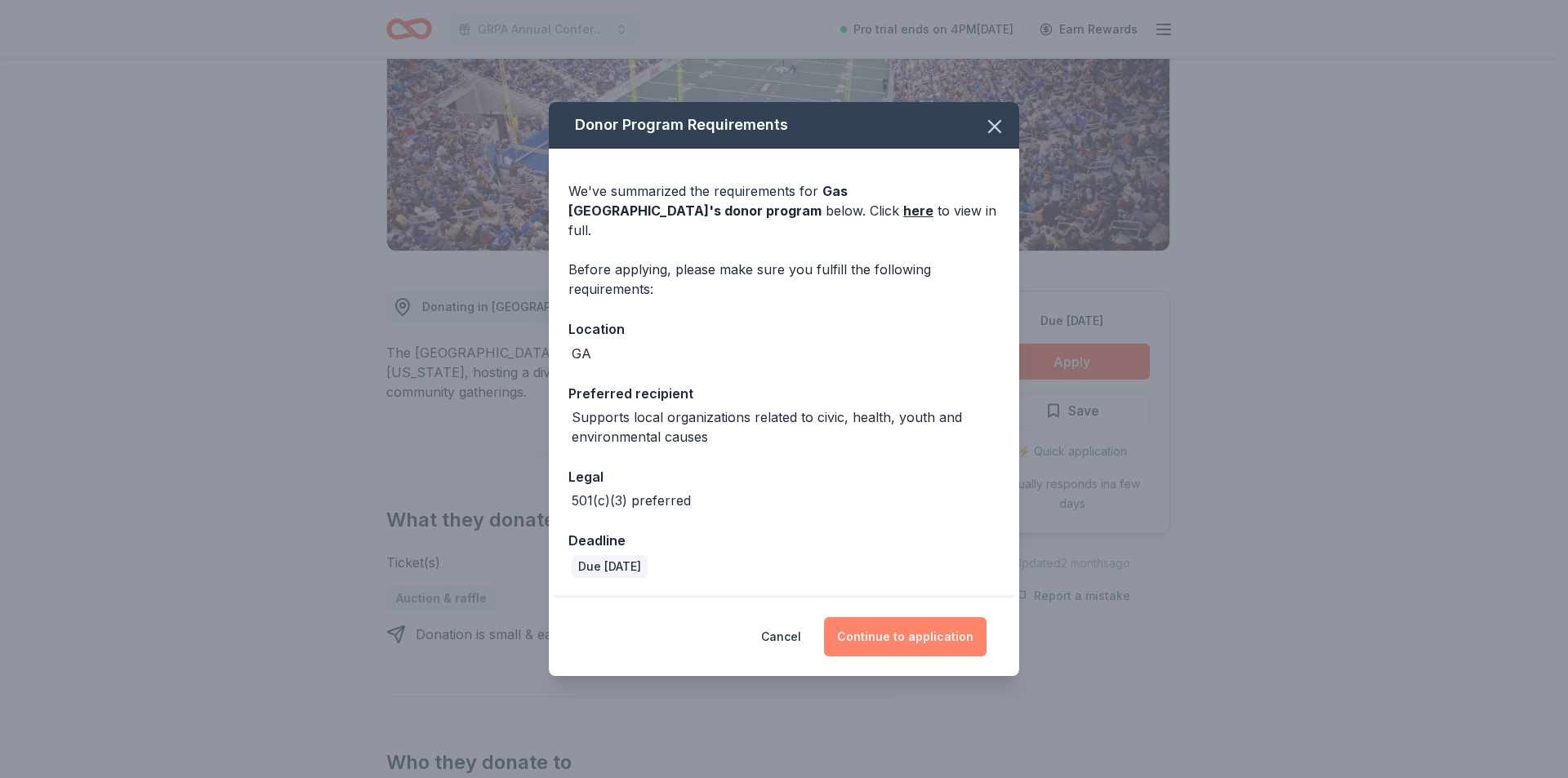
click at [931, 631] on button "Continue to application" at bounding box center [905, 636] width 162 height 39
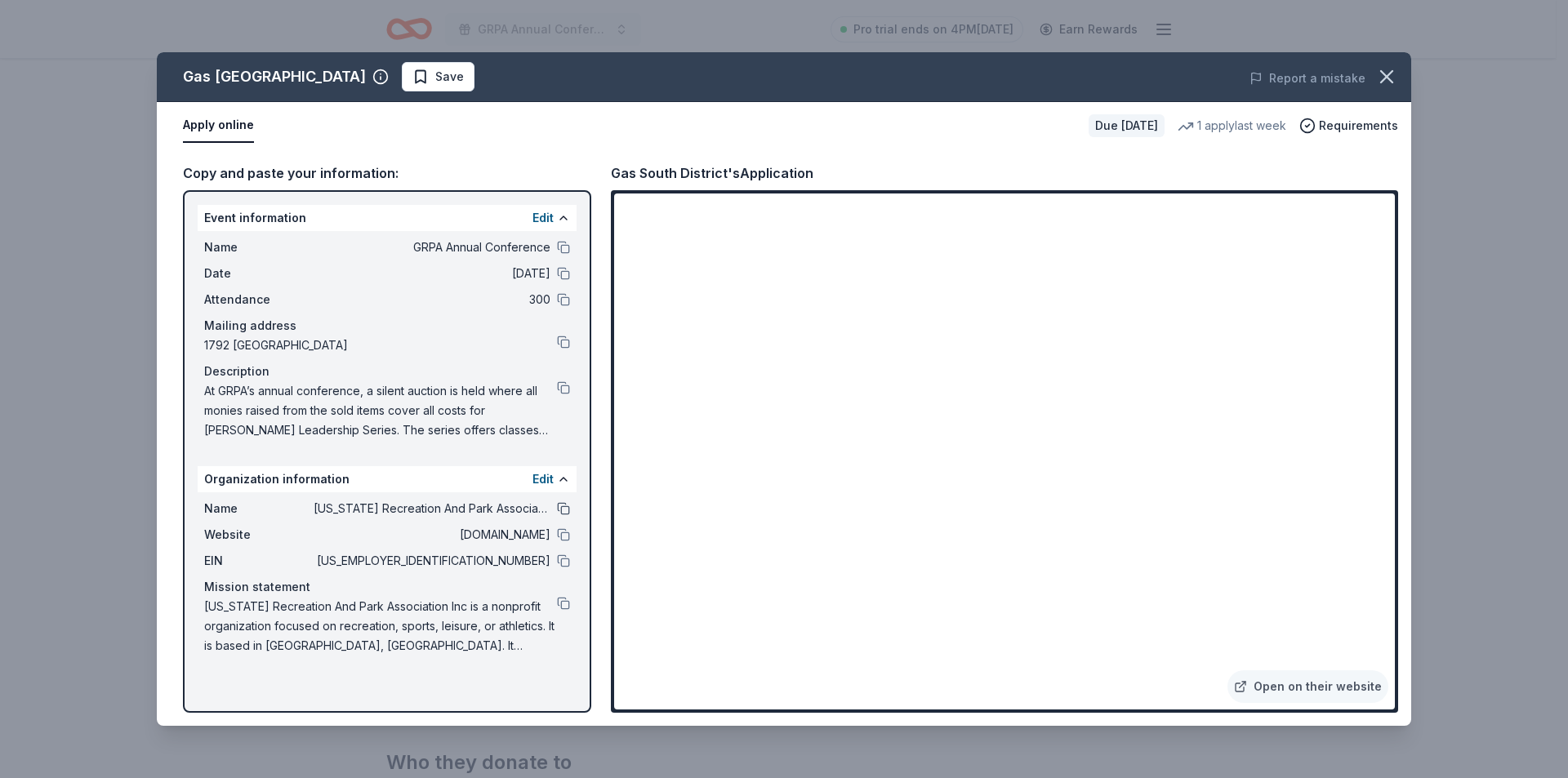
click at [558, 510] on button at bounding box center [564, 509] width 13 height 13
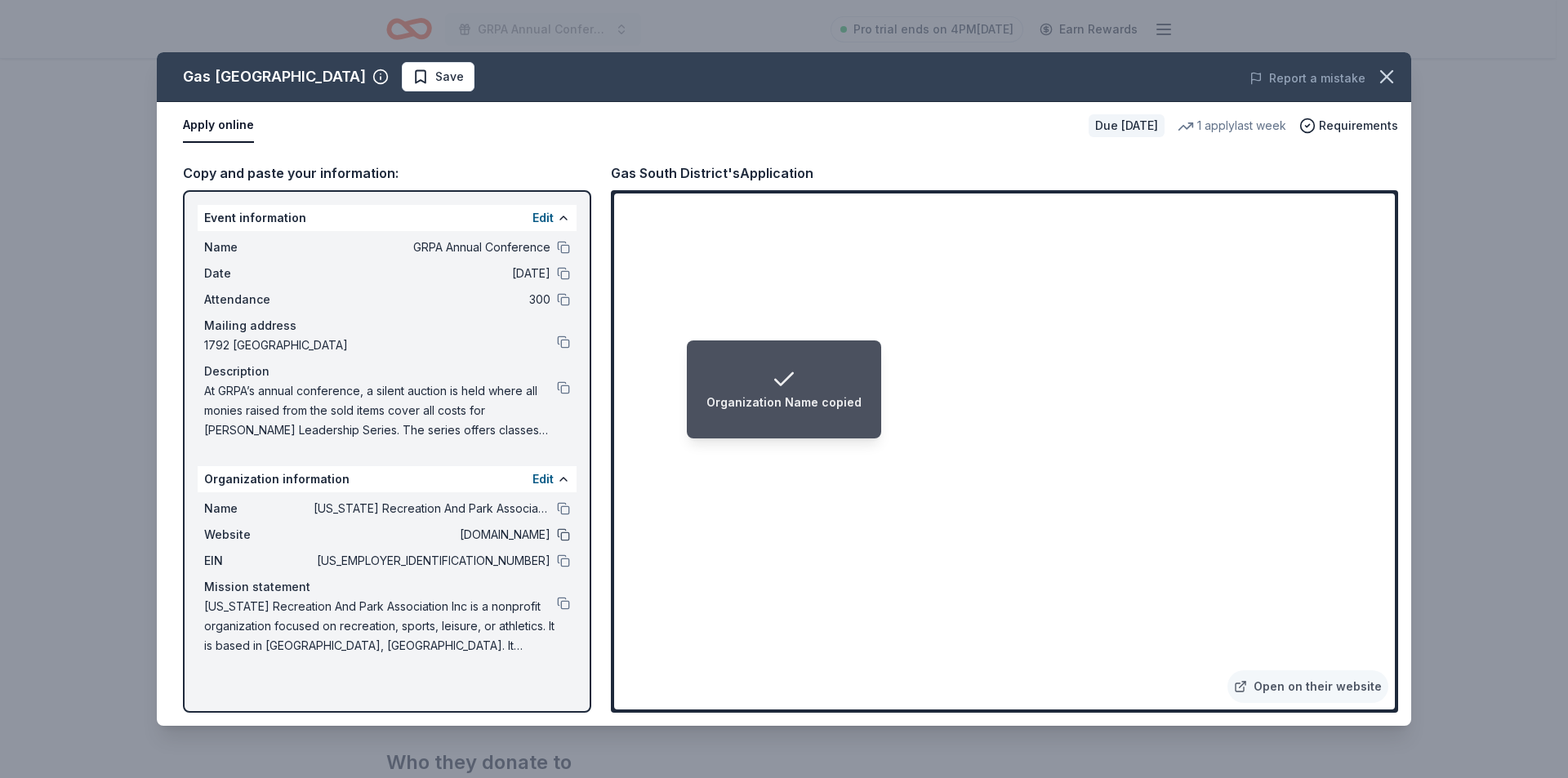
click at [566, 540] on button at bounding box center [564, 535] width 13 height 13
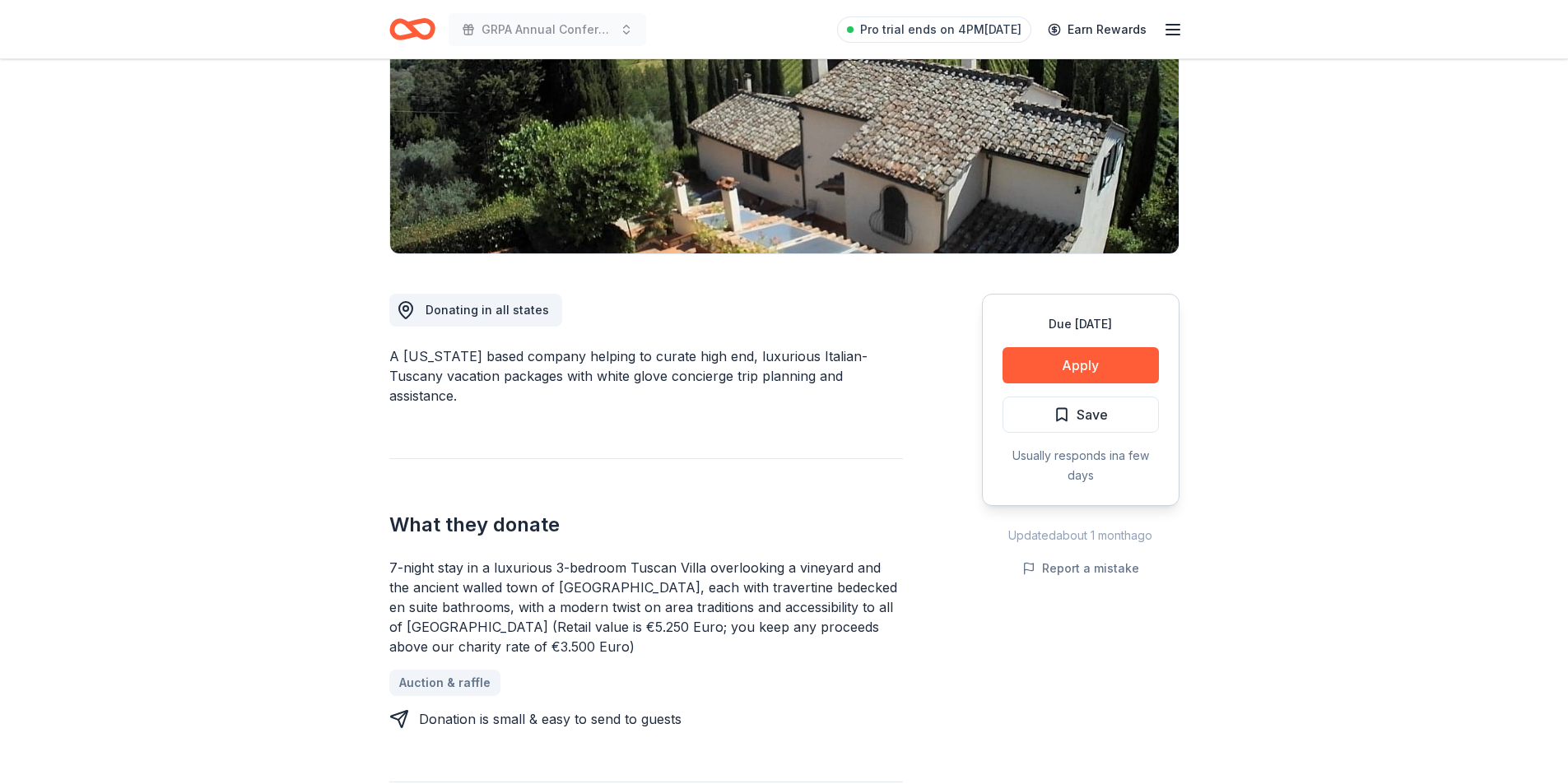
scroll to position [247, 0]
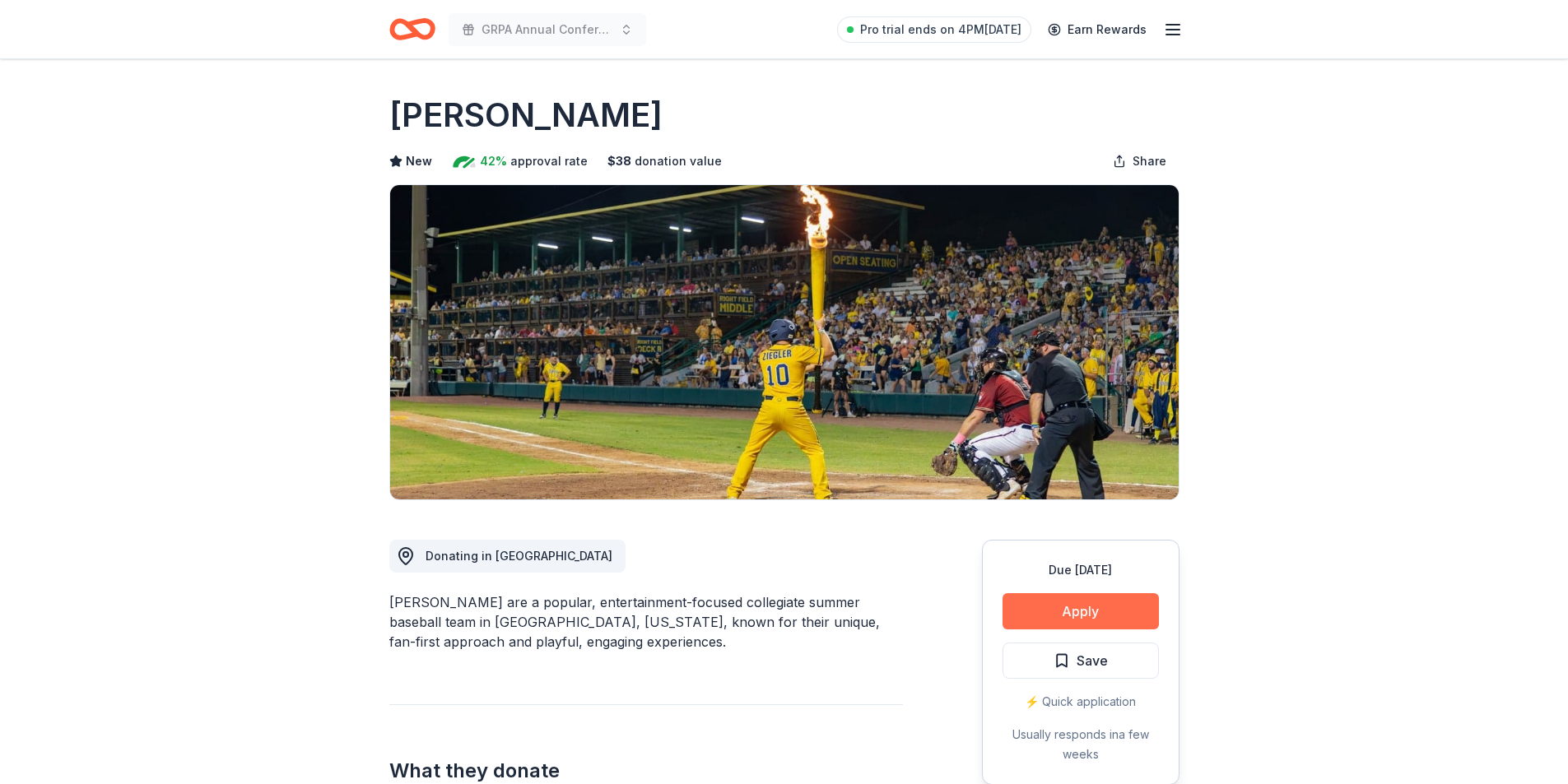
click at [1059, 600] on button "Apply" at bounding box center [1080, 611] width 156 height 36
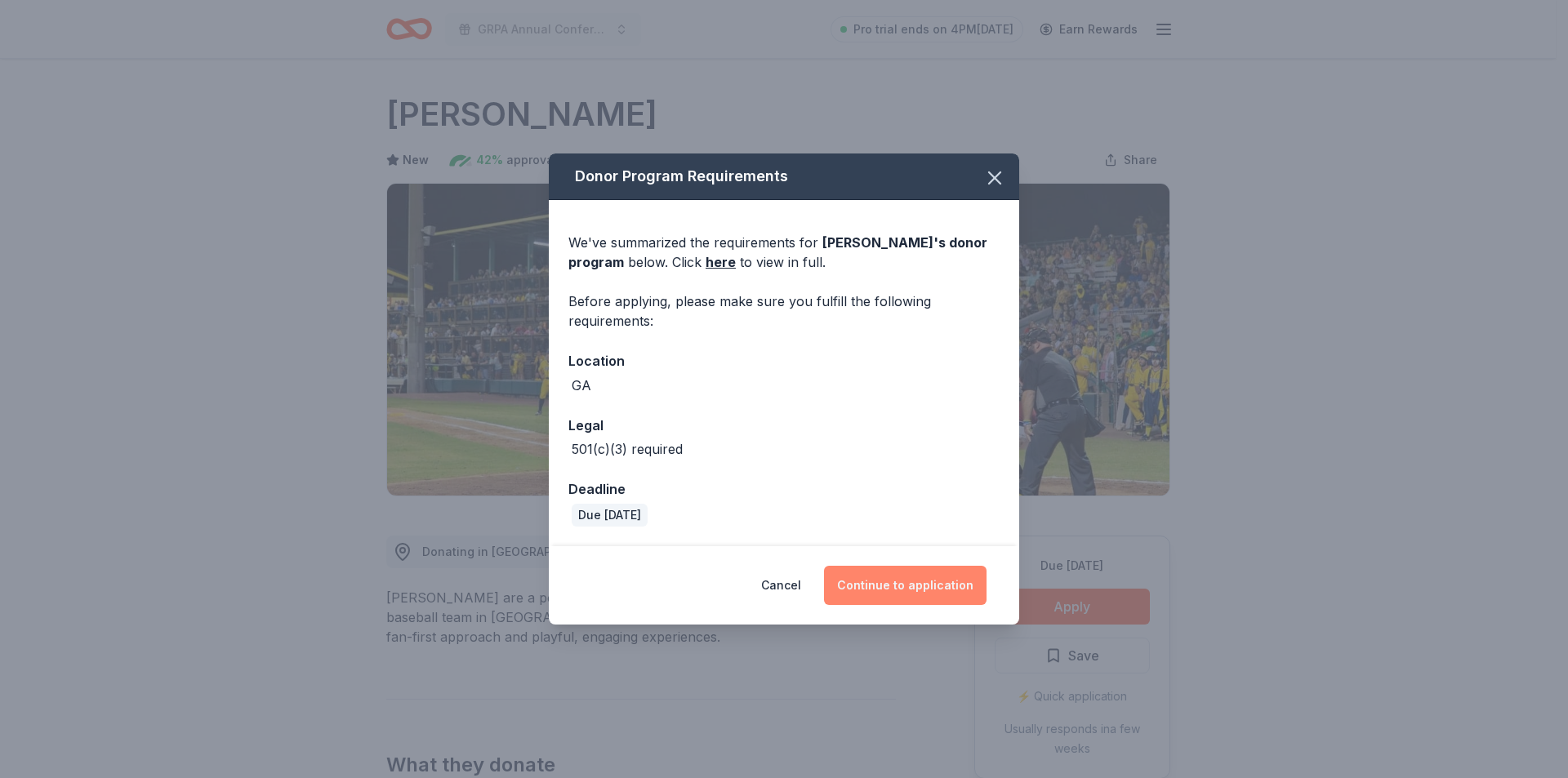
click at [942, 587] on button "Continue to application" at bounding box center [905, 584] width 162 height 39
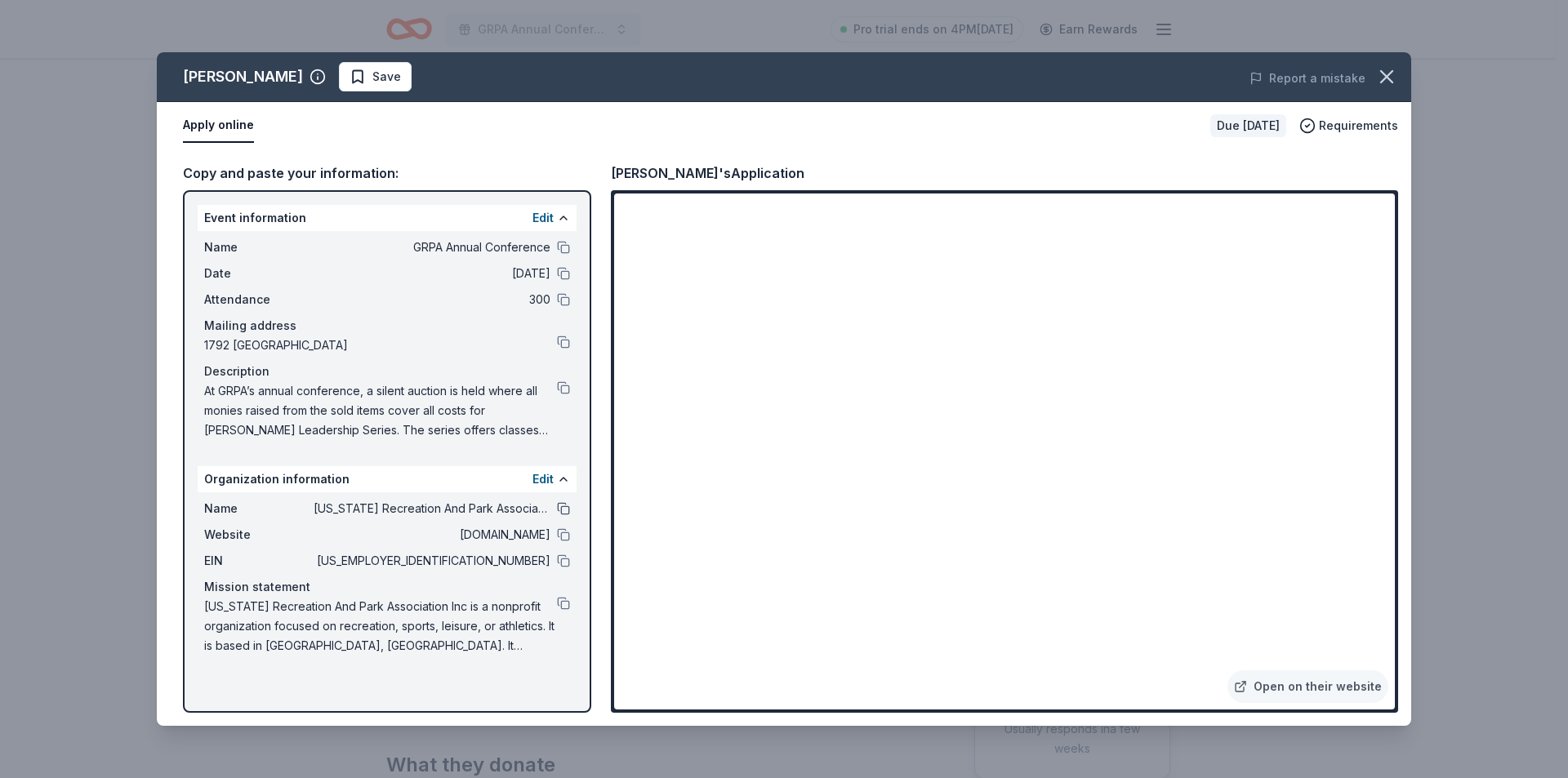
click at [560, 510] on button at bounding box center [564, 509] width 13 height 13
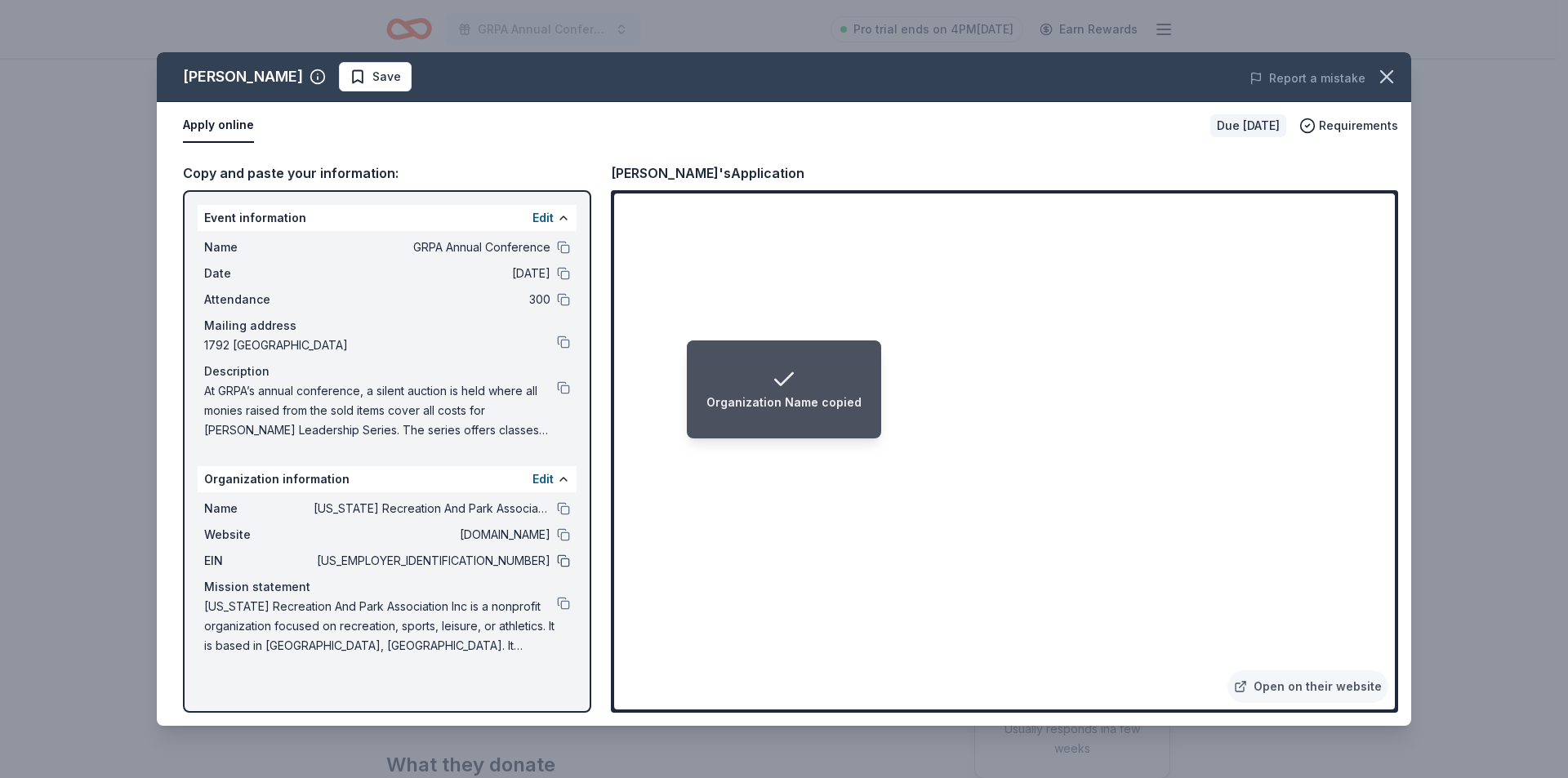
click at [566, 560] on button at bounding box center [564, 561] width 13 height 13
click at [830, 367] on div "Organization EIN copied" at bounding box center [784, 389] width 141 height 46
click at [559, 387] on button at bounding box center [564, 388] width 13 height 13
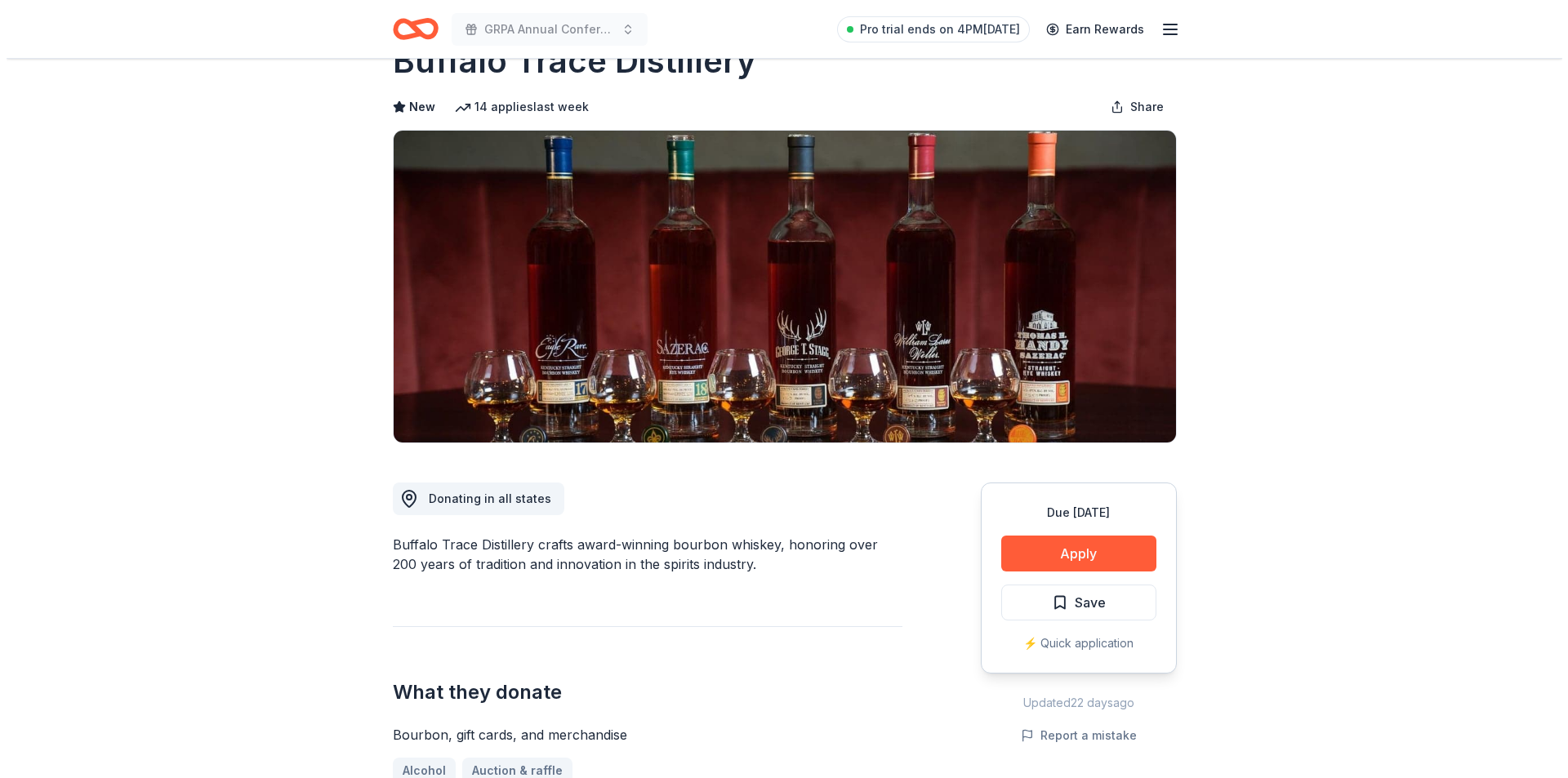
scroll to position [82, 0]
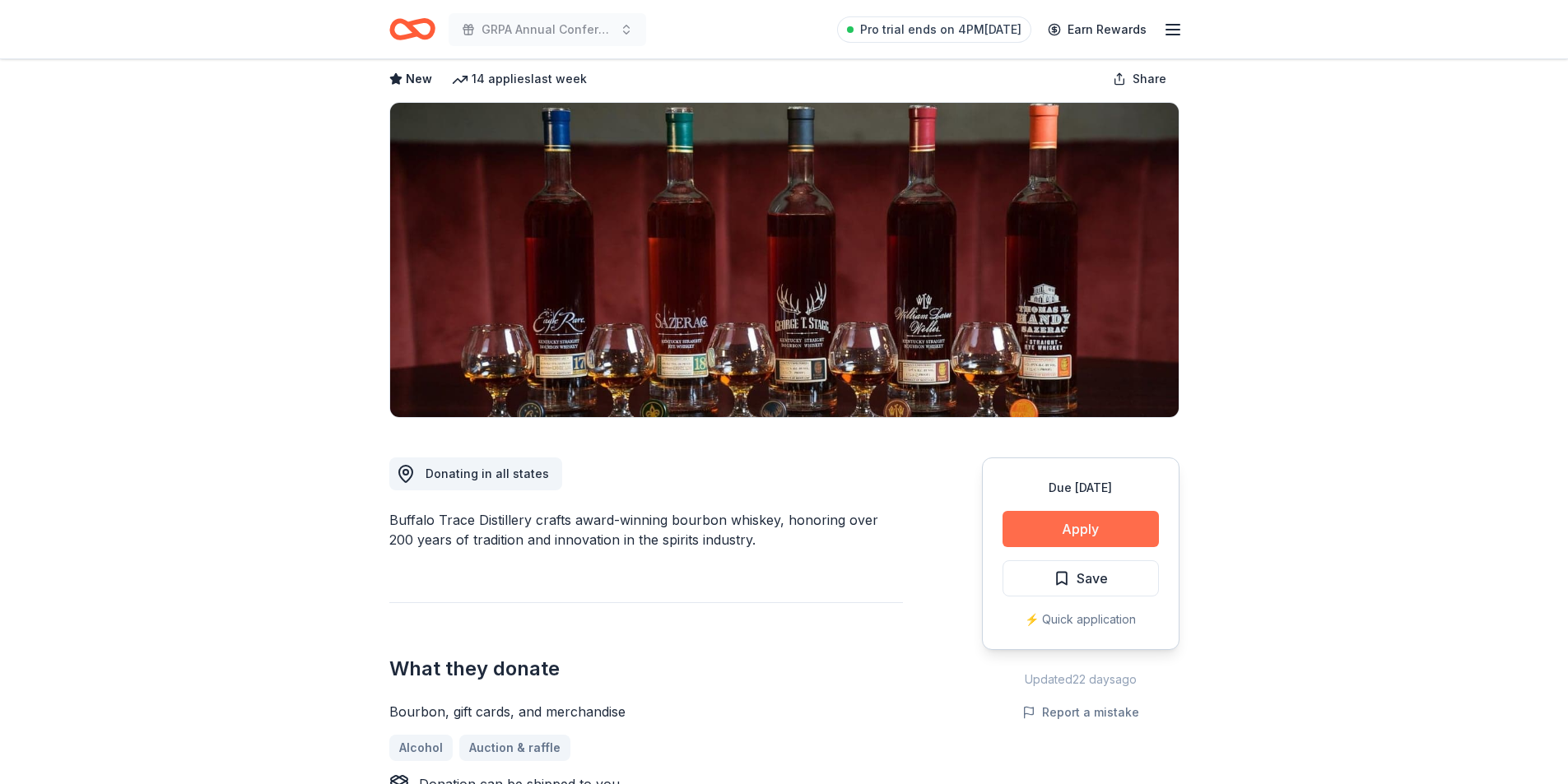
click at [1080, 525] on button "Apply" at bounding box center [1080, 528] width 156 height 36
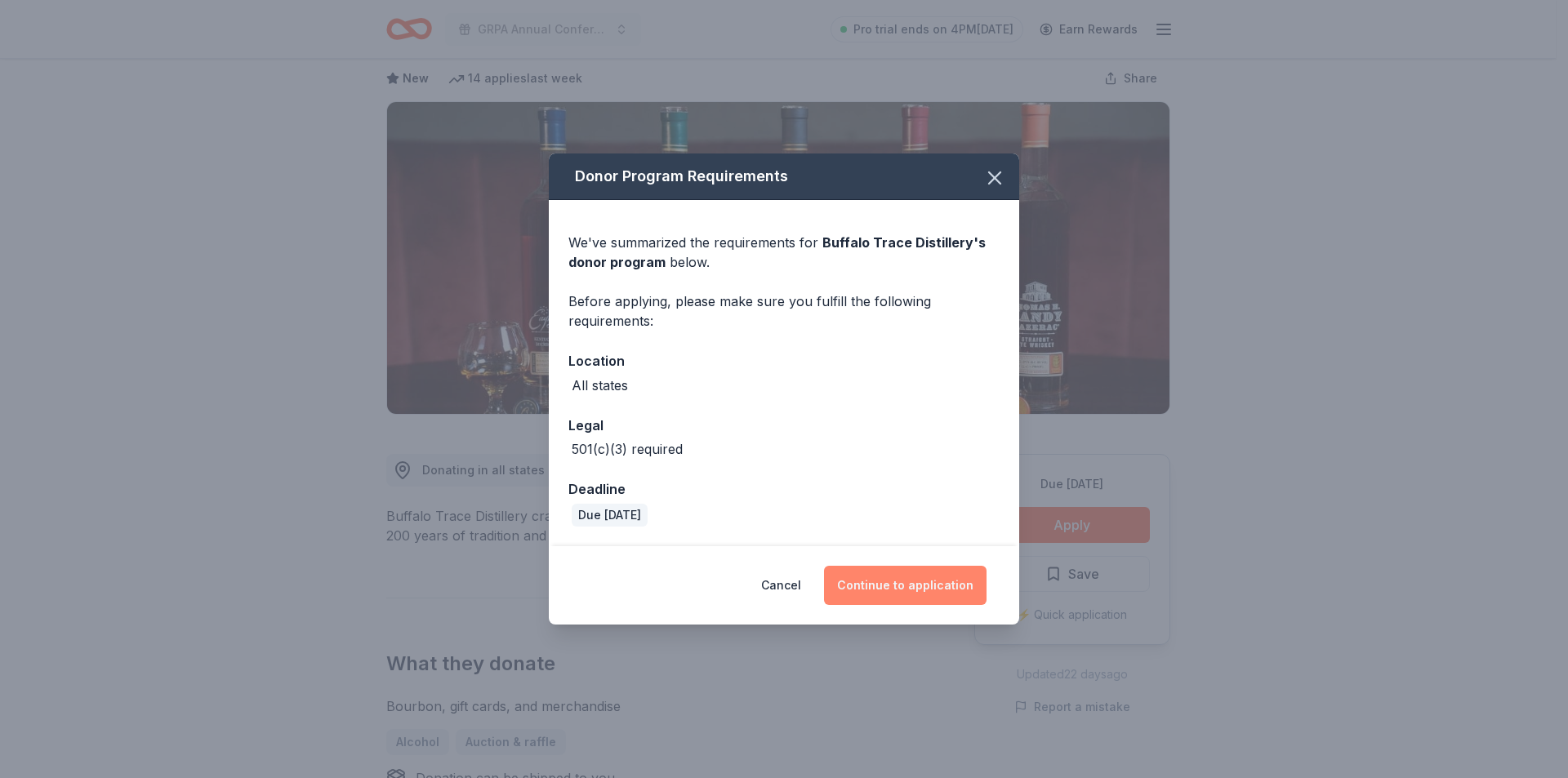
click at [941, 584] on button "Continue to application" at bounding box center [905, 584] width 162 height 39
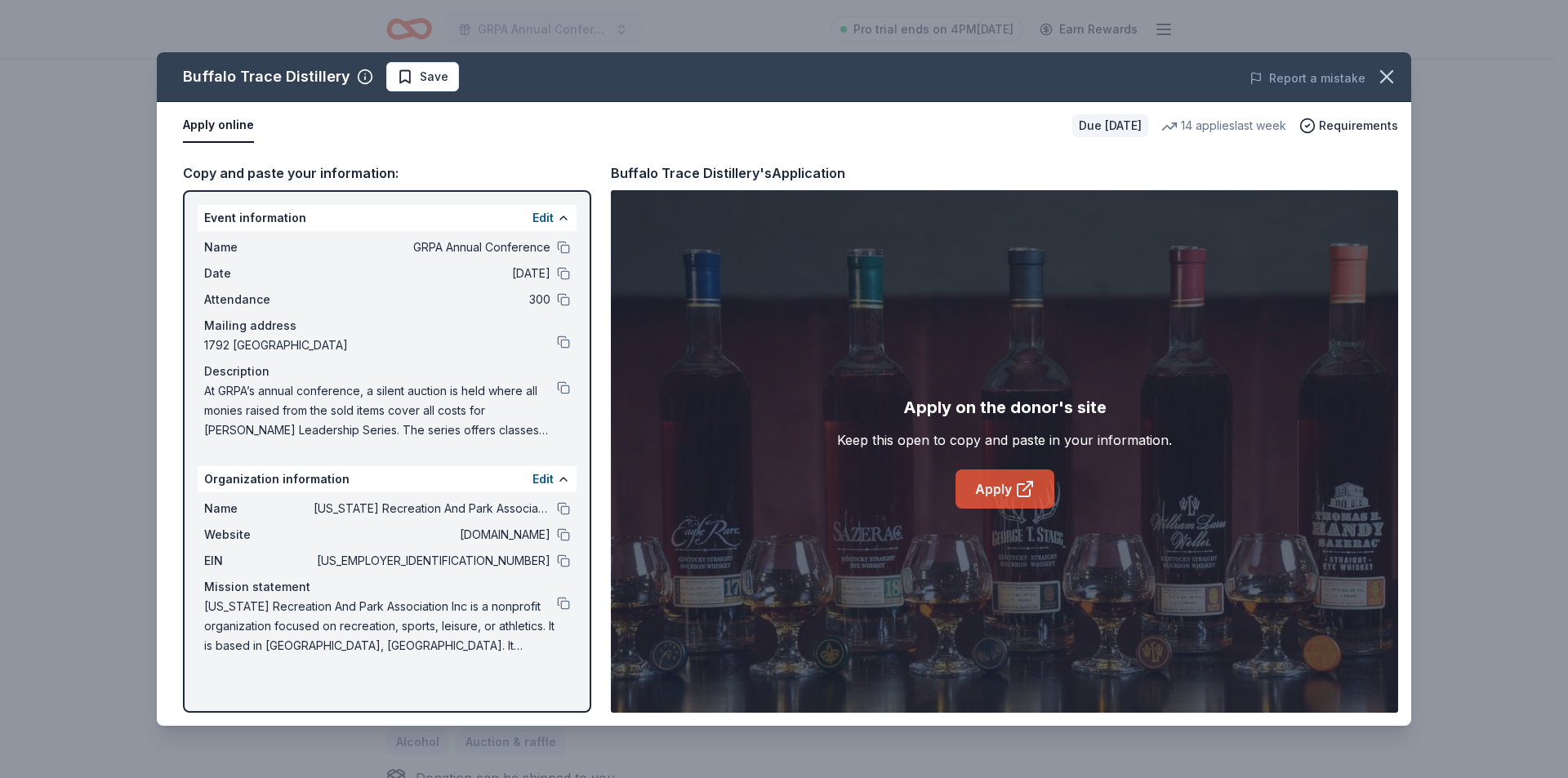
click at [988, 494] on link "Apply" at bounding box center [1004, 488] width 99 height 39
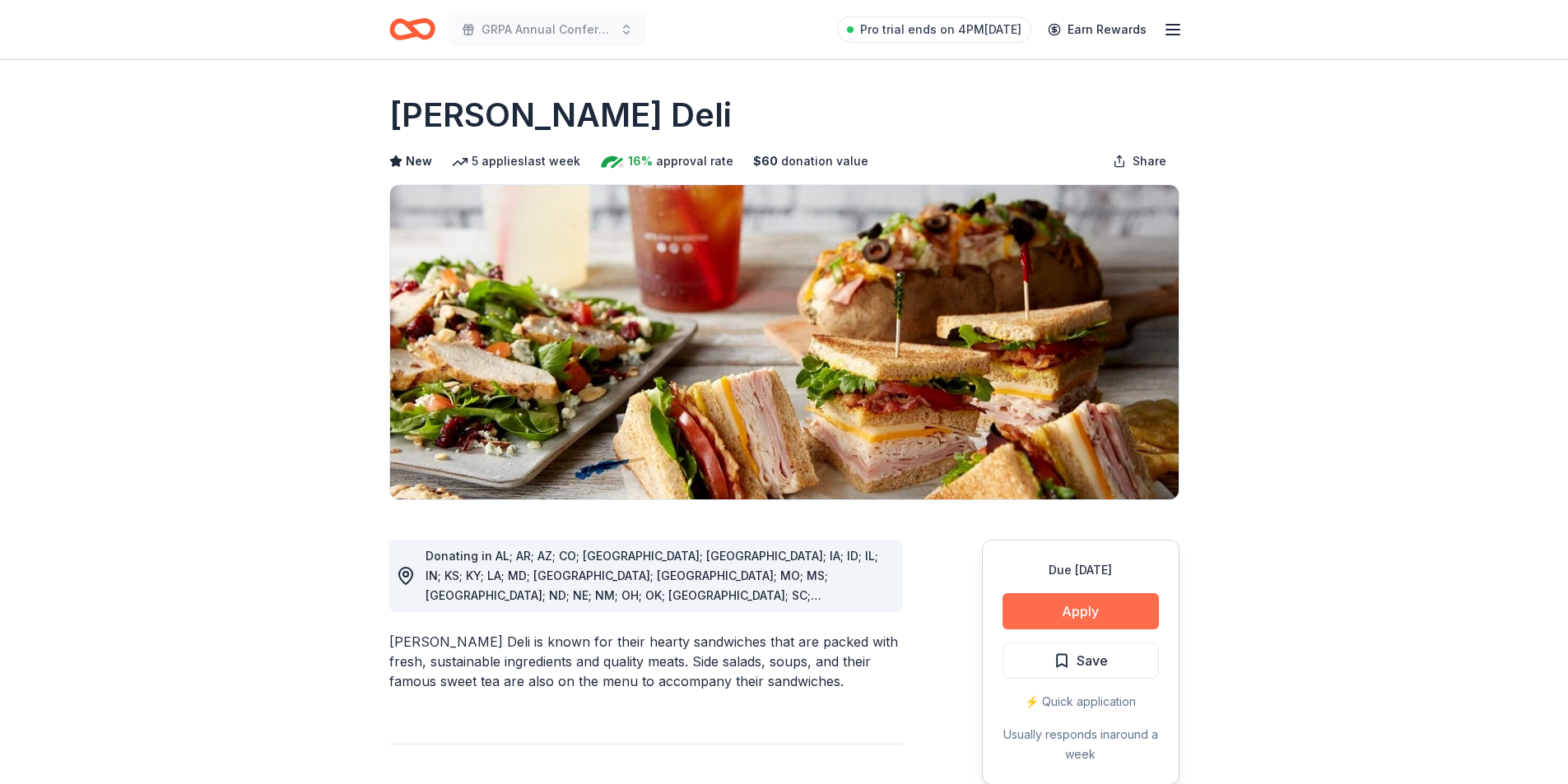
click at [1066, 613] on button "Apply" at bounding box center [1080, 611] width 156 height 36
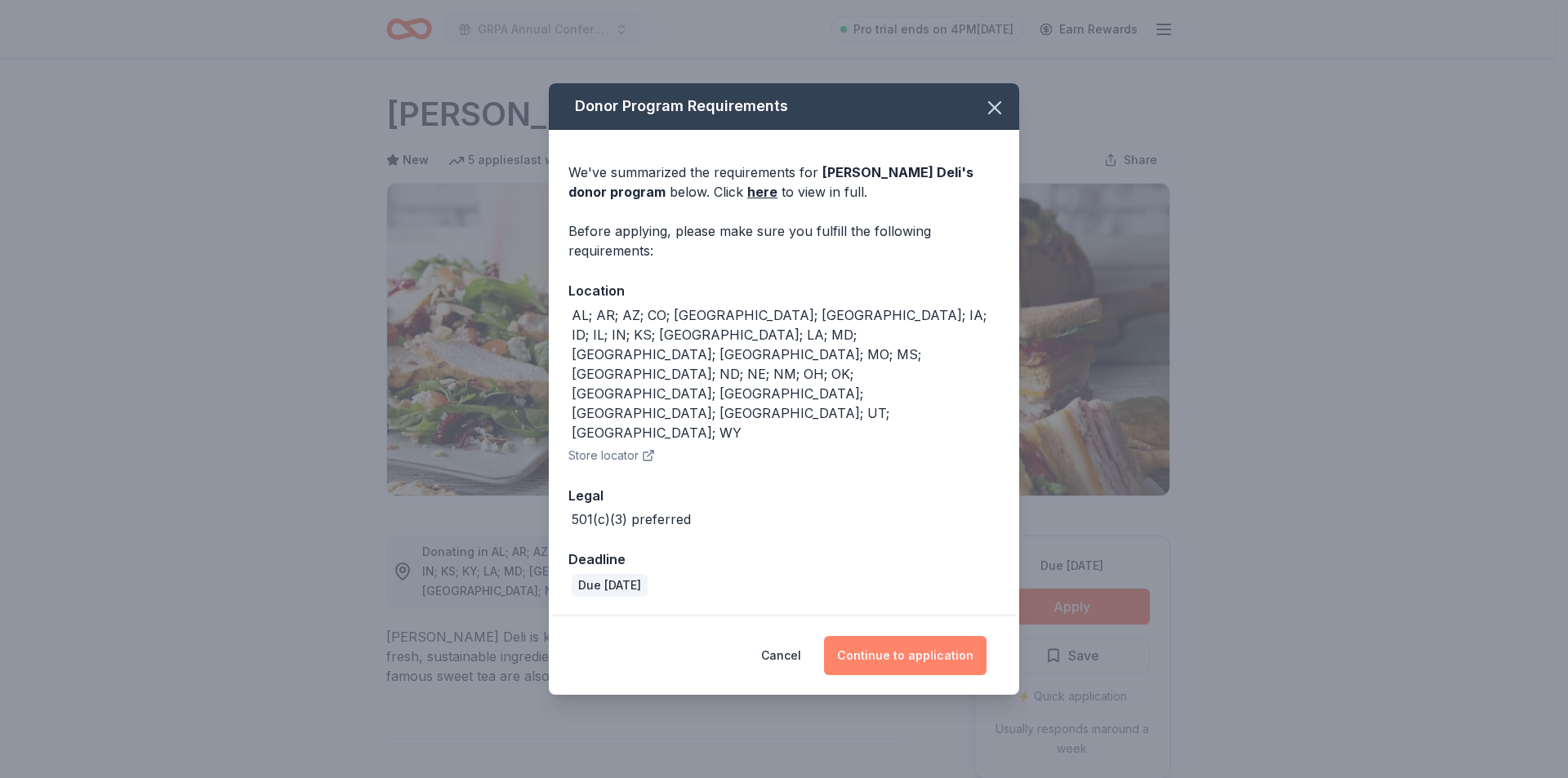
click at [921, 636] on button "Continue to application" at bounding box center [905, 655] width 162 height 39
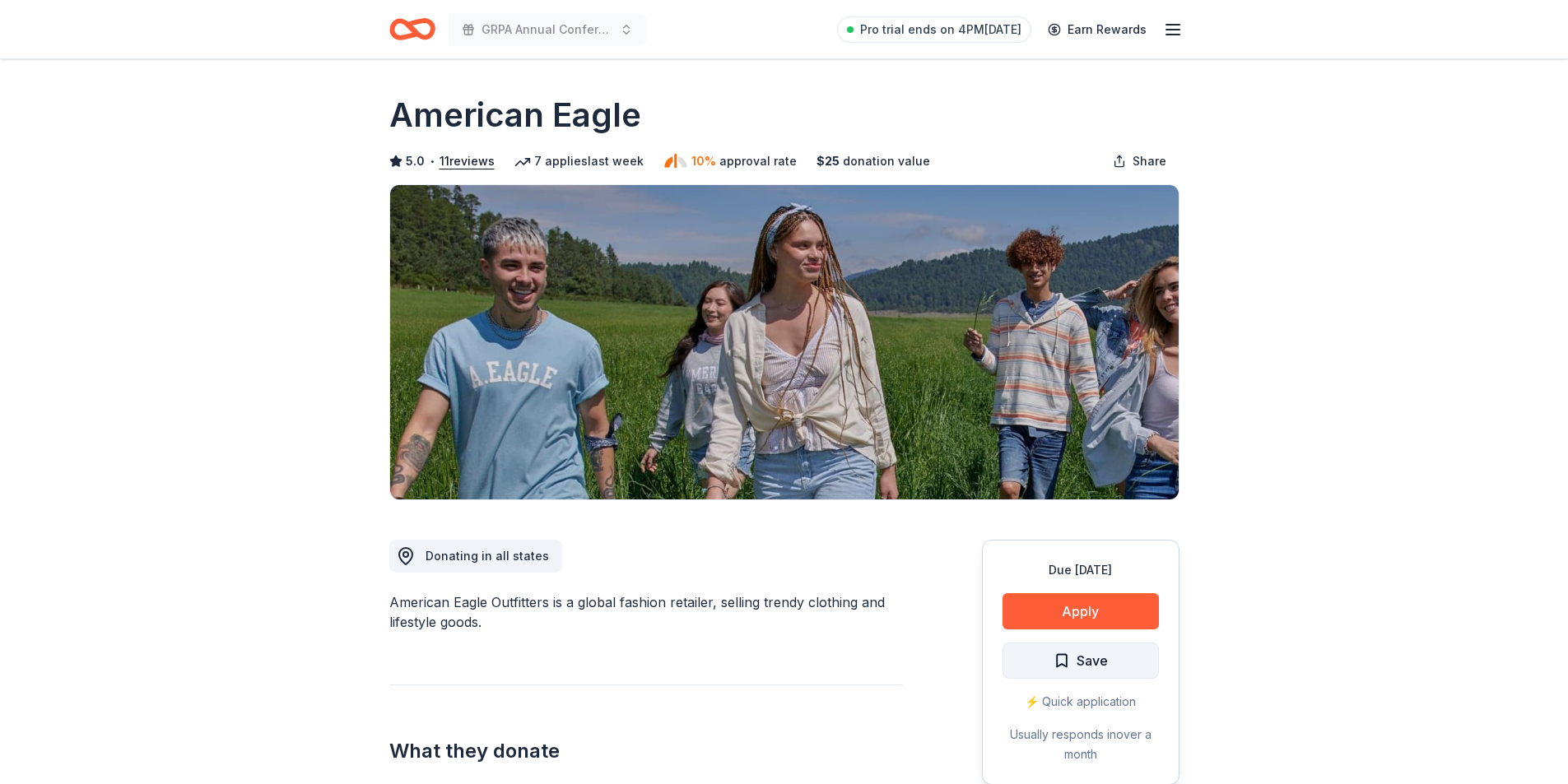
scroll to position [83, 0]
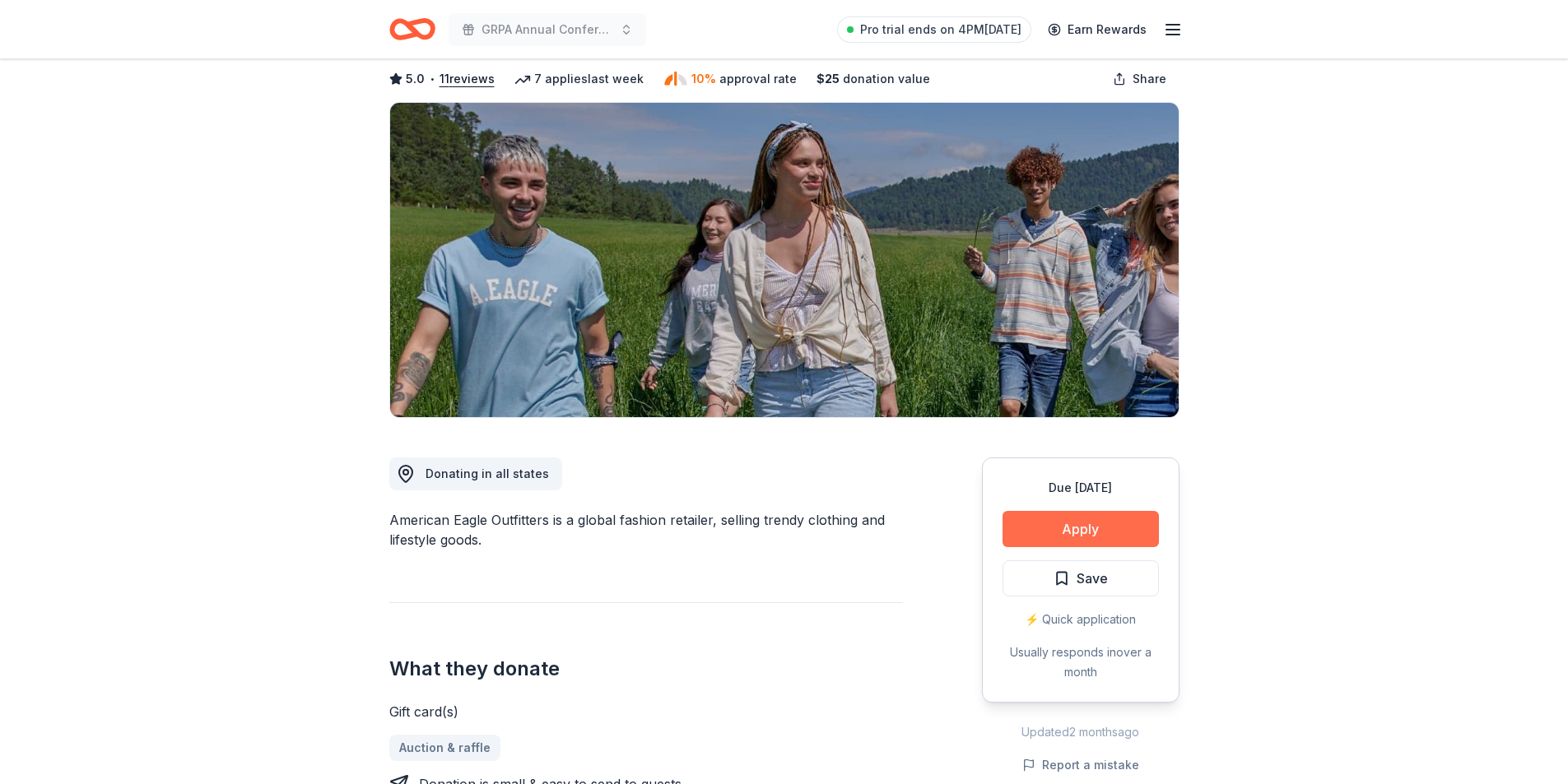
click at [1092, 538] on button "Apply" at bounding box center [1080, 528] width 156 height 36
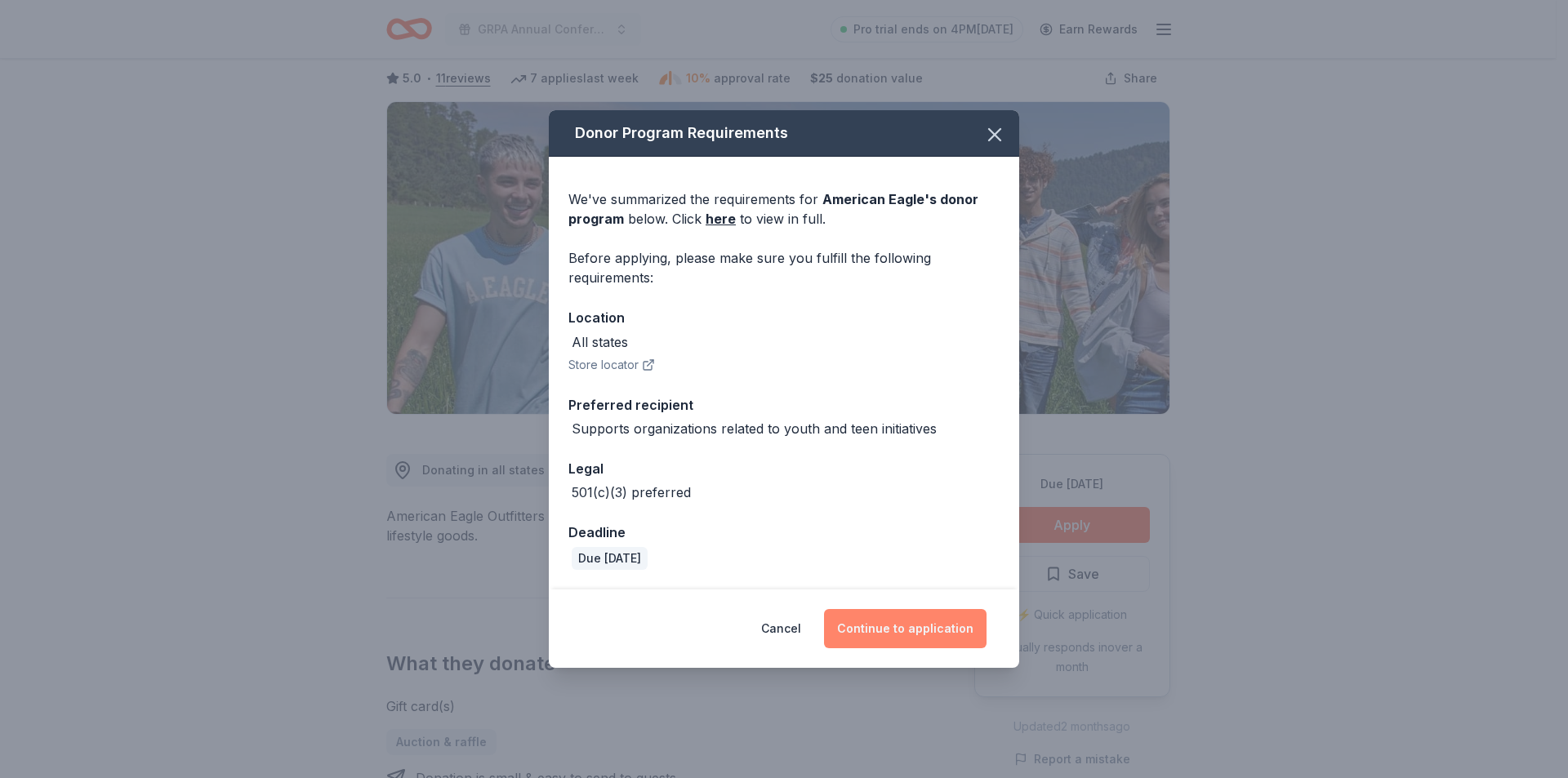
click at [919, 619] on button "Continue to application" at bounding box center [905, 628] width 162 height 39
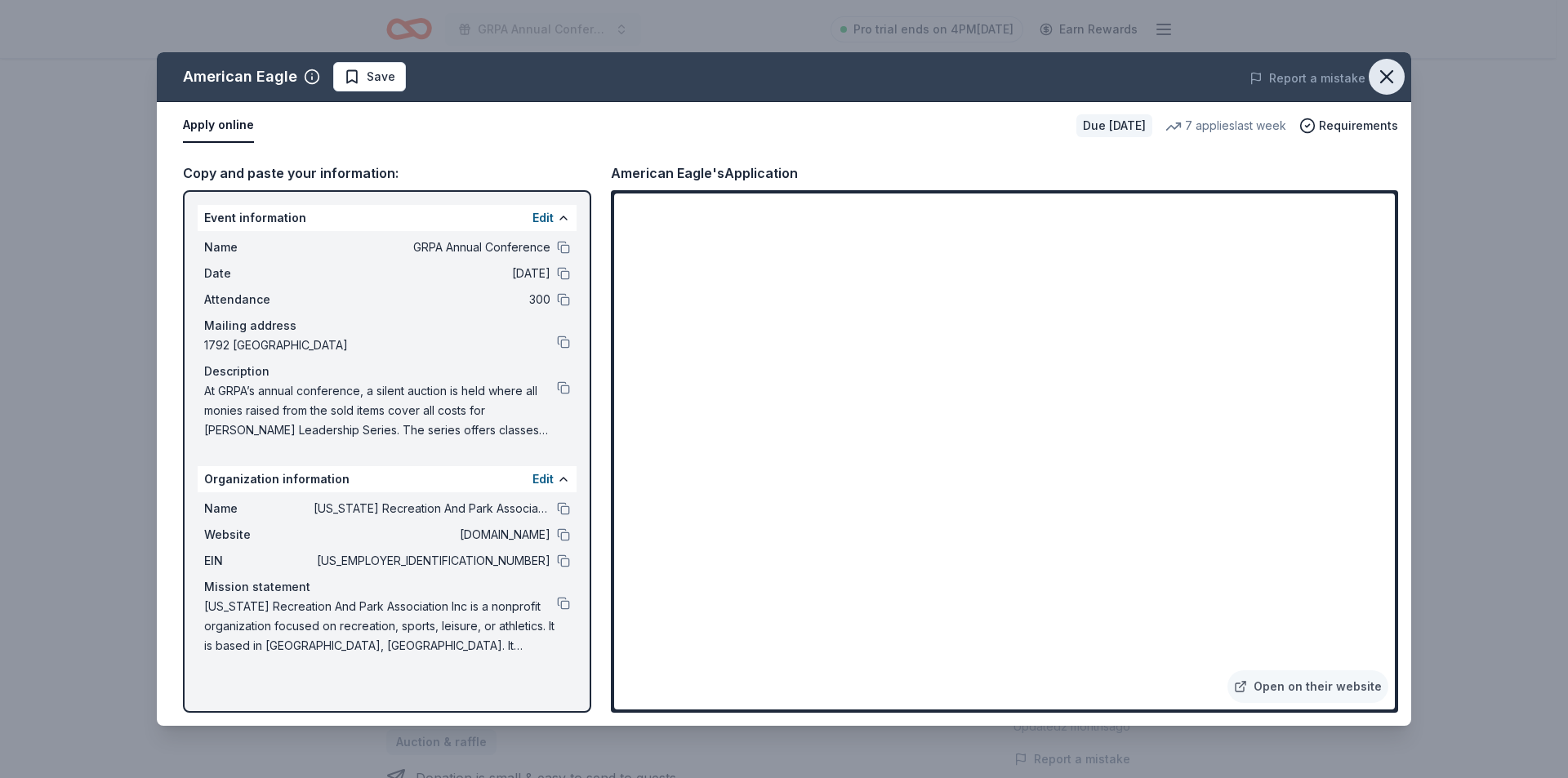
click at [1385, 63] on button "button" at bounding box center [1386, 76] width 36 height 36
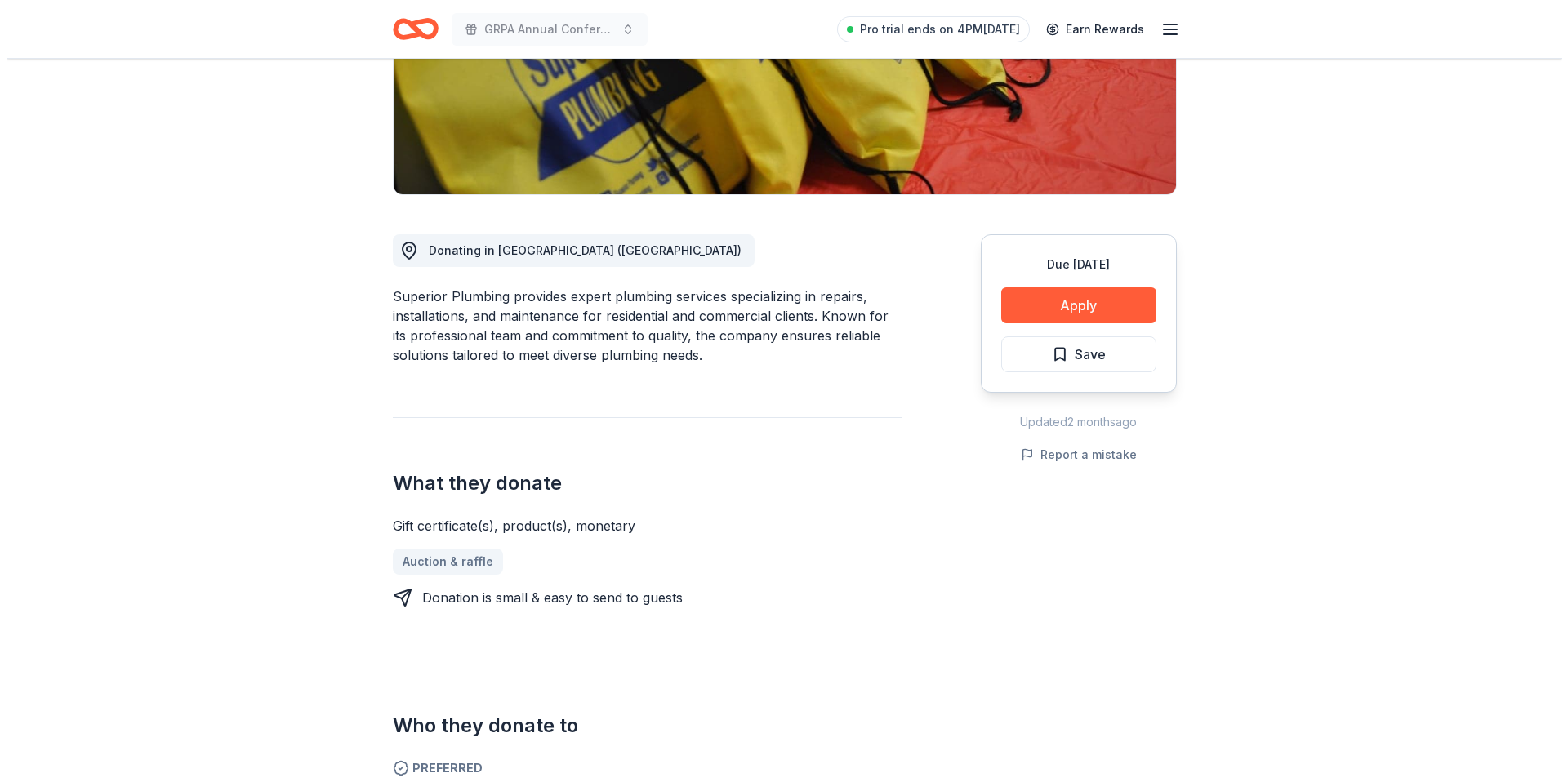
scroll to position [408, 0]
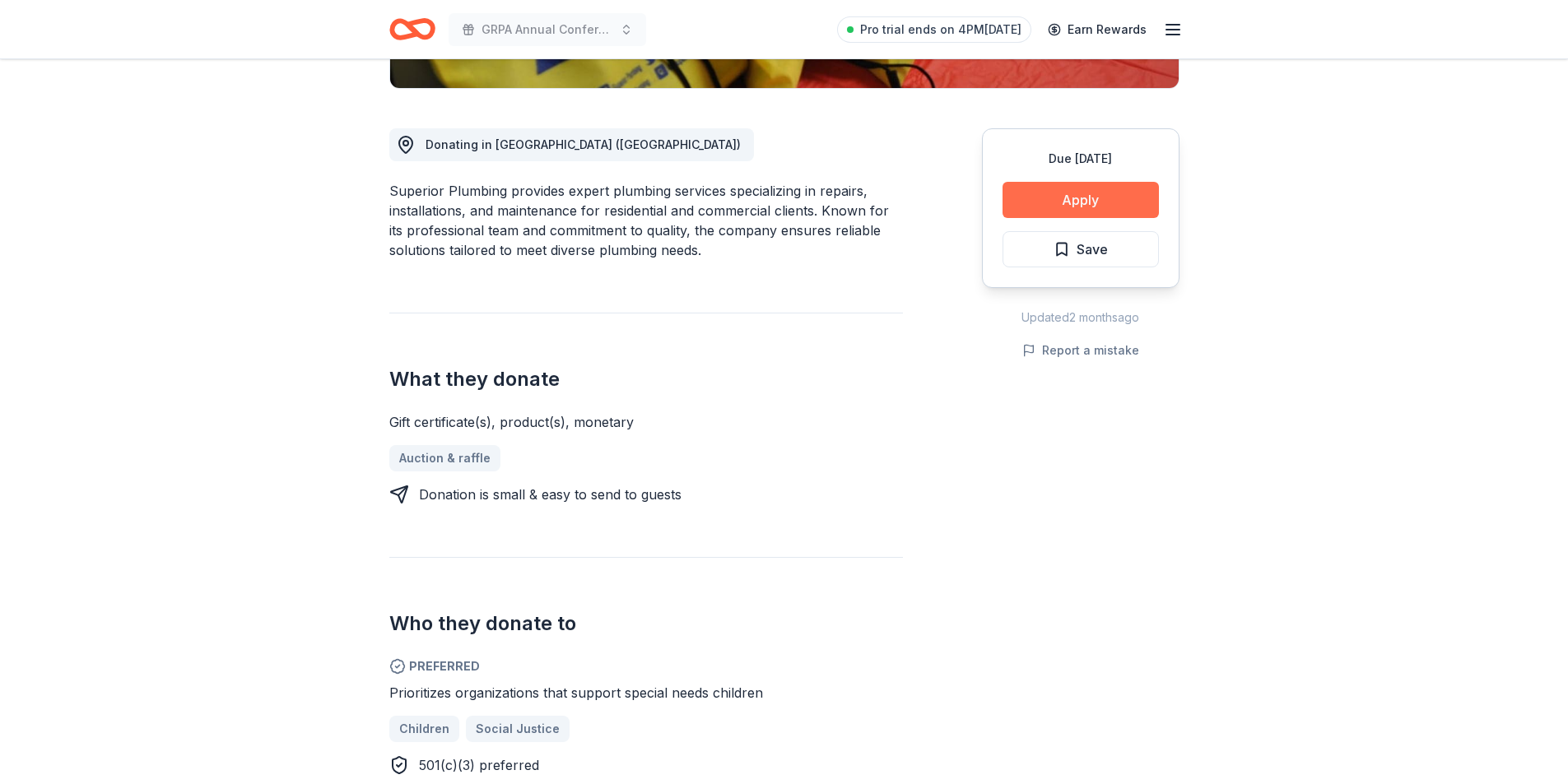
click at [1079, 184] on button "Apply" at bounding box center [1080, 199] width 156 height 36
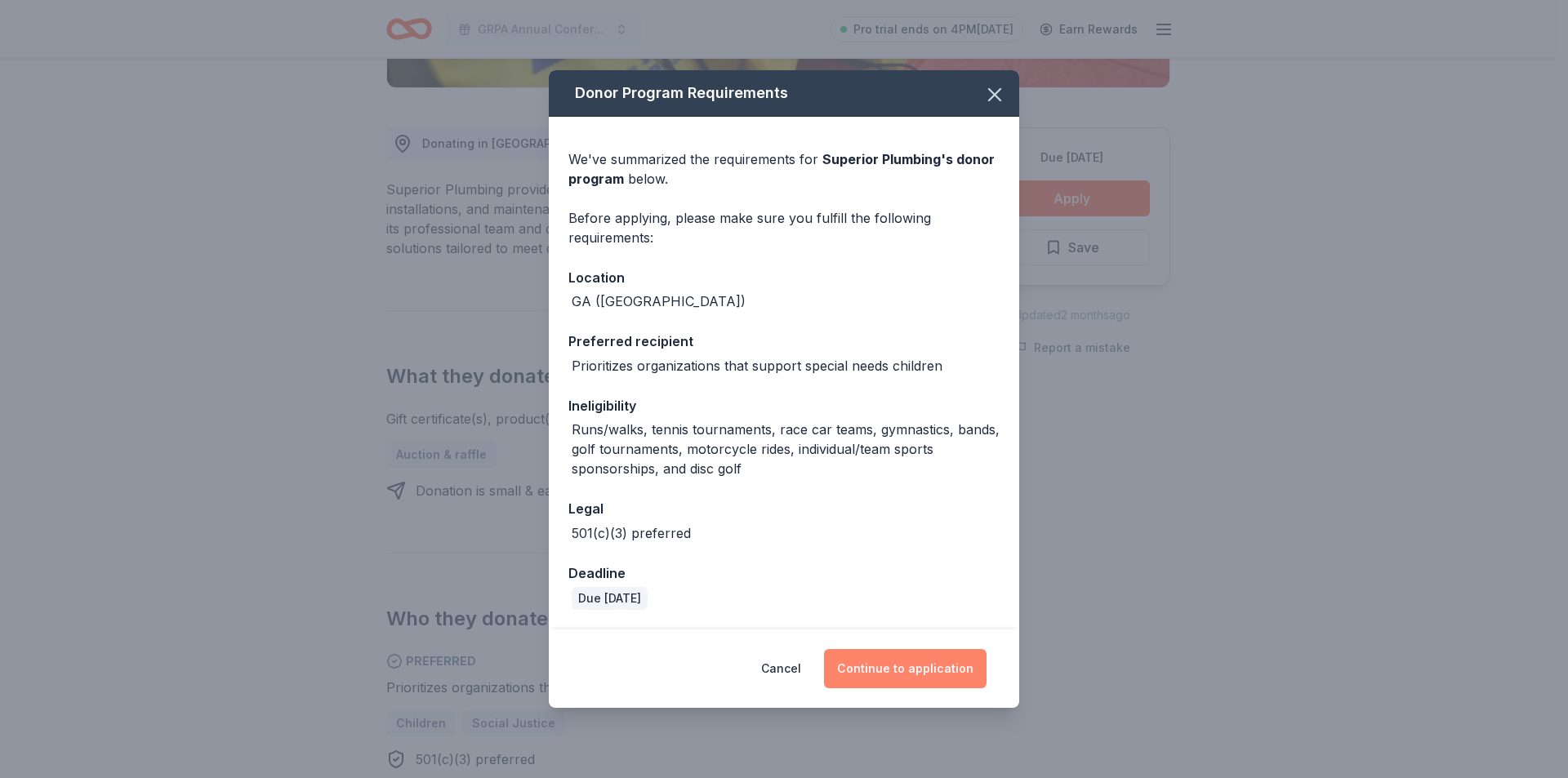
click at [957, 675] on button "Continue to application" at bounding box center [905, 668] width 162 height 39
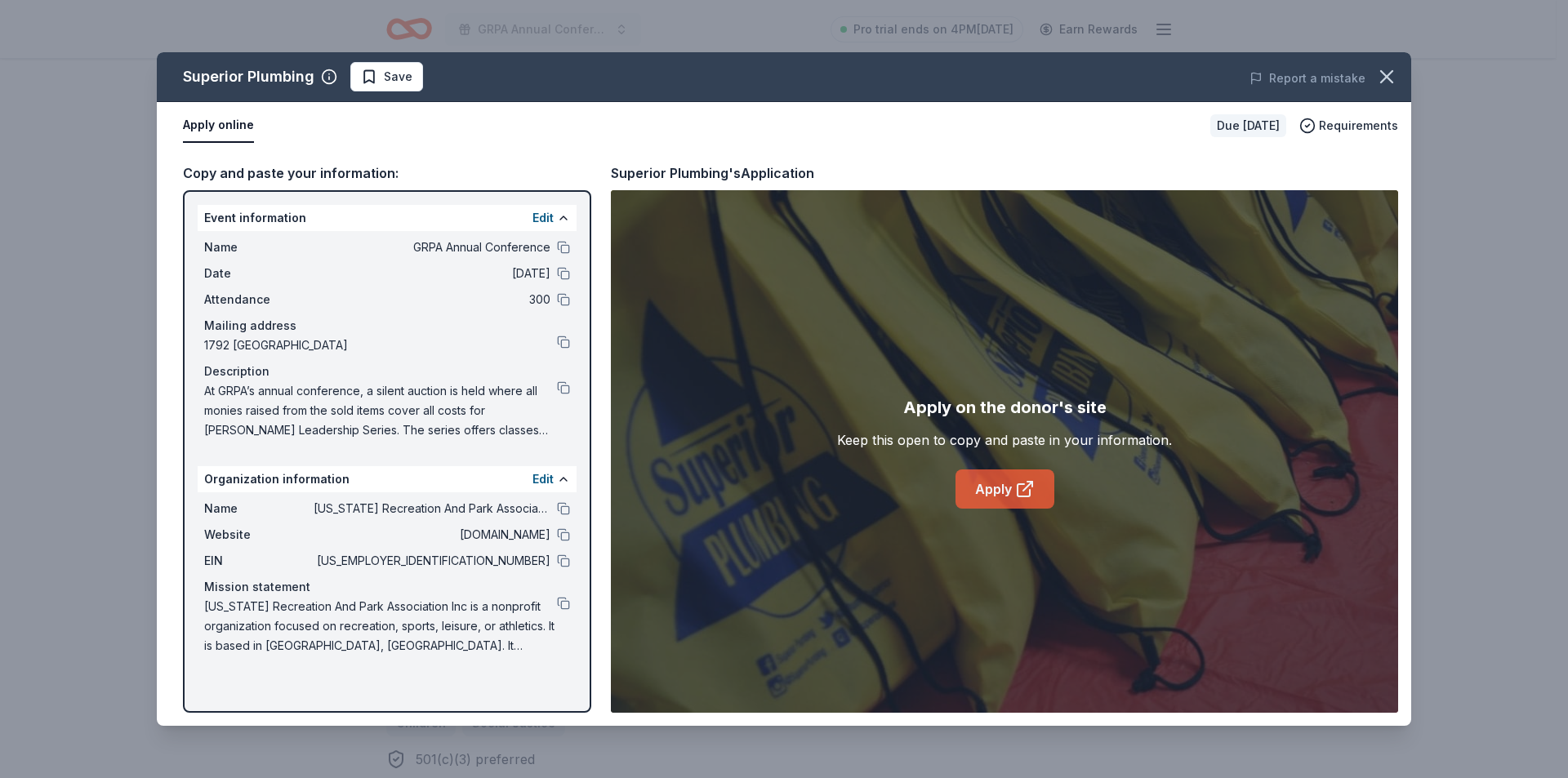
click at [1013, 480] on link "Apply" at bounding box center [1004, 488] width 99 height 39
click at [562, 604] on button at bounding box center [564, 603] width 13 height 13
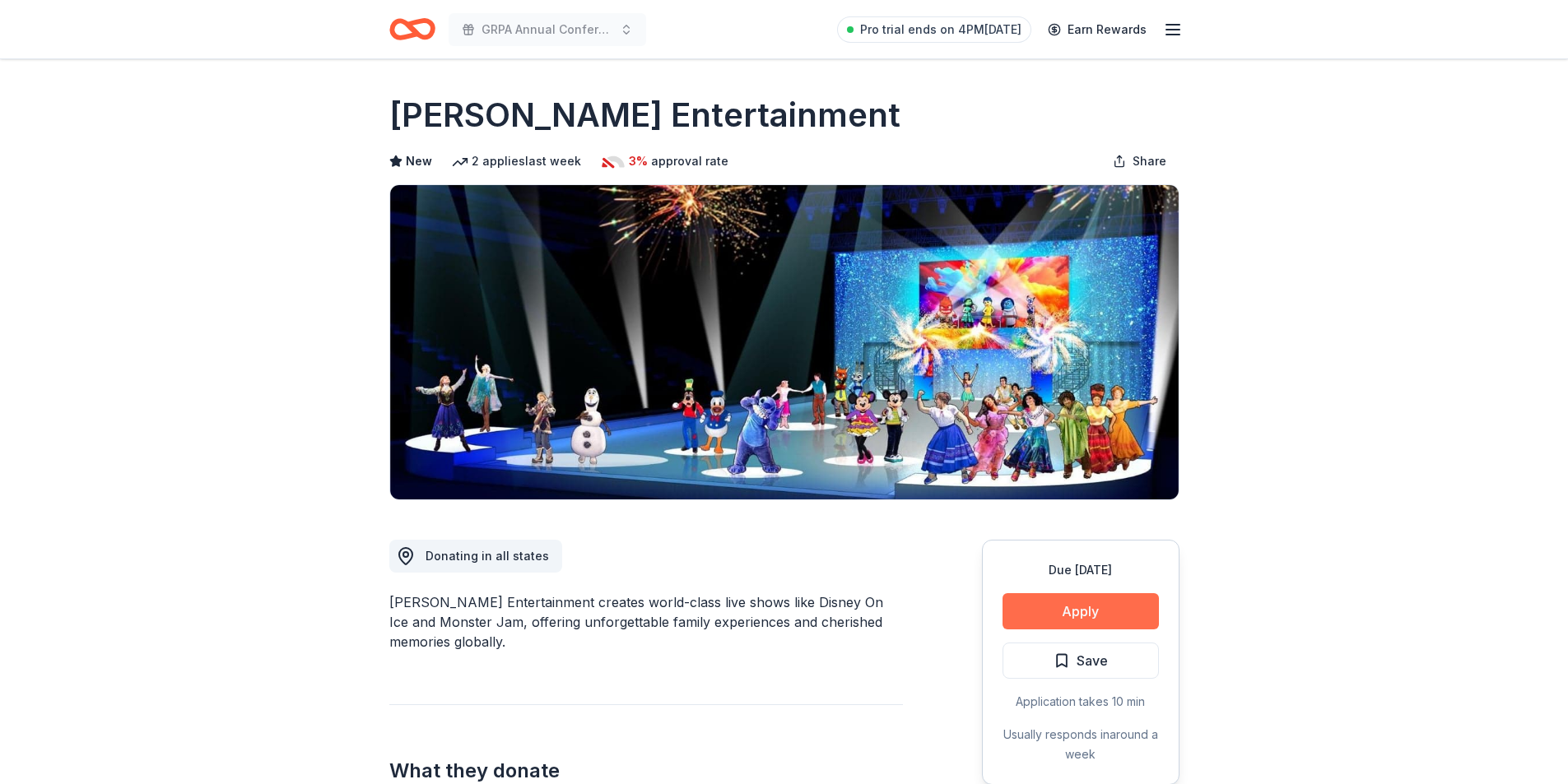
click at [1085, 610] on button "Apply" at bounding box center [1080, 611] width 156 height 36
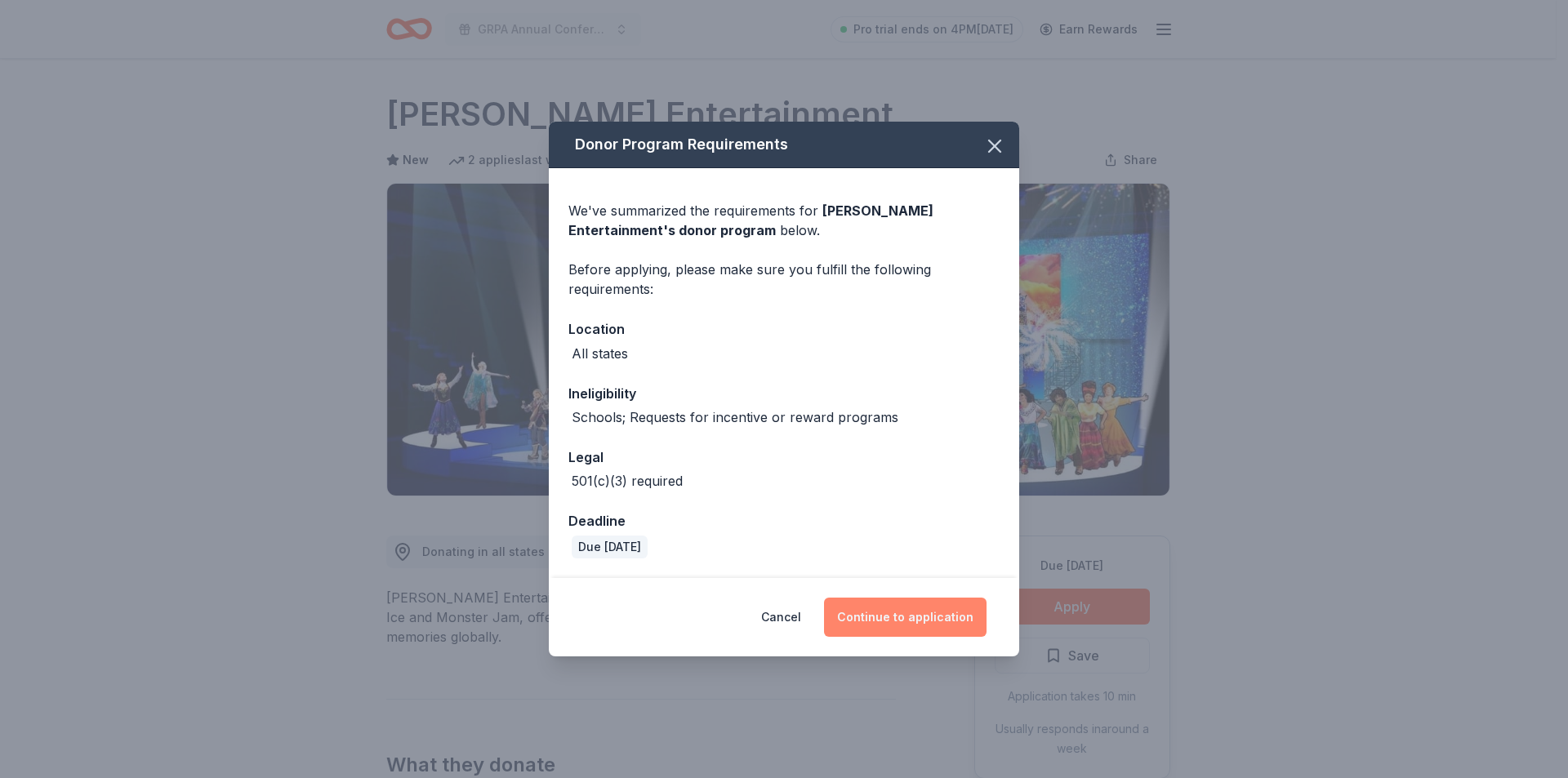
click at [903, 630] on button "Continue to application" at bounding box center [905, 617] width 162 height 39
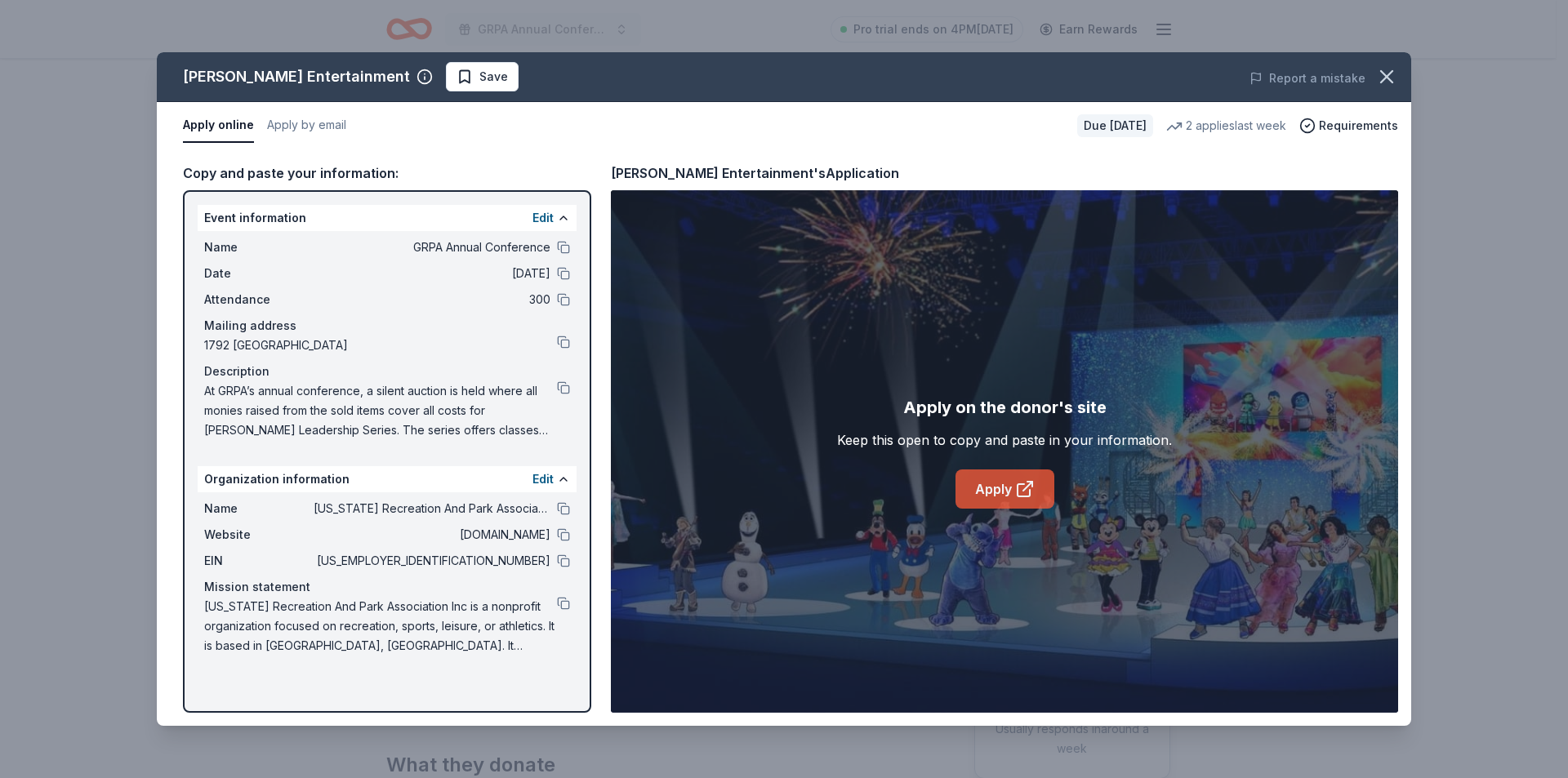
click at [999, 483] on link "Apply" at bounding box center [1004, 488] width 99 height 39
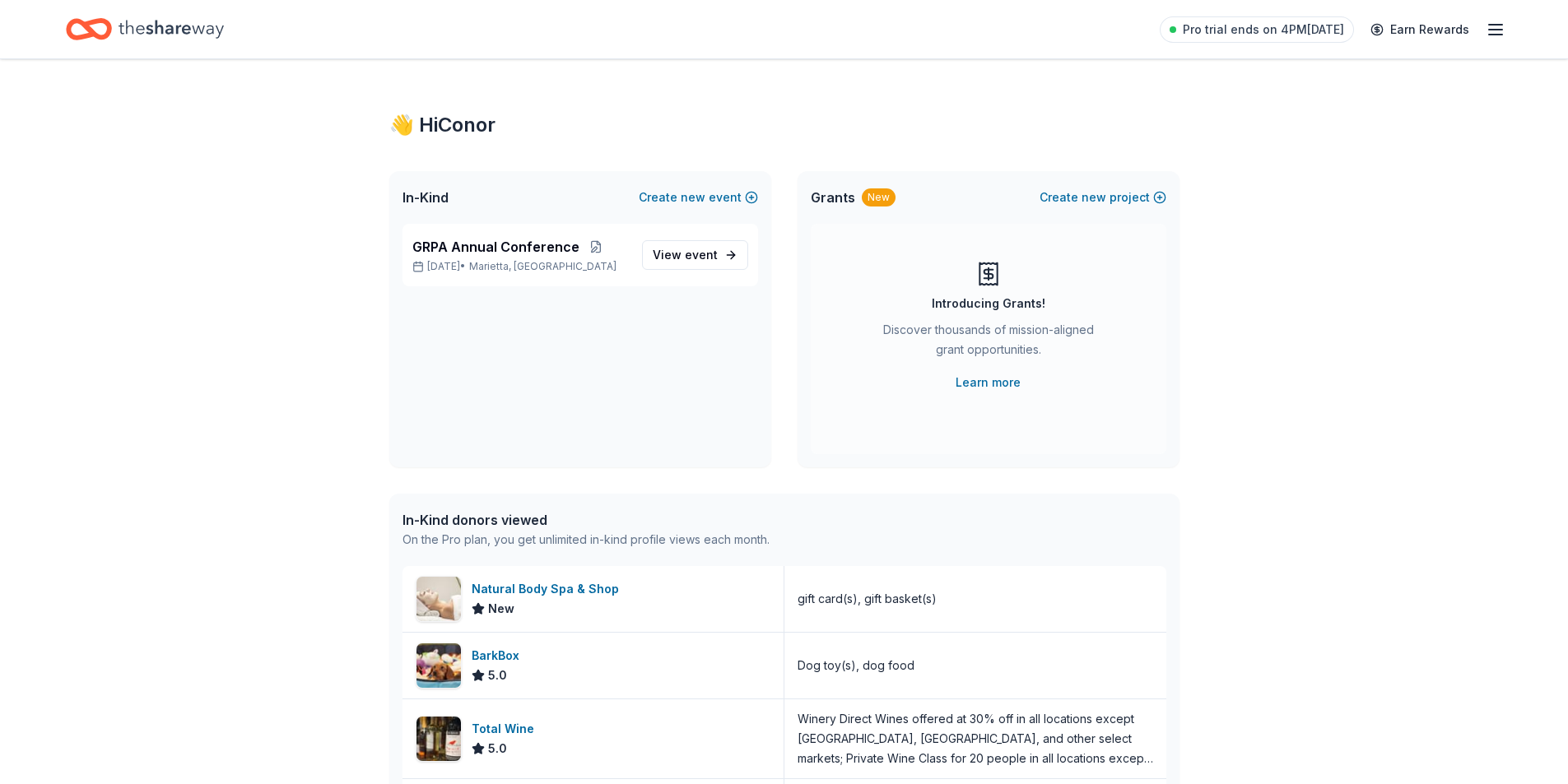
scroll to position [33, 0]
